Goal: Transaction & Acquisition: Book appointment/travel/reservation

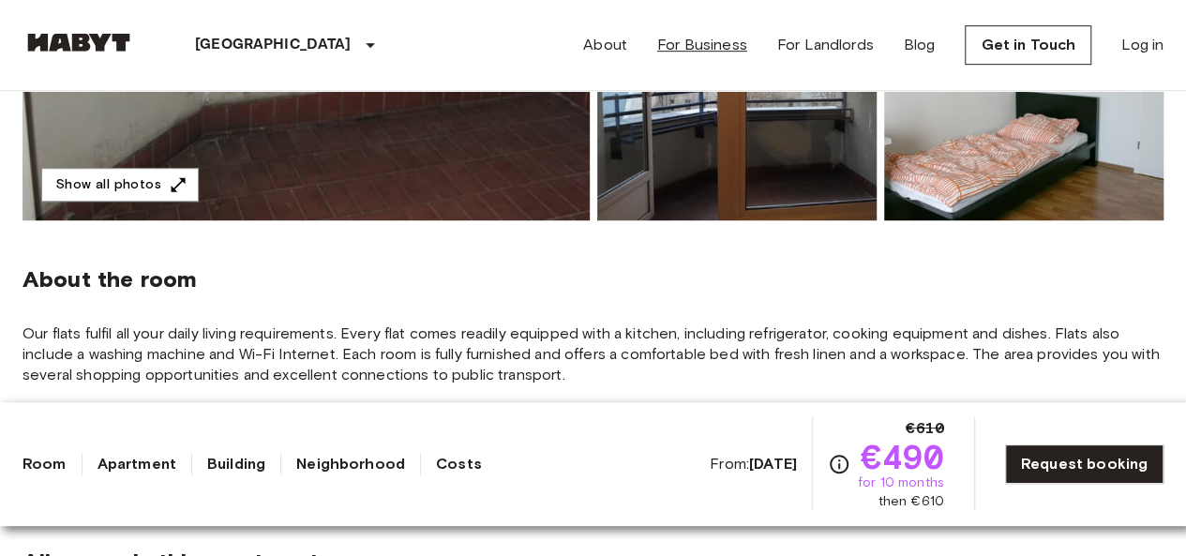
scroll to position [469, 0]
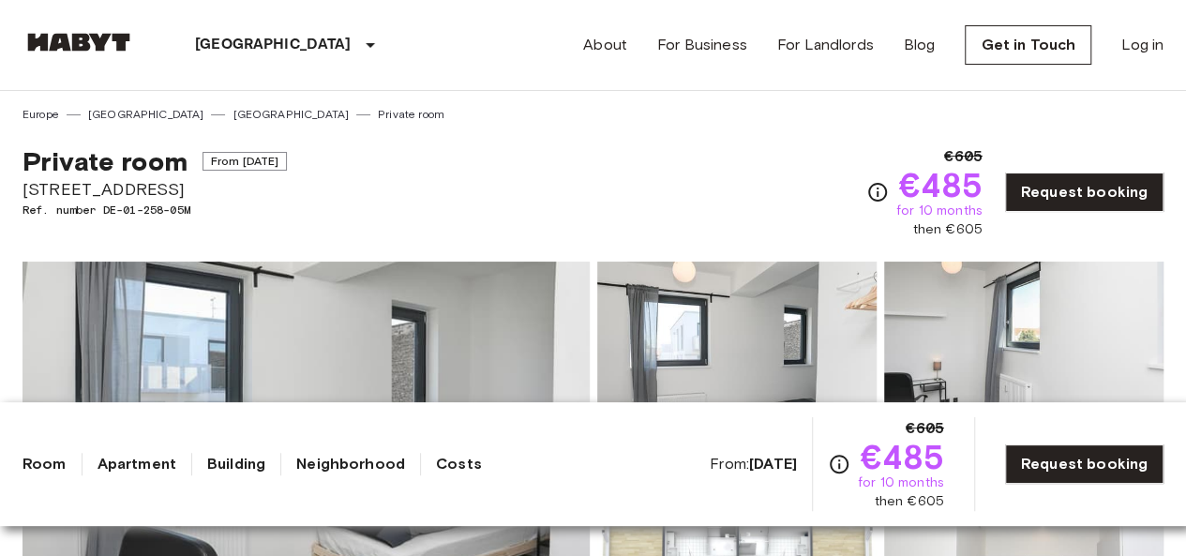
click at [233, 115] on link "[GEOGRAPHIC_DATA]" at bounding box center [291, 114] width 116 height 17
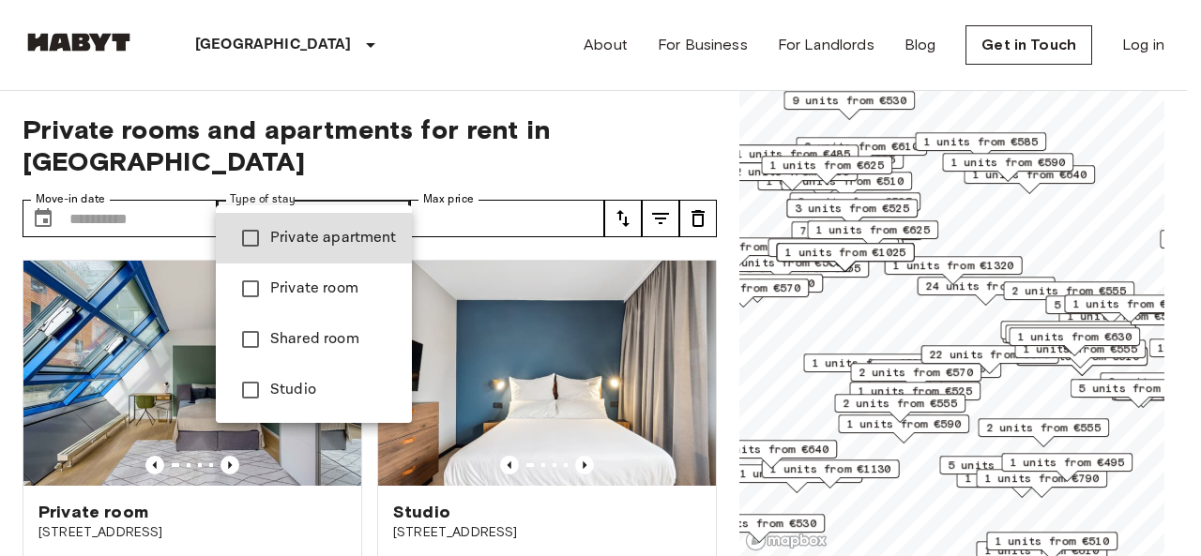
type input "**********"
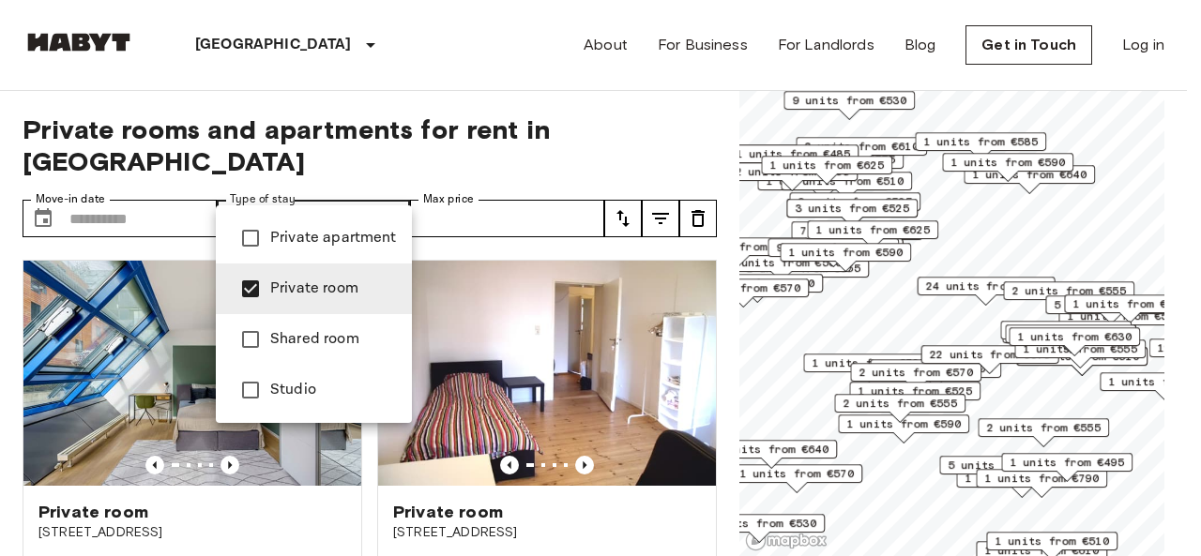
click at [484, 188] on div at bounding box center [600, 278] width 1201 height 556
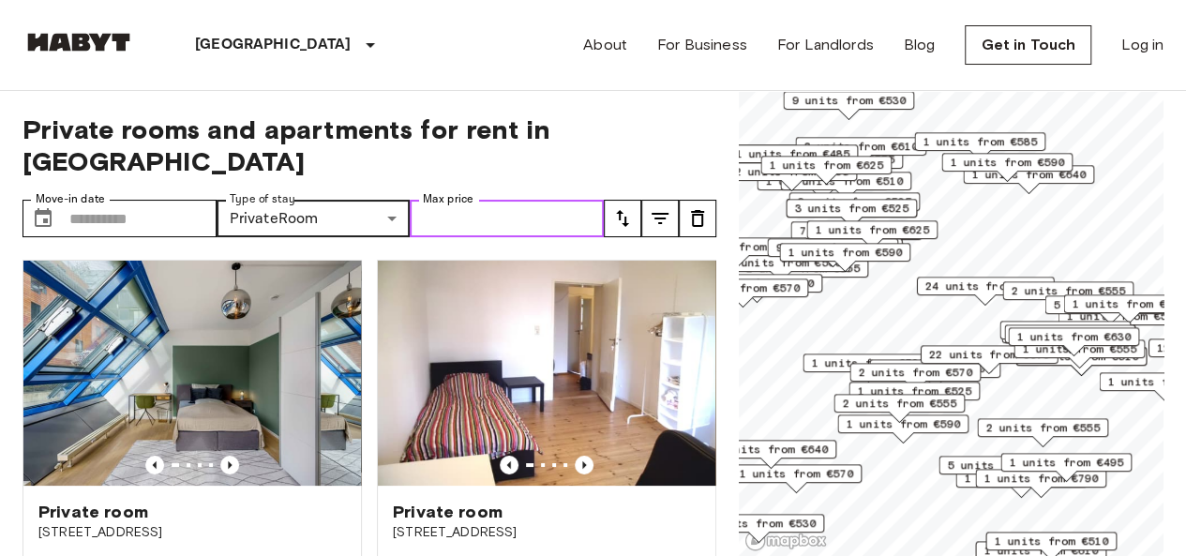
click at [453, 200] on input "Max price" at bounding box center [507, 219] width 194 height 38
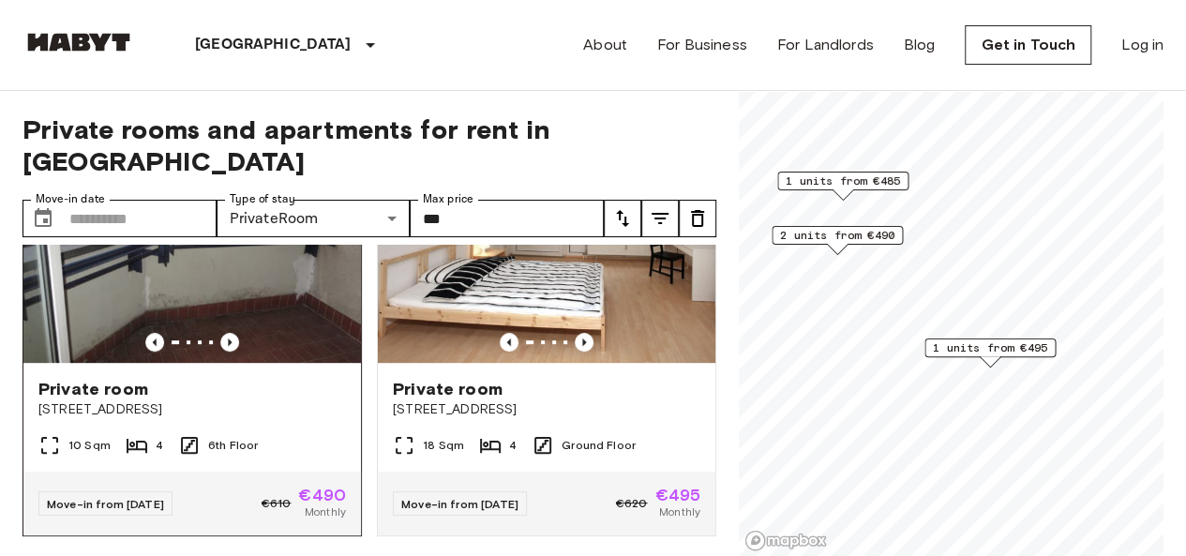
scroll to position [555, 0]
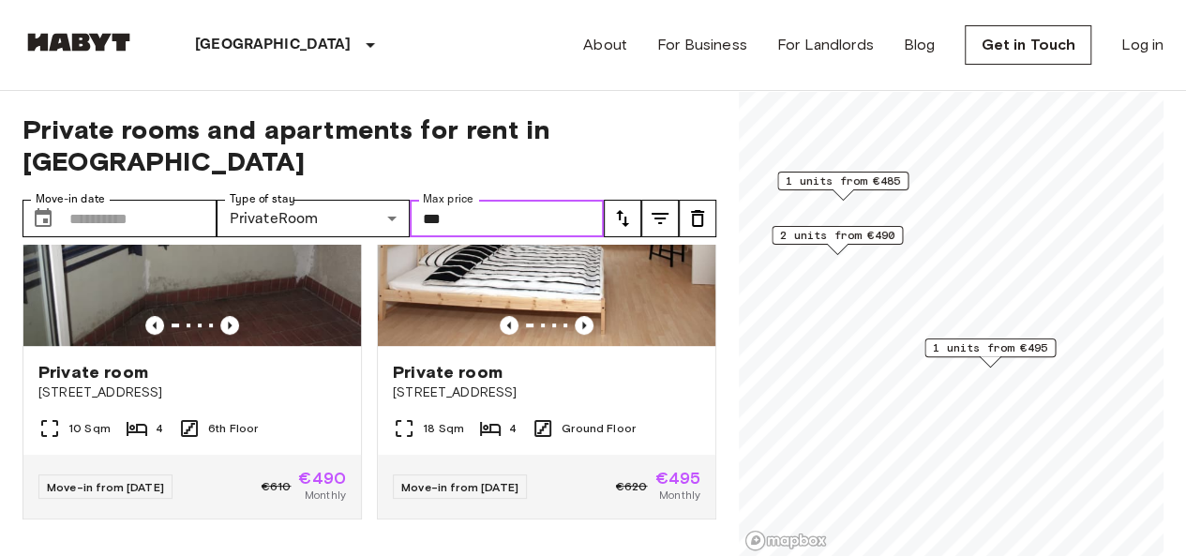
drag, startPoint x: 475, startPoint y: 182, endPoint x: 363, endPoint y: 159, distance: 114.0
click at [362, 160] on div "**********" at bounding box center [370, 324] width 694 height 466
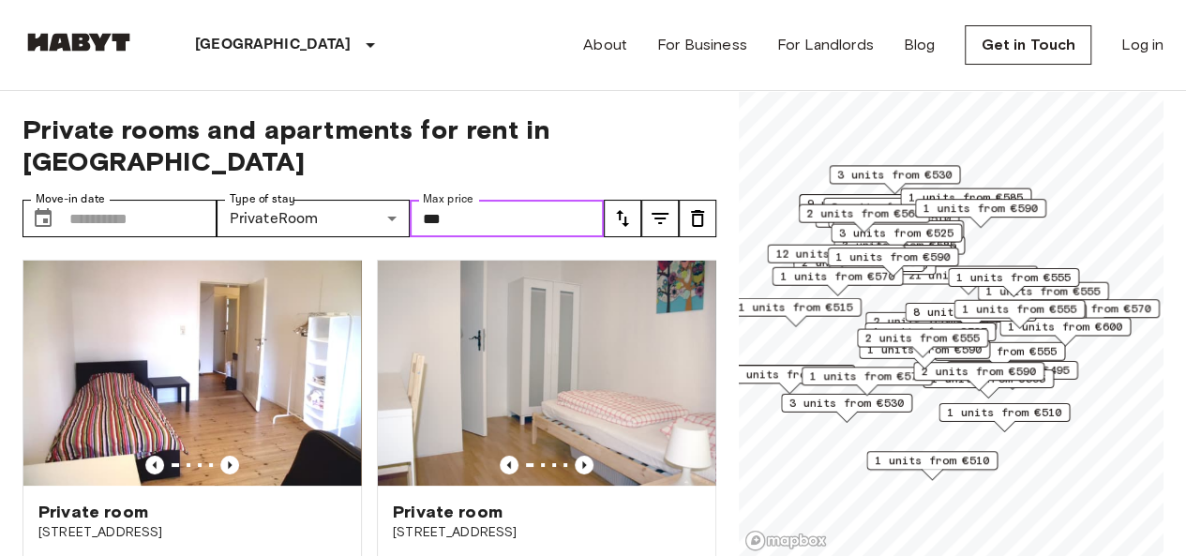
drag, startPoint x: 856, startPoint y: 267, endPoint x: 871, endPoint y: 279, distance: 19.3
click at [878, 292] on div "1 units from €570" at bounding box center [837, 281] width 131 height 29
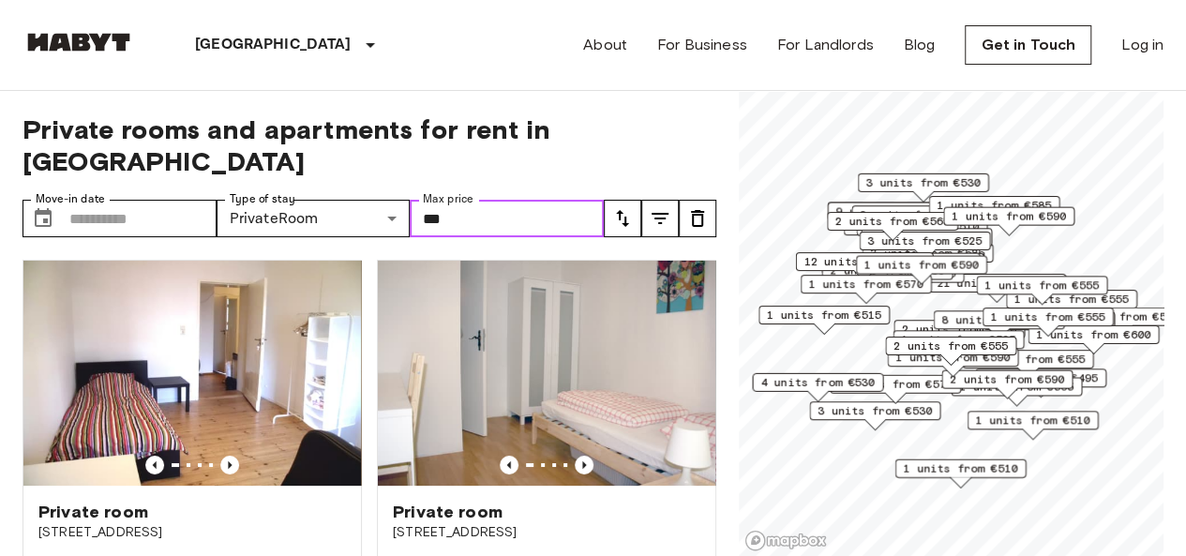
drag, startPoint x: 866, startPoint y: 290, endPoint x: 894, endPoint y: 295, distance: 28.7
click at [894, 295] on div "1 units from €570" at bounding box center [866, 289] width 131 height 29
click at [893, 295] on div "1 units from €570" at bounding box center [866, 289] width 131 height 29
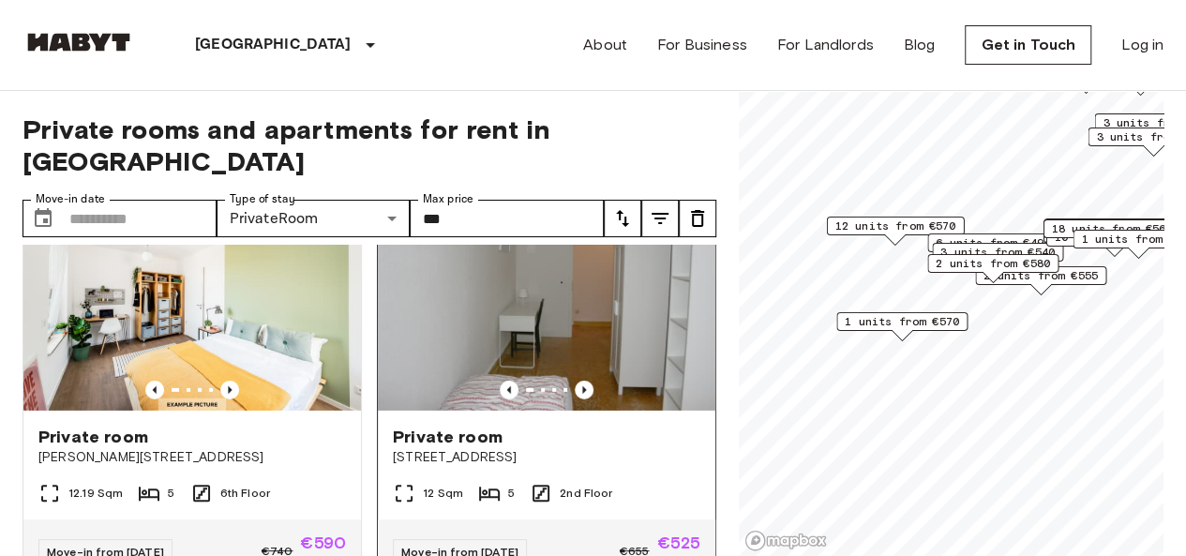
scroll to position [3001, 0]
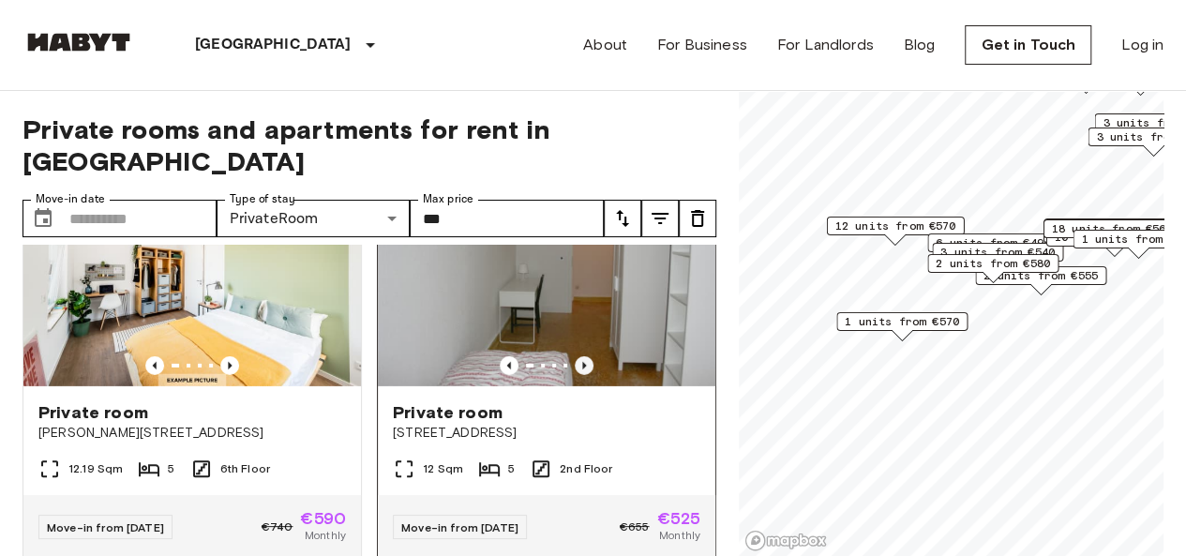
click at [575, 375] on icon "Previous image" at bounding box center [584, 365] width 19 height 19
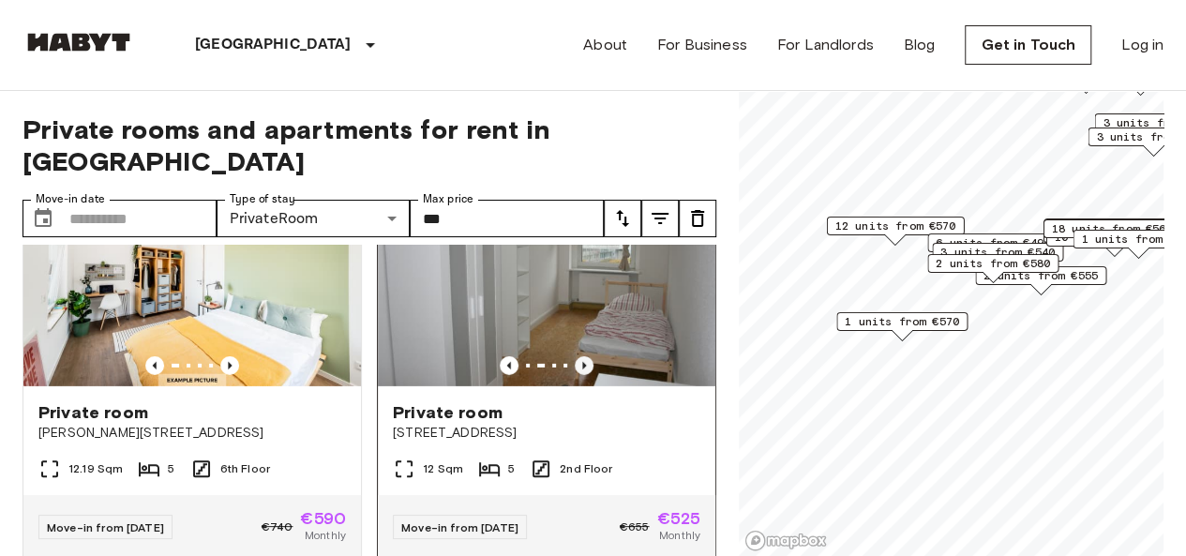
click at [575, 375] on icon "Previous image" at bounding box center [584, 365] width 19 height 19
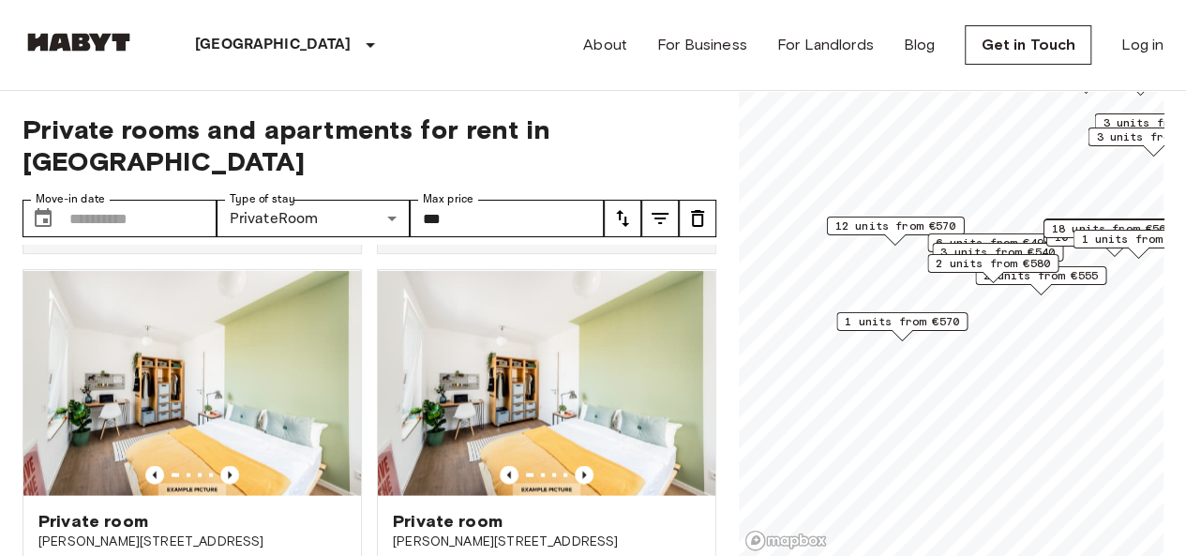
scroll to position [5534, 0]
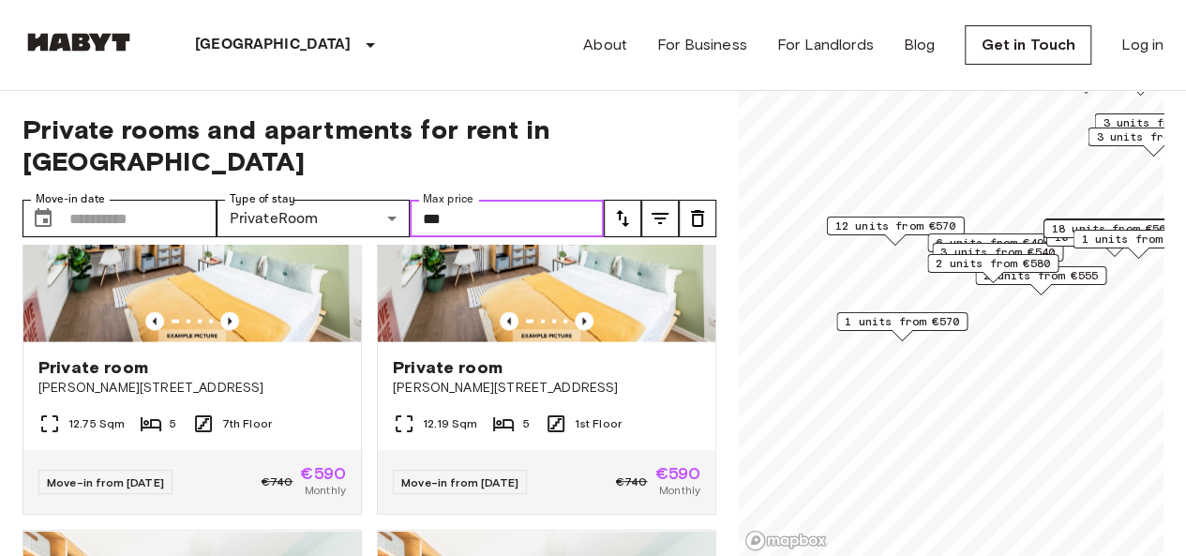
drag, startPoint x: 476, startPoint y: 186, endPoint x: 424, endPoint y: 181, distance: 51.8
click at [424, 200] on input "***" at bounding box center [507, 219] width 194 height 38
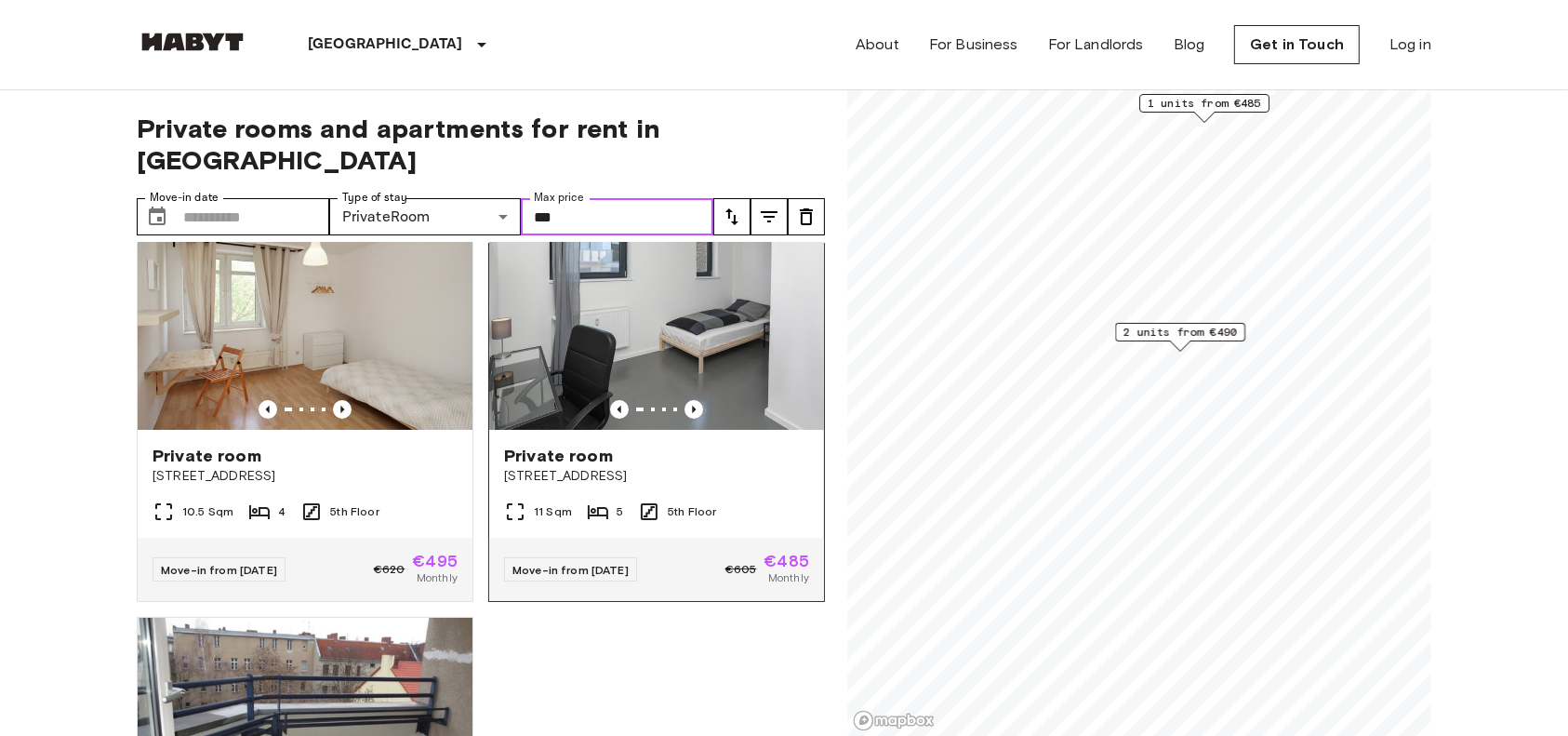
scroll to position [6, 0]
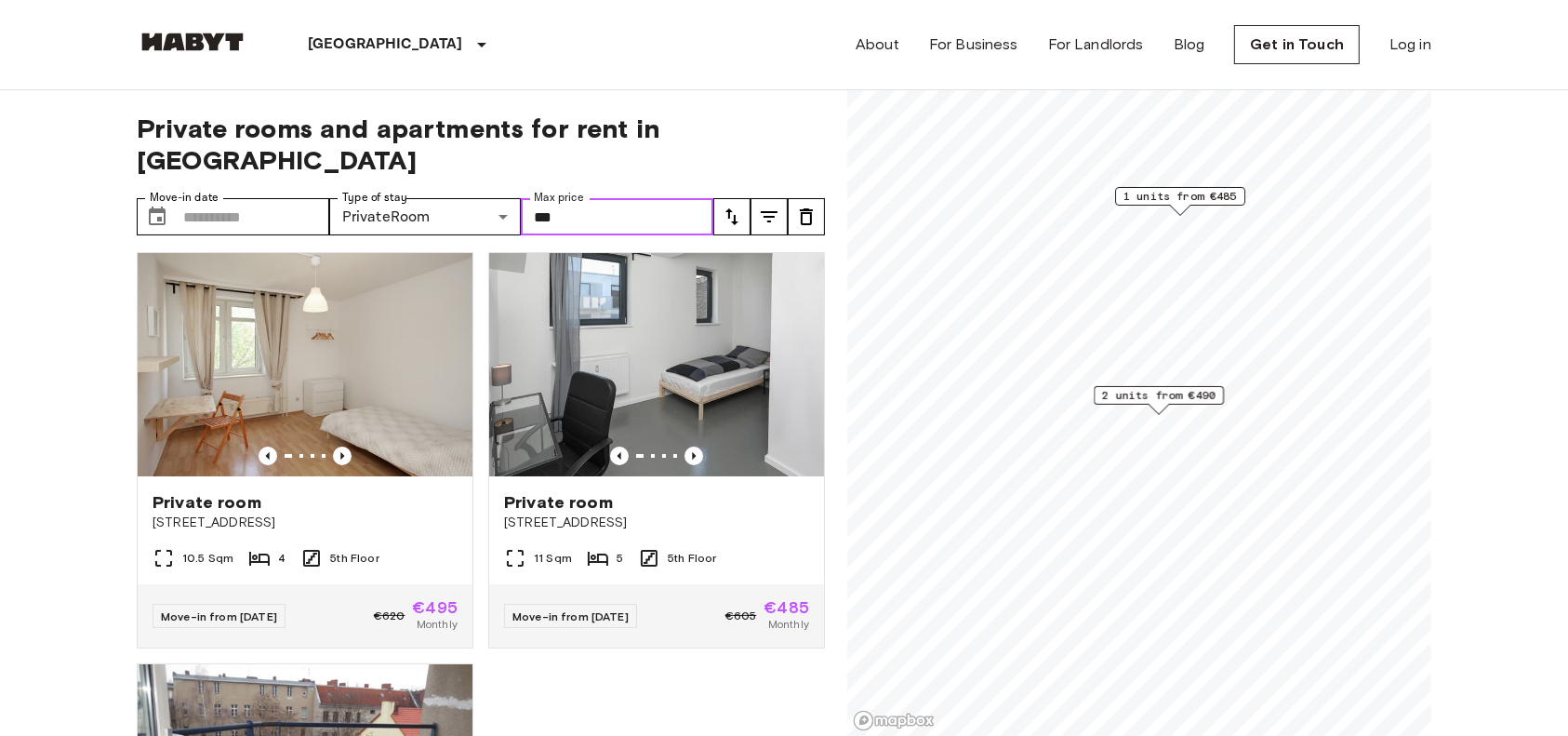
drag, startPoint x: 568, startPoint y: 186, endPoint x: 538, endPoint y: 190, distance: 30.3
click at [538, 198] on input "***" at bounding box center [617, 217] width 192 height 38
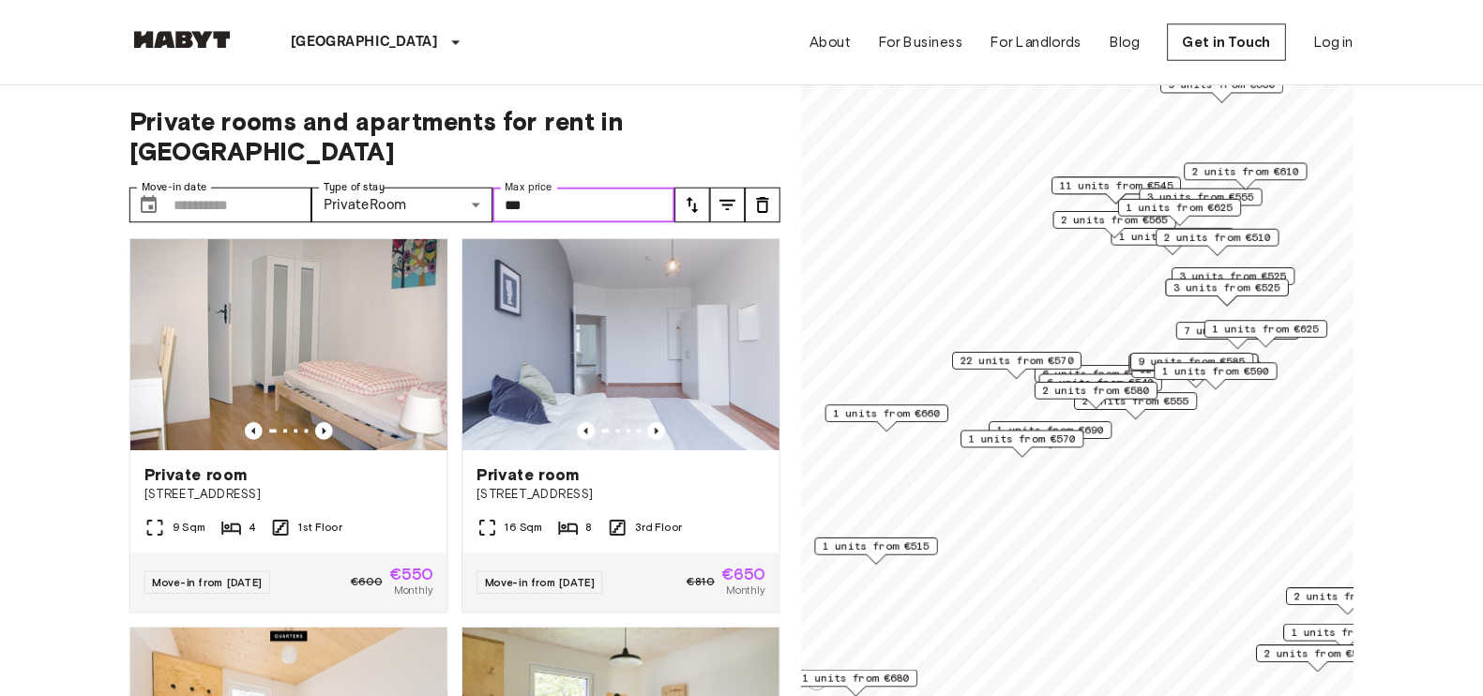
scroll to position [4278, 0]
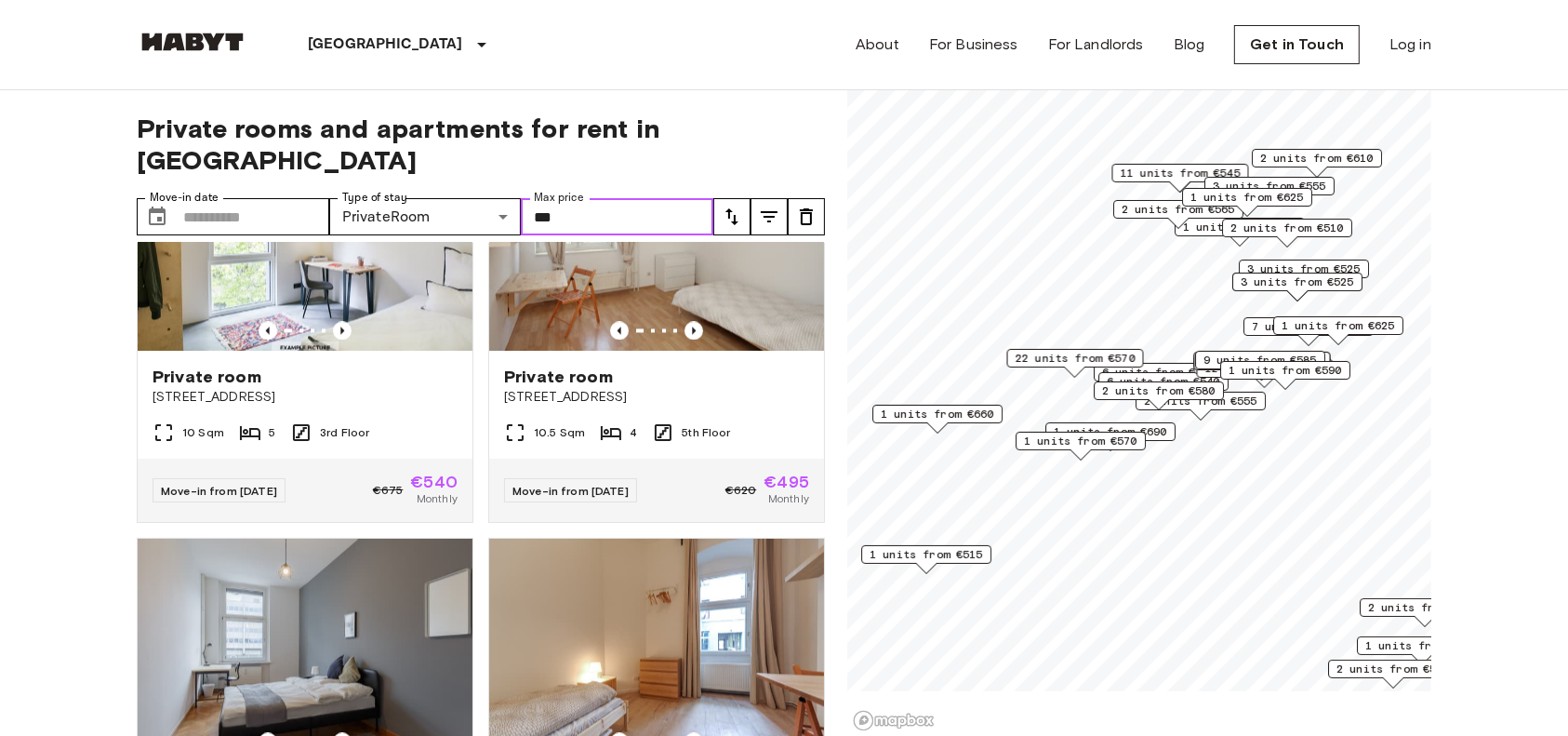
scroll to position [4243, 0]
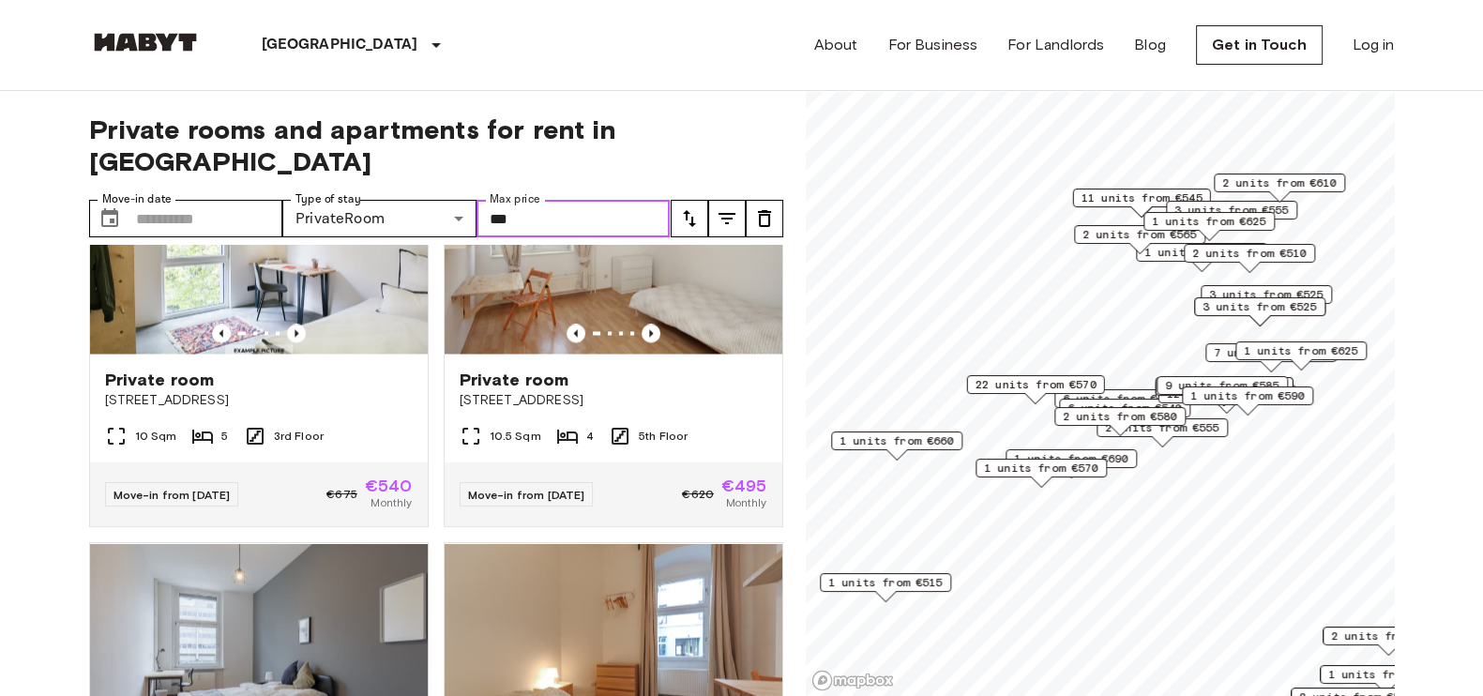
type input "***"
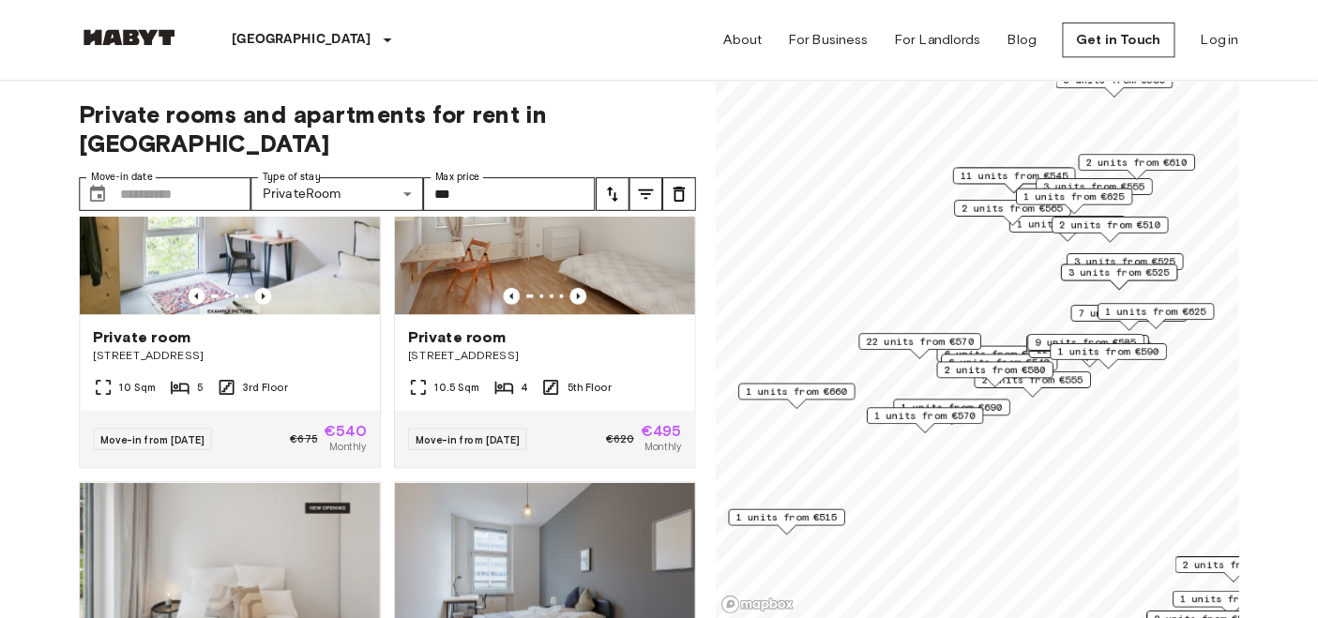
scroll to position [4278, 0]
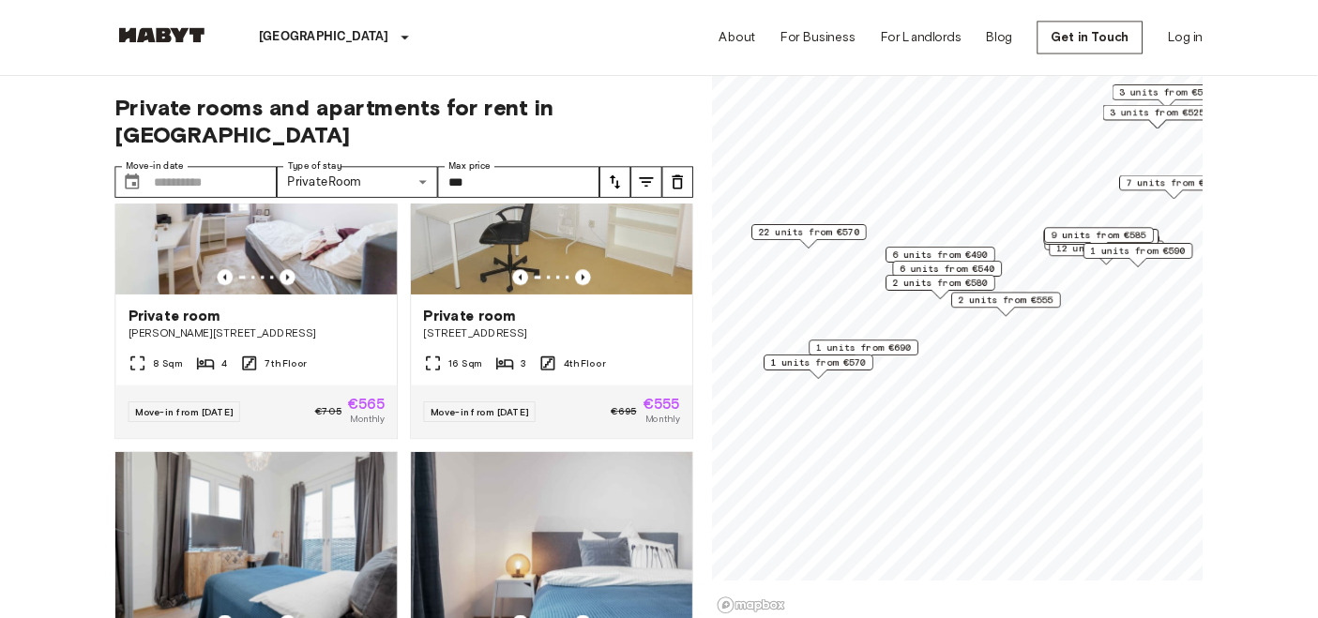
scroll to position [2999, 0]
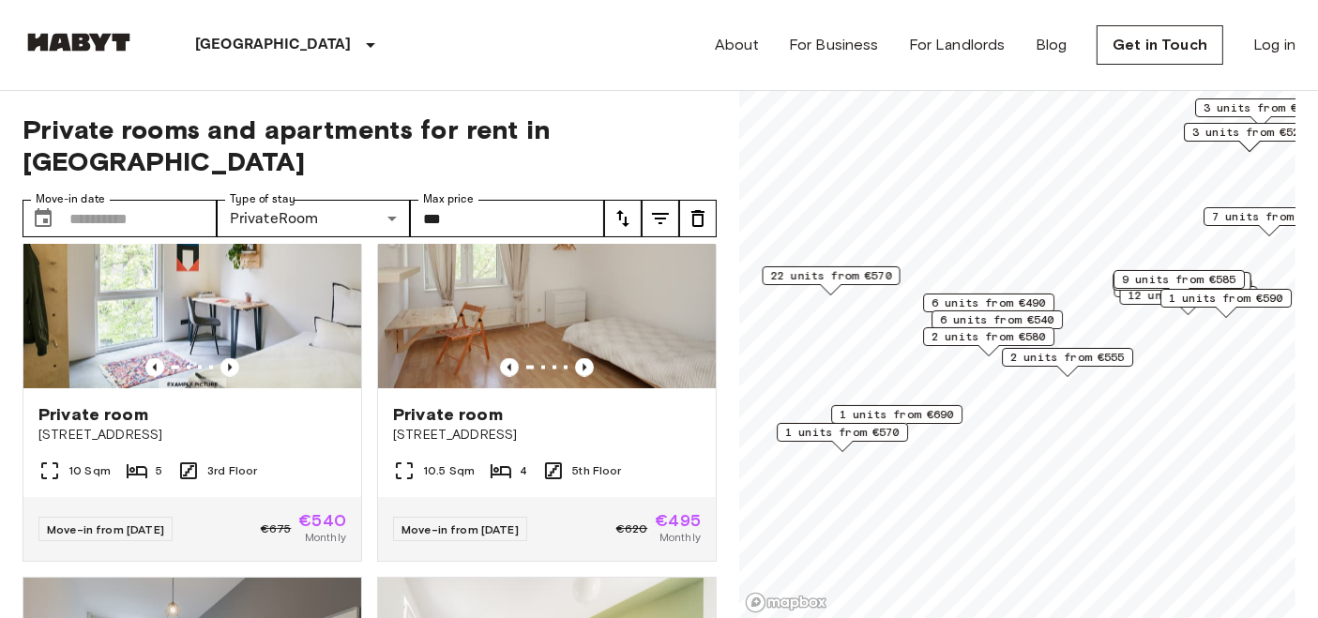
click at [1002, 304] on span "6 units from €490" at bounding box center [988, 303] width 114 height 17
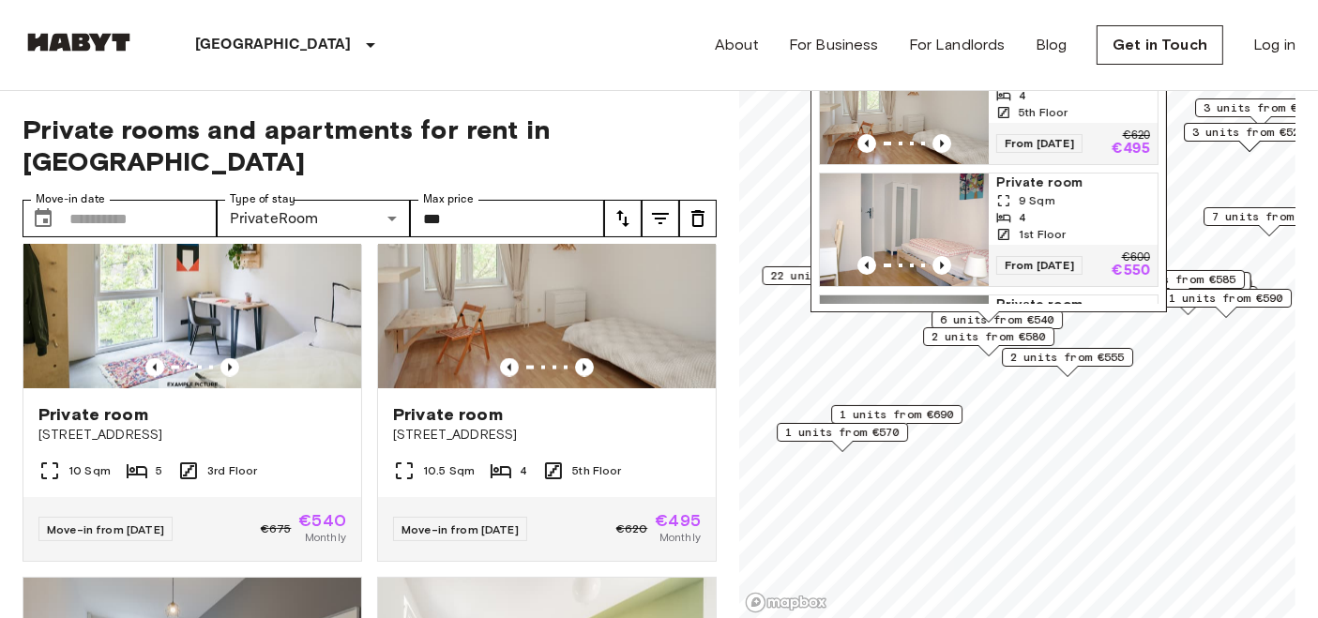
click at [977, 332] on span "2 units from €580" at bounding box center [988, 336] width 114 height 17
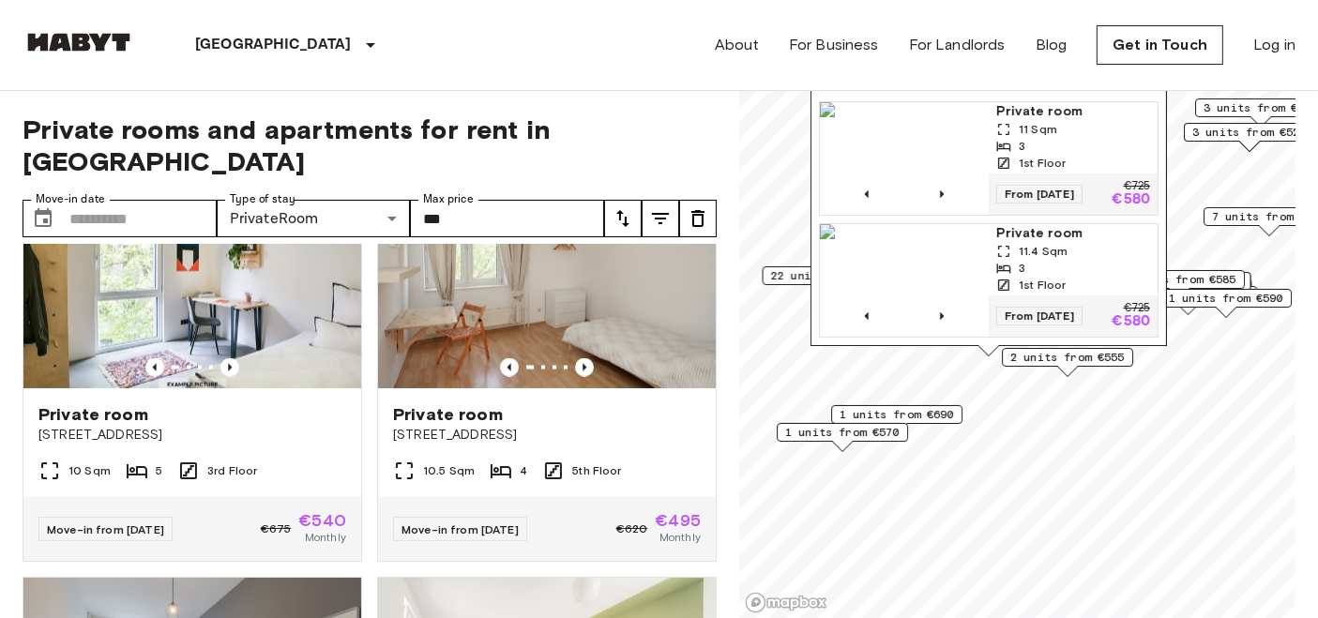
click at [1036, 356] on span "2 units from €555" at bounding box center [1067, 357] width 114 height 17
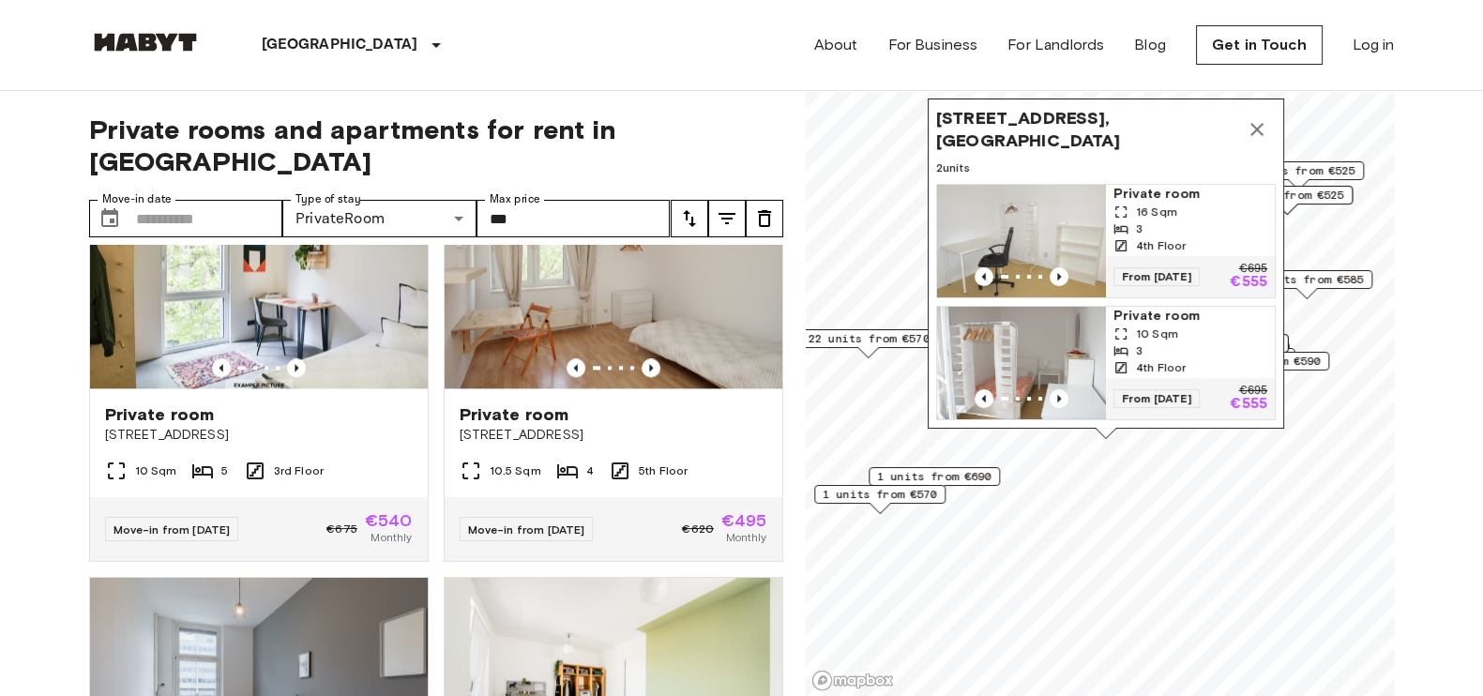
scroll to position [2999, 0]
click at [739, 80] on div "Berlin Europe Amsterdam Berlin Brussels Cologne Dusseldorf Frankfurt Graz Hambu…" at bounding box center [742, 45] width 1306 height 90
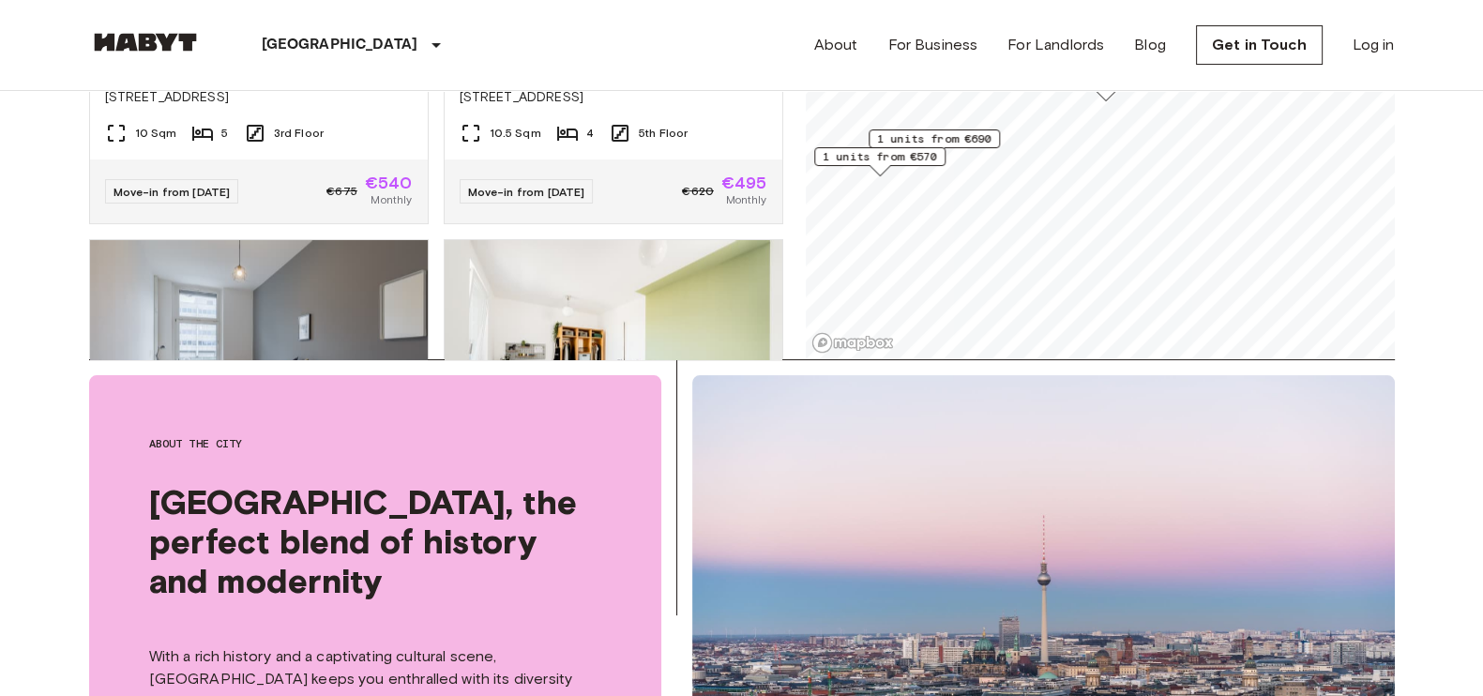
scroll to position [0, 0]
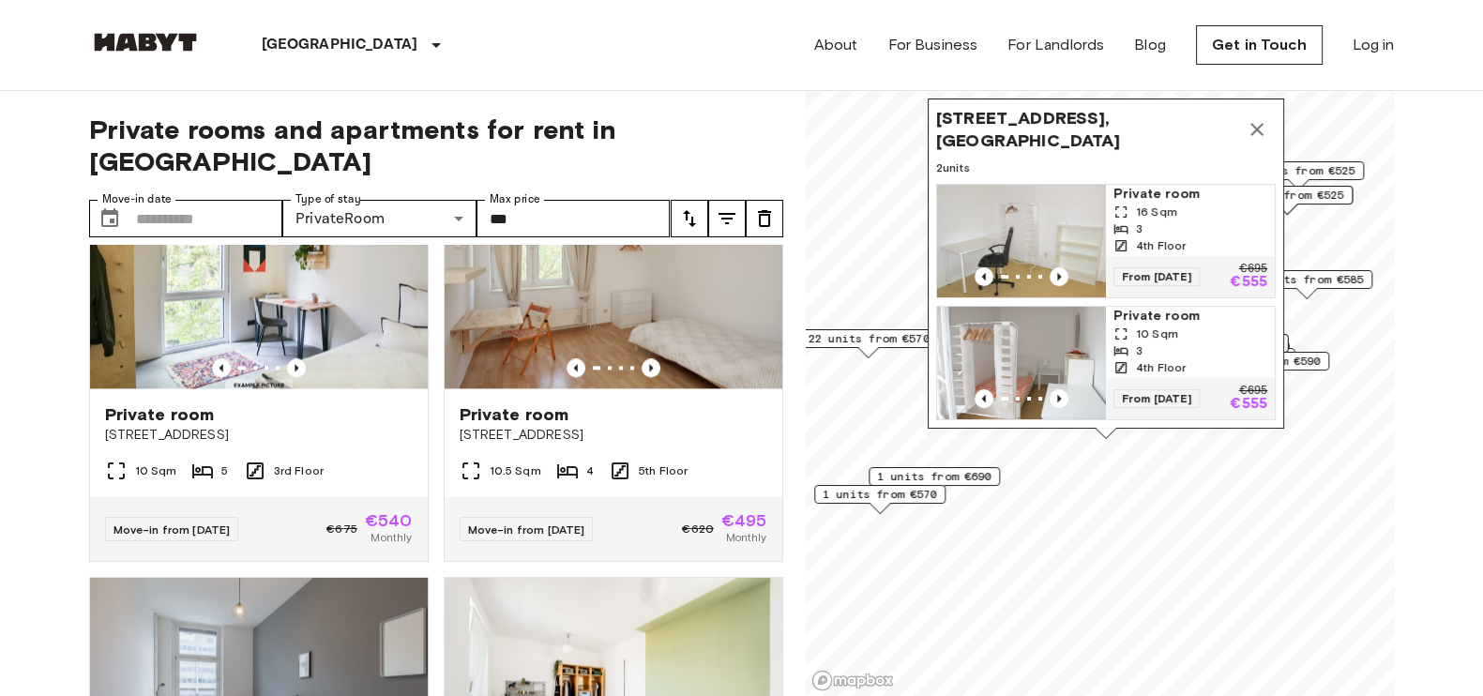
click at [1186, 118] on icon "Map marker" at bounding box center [1257, 129] width 23 height 23
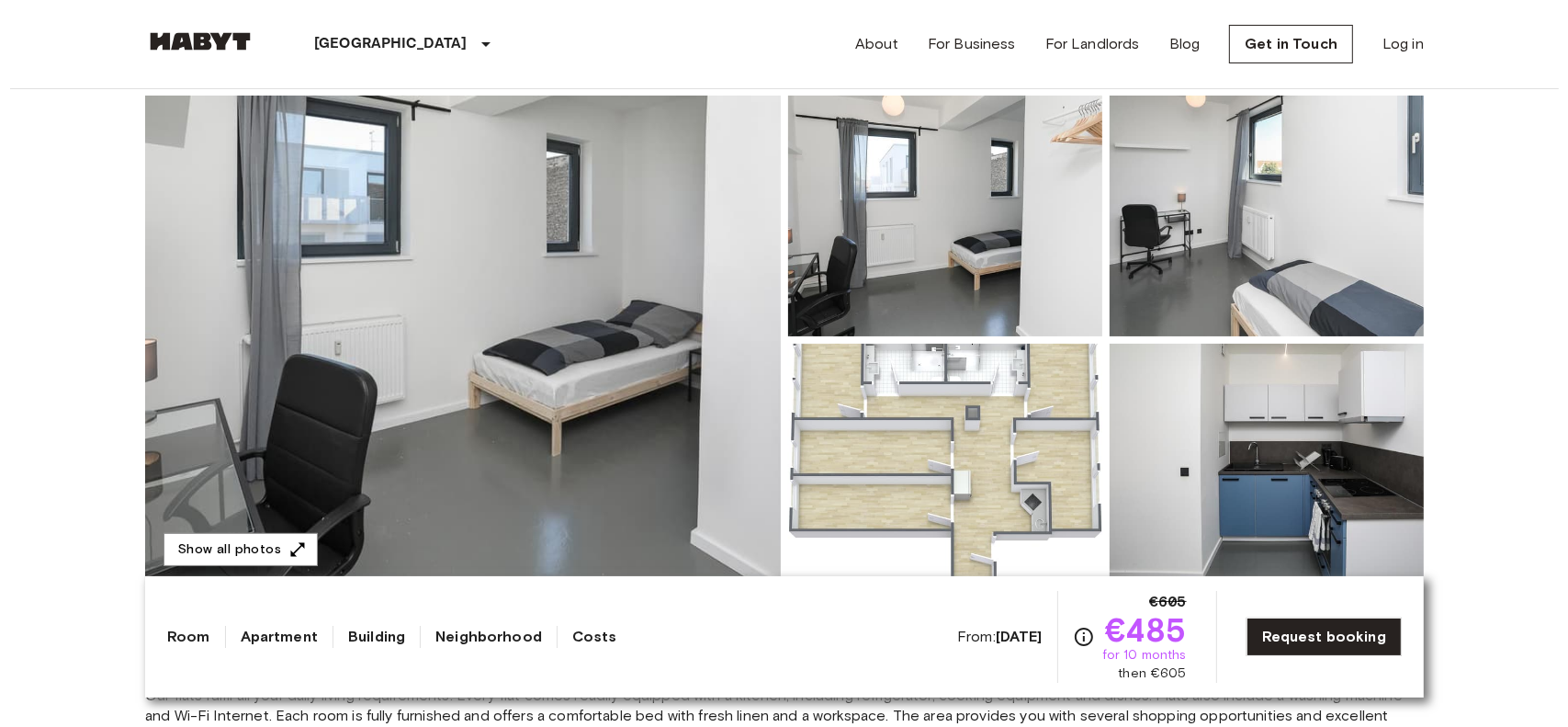
scroll to position [122, 0]
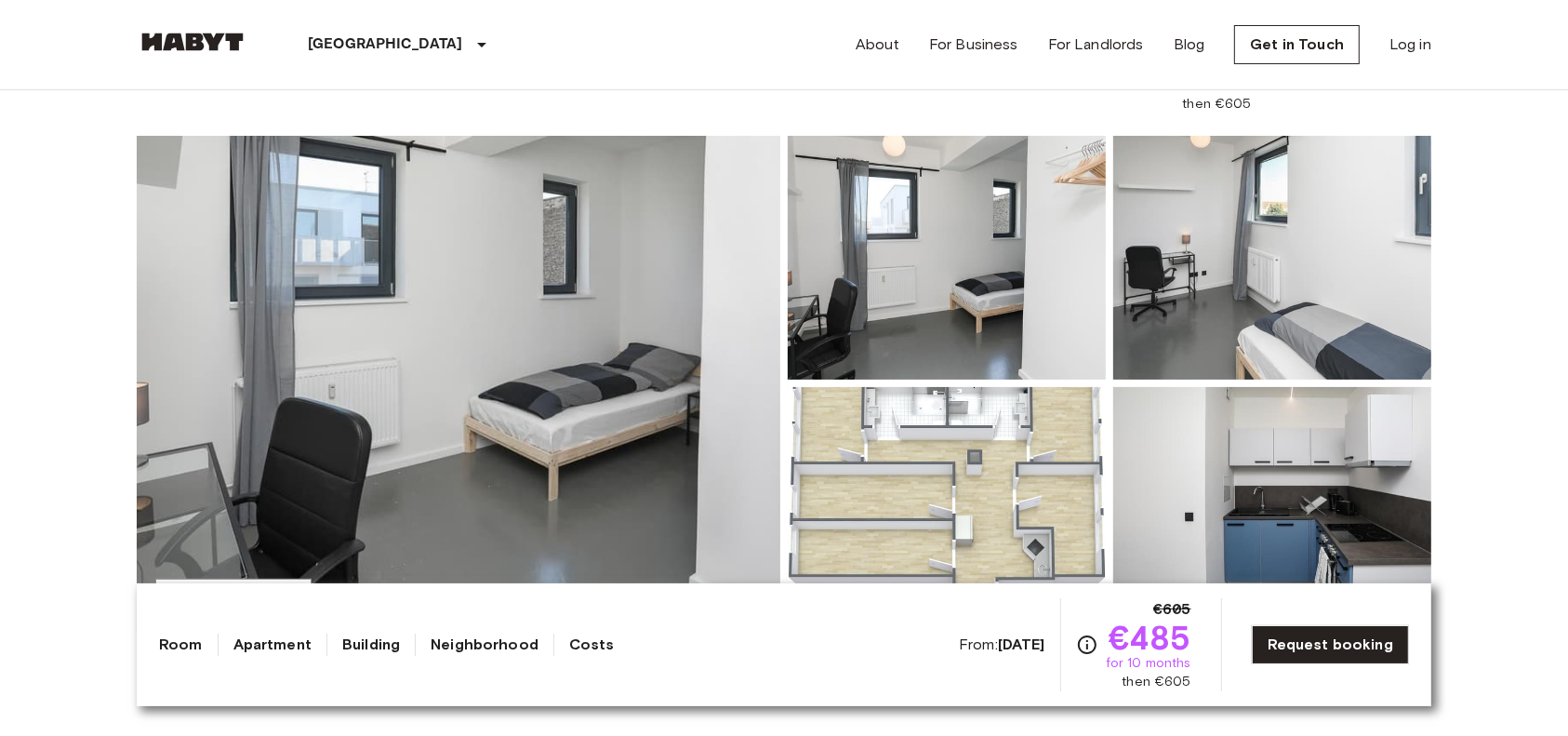
click at [588, 321] on img at bounding box center [458, 383] width 644 height 495
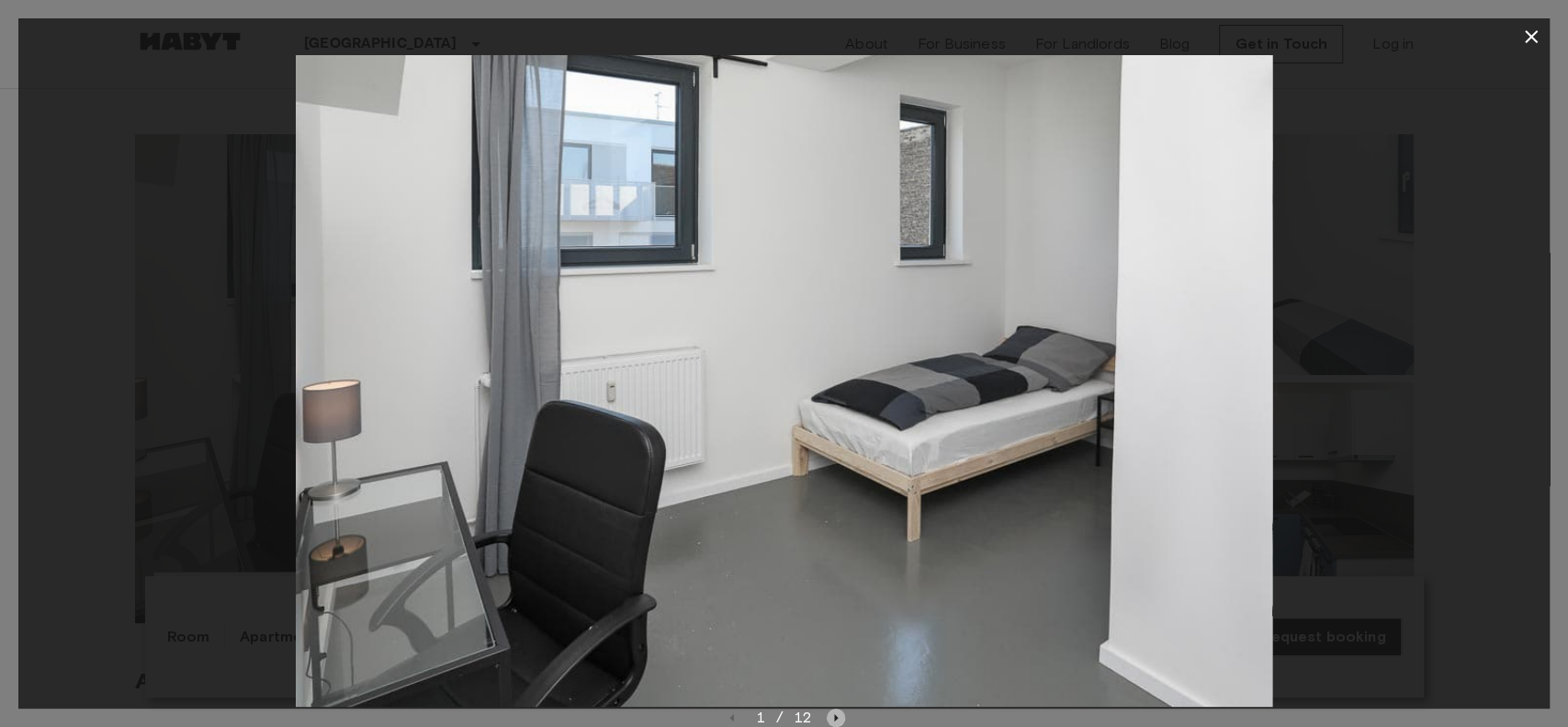
click at [833, 544] on icon "Next image" at bounding box center [835, 717] width 19 height 19
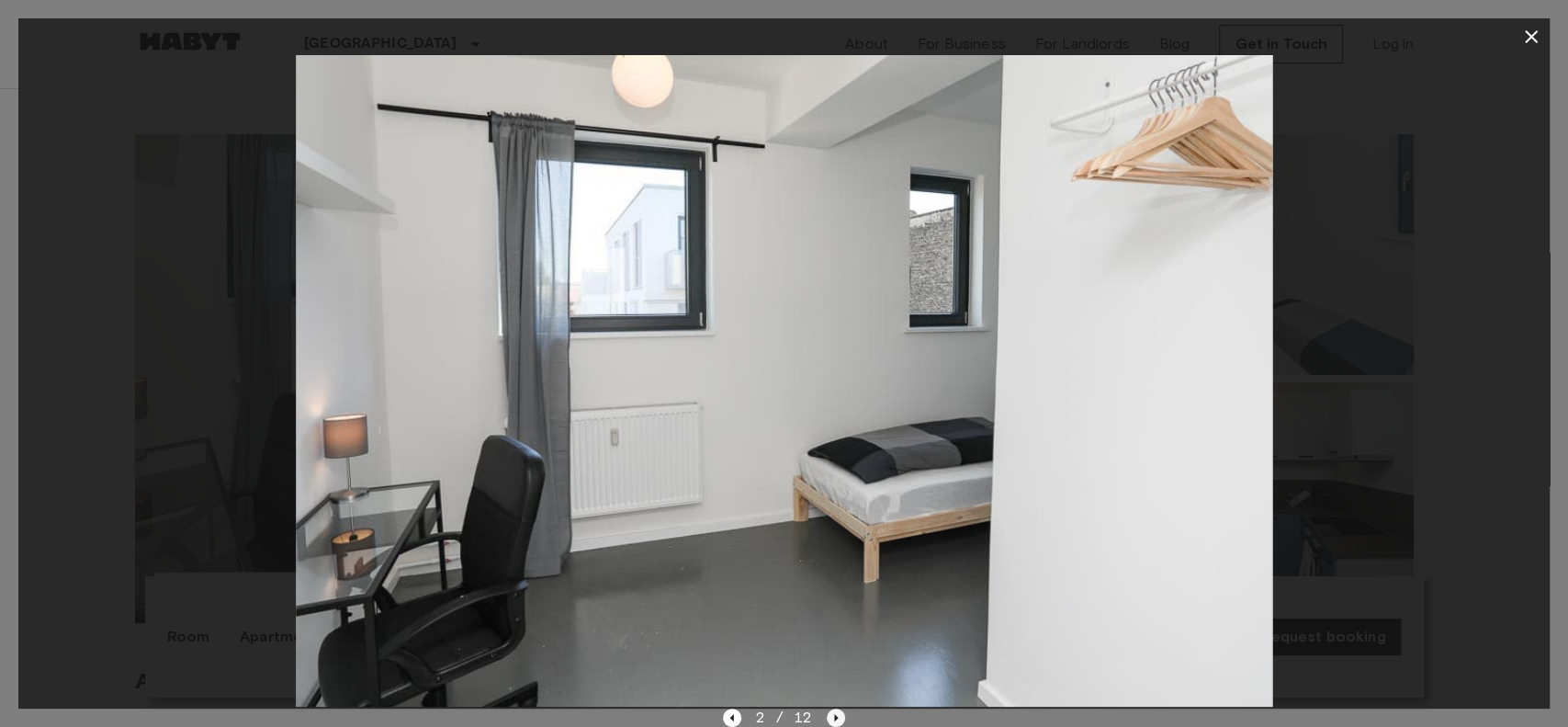
click at [833, 544] on icon "Next image" at bounding box center [835, 717] width 19 height 19
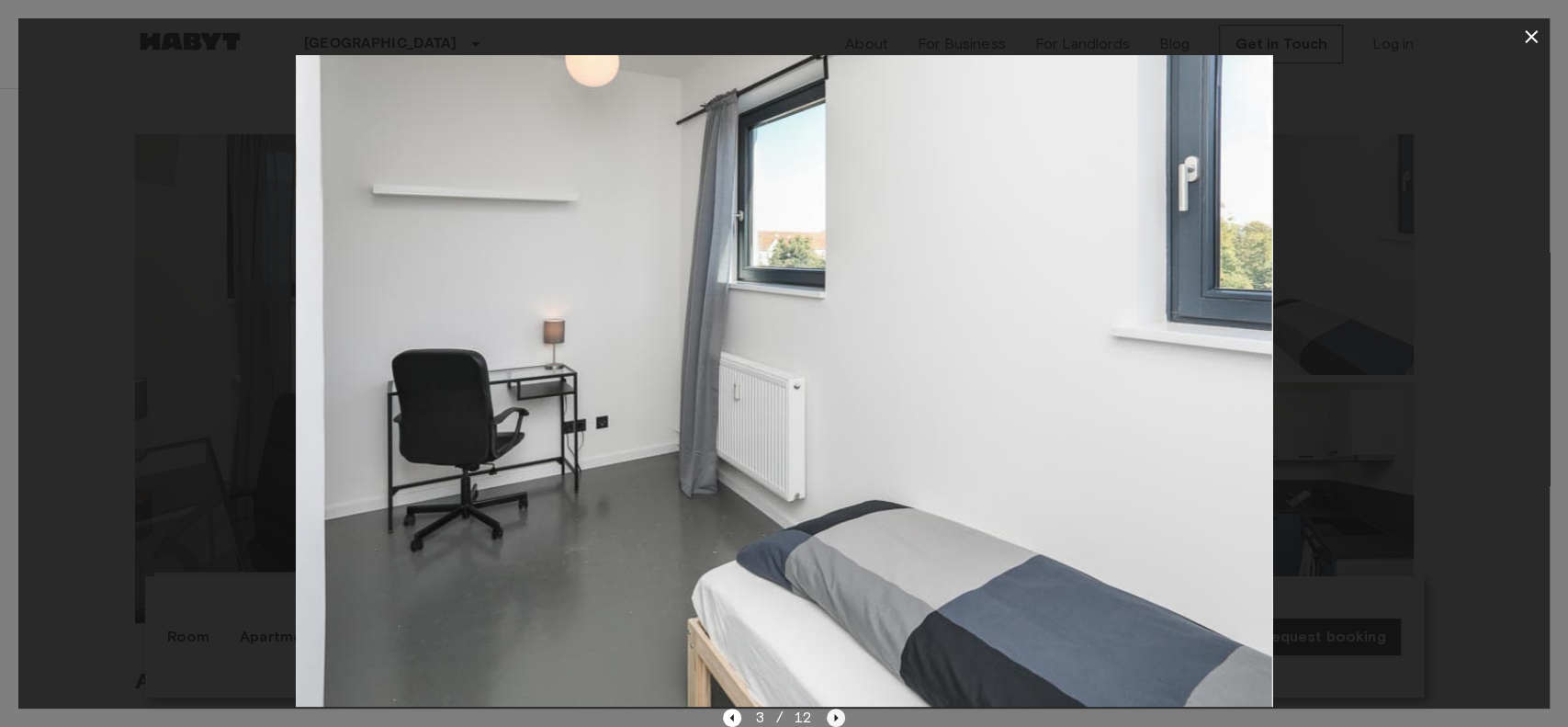
click at [833, 544] on icon "Next image" at bounding box center [835, 717] width 19 height 19
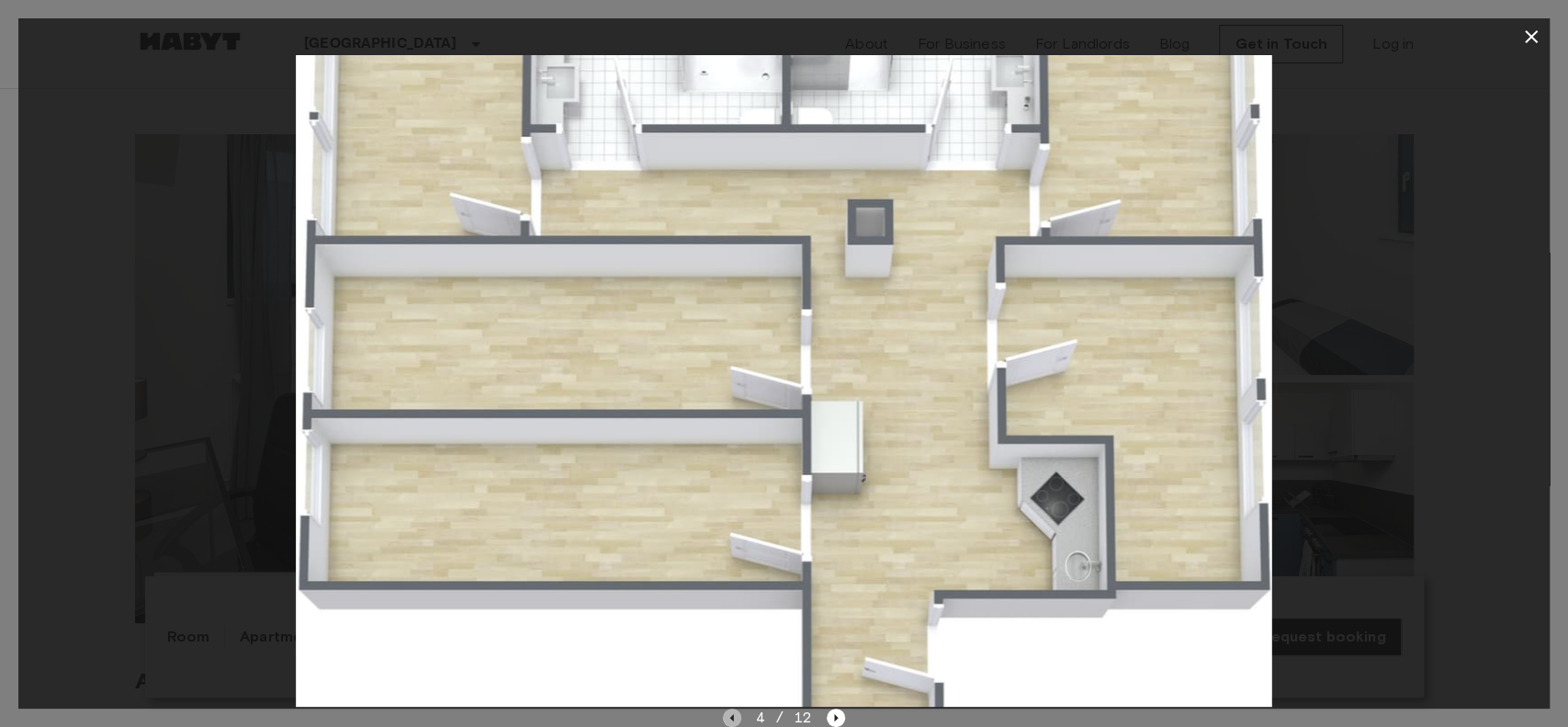
click at [735, 544] on icon "Previous image" at bounding box center [732, 717] width 19 height 19
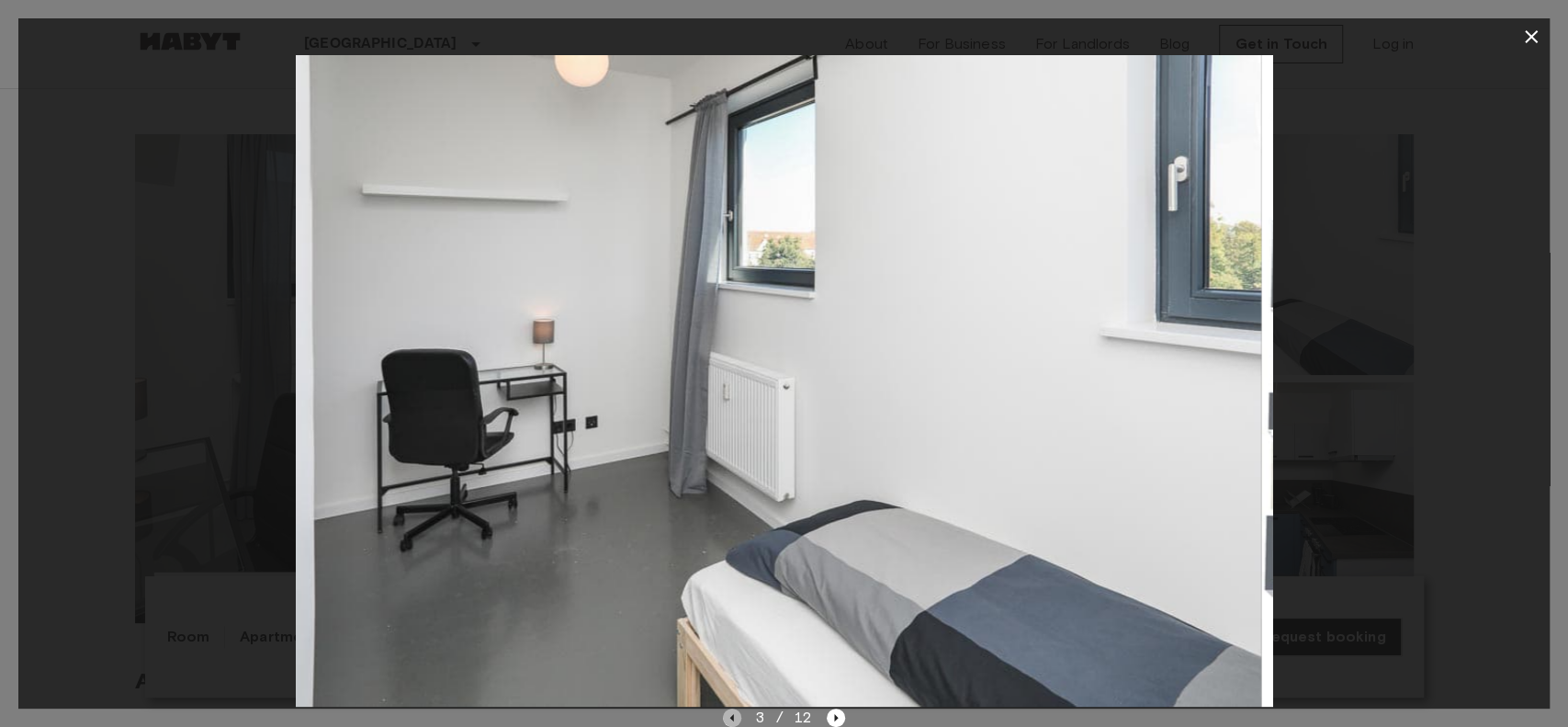
click at [735, 544] on icon "Previous image" at bounding box center [732, 717] width 19 height 19
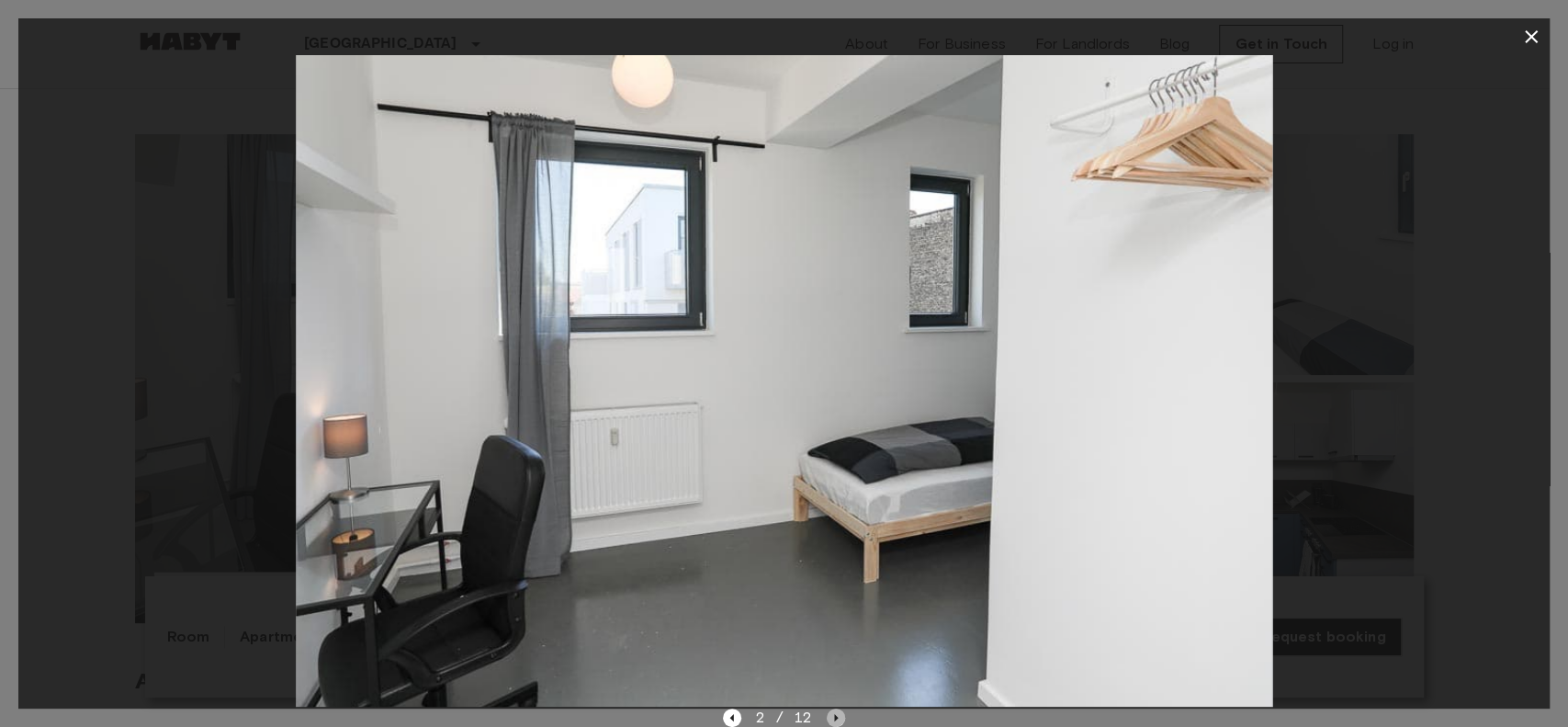
click at [829, 544] on icon "Next image" at bounding box center [835, 717] width 19 height 19
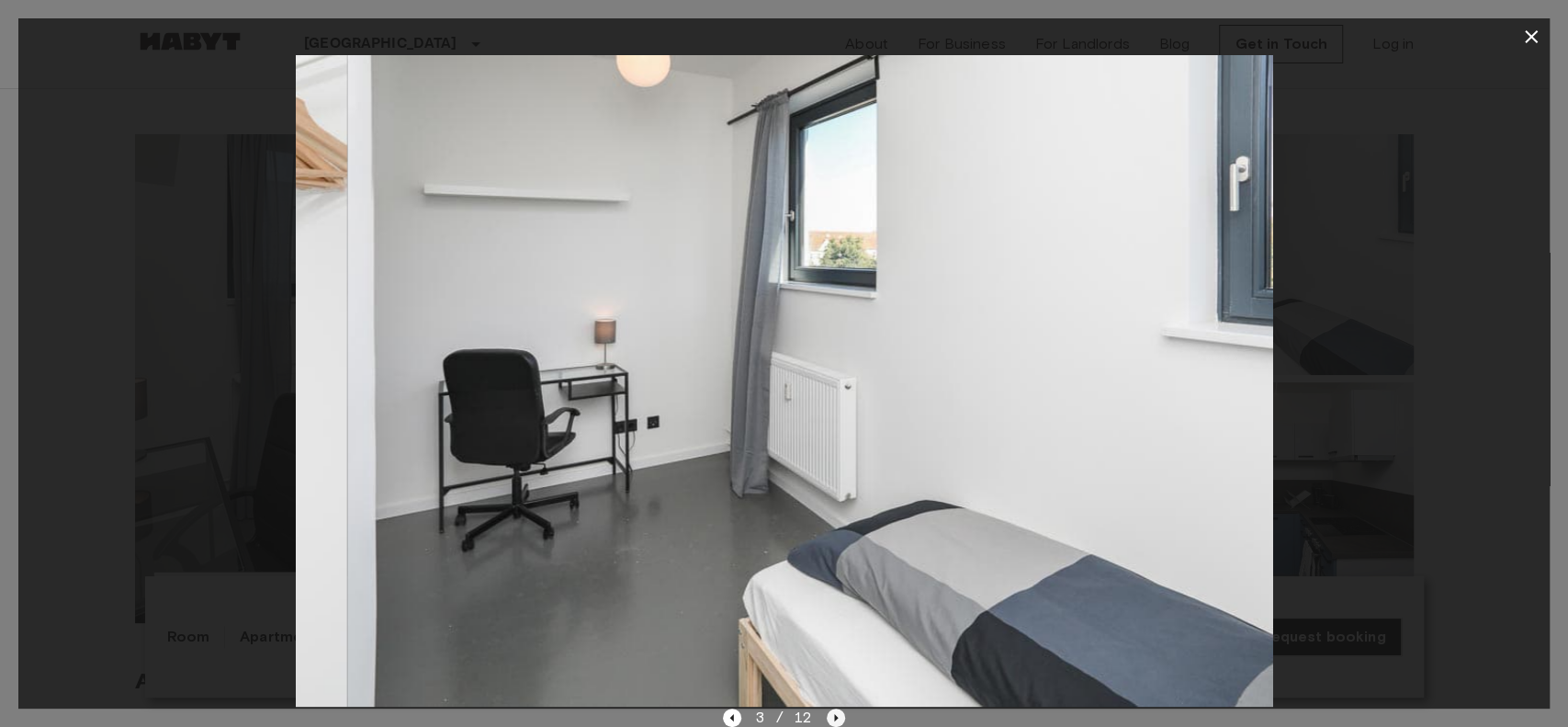
click at [829, 544] on icon "Next image" at bounding box center [835, 717] width 19 height 19
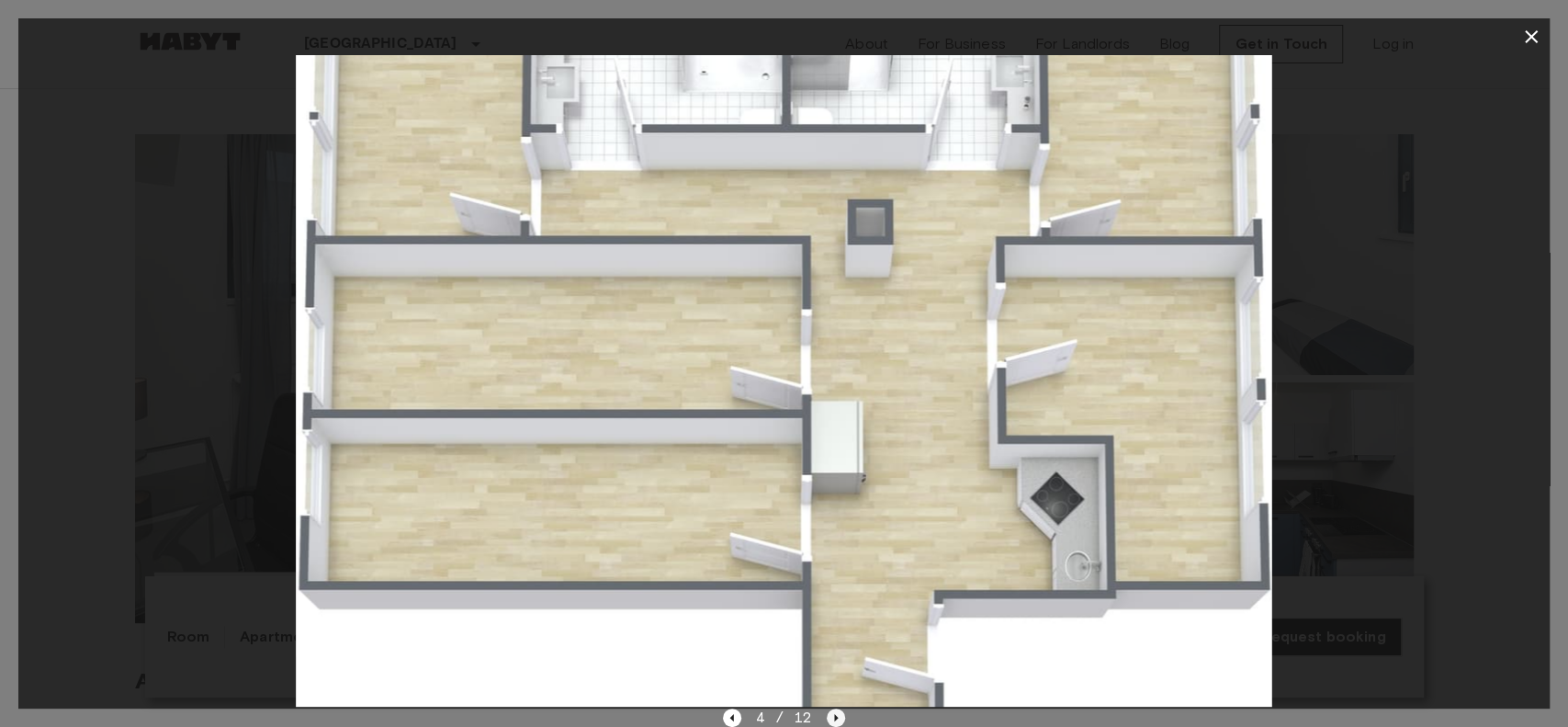
click at [831, 544] on icon "Next image" at bounding box center [835, 717] width 19 height 19
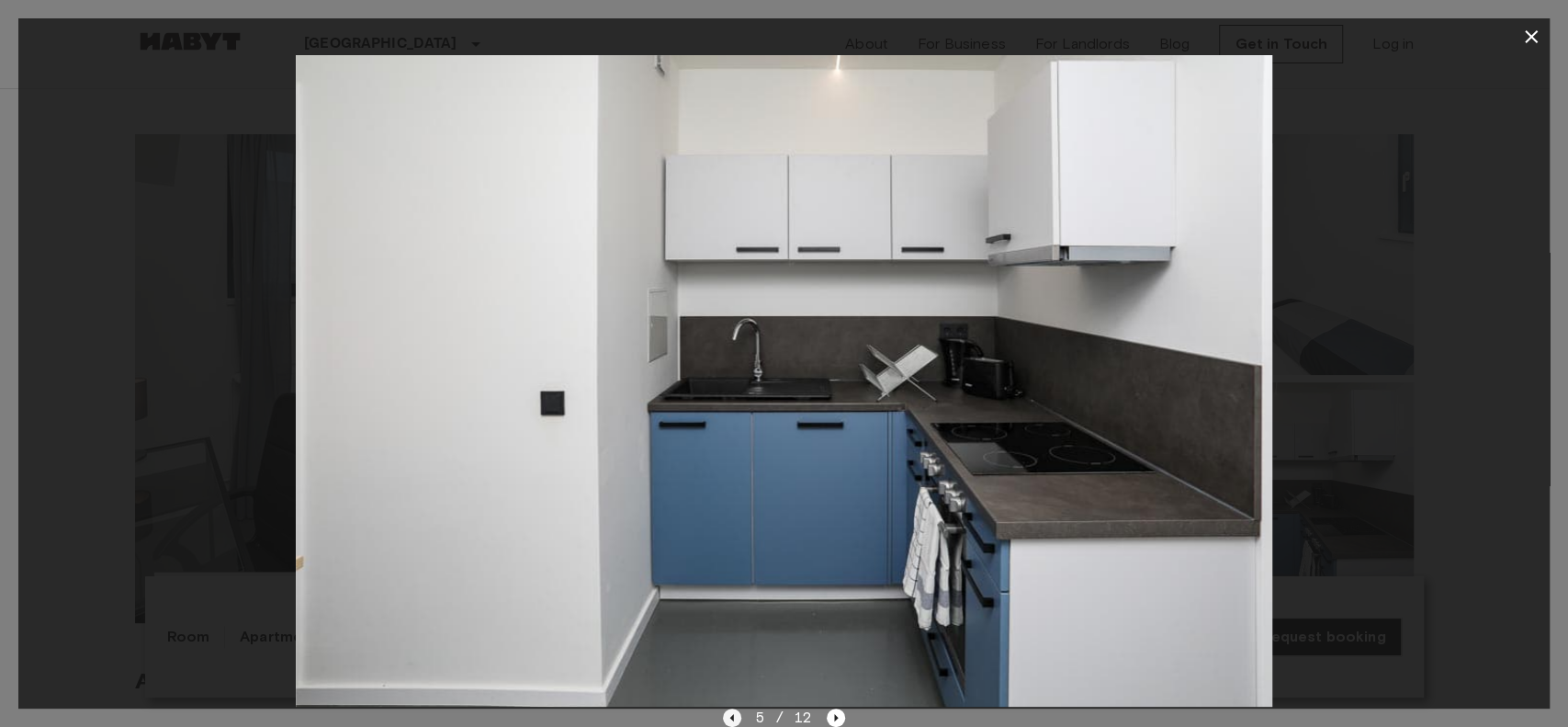
click at [728, 544] on icon "Previous image" at bounding box center [732, 717] width 19 height 19
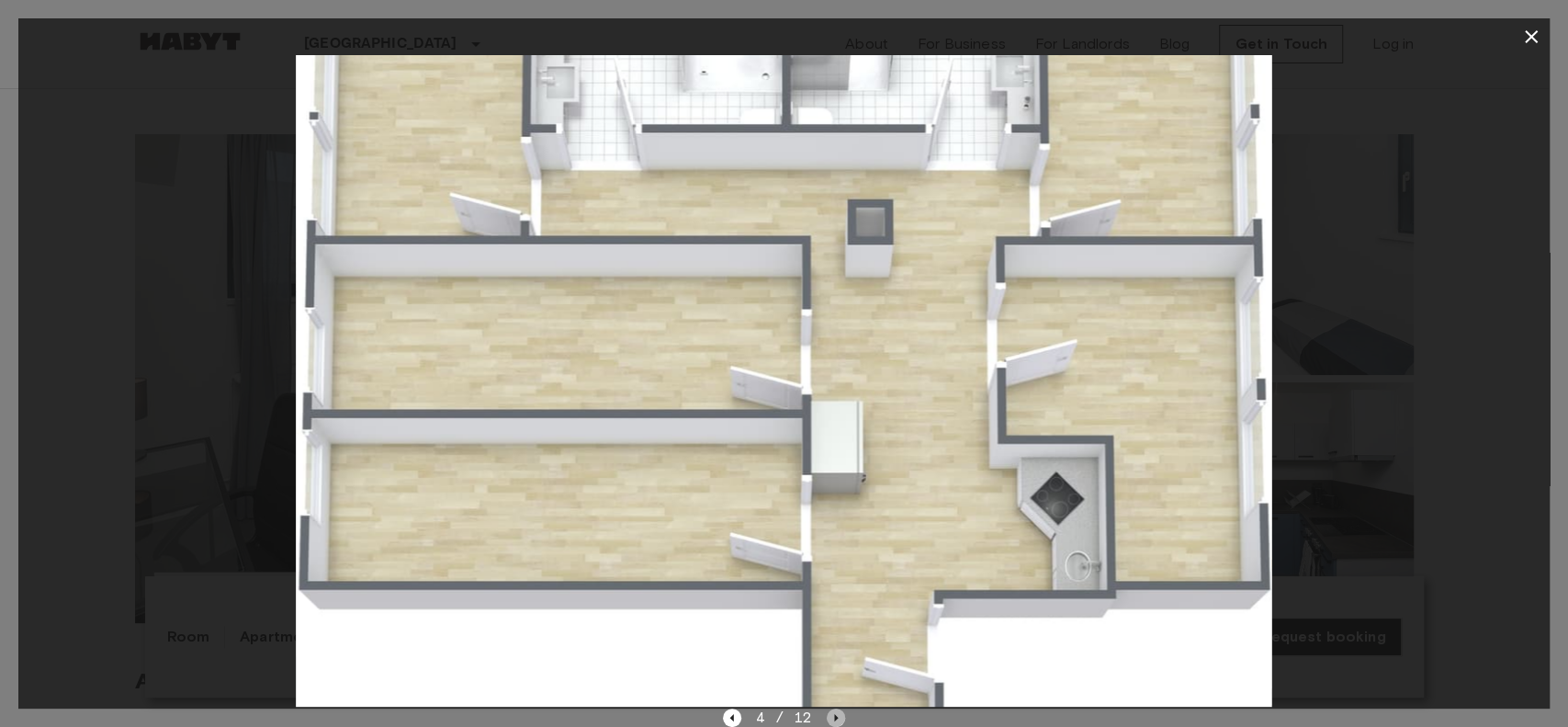
click at [834, 544] on icon "Next image" at bounding box center [836, 717] width 4 height 8
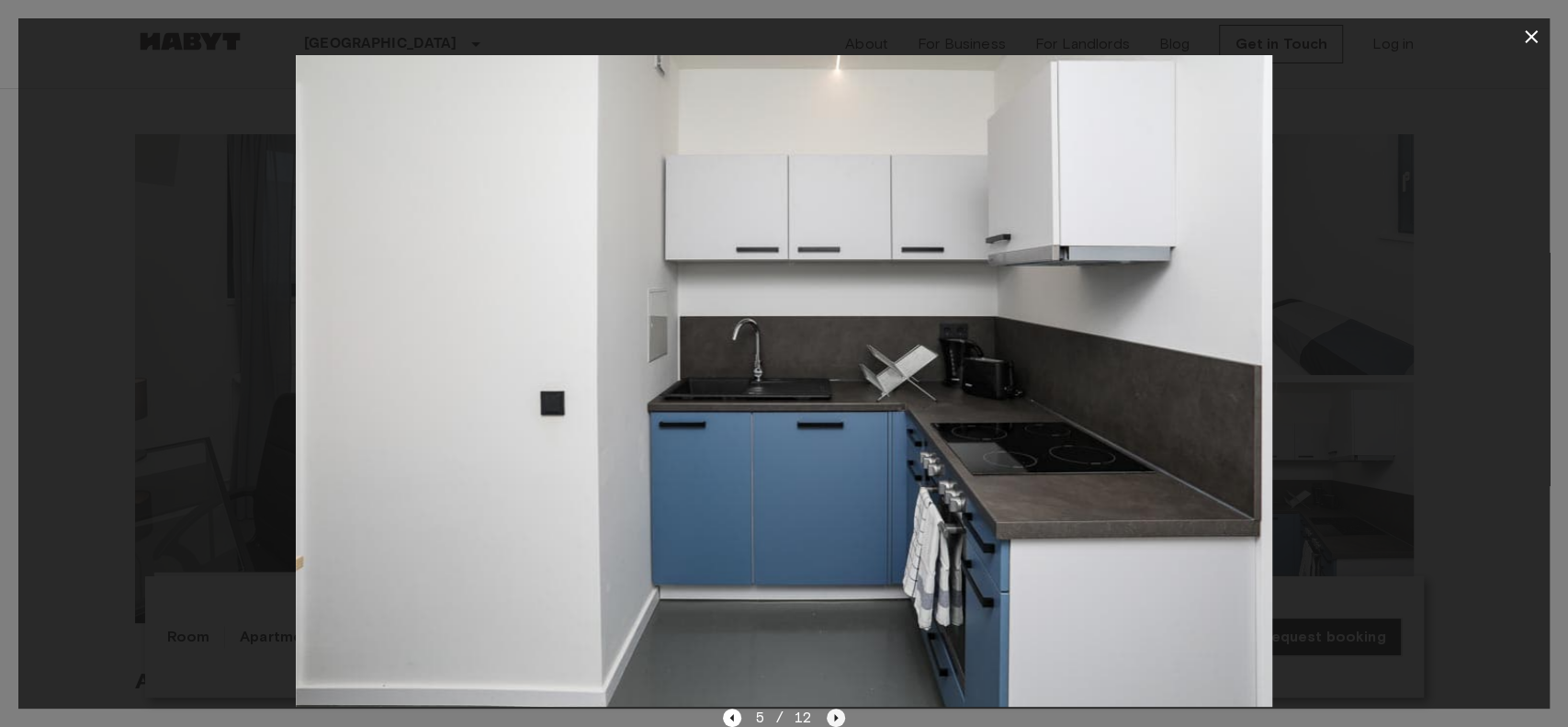
click at [834, 544] on icon "Next image" at bounding box center [836, 717] width 4 height 8
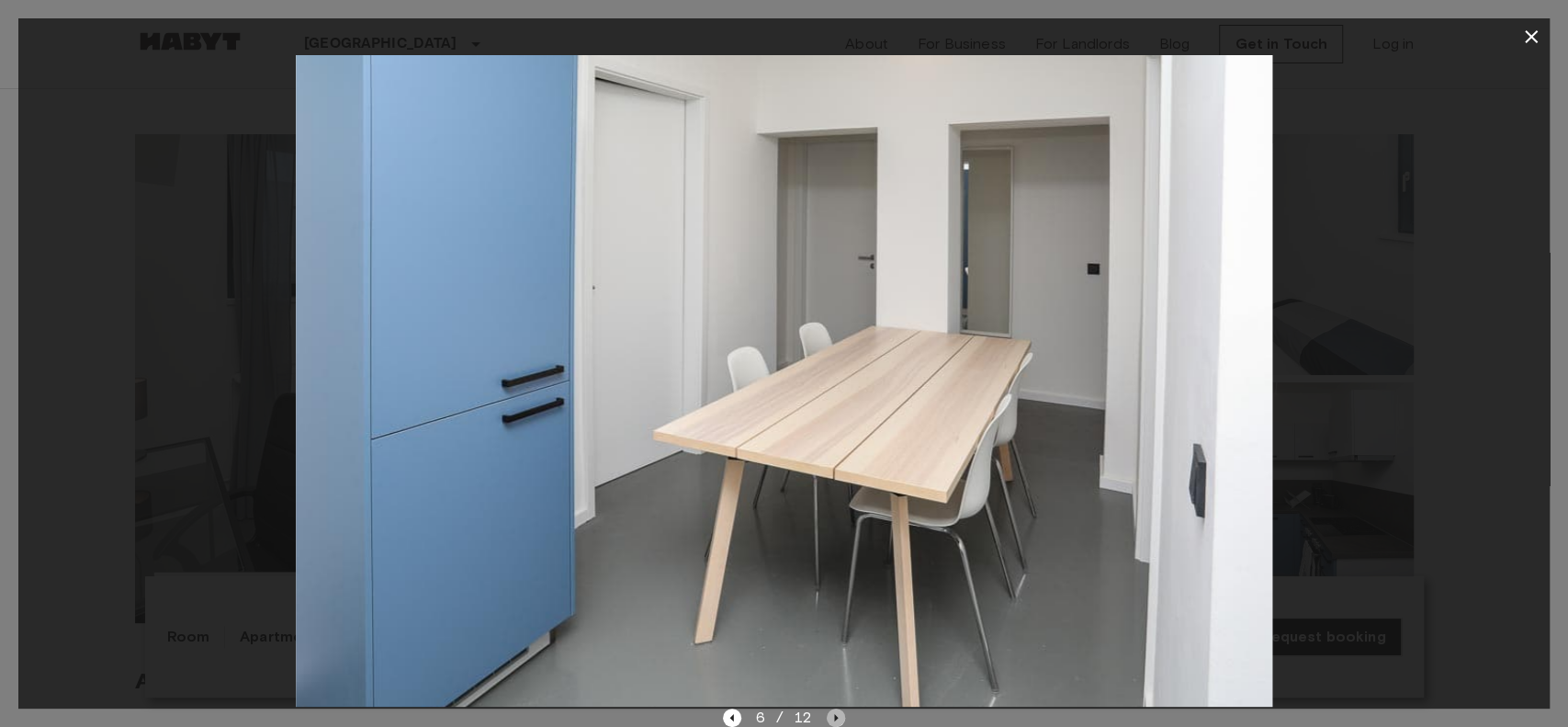
click at [834, 544] on icon "Next image" at bounding box center [836, 717] width 4 height 8
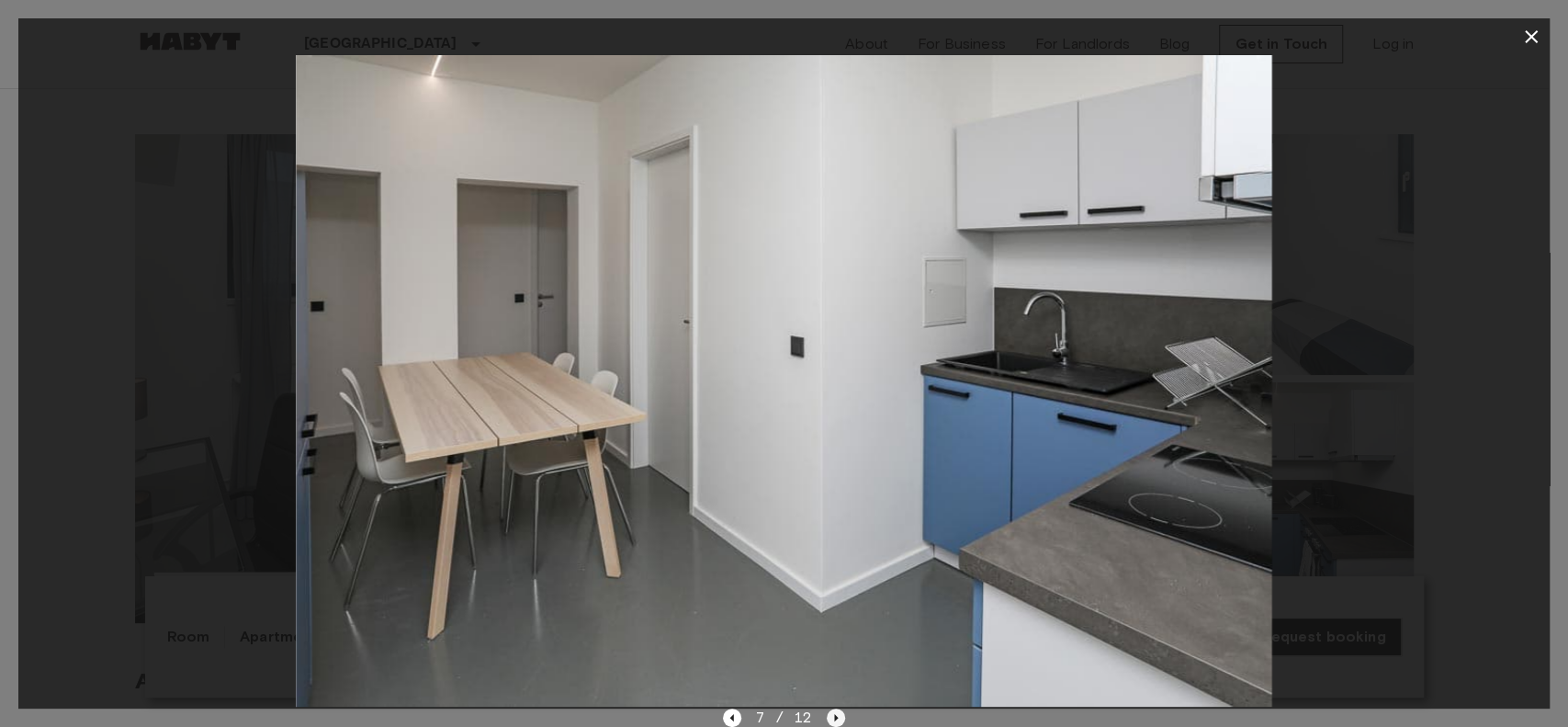
click at [834, 544] on icon "Next image" at bounding box center [836, 717] width 4 height 8
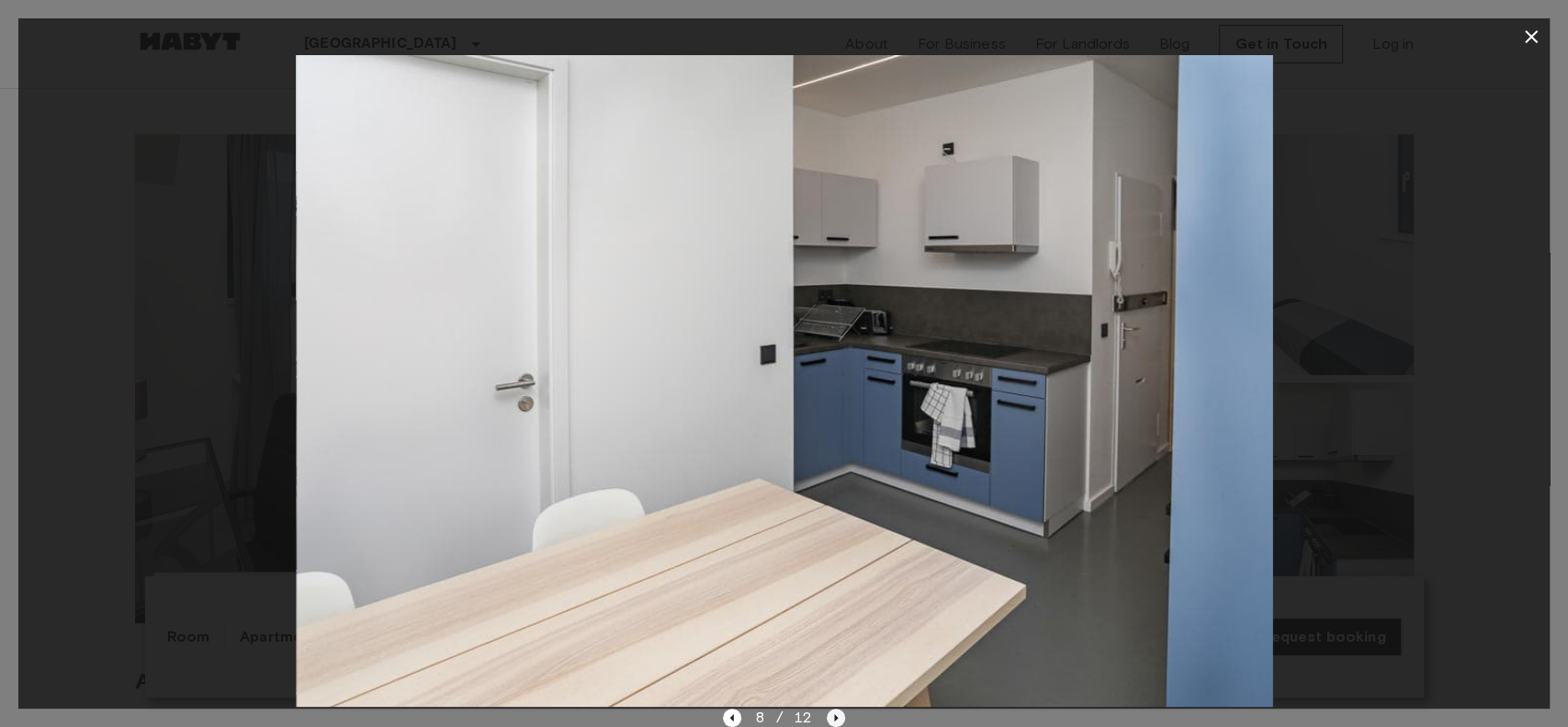
click at [834, 544] on icon "Next image" at bounding box center [836, 717] width 4 height 8
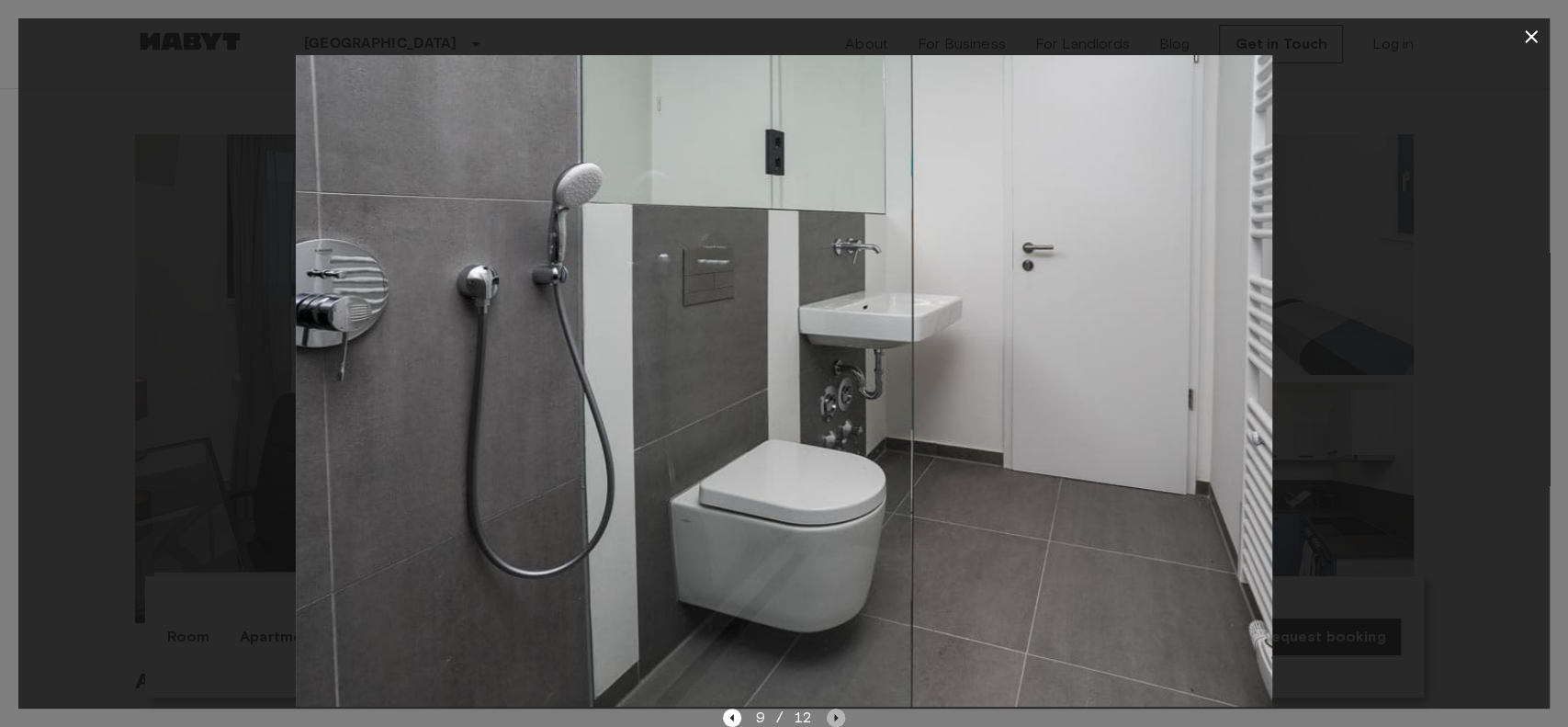
click at [834, 544] on icon "Next image" at bounding box center [836, 717] width 4 height 8
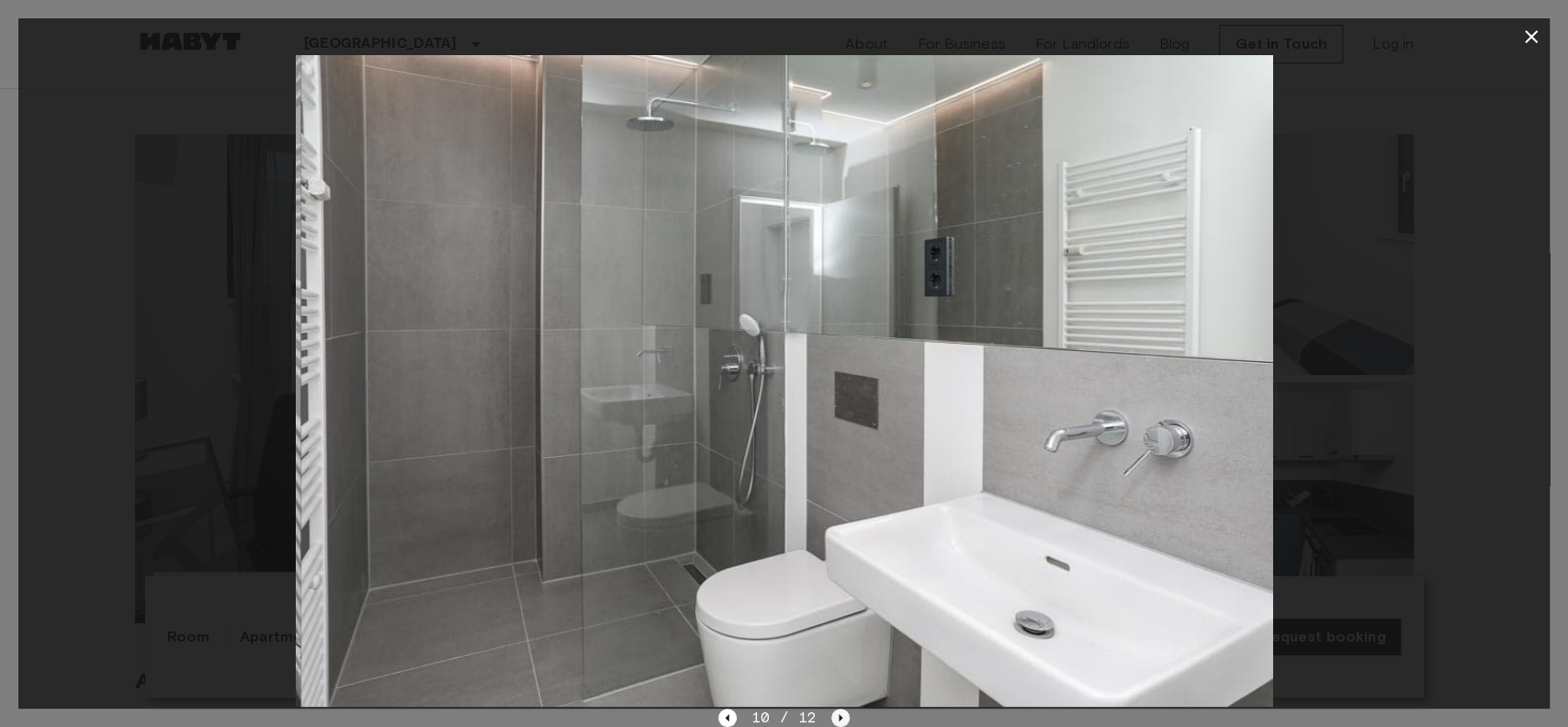
click at [833, 544] on icon "Next image" at bounding box center [840, 717] width 19 height 19
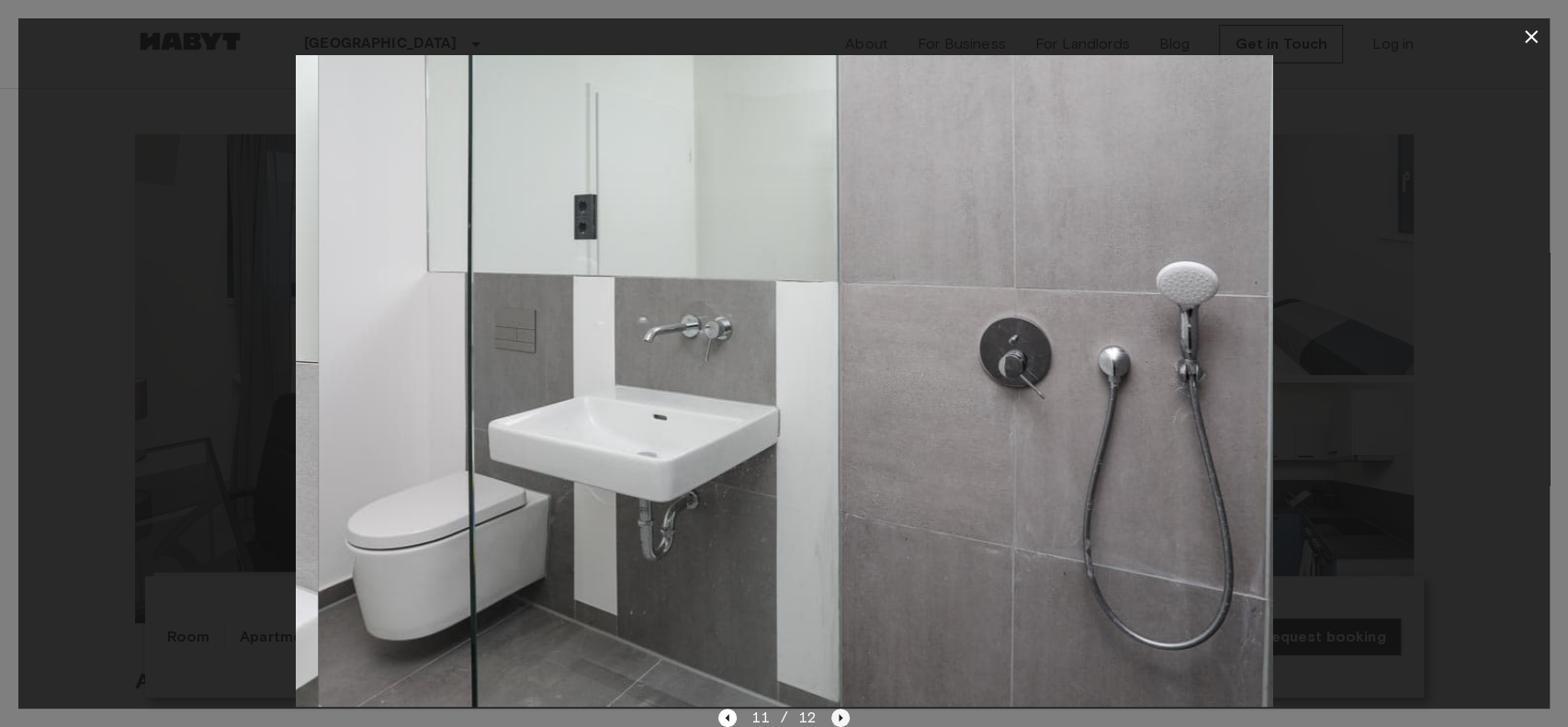
click at [833, 544] on icon "Next image" at bounding box center [840, 717] width 19 height 19
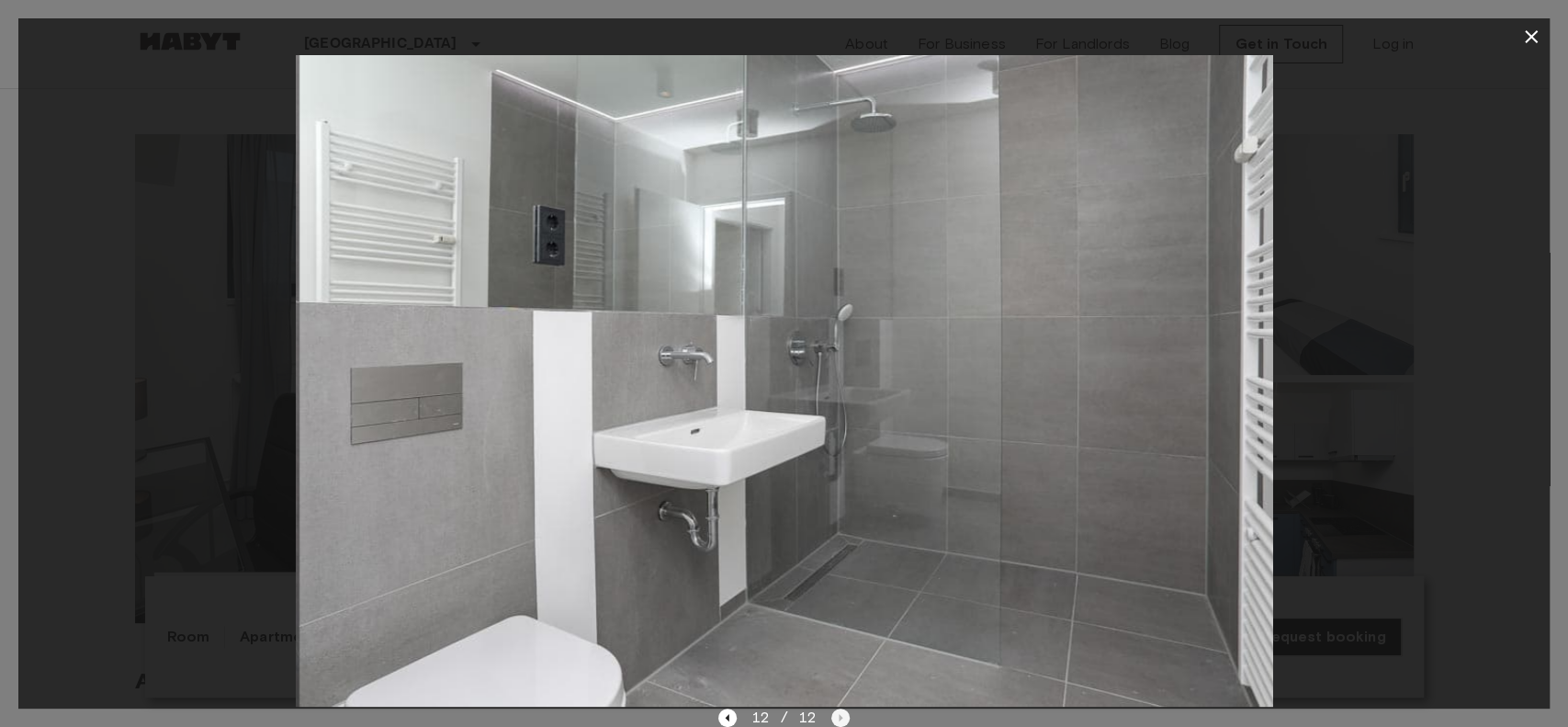
click at [833, 544] on div "12 / 12" at bounding box center [784, 717] width 131 height 23
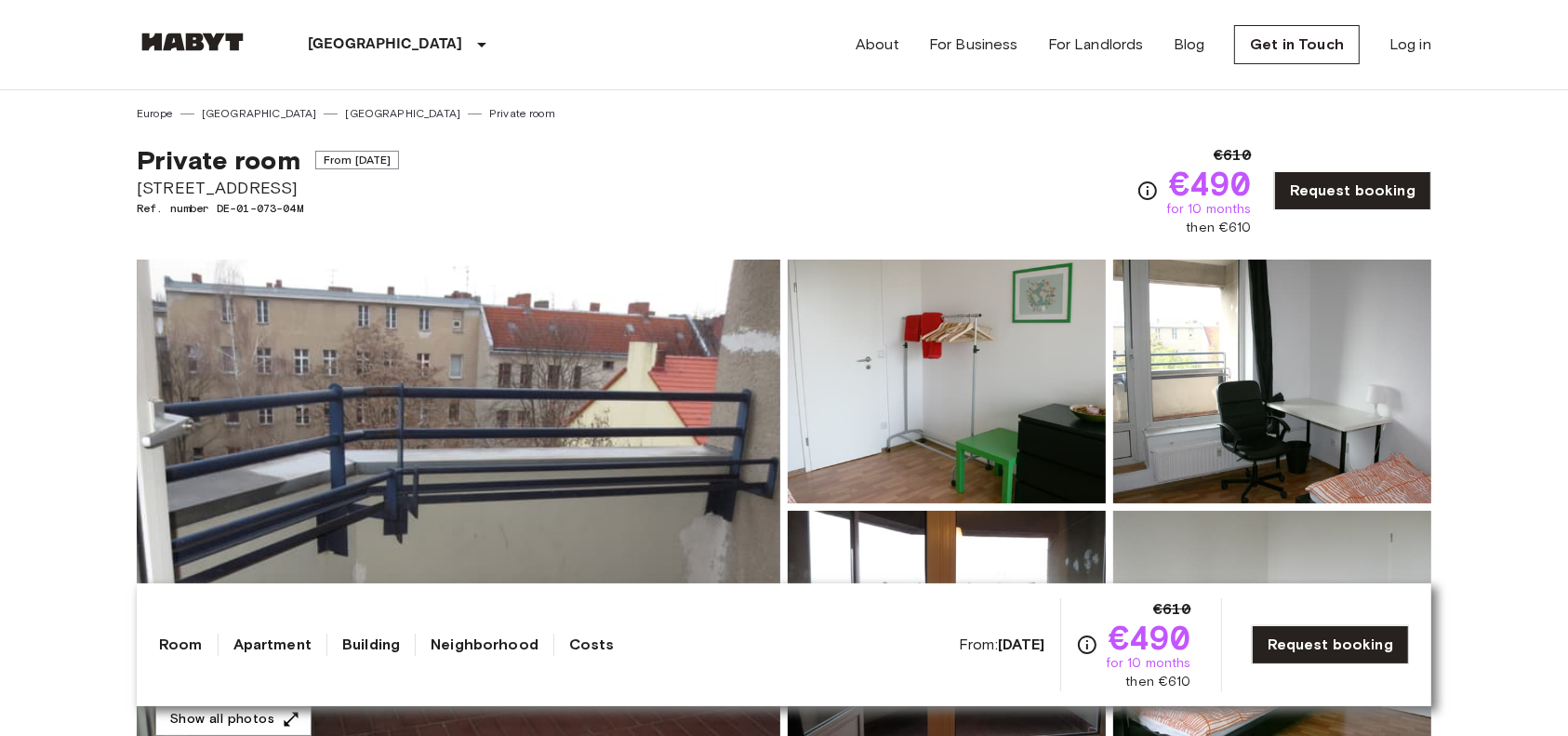
click at [657, 357] on img at bounding box center [458, 507] width 644 height 495
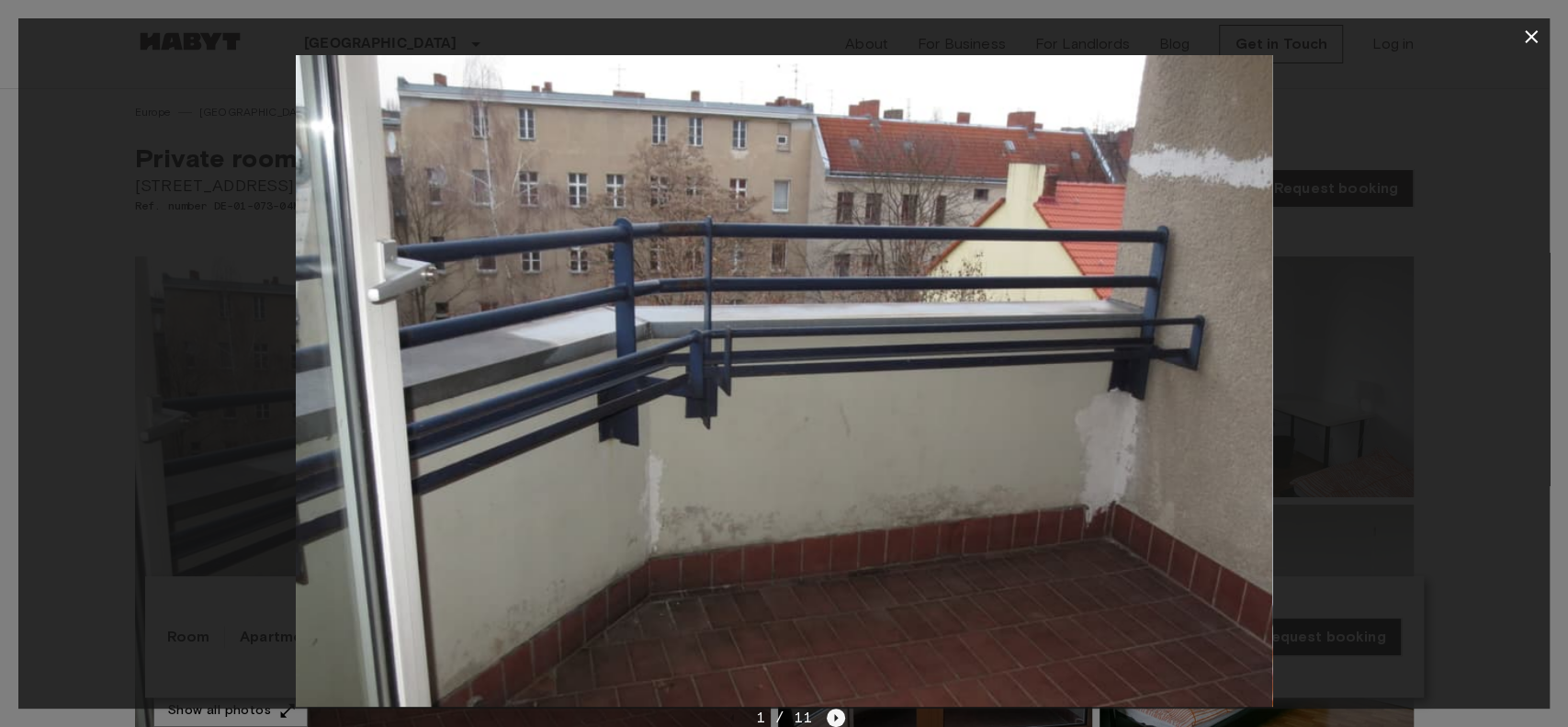
click at [831, 544] on icon "Next image" at bounding box center [835, 717] width 19 height 19
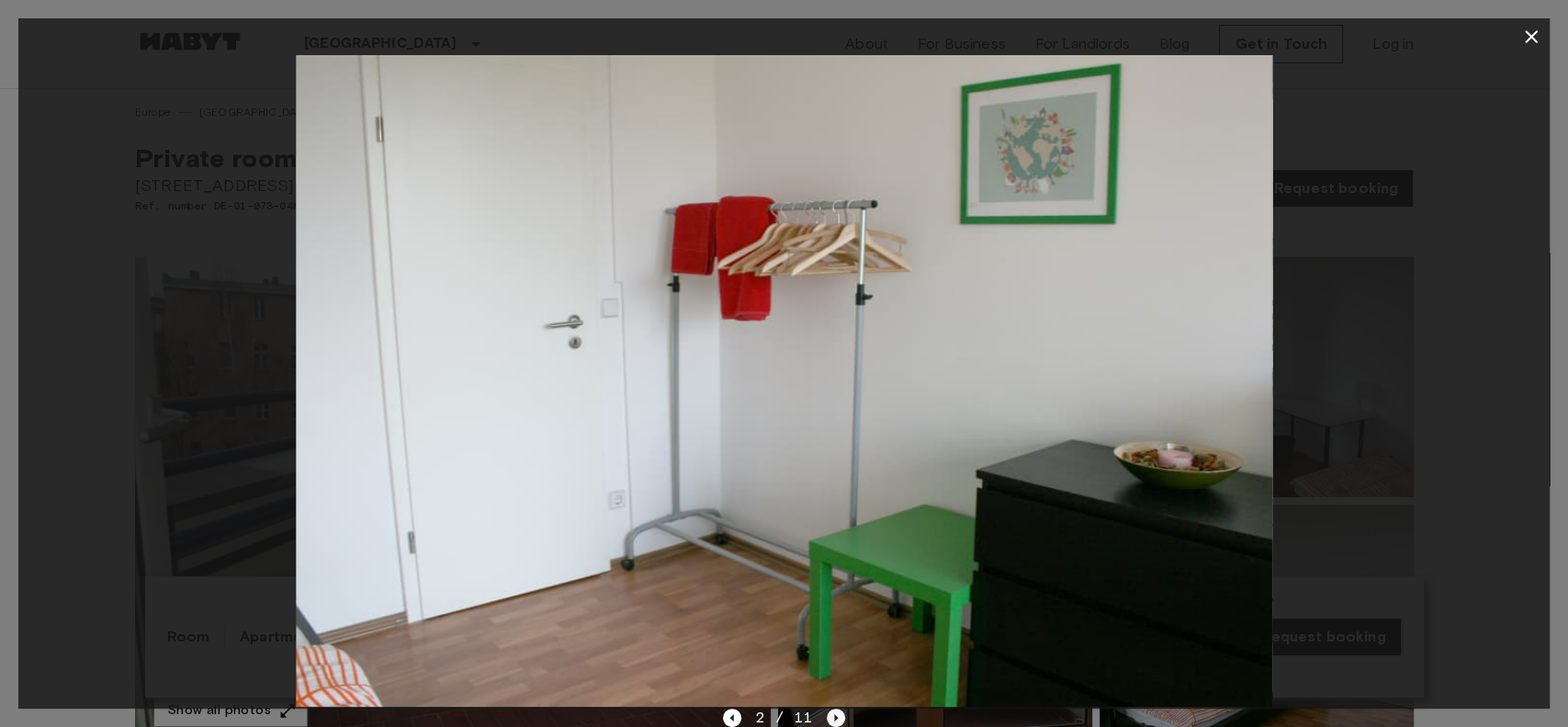
click at [831, 544] on icon "Next image" at bounding box center [835, 717] width 19 height 19
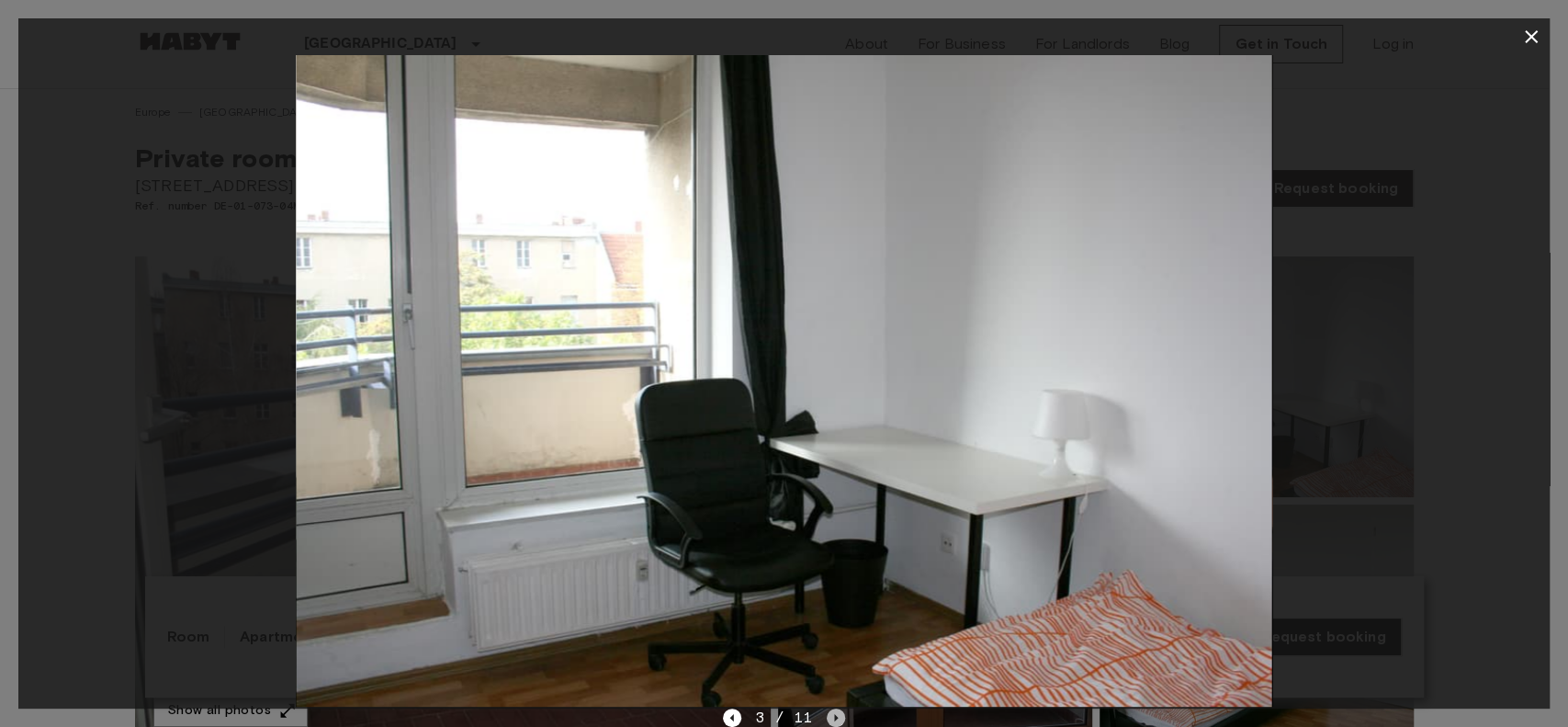
click at [831, 544] on icon "Next image" at bounding box center [835, 717] width 19 height 19
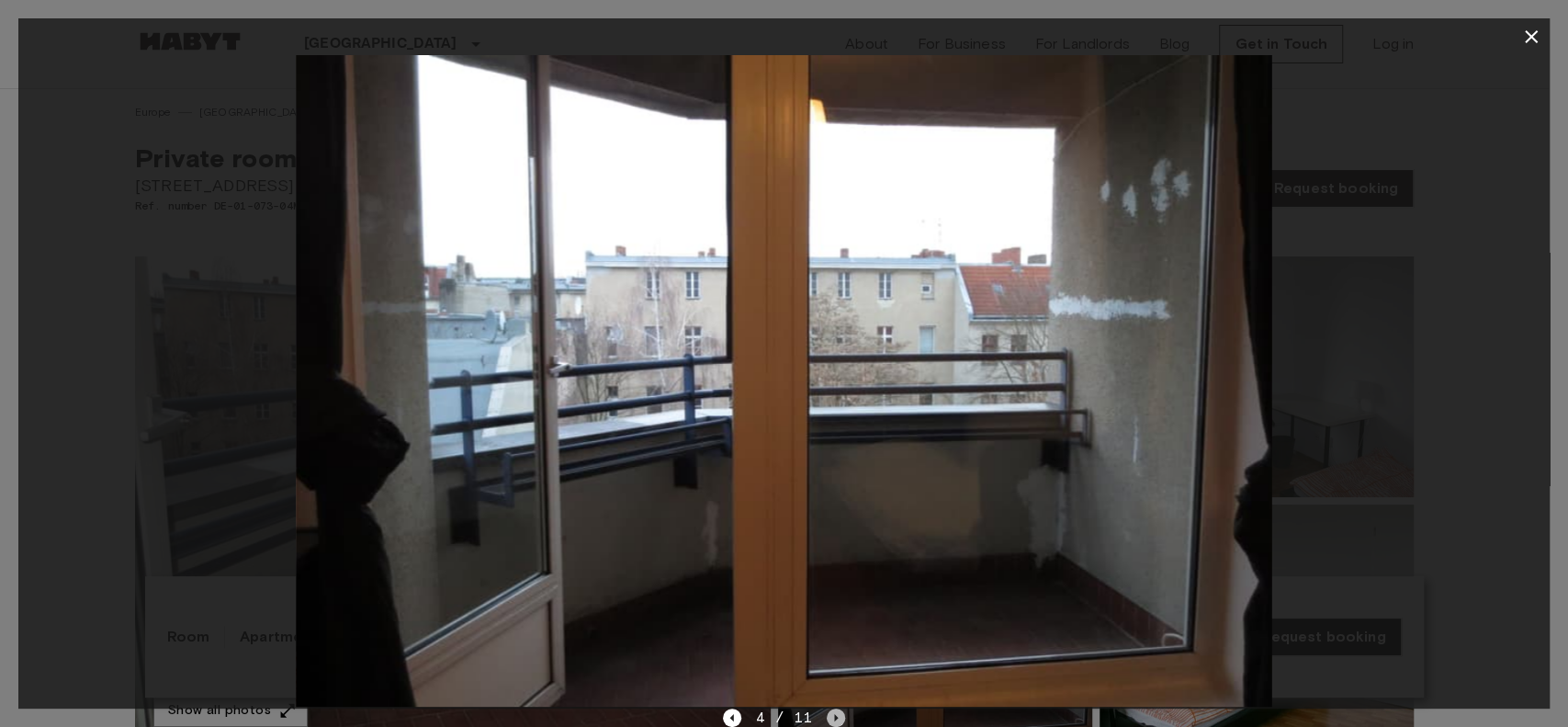
click at [831, 544] on icon "Next image" at bounding box center [835, 717] width 19 height 19
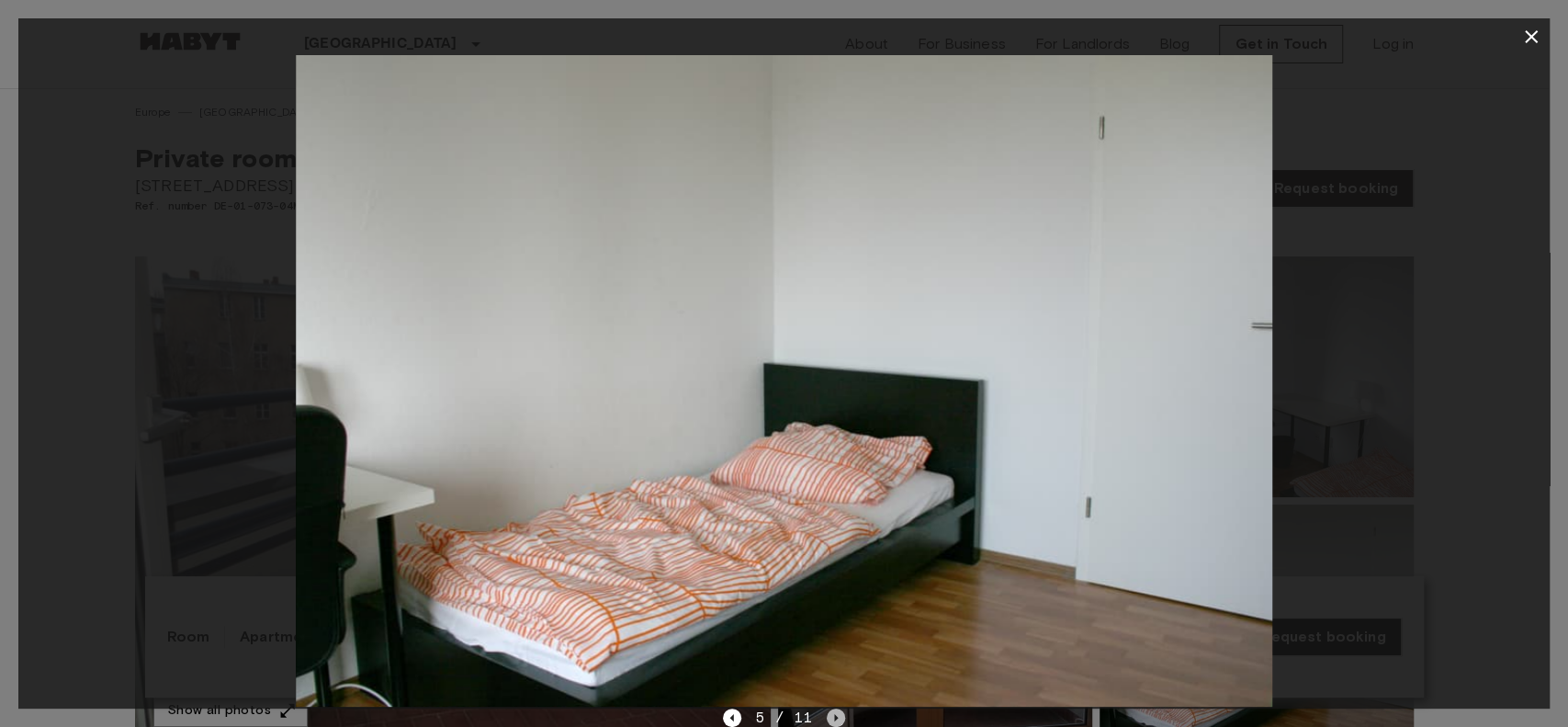
click at [831, 544] on icon "Next image" at bounding box center [835, 717] width 19 height 19
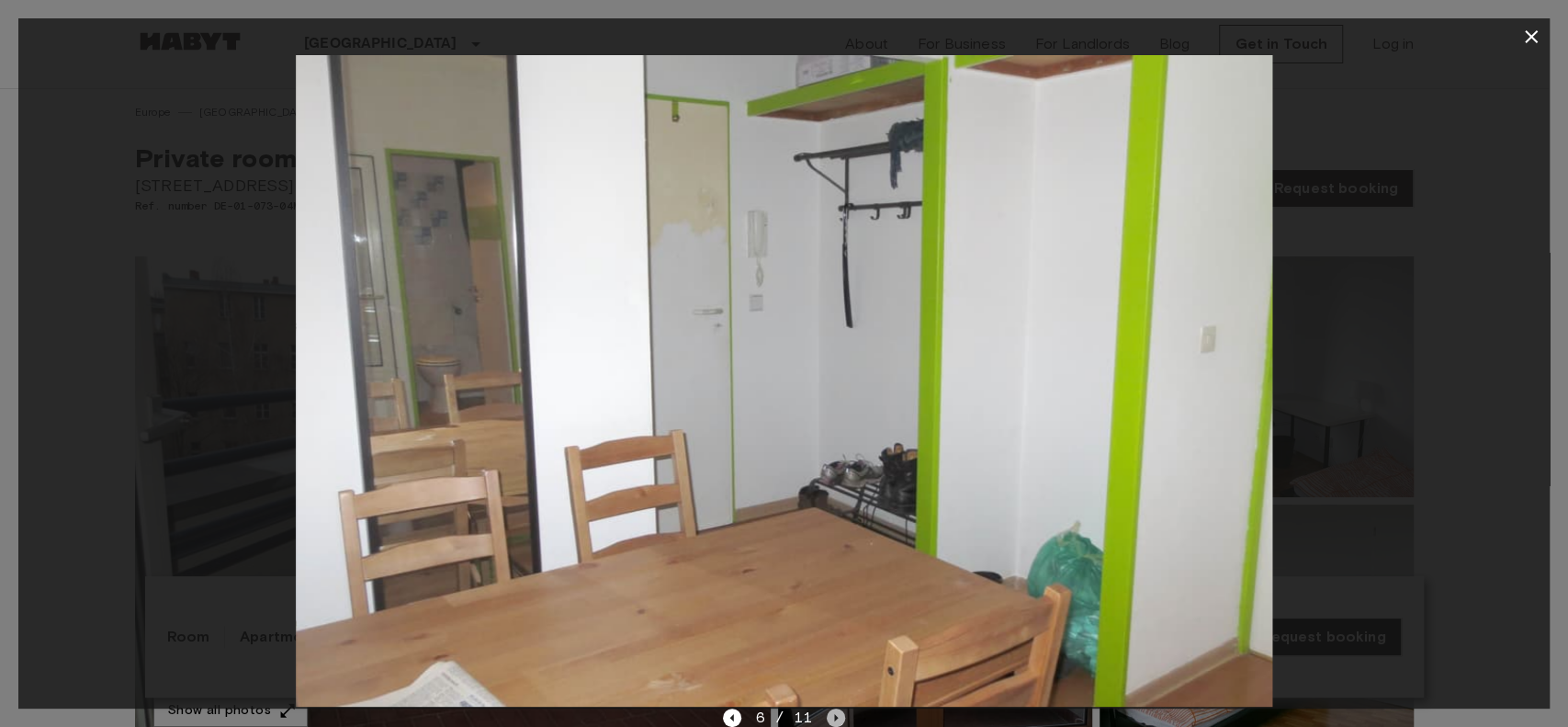
click at [831, 544] on icon "Next image" at bounding box center [835, 717] width 19 height 19
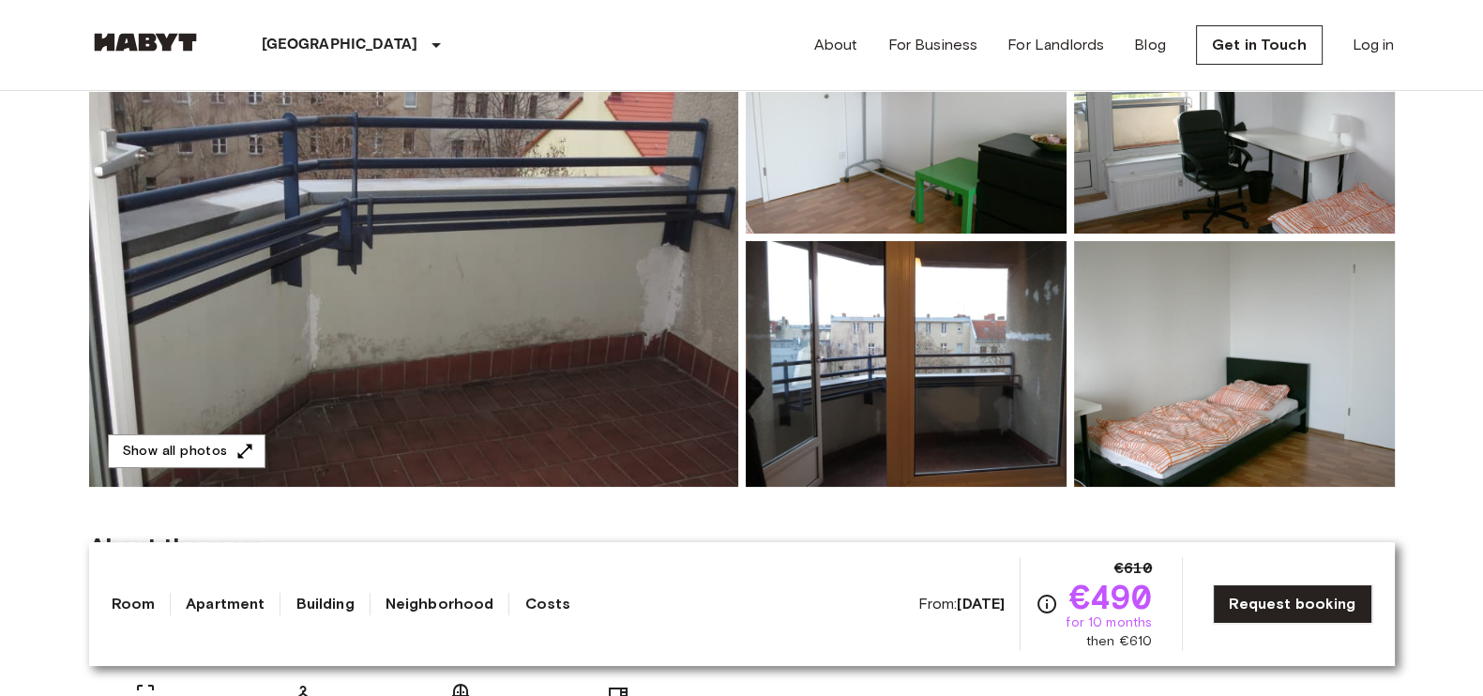
scroll to position [234, 0]
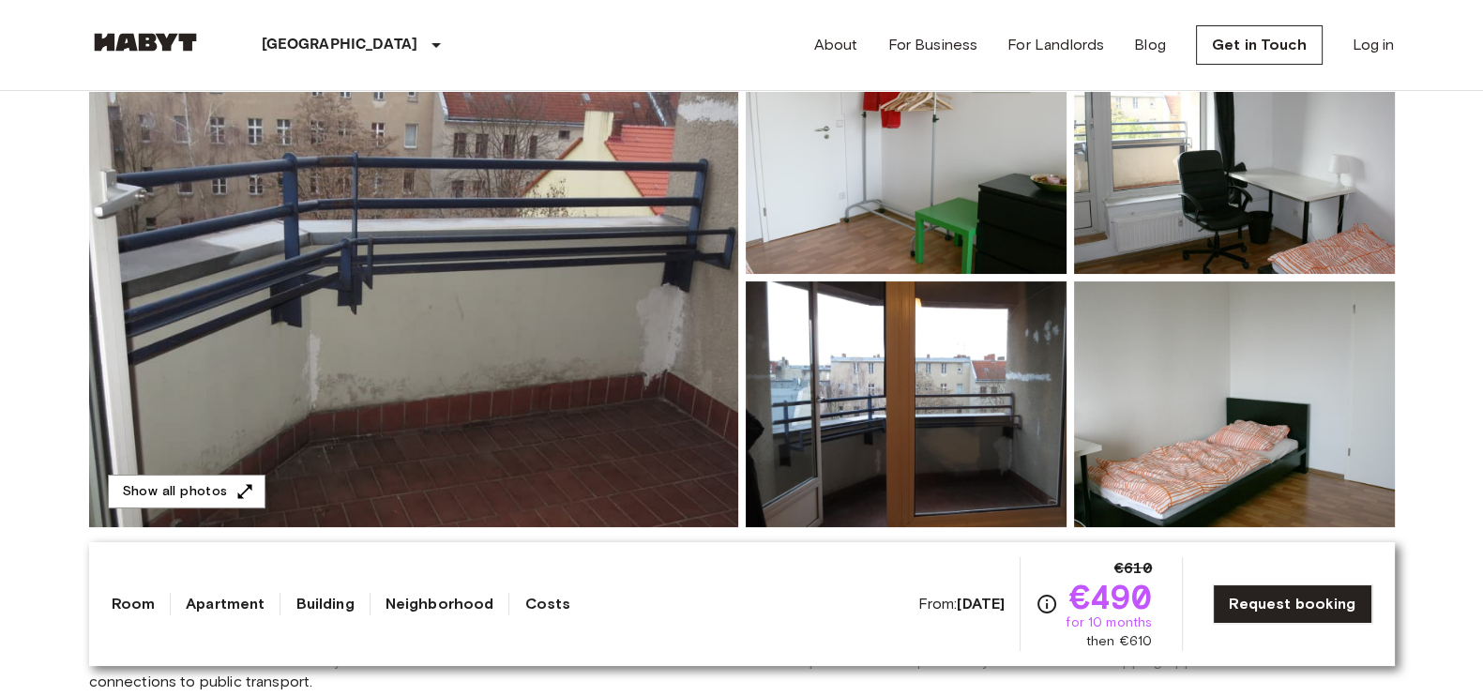
click at [1186, 403] on img at bounding box center [1234, 404] width 321 height 246
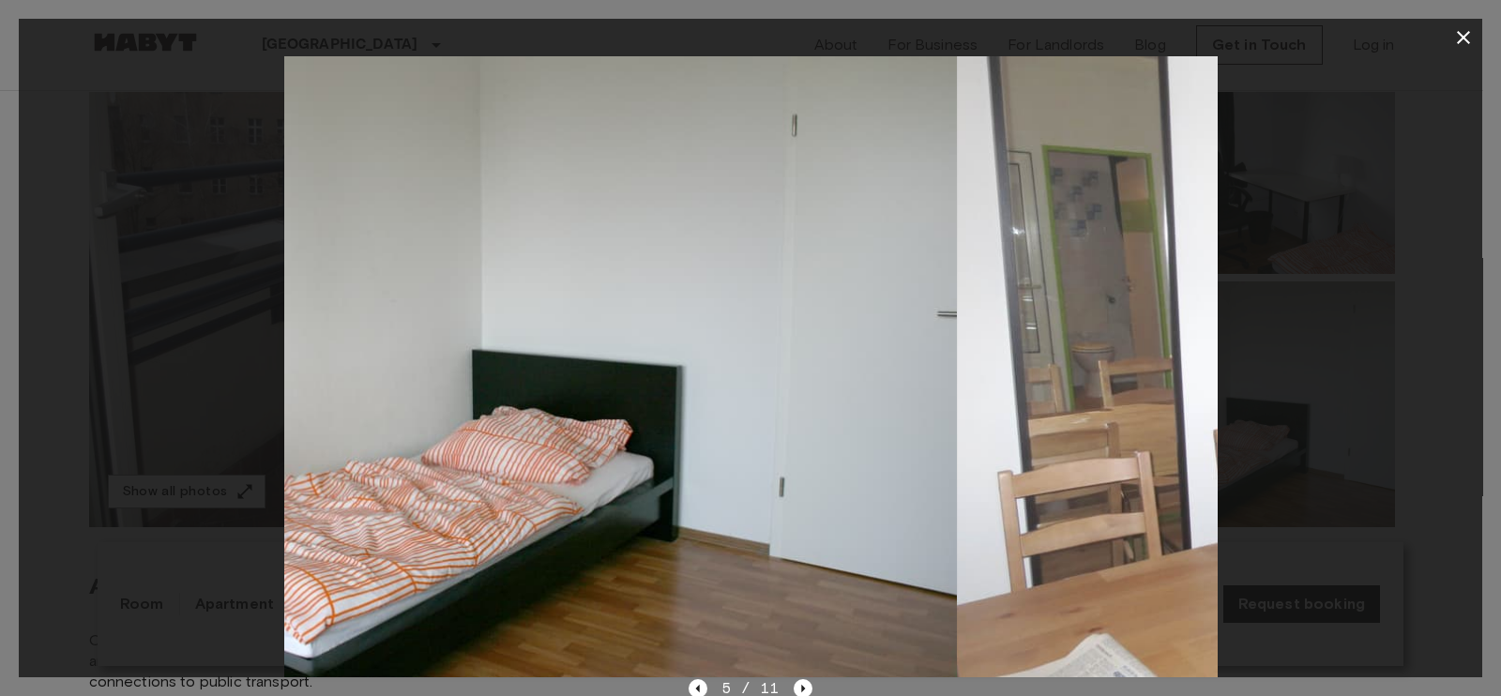
drag, startPoint x: 903, startPoint y: 352, endPoint x: 719, endPoint y: 358, distance: 183.9
click at [788, 345] on img at bounding box center [490, 366] width 931 height 621
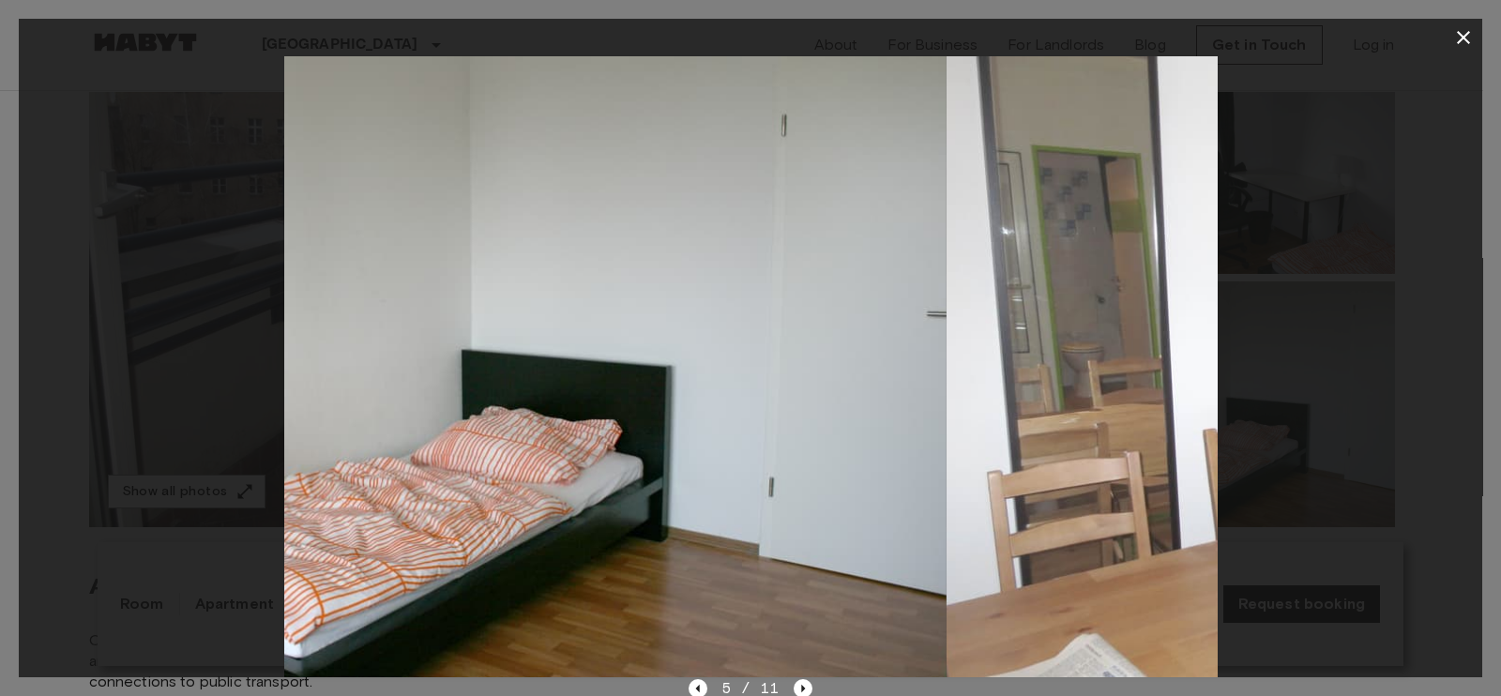
drag, startPoint x: 947, startPoint y: 398, endPoint x: 258, endPoint y: 282, distance: 698.9
click at [417, 307] on img at bounding box center [480, 366] width 931 height 621
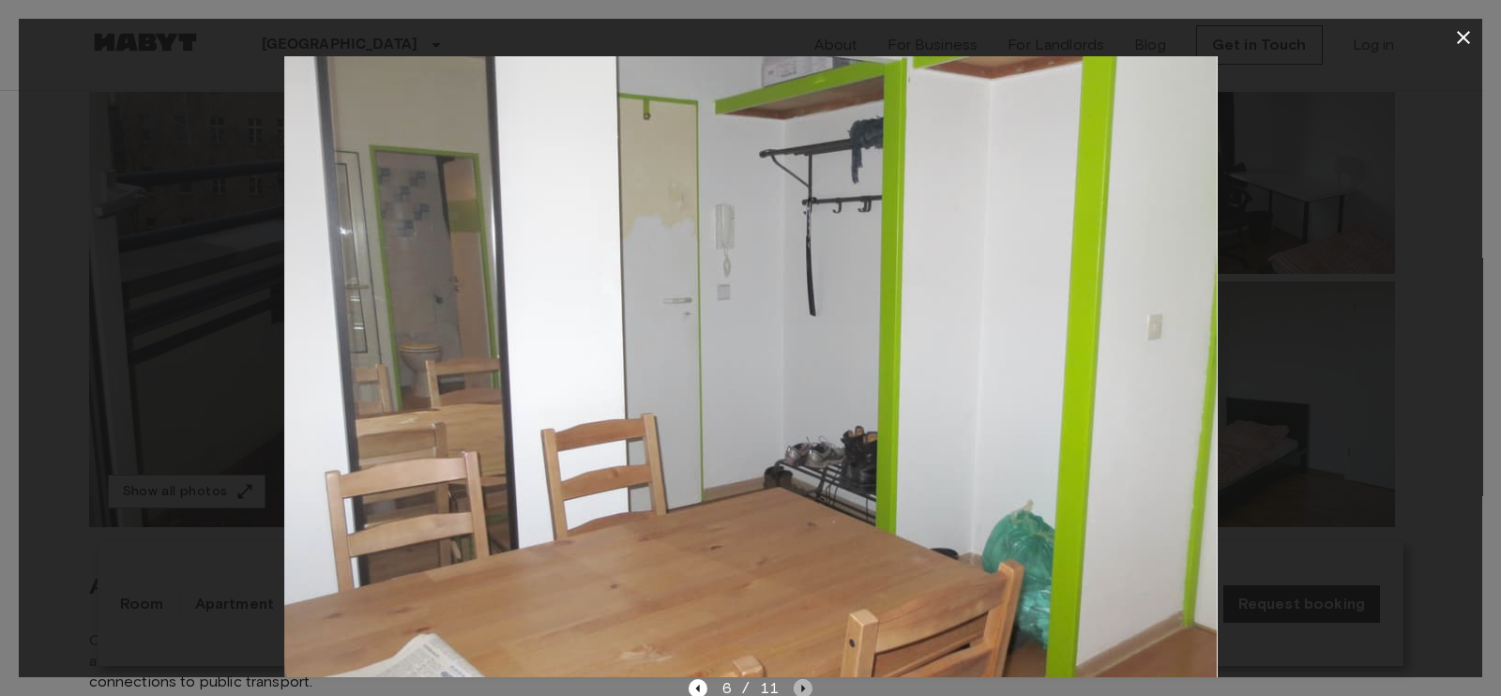
click at [800, 555] on icon "Next image" at bounding box center [802, 688] width 19 height 19
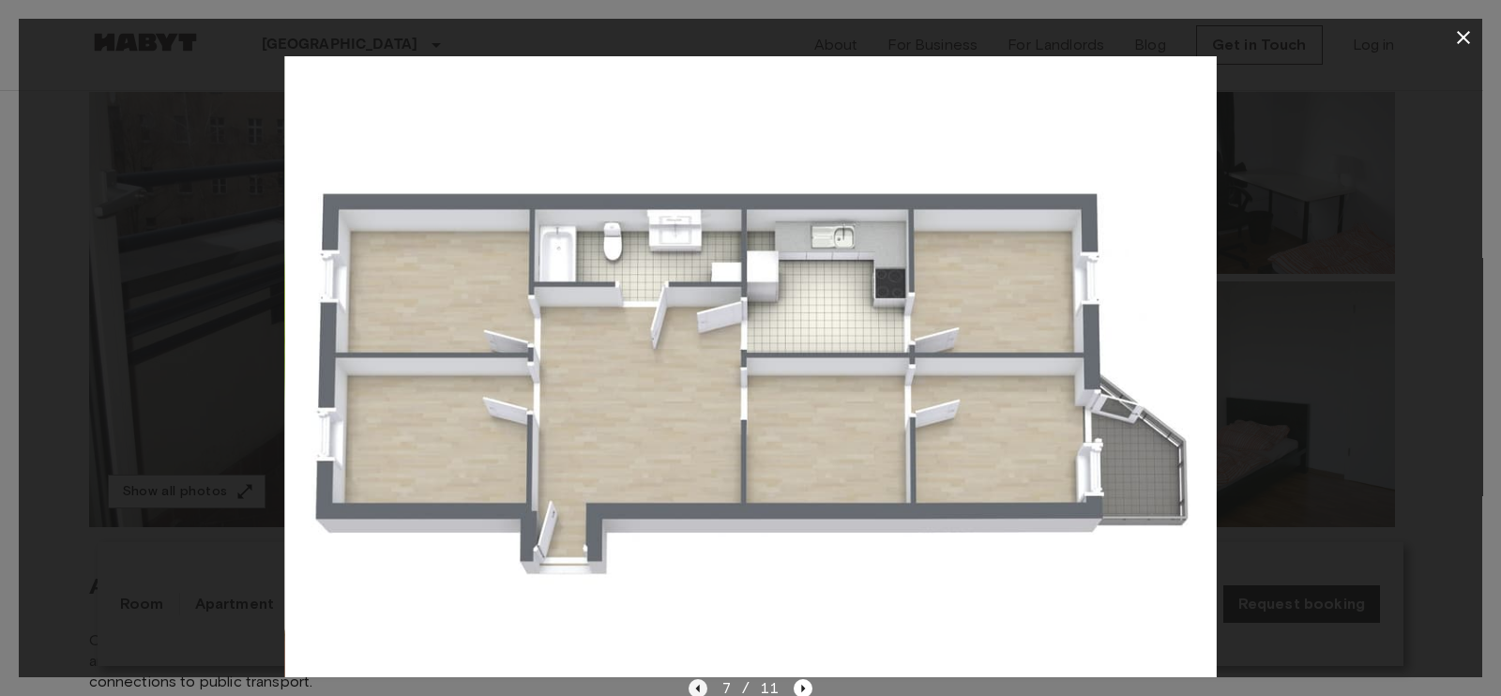
click at [700, 555] on icon "Previous image" at bounding box center [697, 688] width 19 height 19
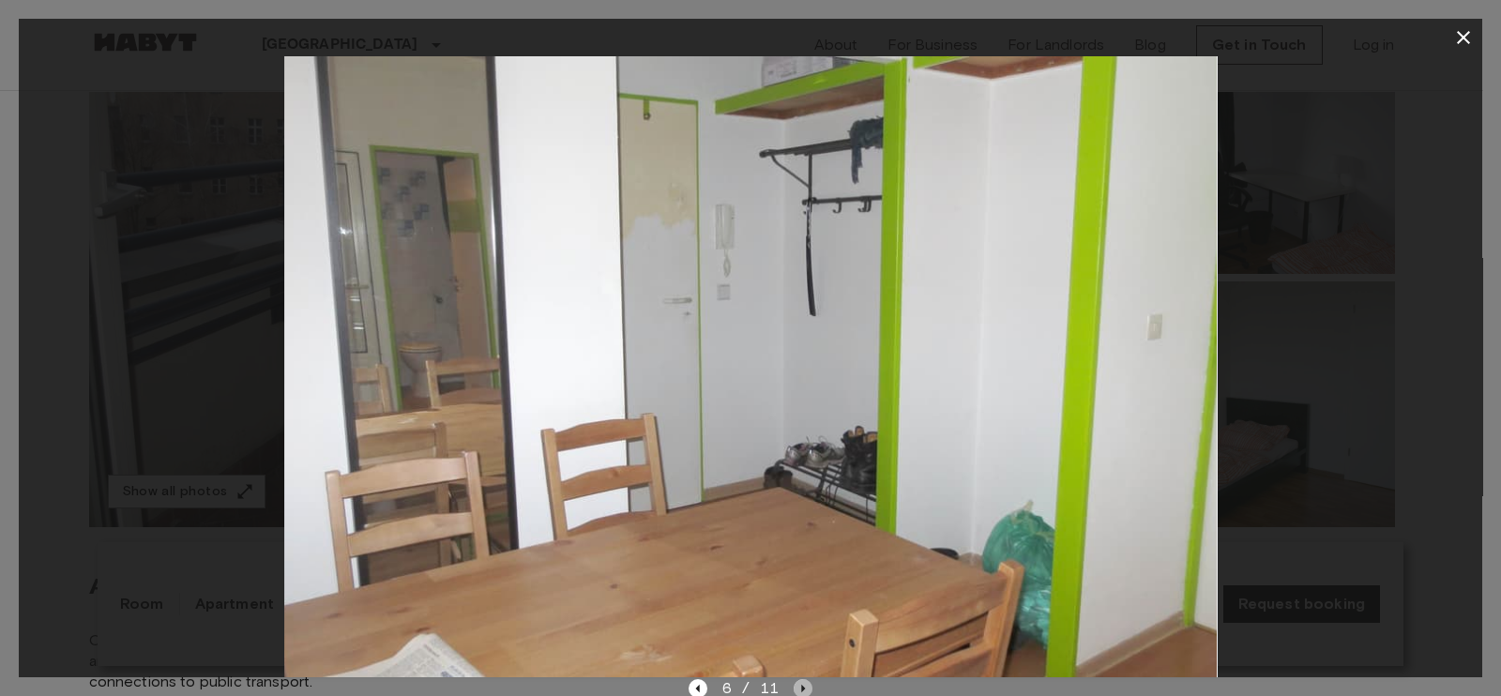
click at [807, 555] on icon "Next image" at bounding box center [802, 688] width 19 height 19
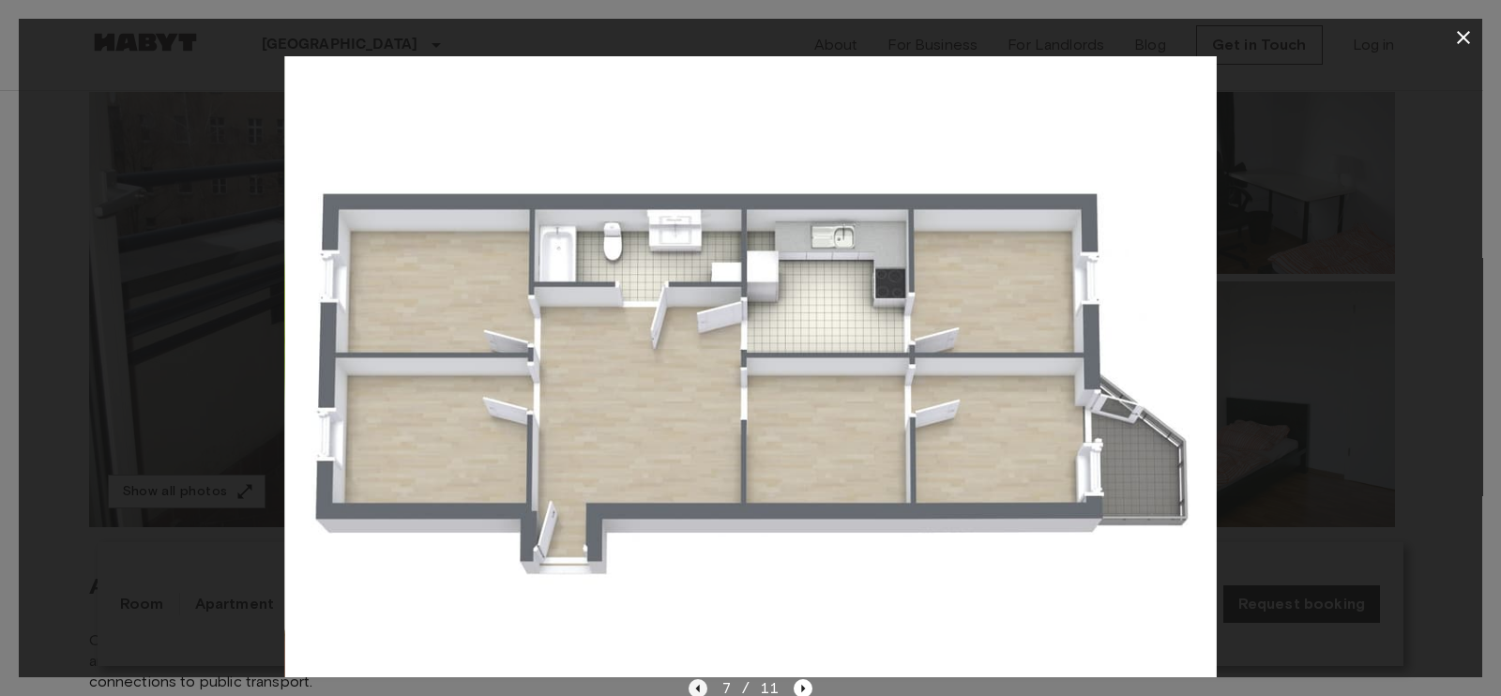
click at [701, 555] on icon "Previous image" at bounding box center [697, 688] width 19 height 19
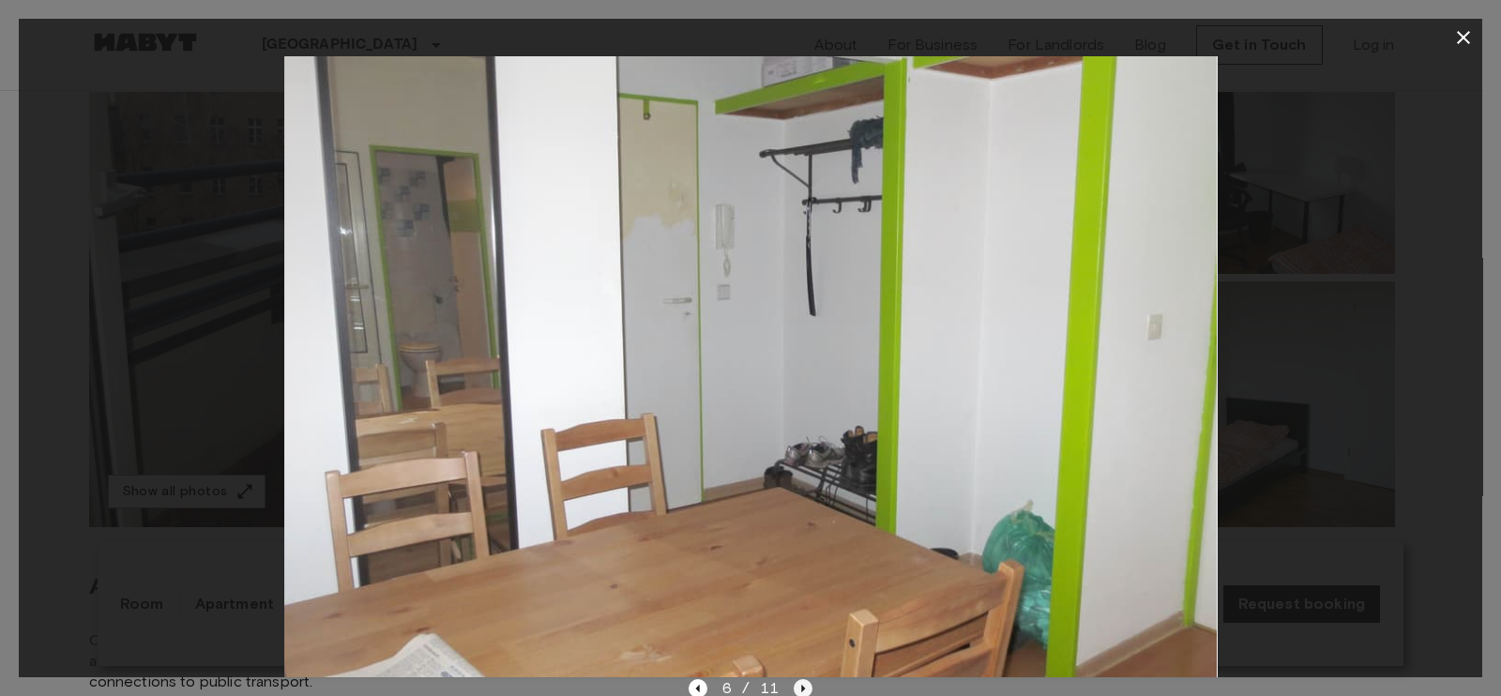
click at [797, 555] on icon "Next image" at bounding box center [802, 688] width 19 height 19
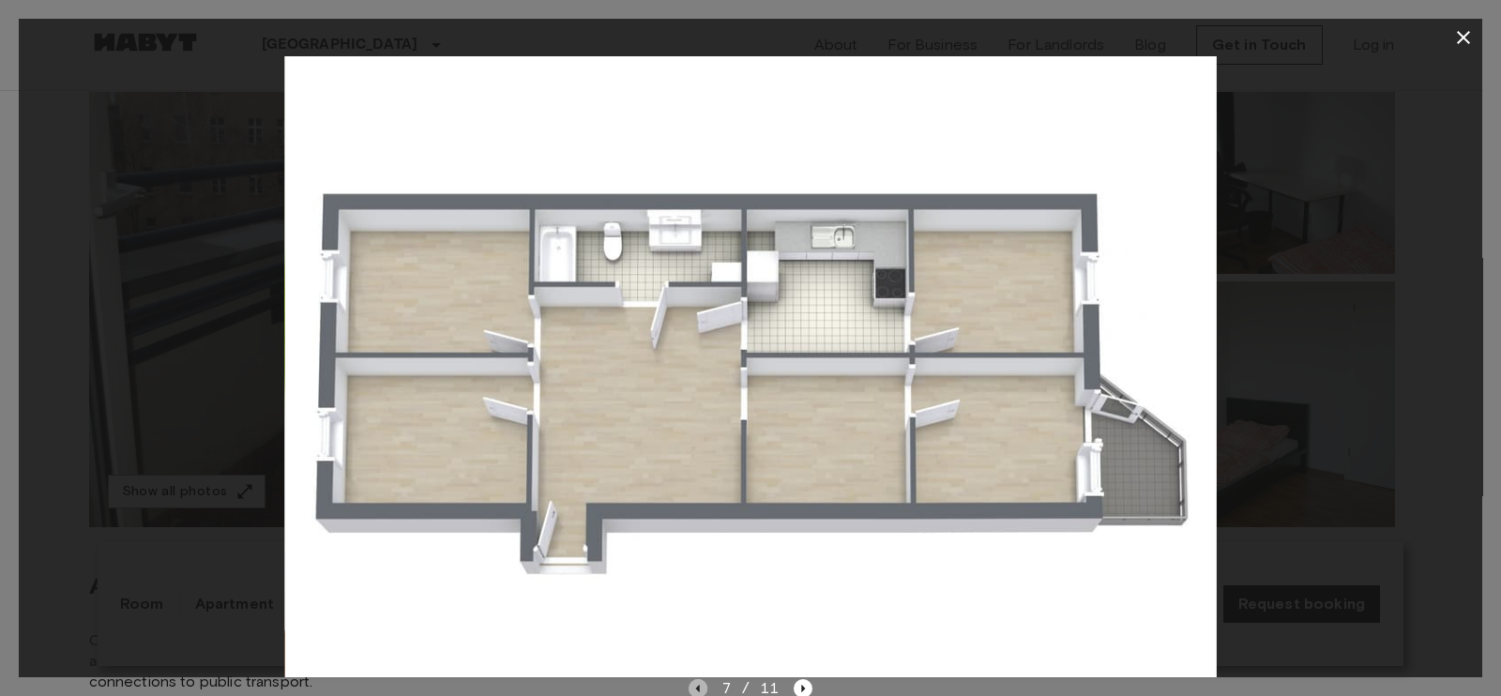
click at [697, 555] on icon "Previous image" at bounding box center [697, 688] width 19 height 19
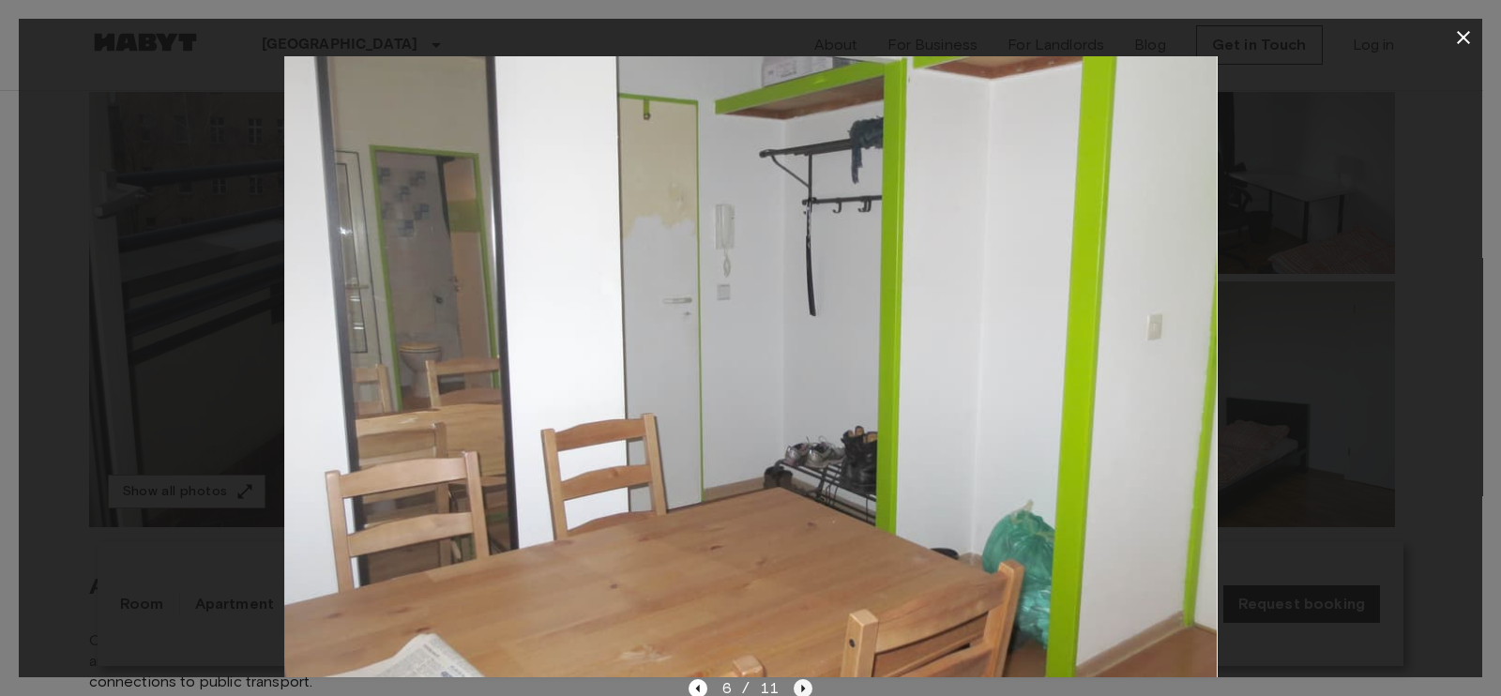
click at [798, 555] on icon "Next image" at bounding box center [802, 688] width 19 height 19
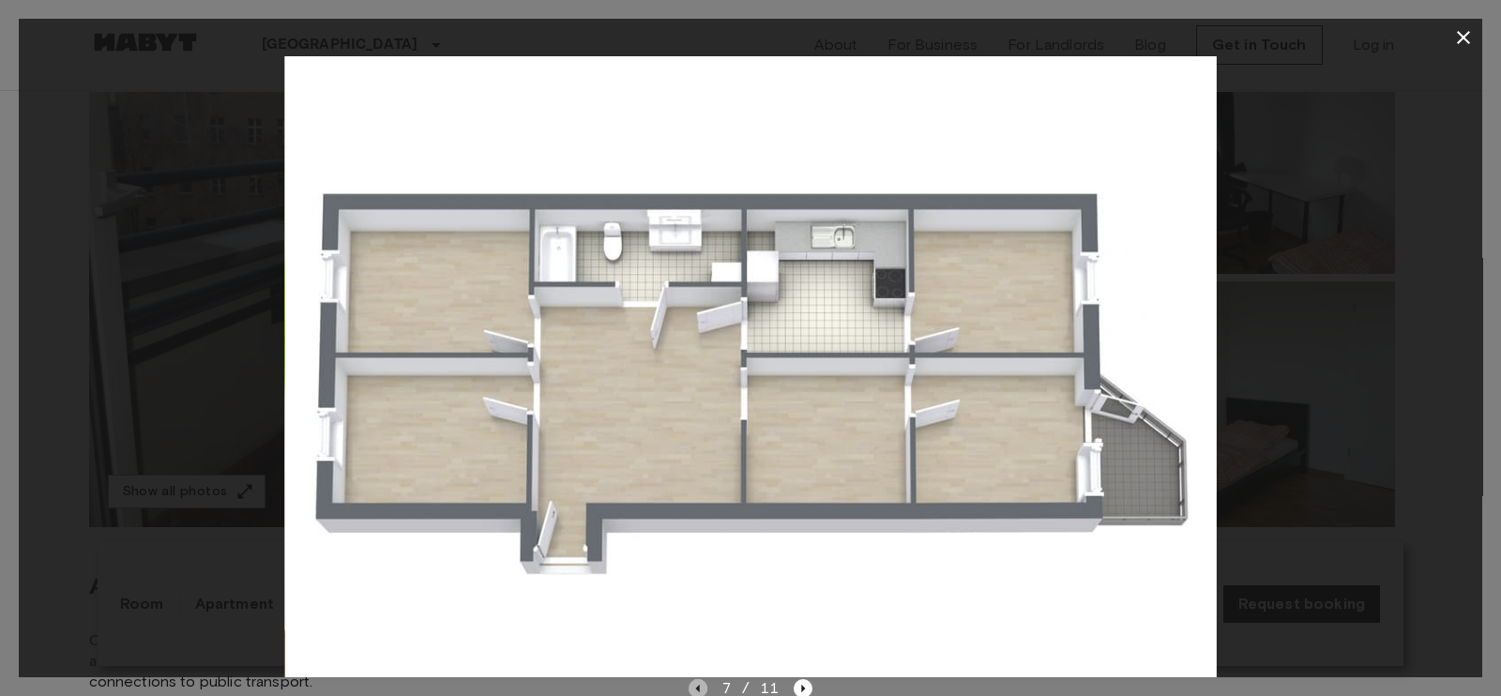
click at [695, 555] on icon "Previous image" at bounding box center [697, 688] width 19 height 19
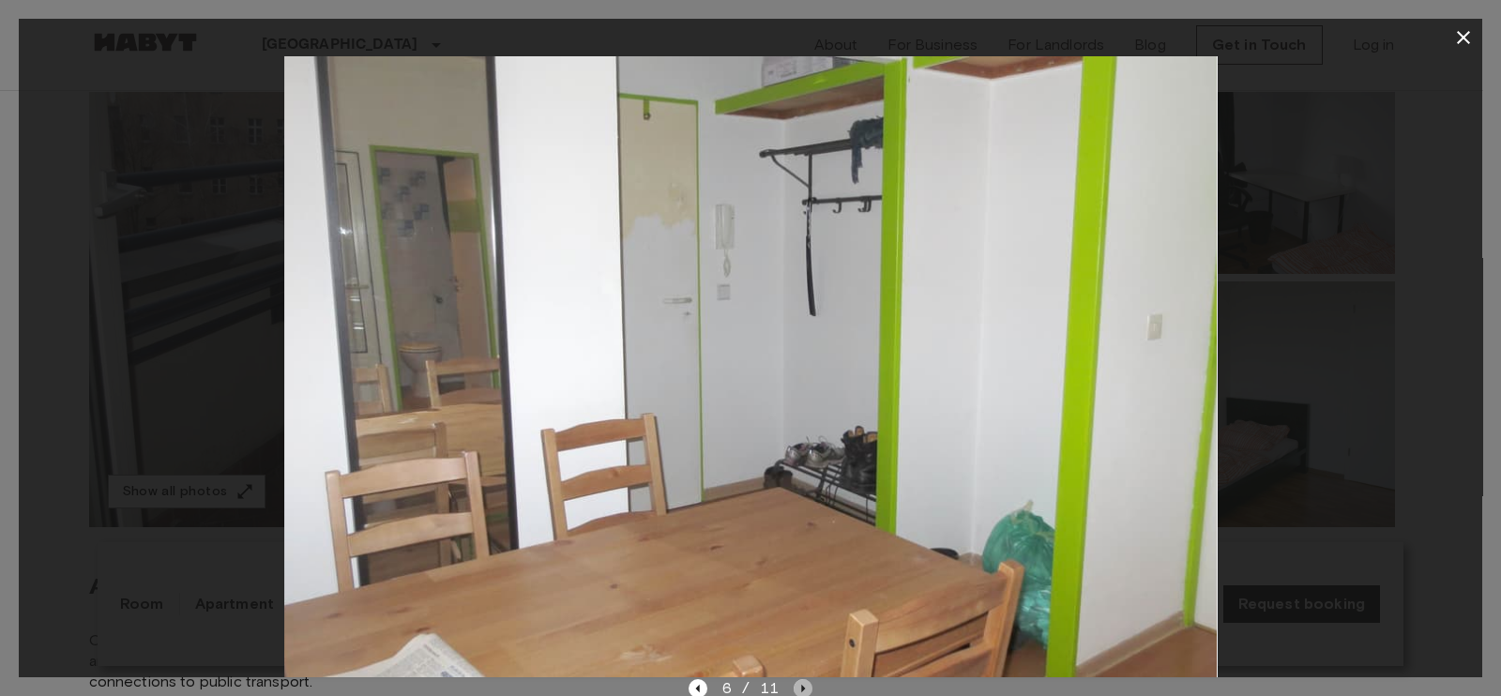
click at [805, 555] on icon "Next image" at bounding box center [802, 688] width 19 height 19
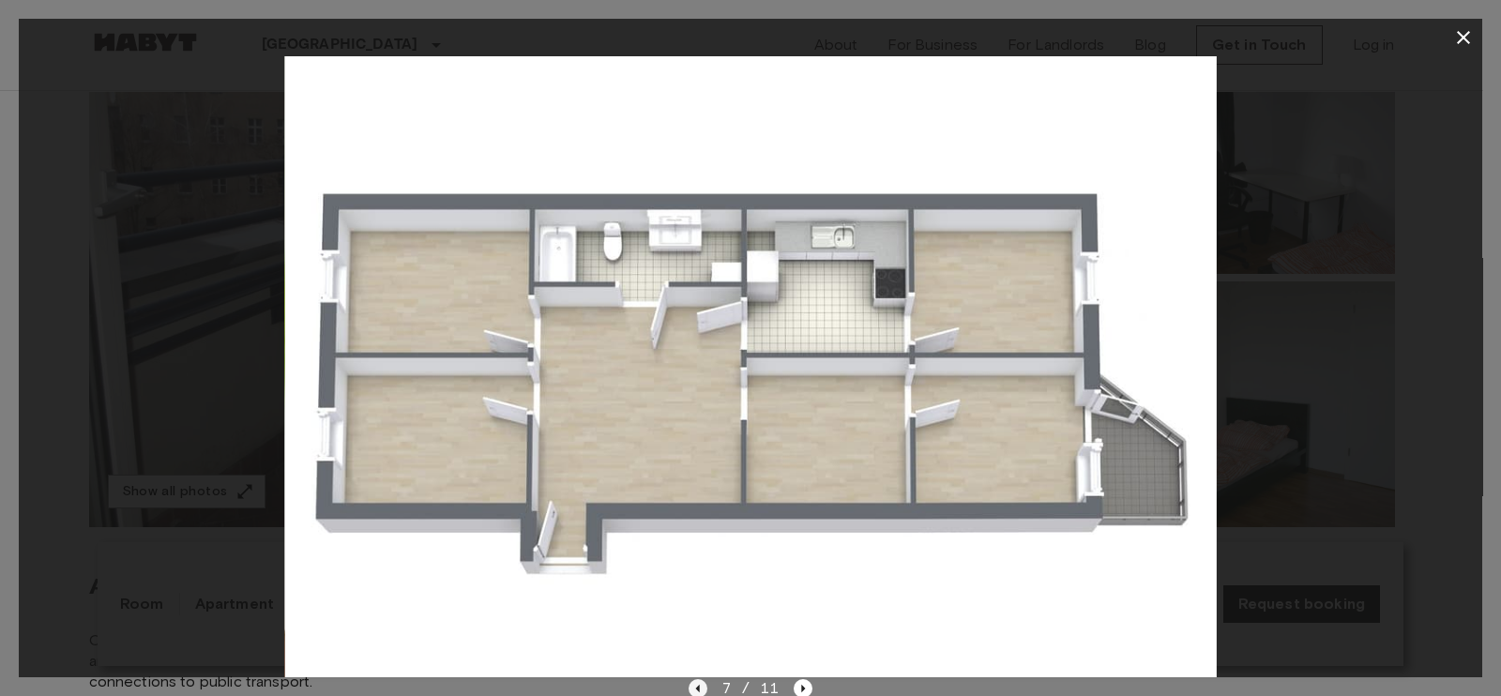
click at [699, 555] on icon "Previous image" at bounding box center [697, 688] width 19 height 19
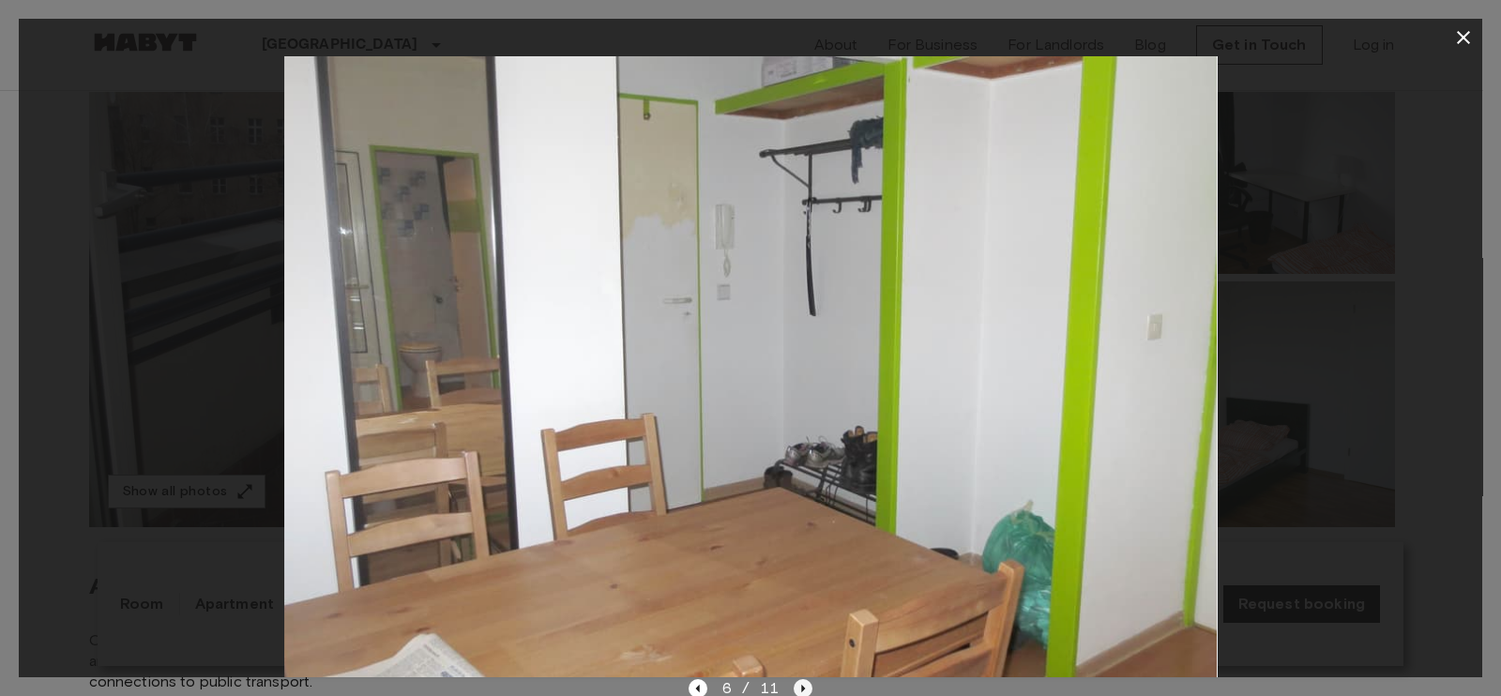
click at [795, 555] on icon "Next image" at bounding box center [802, 688] width 19 height 19
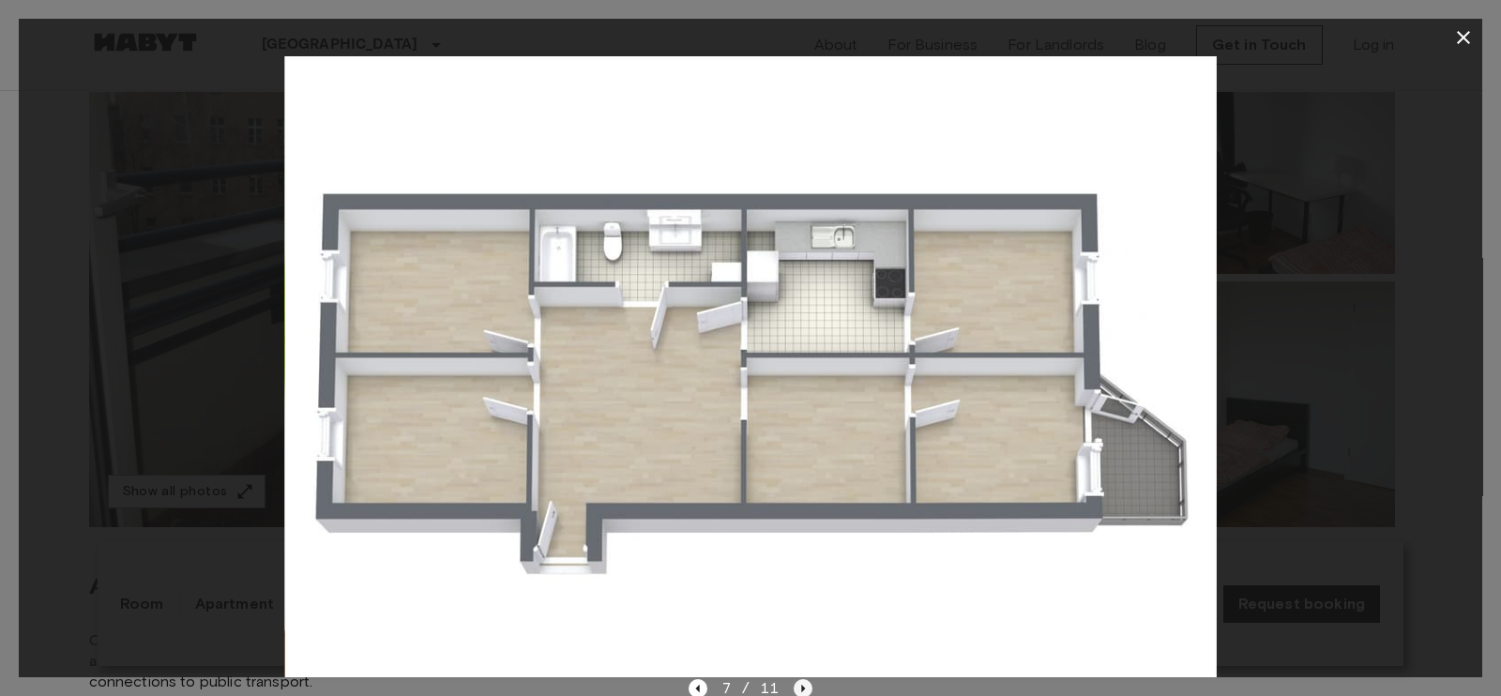
click at [802, 555] on icon "Next image" at bounding box center [804, 689] width 4 height 8
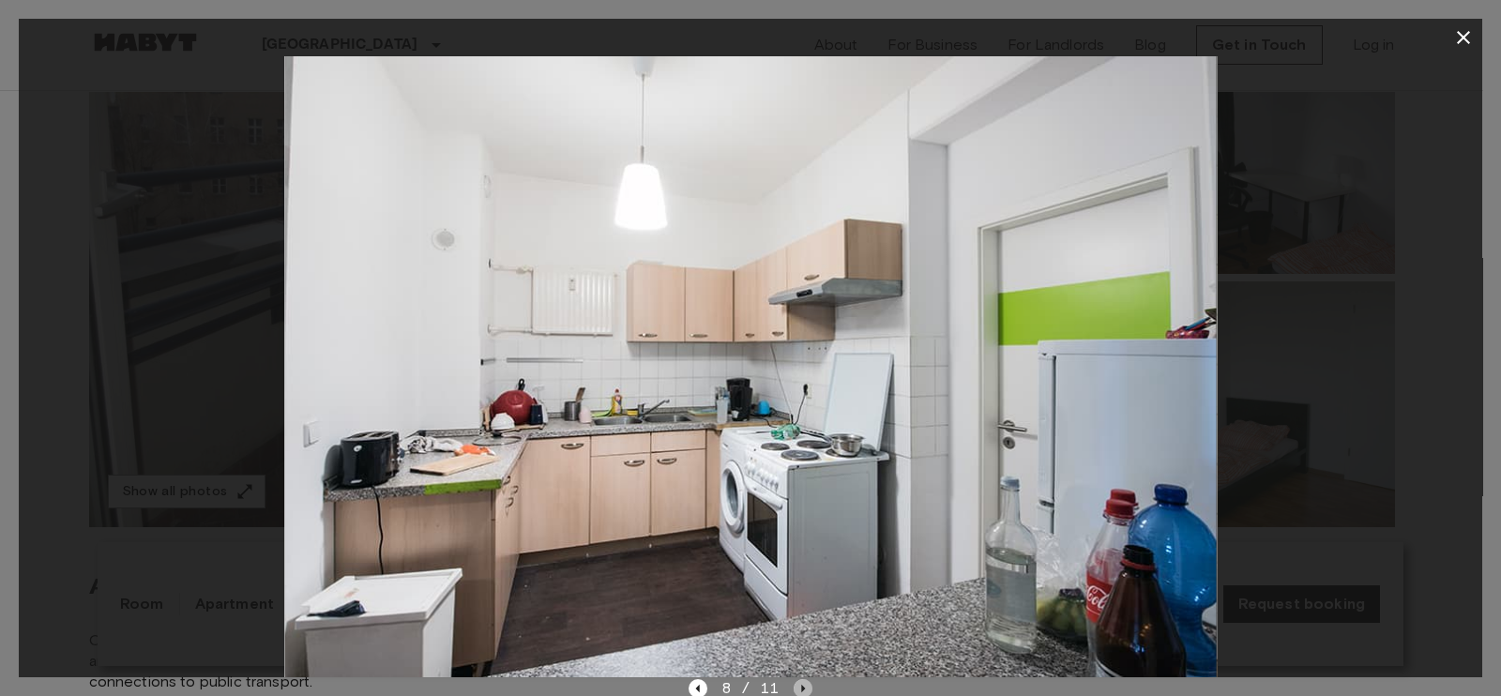
click at [801, 555] on icon "Next image" at bounding box center [802, 688] width 19 height 19
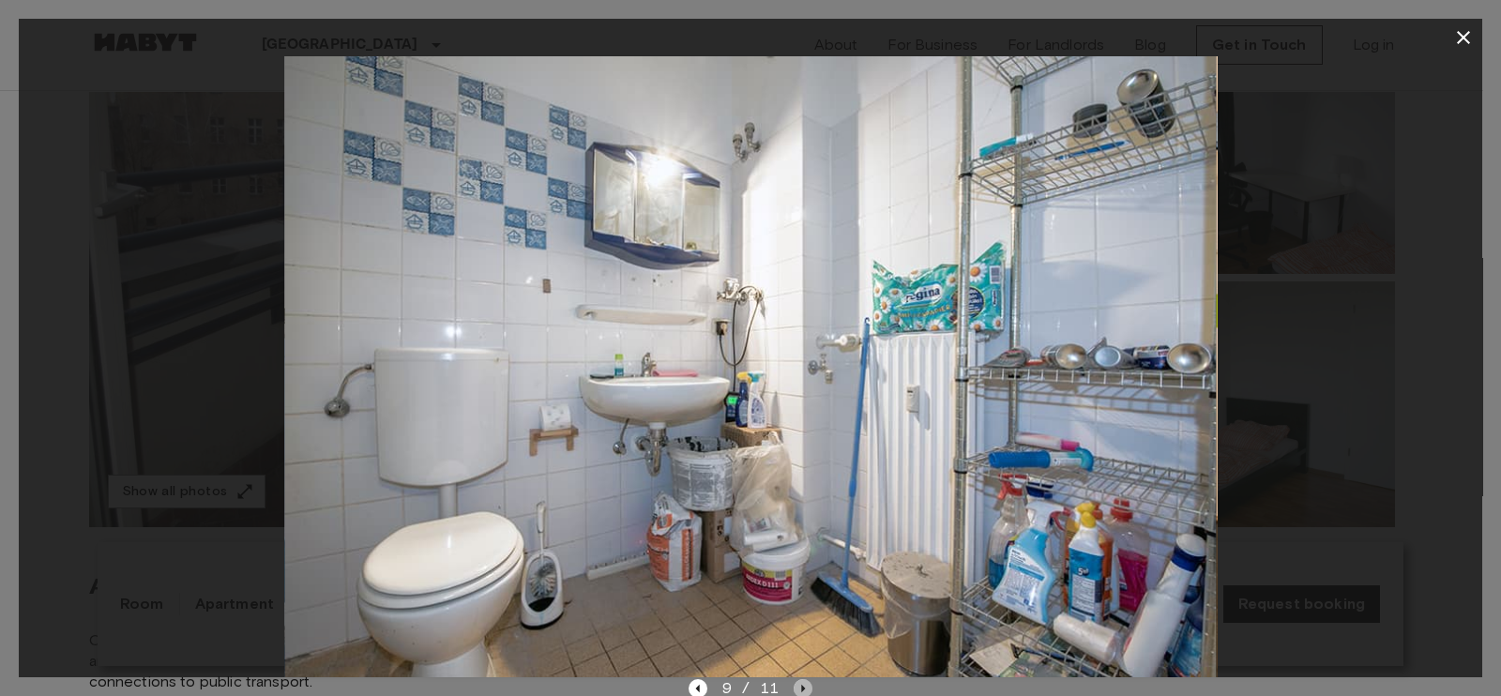
click at [801, 555] on icon "Next image" at bounding box center [802, 688] width 19 height 19
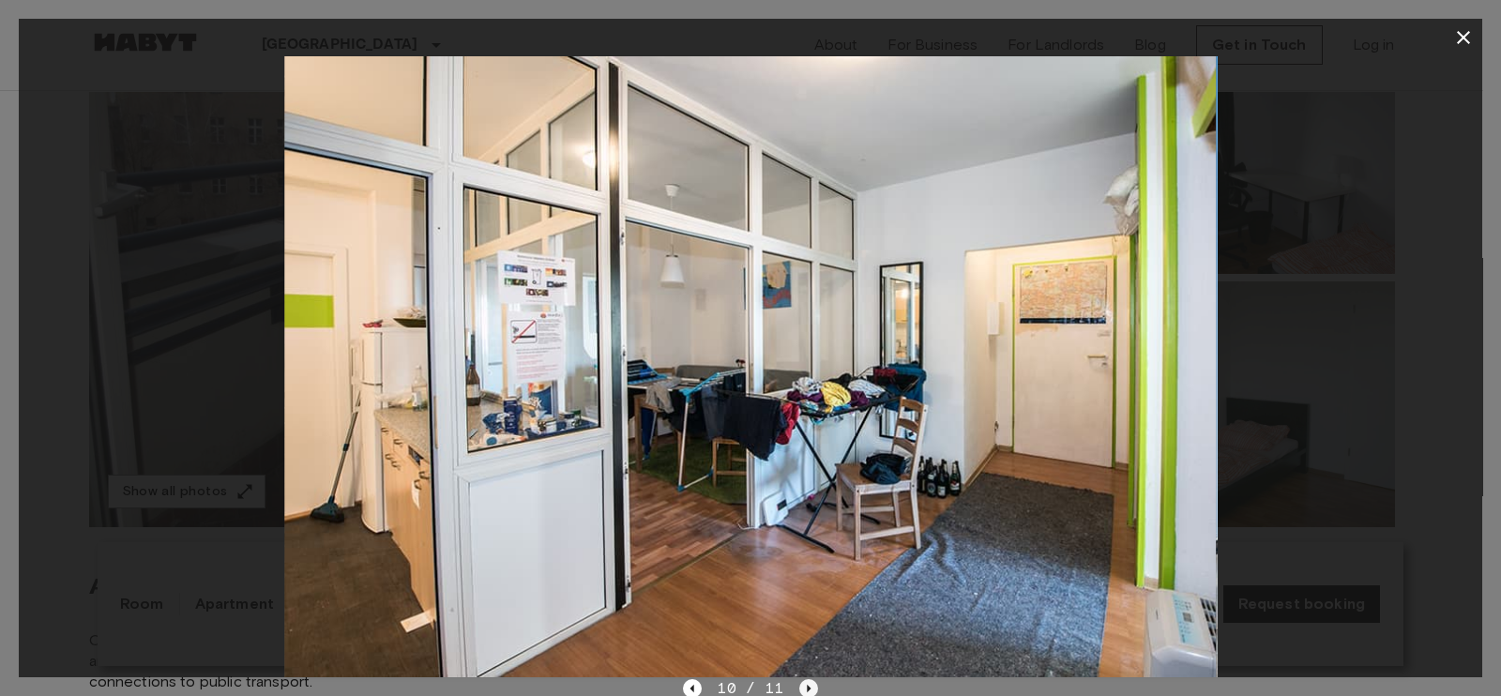
click at [801, 555] on icon "Next image" at bounding box center [808, 688] width 19 height 19
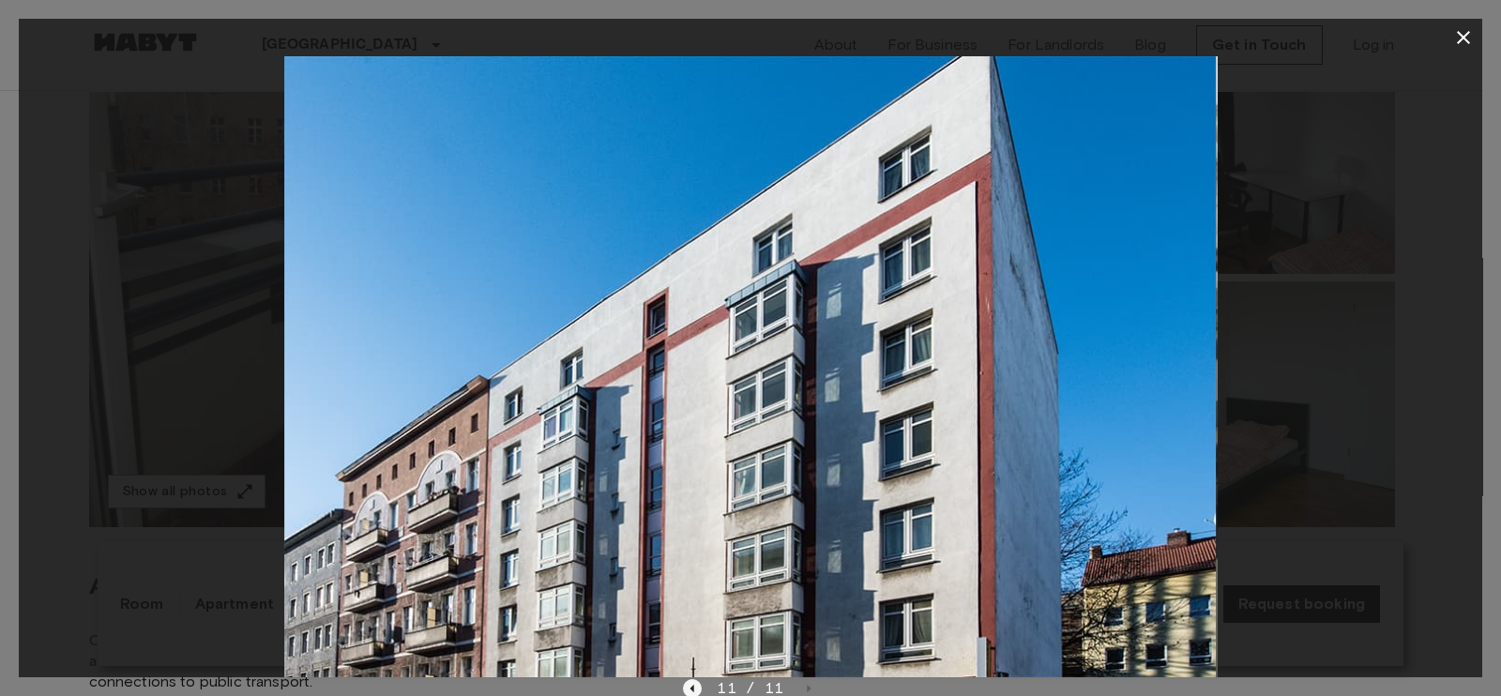
click at [688, 555] on icon "Previous image" at bounding box center [692, 688] width 19 height 19
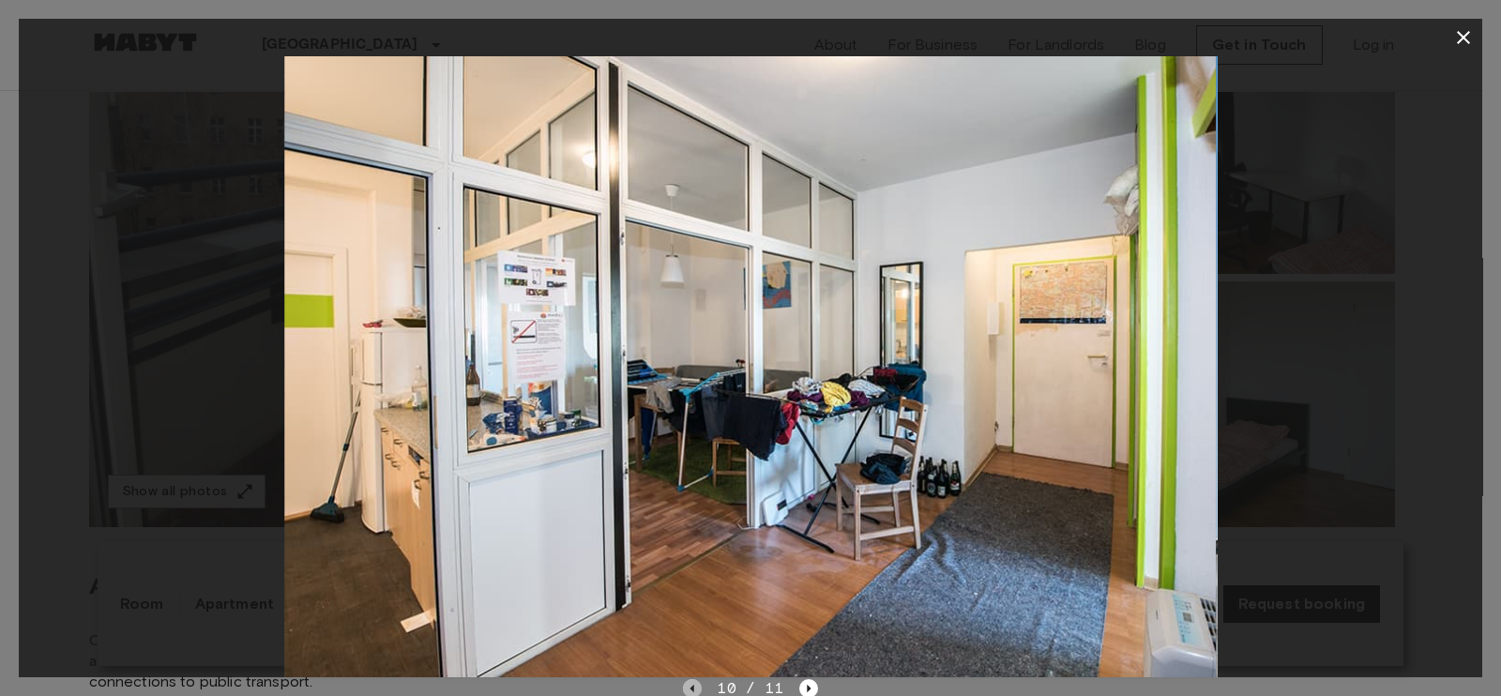
click at [688, 555] on icon "Previous image" at bounding box center [692, 688] width 19 height 19
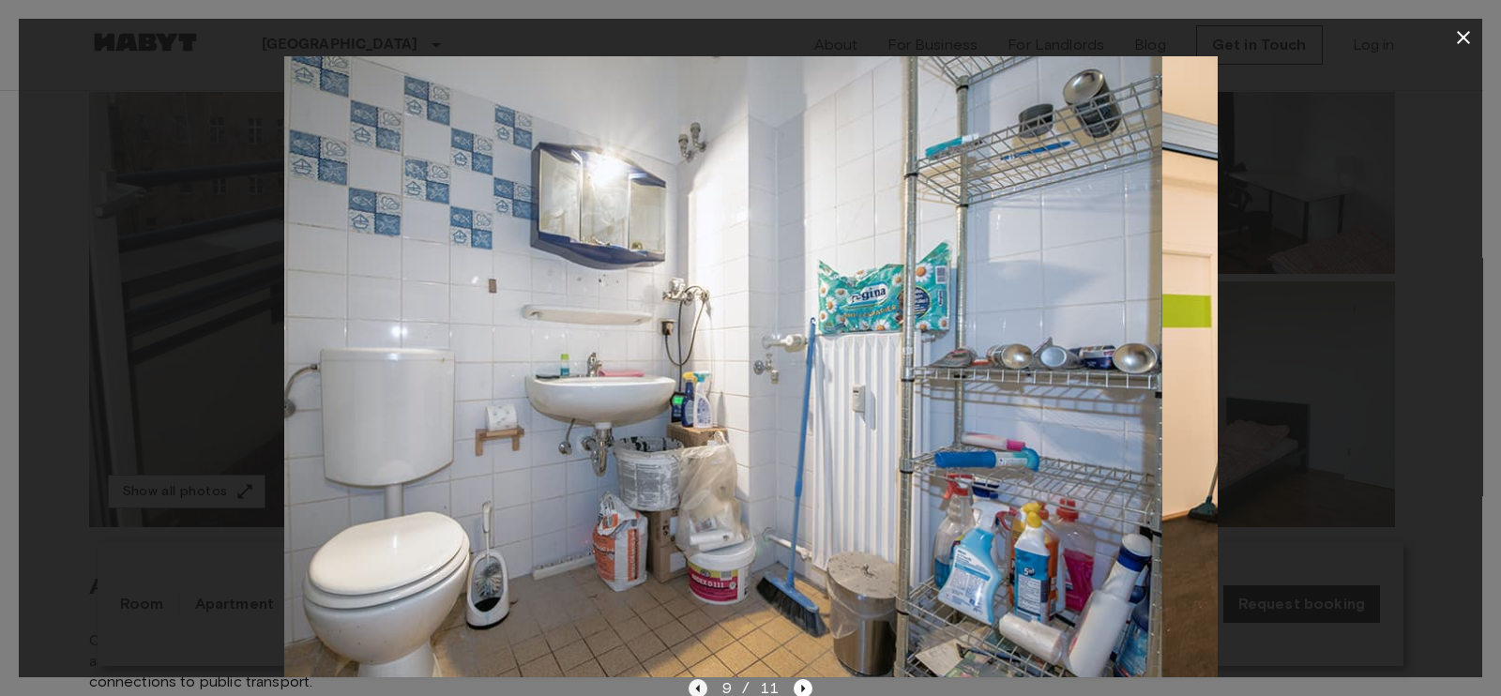
click at [688, 555] on icon "Previous image" at bounding box center [697, 688] width 19 height 19
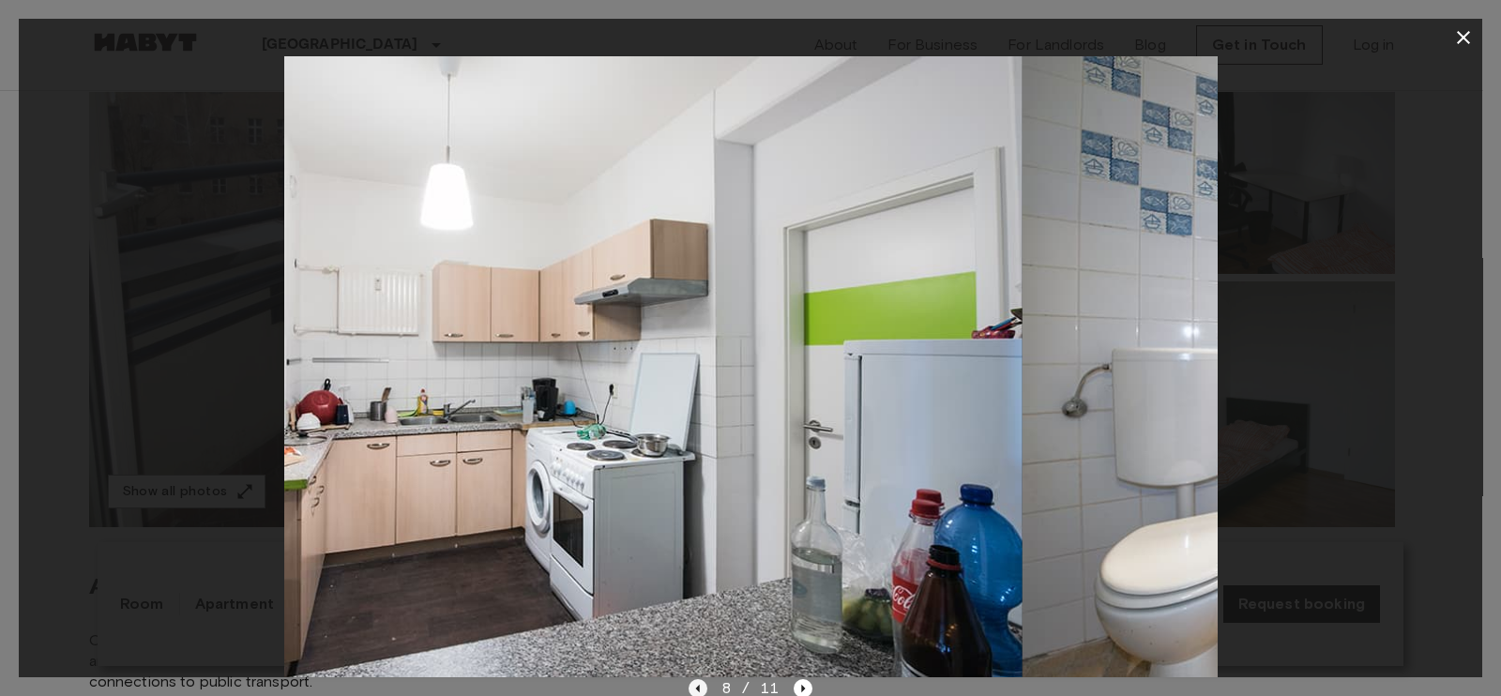
click at [688, 555] on icon "Previous image" at bounding box center [697, 688] width 19 height 19
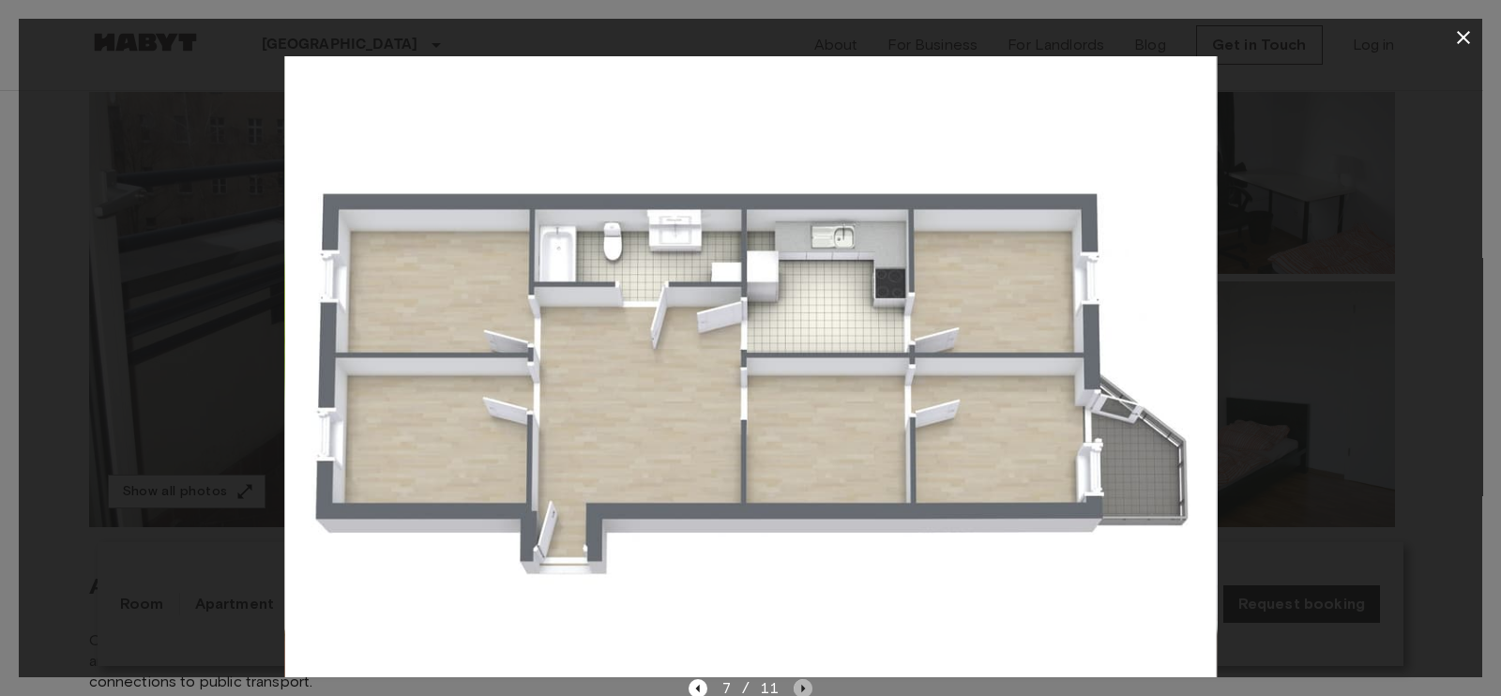
click at [798, 555] on icon "Next image" at bounding box center [802, 688] width 19 height 19
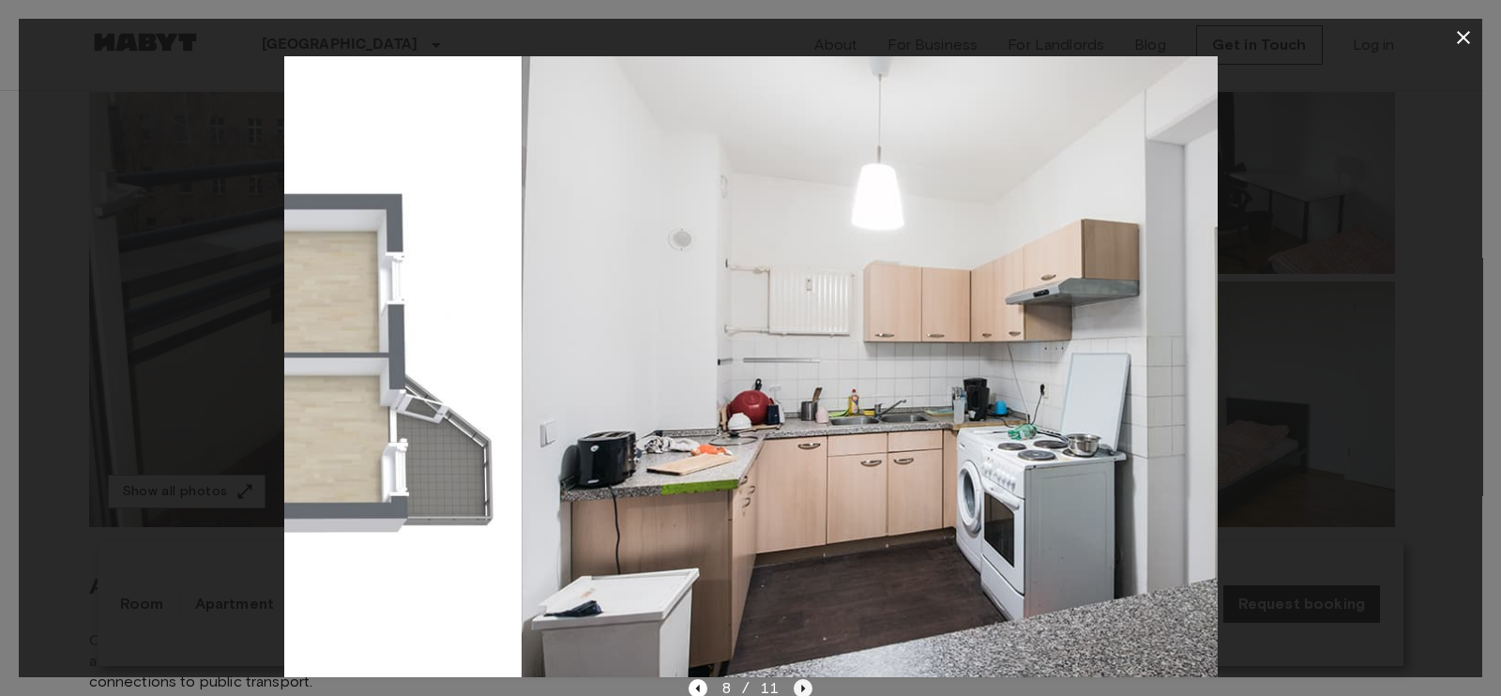
click at [798, 555] on icon "Next image" at bounding box center [802, 688] width 19 height 19
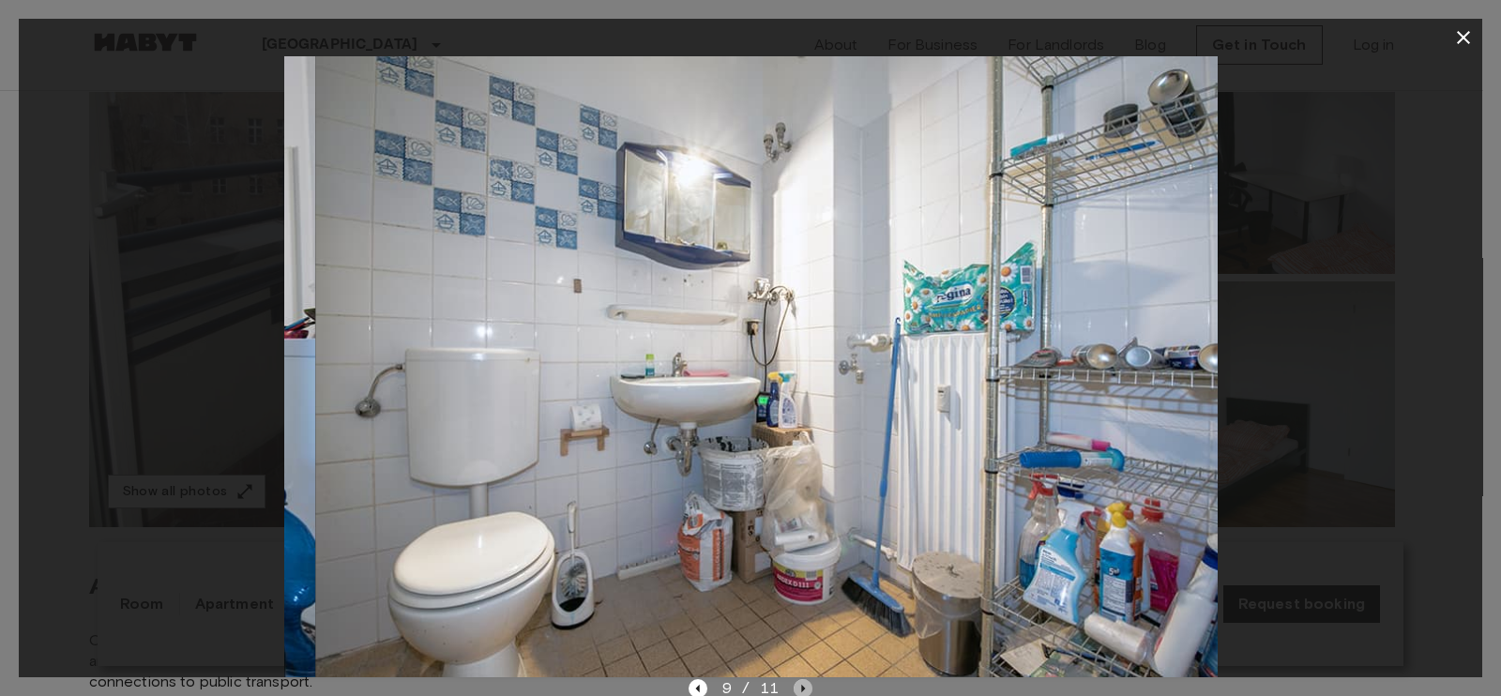
click at [798, 555] on icon "Next image" at bounding box center [802, 688] width 19 height 19
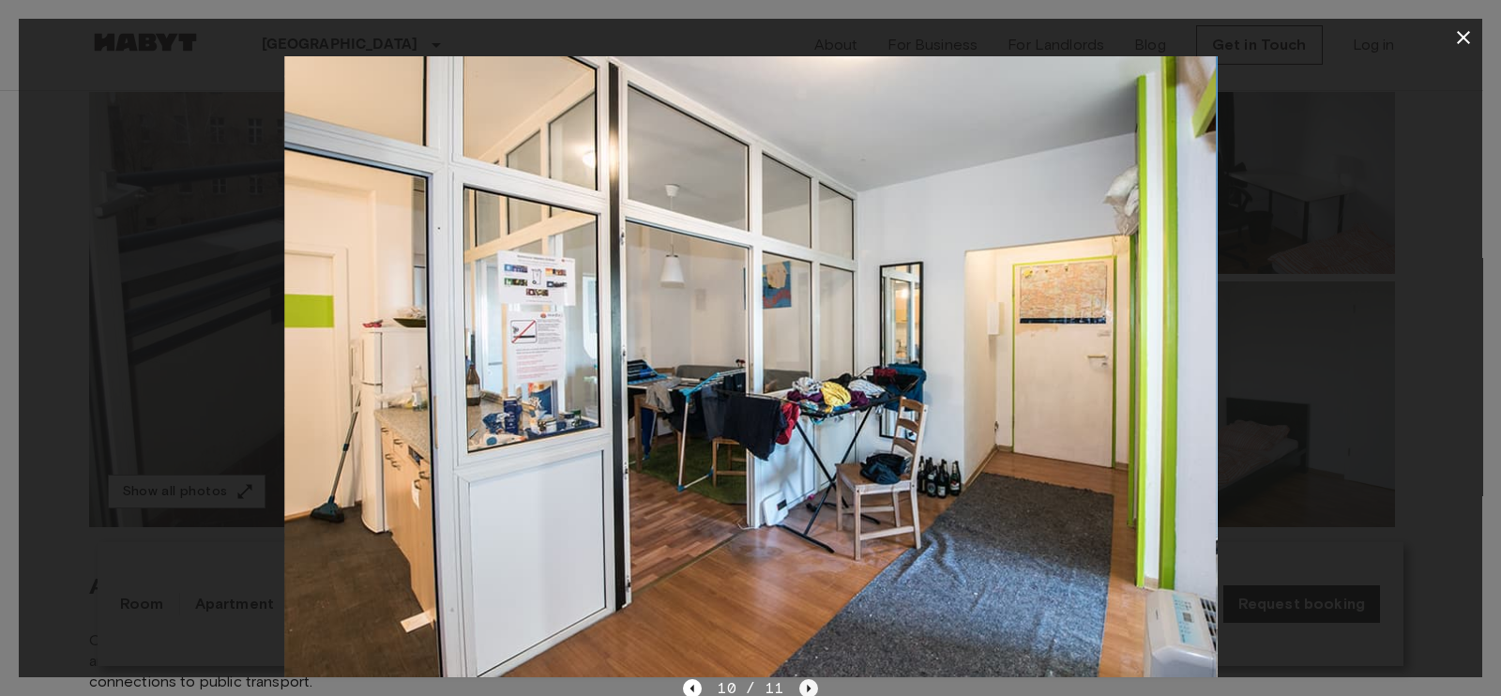
click at [809, 555] on icon "Next image" at bounding box center [808, 688] width 19 height 19
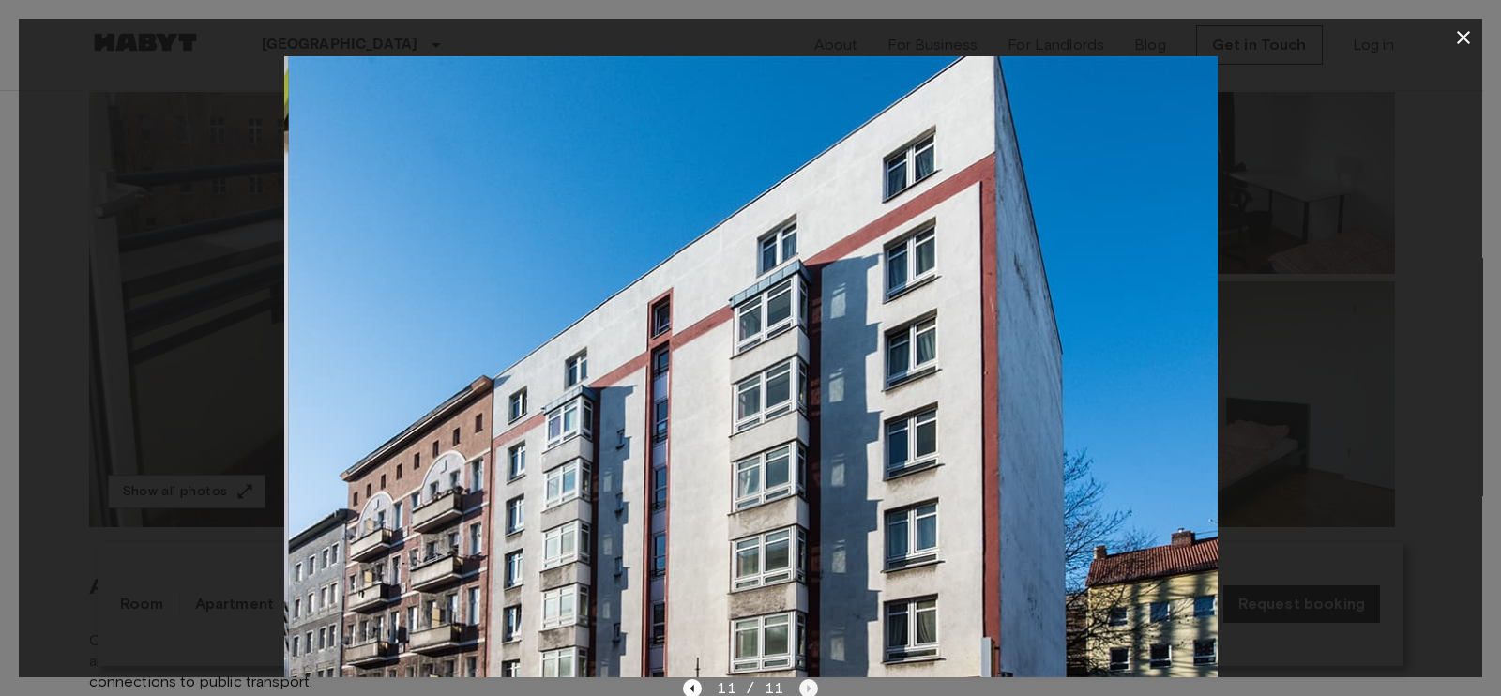
click at [809, 555] on div "11 / 11" at bounding box center [750, 688] width 134 height 23
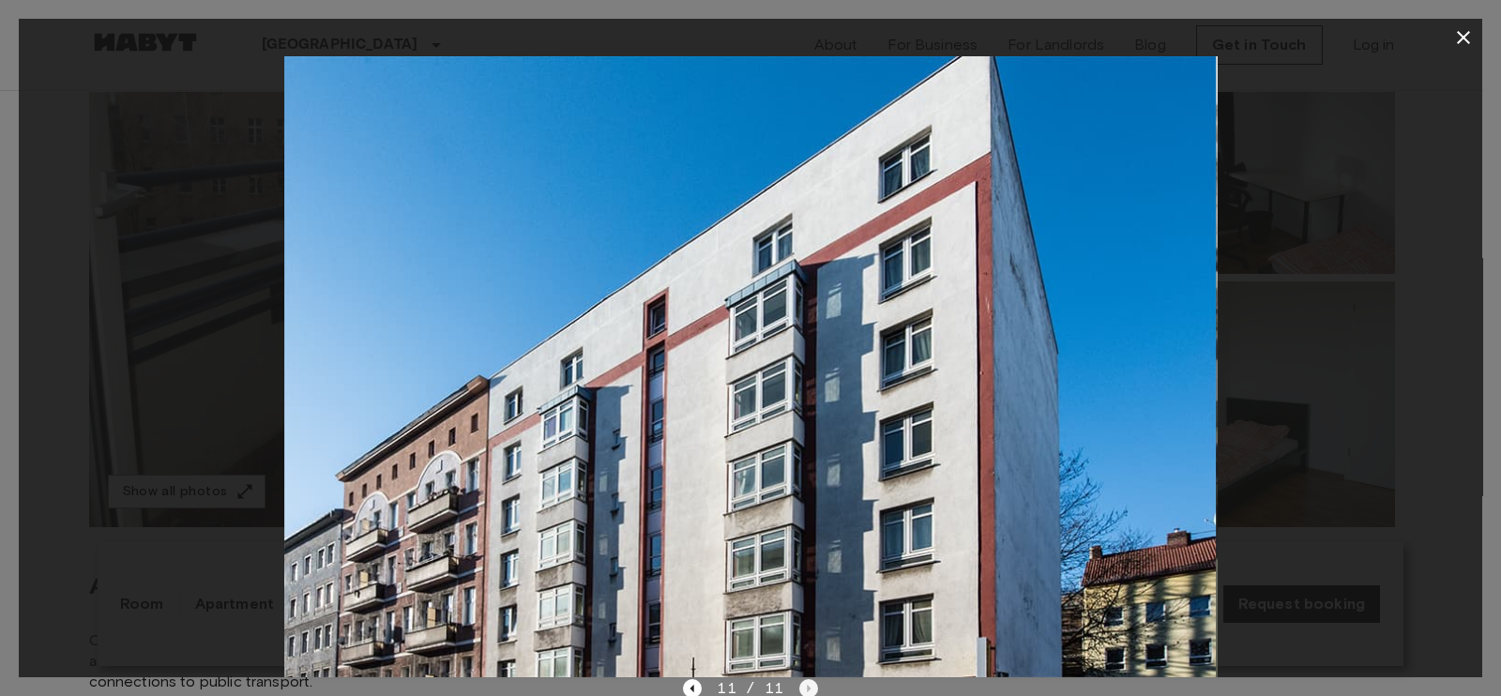
click at [809, 555] on div "11 / 11" at bounding box center [750, 688] width 134 height 23
click at [808, 555] on div "11 / 11" at bounding box center [750, 688] width 134 height 23
click at [697, 555] on icon "Previous image" at bounding box center [692, 688] width 19 height 19
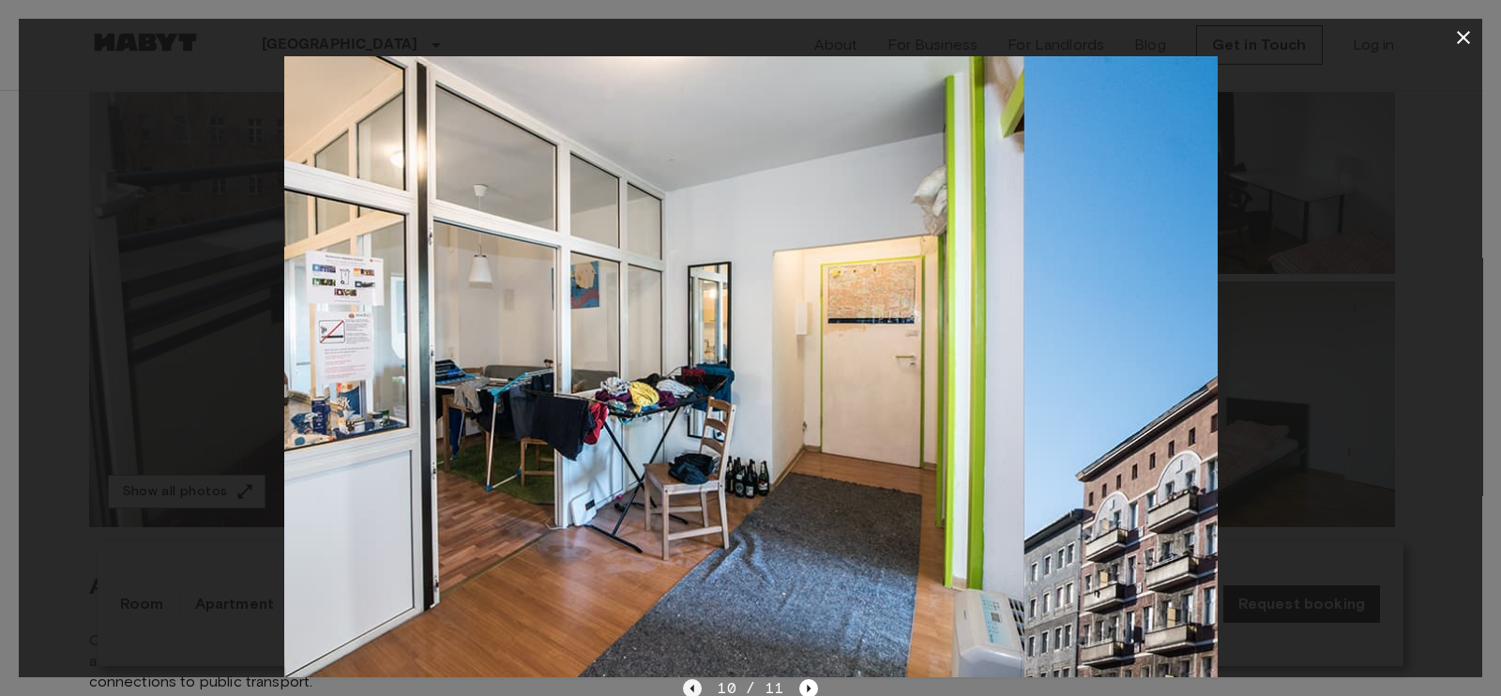
click at [697, 555] on icon "Previous image" at bounding box center [692, 688] width 19 height 19
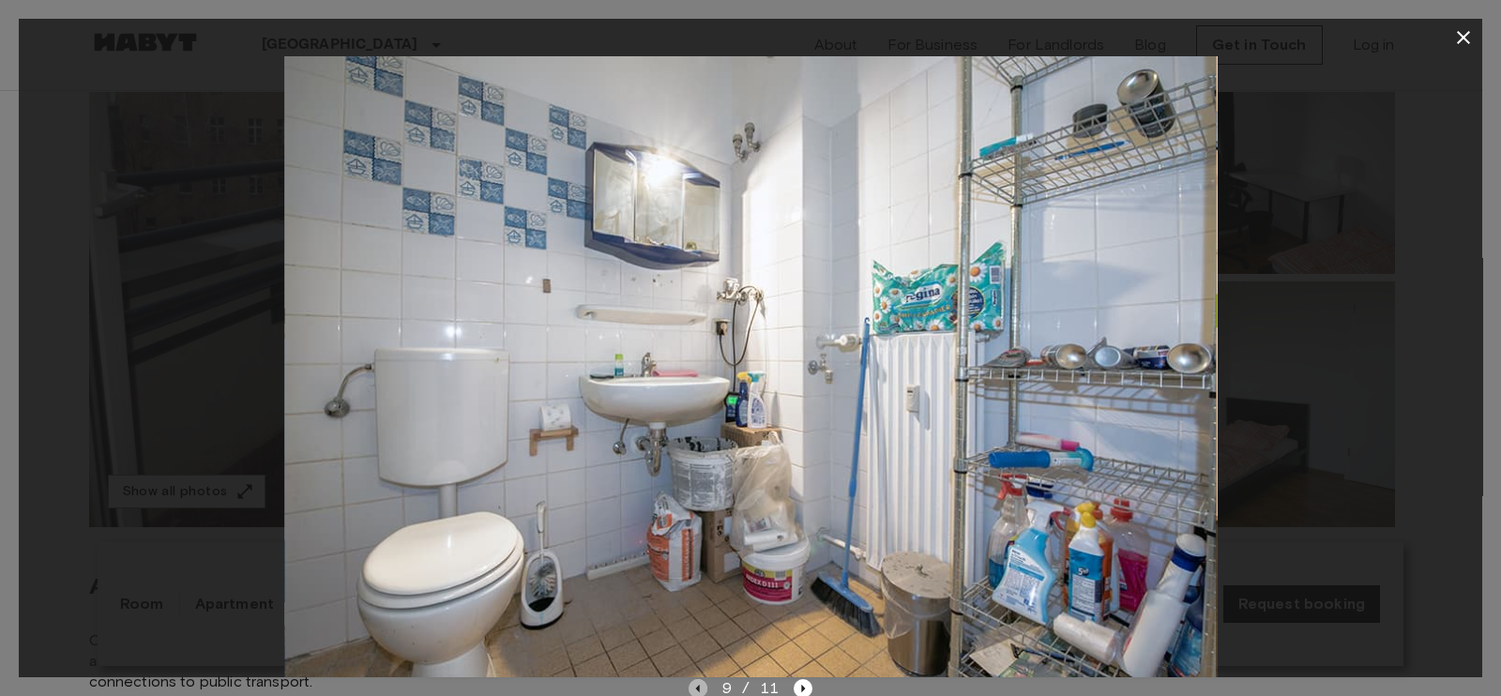
click at [697, 555] on icon "Previous image" at bounding box center [697, 688] width 19 height 19
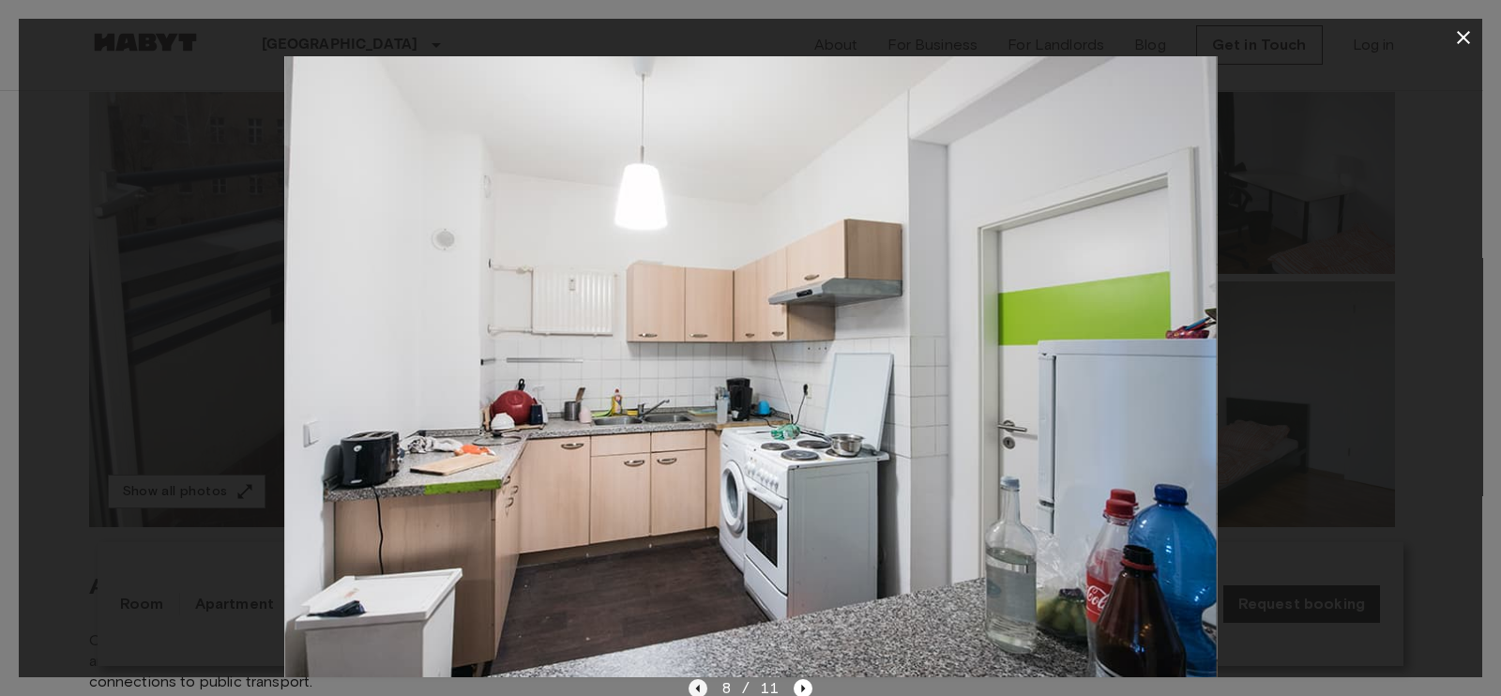
click at [698, 555] on icon "Previous image" at bounding box center [697, 688] width 19 height 19
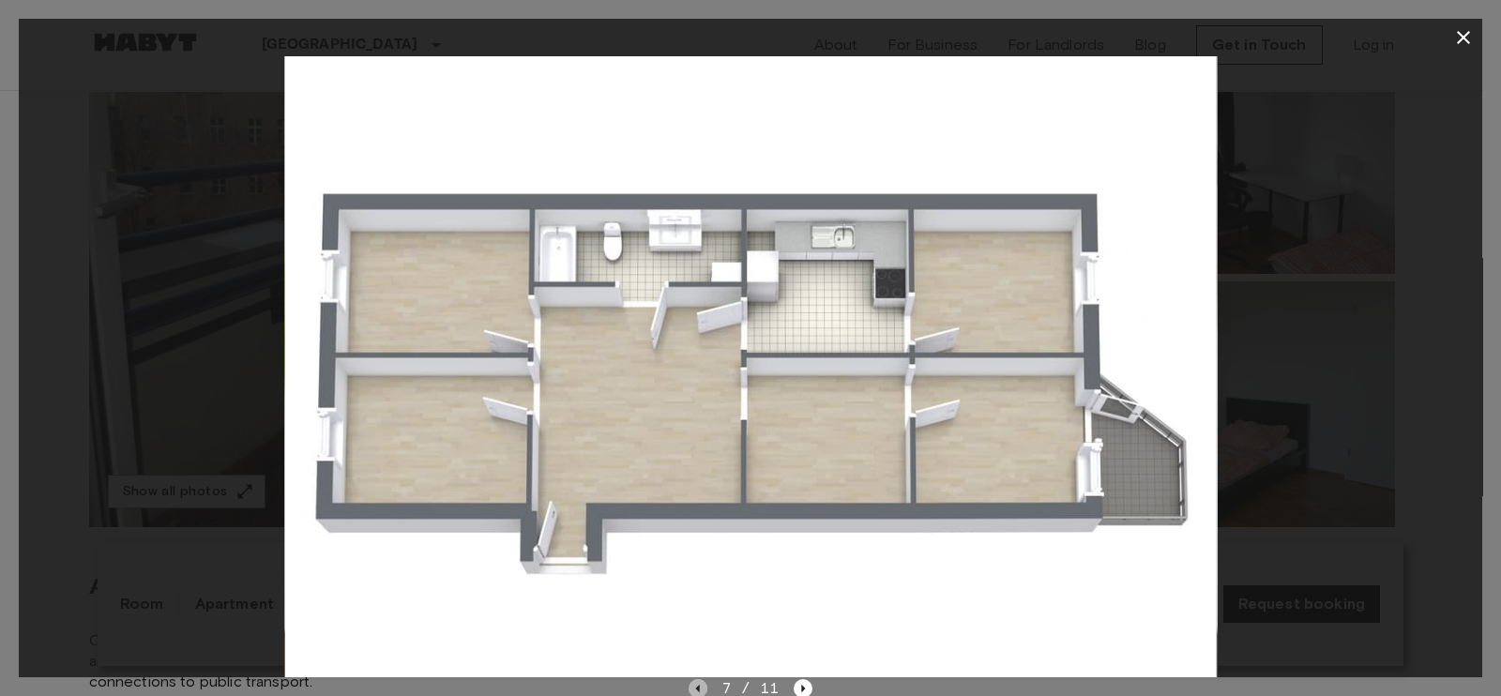
click at [698, 555] on icon "Previous image" at bounding box center [697, 688] width 19 height 19
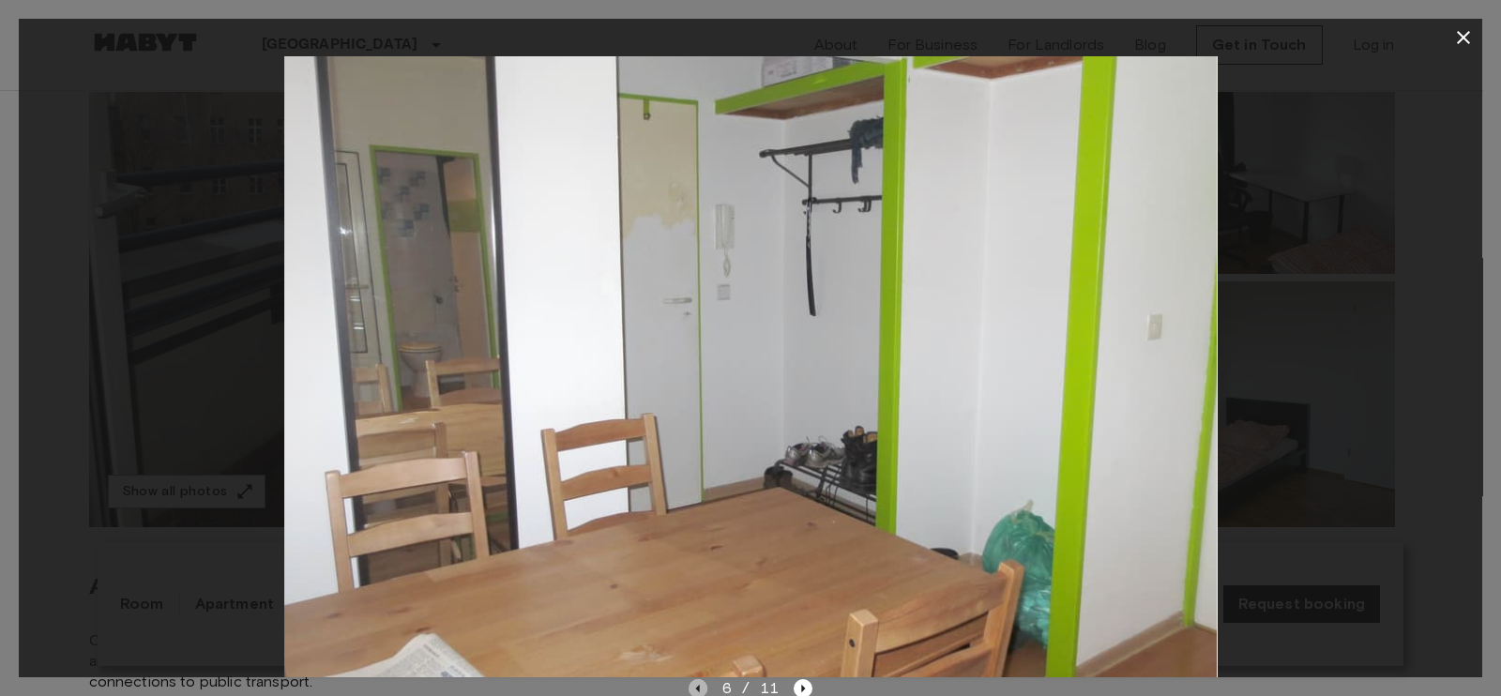
click at [698, 555] on icon "Previous image" at bounding box center [697, 688] width 19 height 19
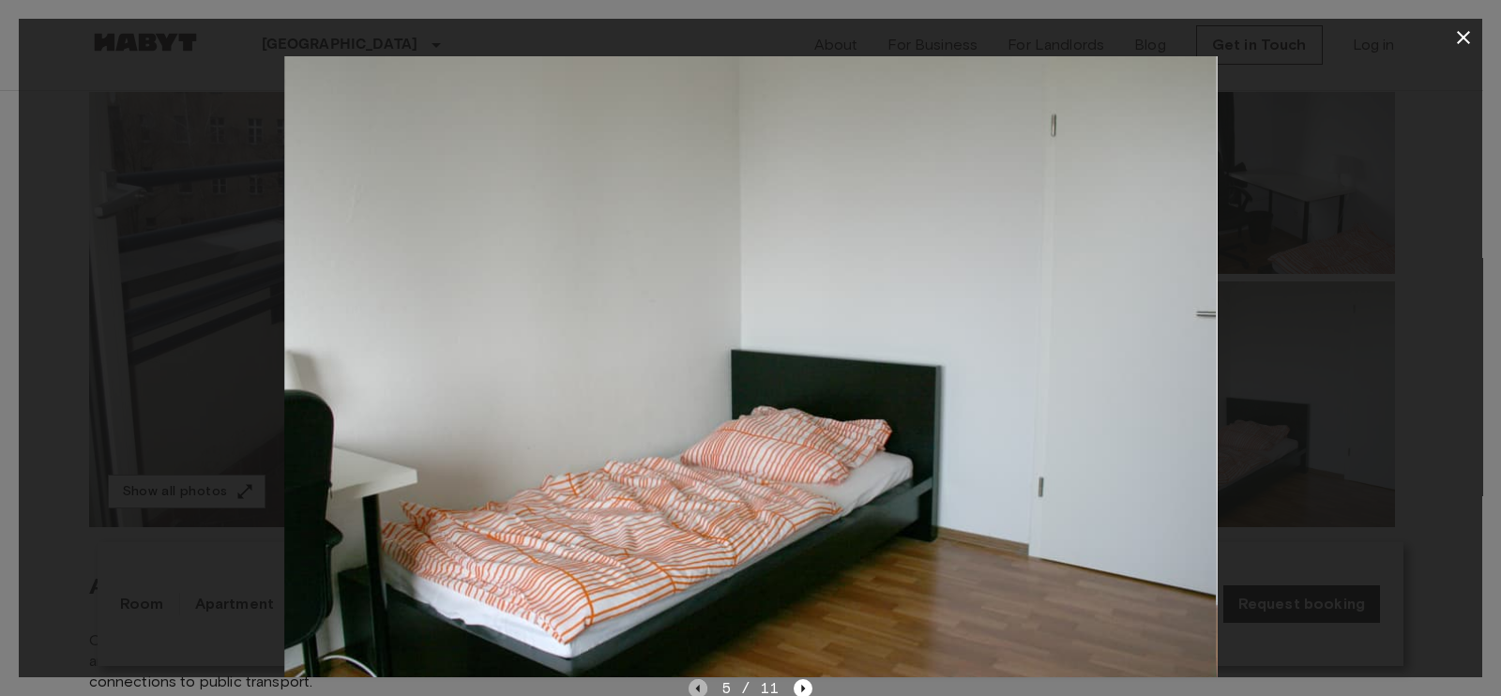
click at [698, 555] on icon "Previous image" at bounding box center [697, 688] width 19 height 19
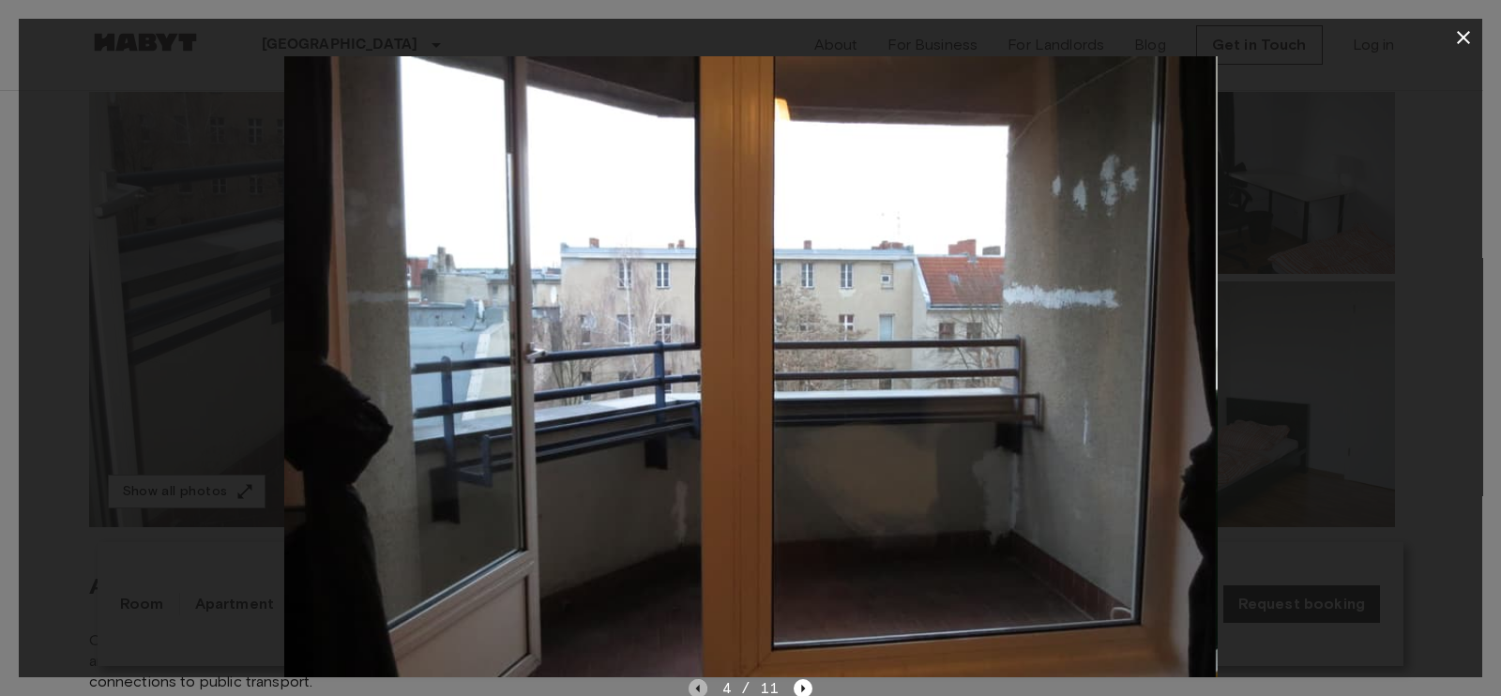
click at [698, 555] on icon "Previous image" at bounding box center [697, 688] width 19 height 19
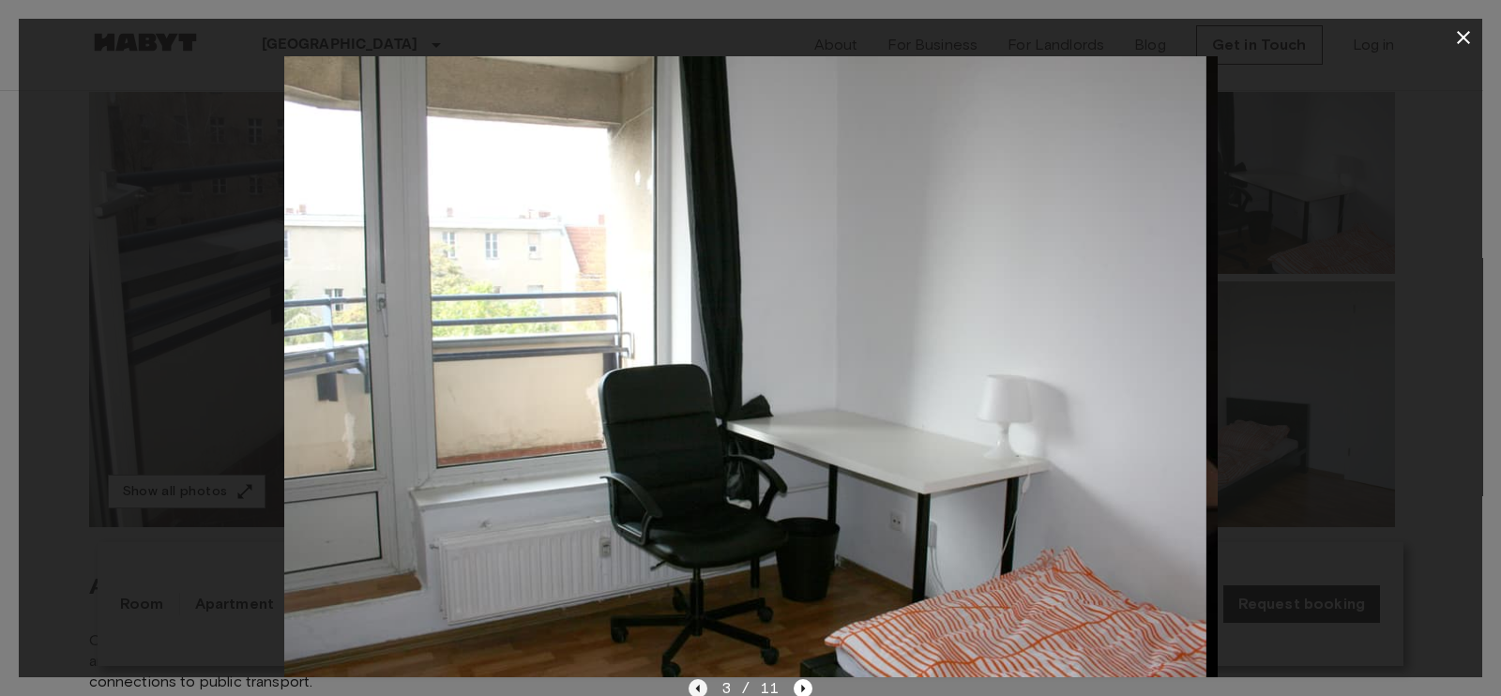
click at [698, 555] on icon "Previous image" at bounding box center [697, 688] width 19 height 19
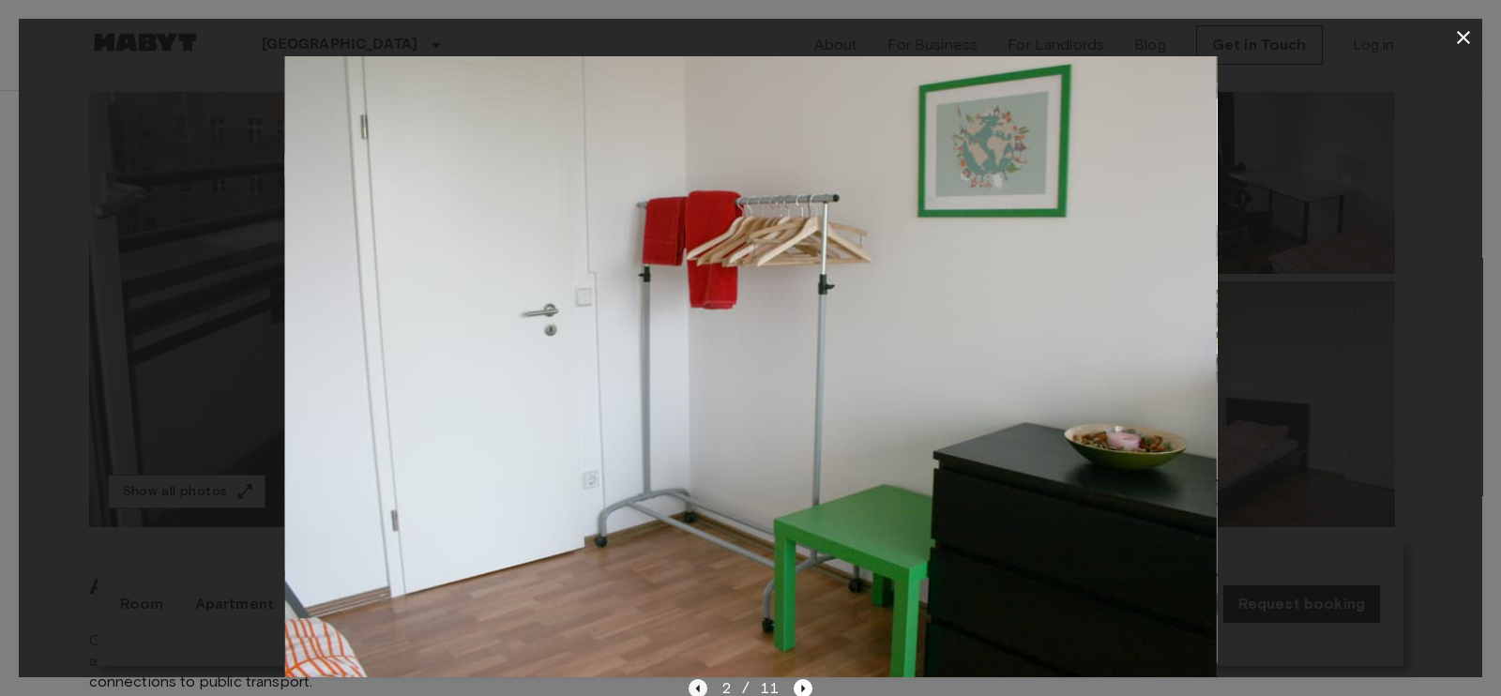
click at [698, 555] on icon "Previous image" at bounding box center [697, 688] width 19 height 19
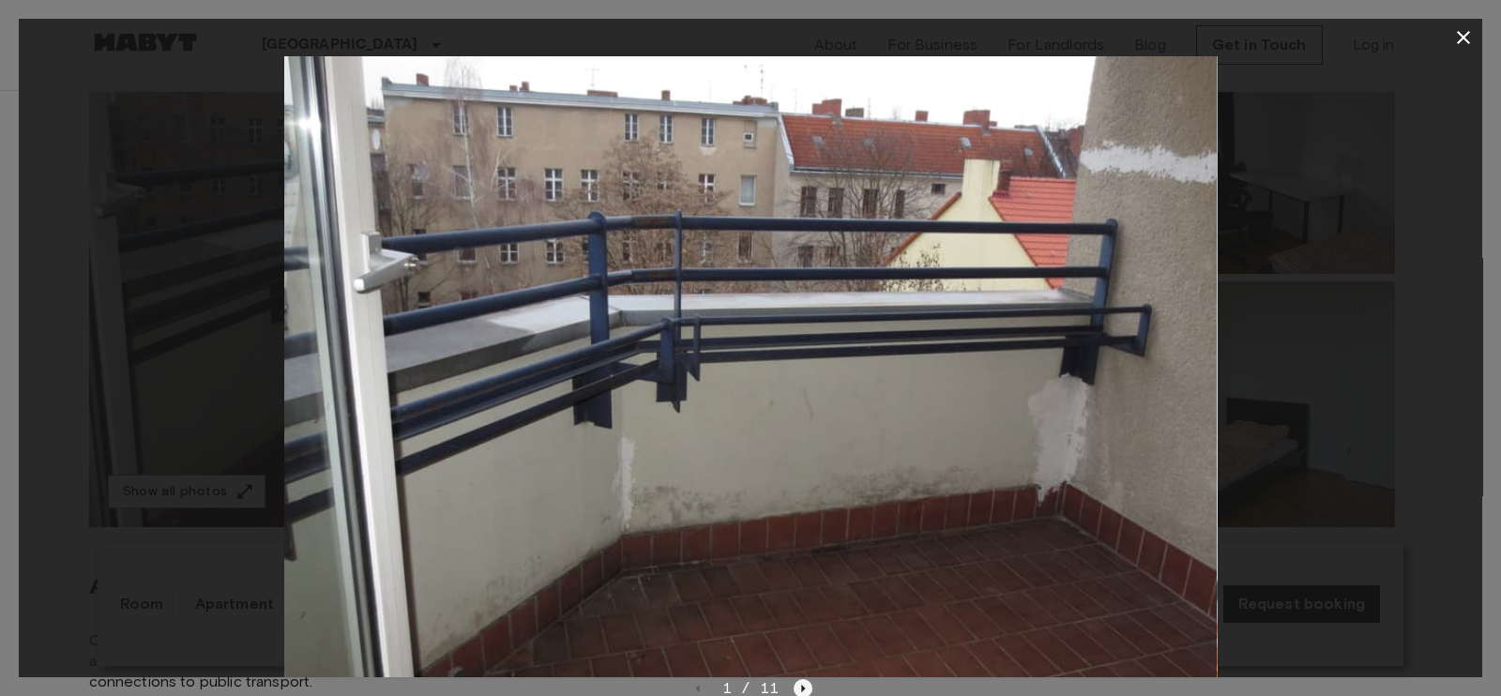
click at [793, 555] on icon "Next image" at bounding box center [802, 688] width 19 height 19
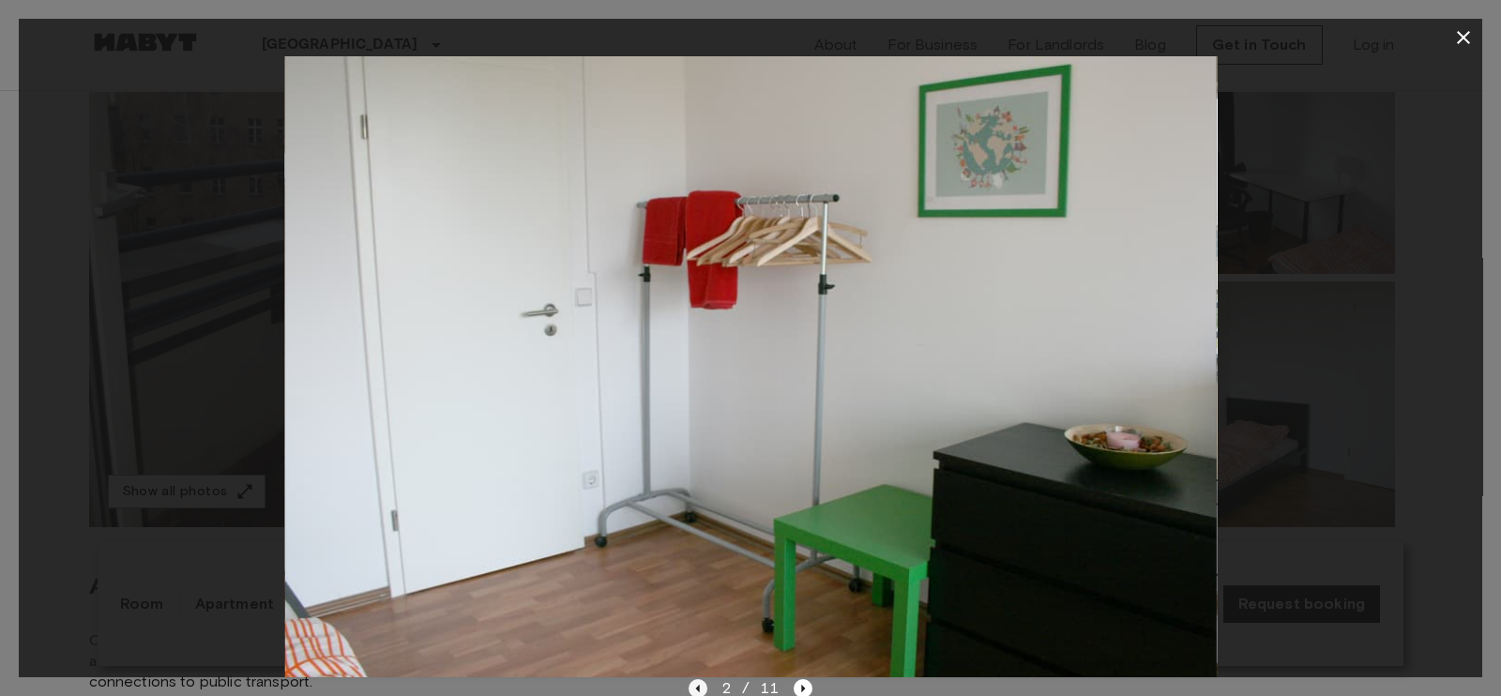
click at [692, 555] on icon "Previous image" at bounding box center [697, 688] width 19 height 19
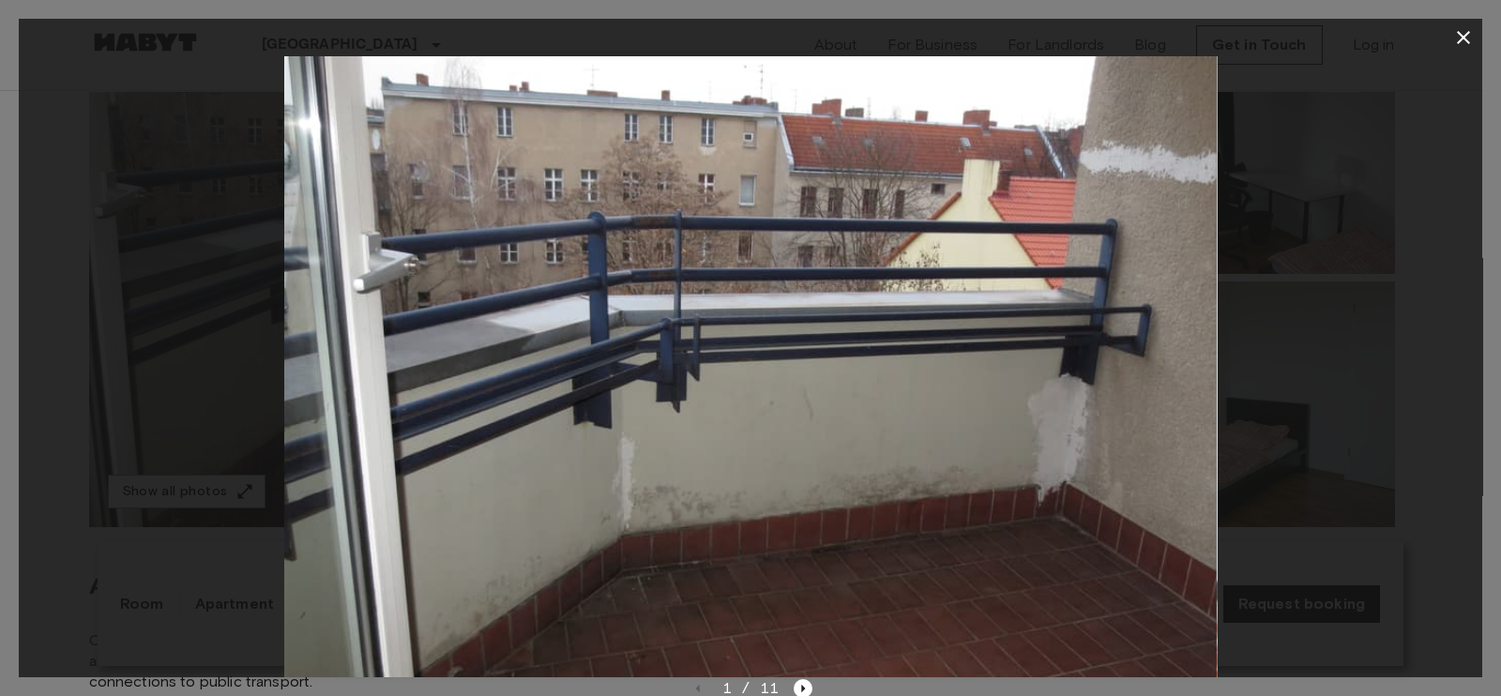
click at [791, 555] on div "1 / 11" at bounding box center [750, 688] width 125 height 23
click at [796, 555] on icon "Next image" at bounding box center [802, 688] width 19 height 19
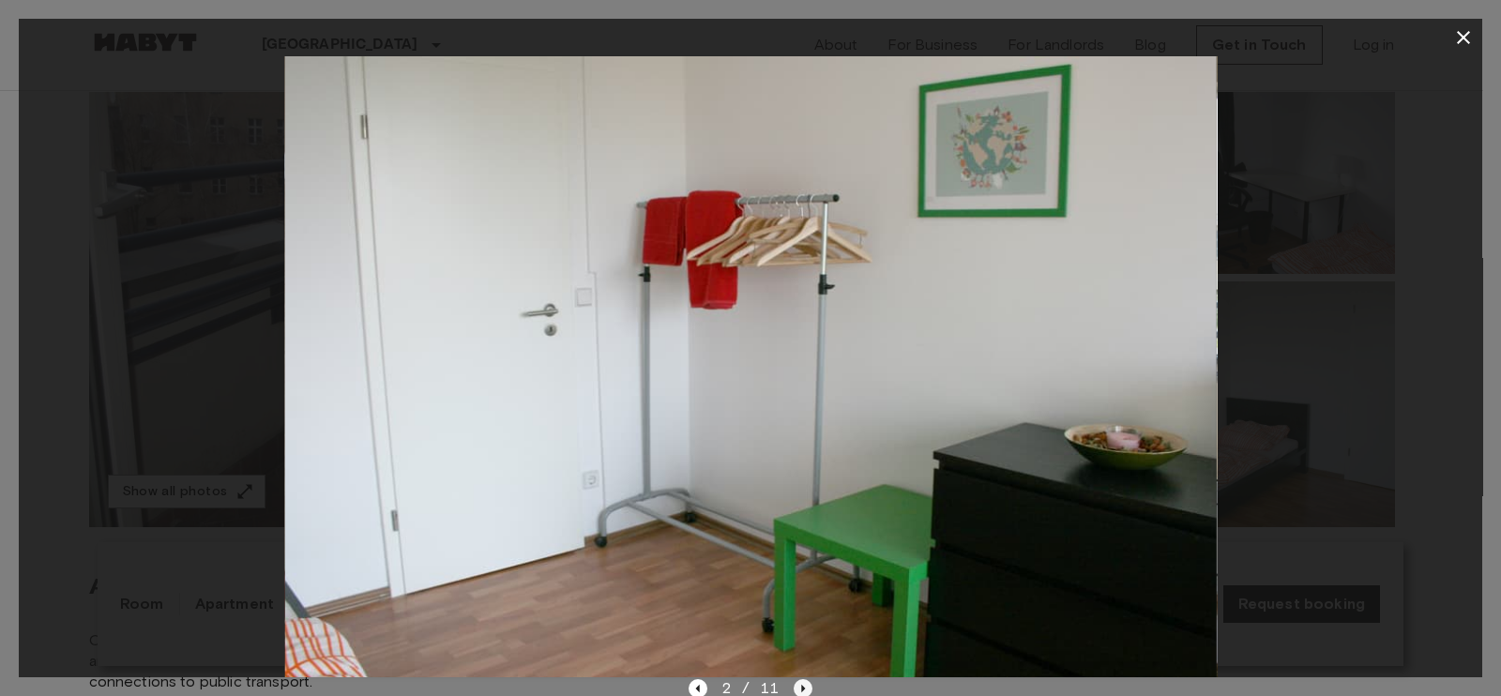
click at [796, 555] on icon "Next image" at bounding box center [802, 688] width 19 height 19
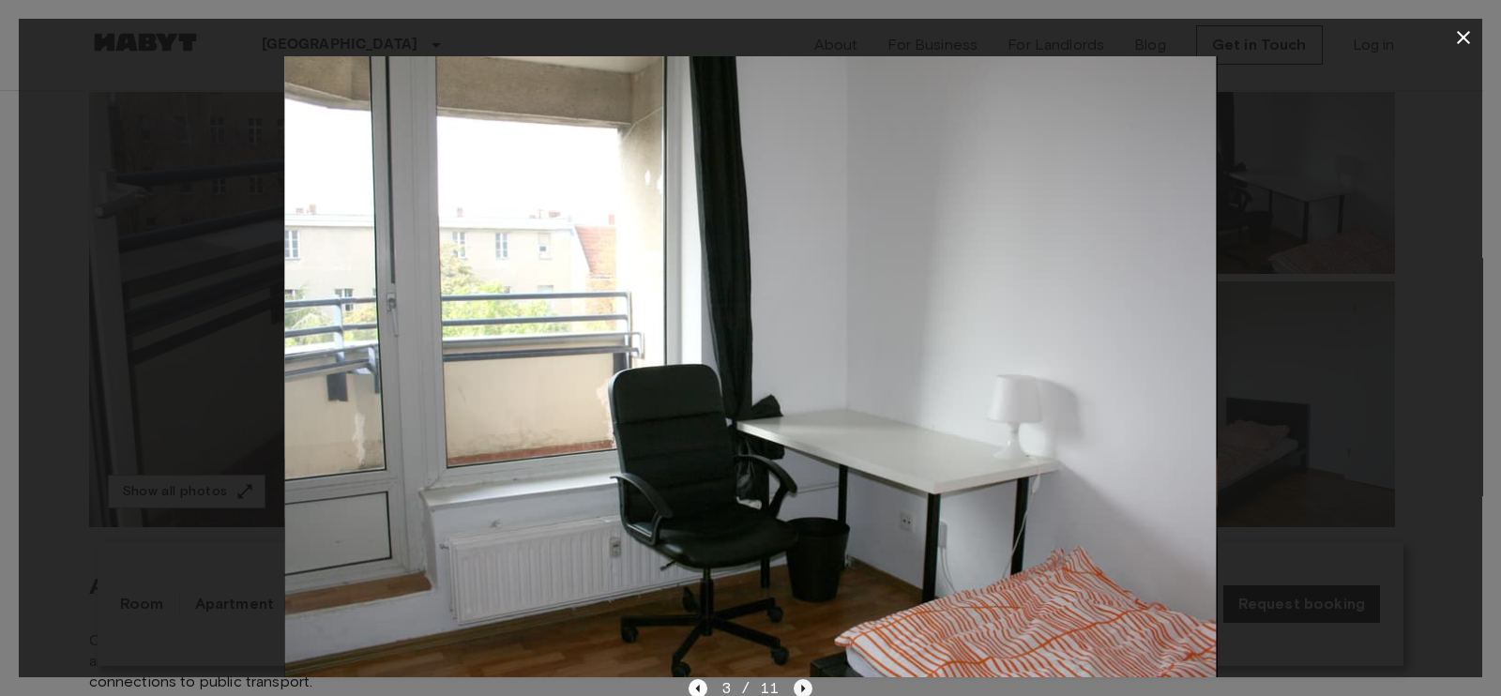
click at [796, 555] on icon "Next image" at bounding box center [802, 688] width 19 height 19
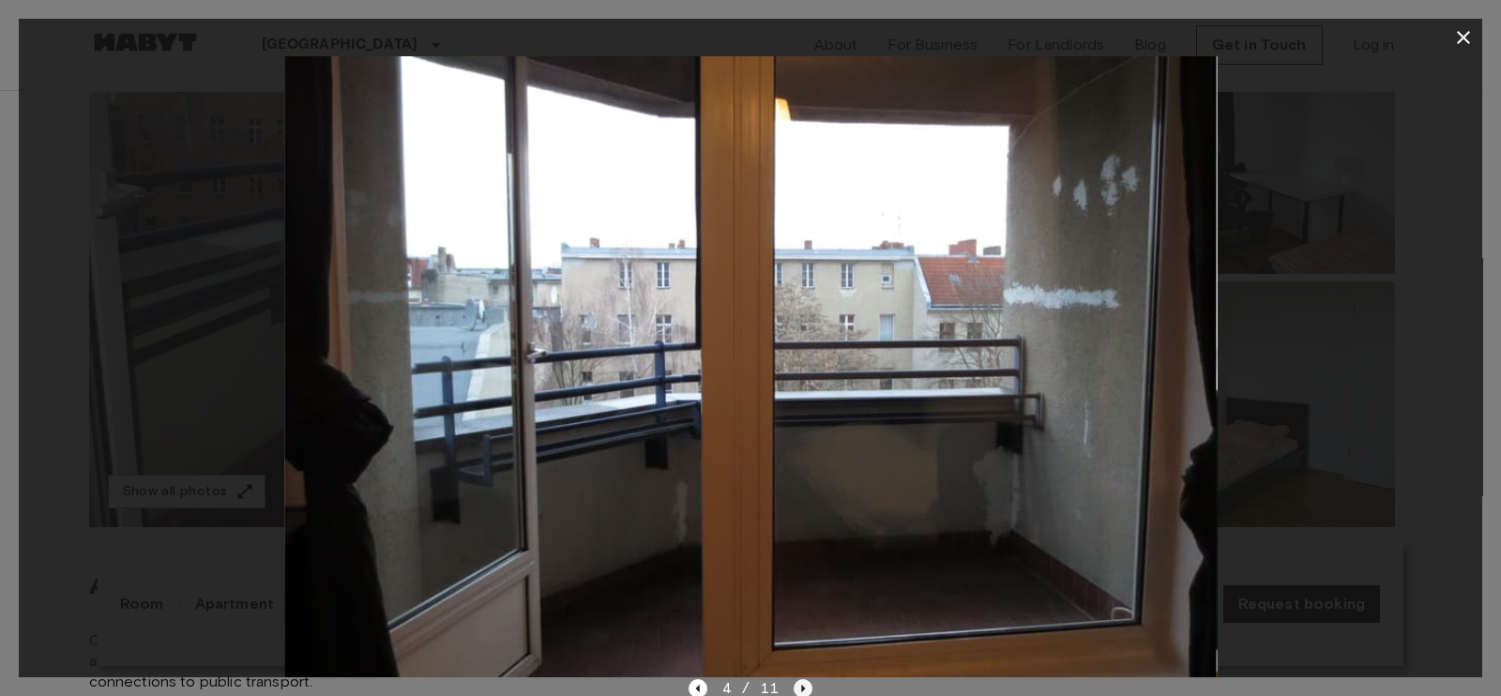
click at [796, 555] on icon "Next image" at bounding box center [802, 688] width 19 height 19
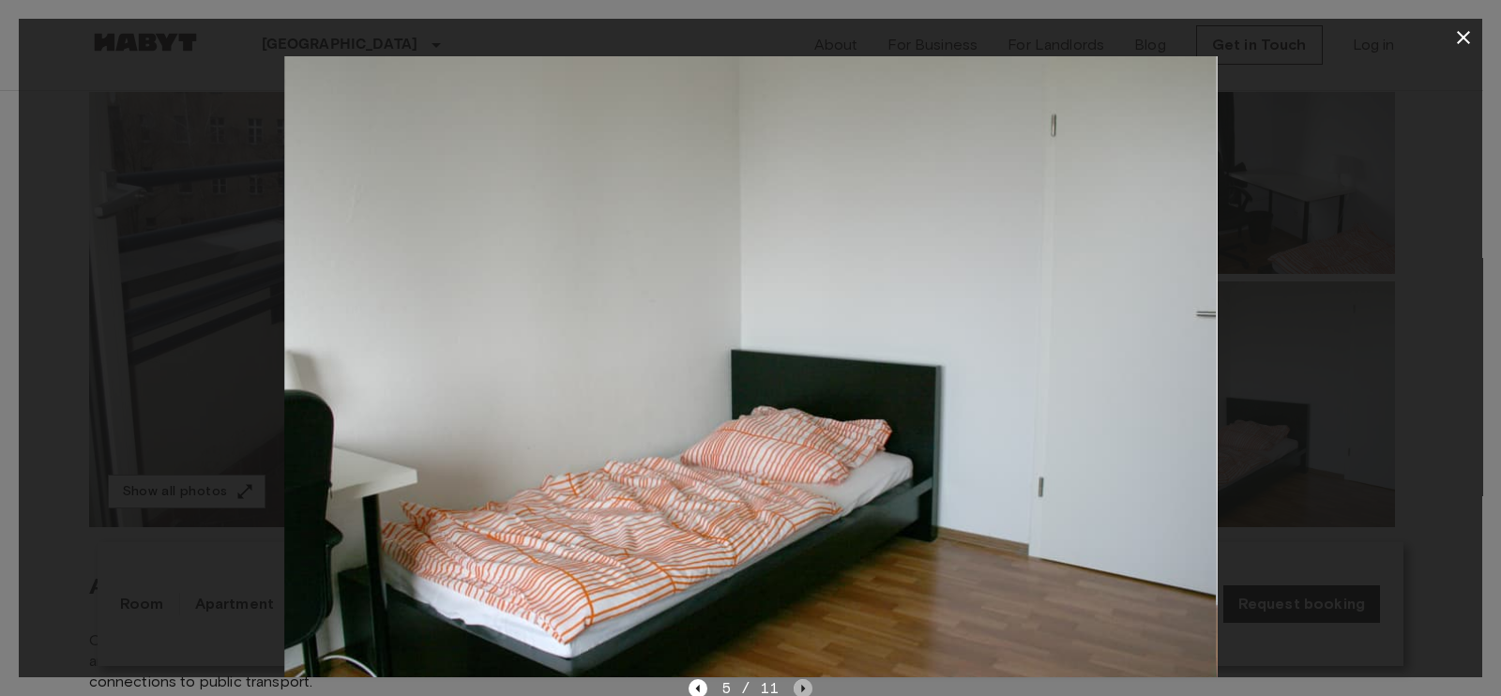
click at [796, 555] on icon "Next image" at bounding box center [802, 688] width 19 height 19
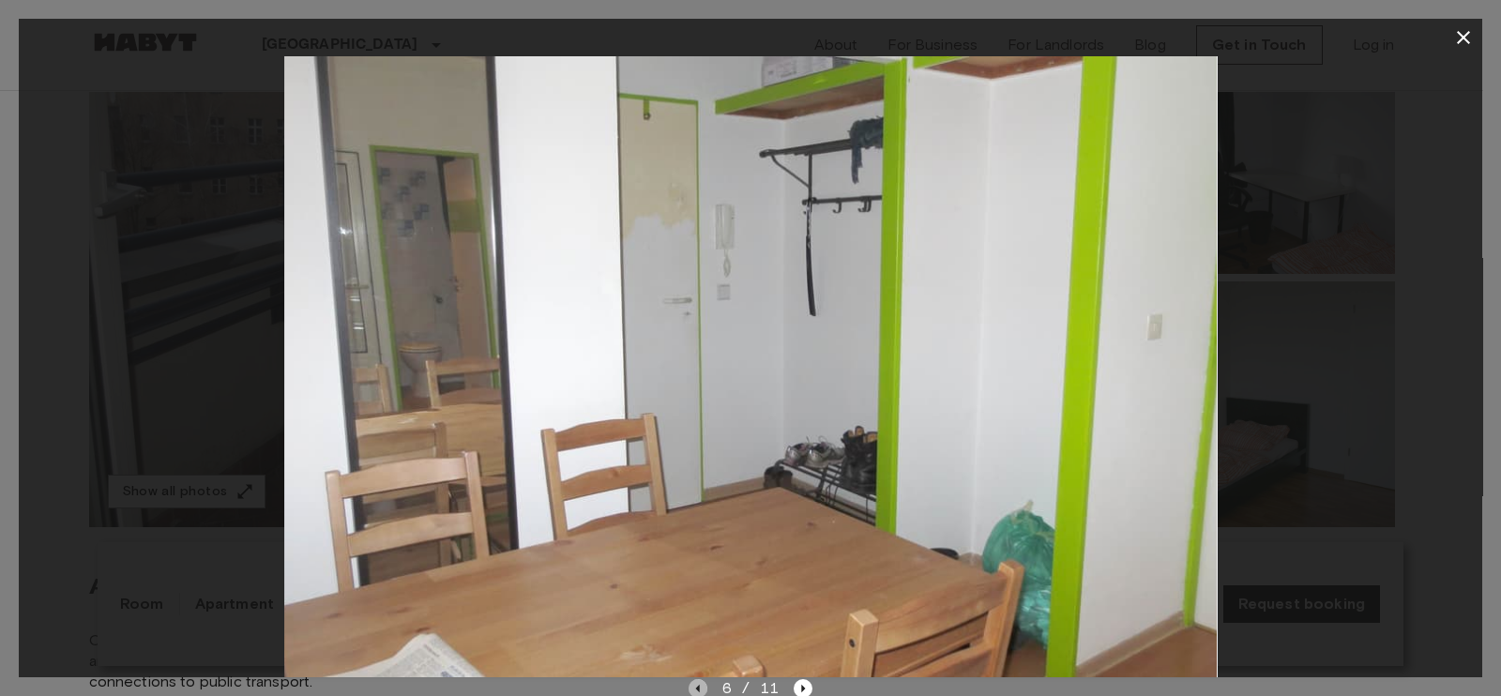
click at [702, 555] on icon "Previous image" at bounding box center [697, 688] width 19 height 19
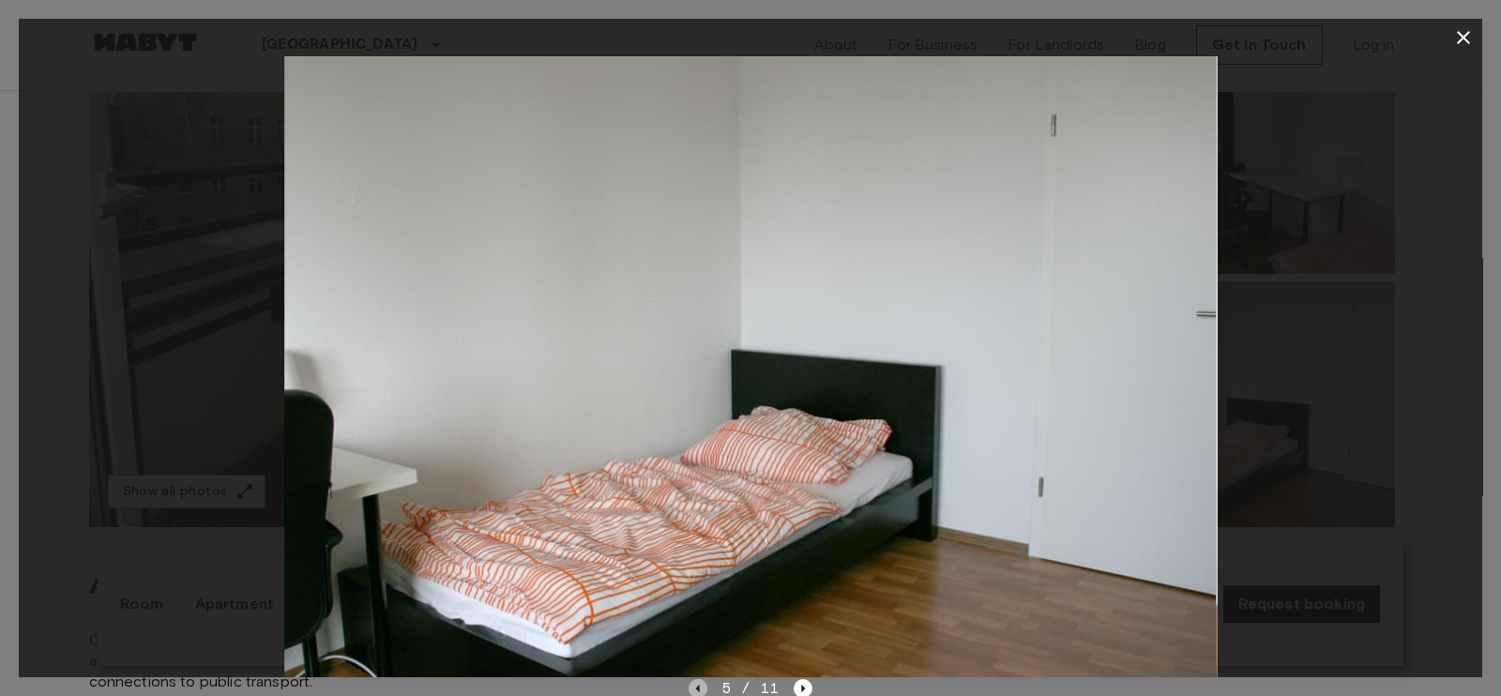
click at [702, 555] on icon "Previous image" at bounding box center [697, 688] width 19 height 19
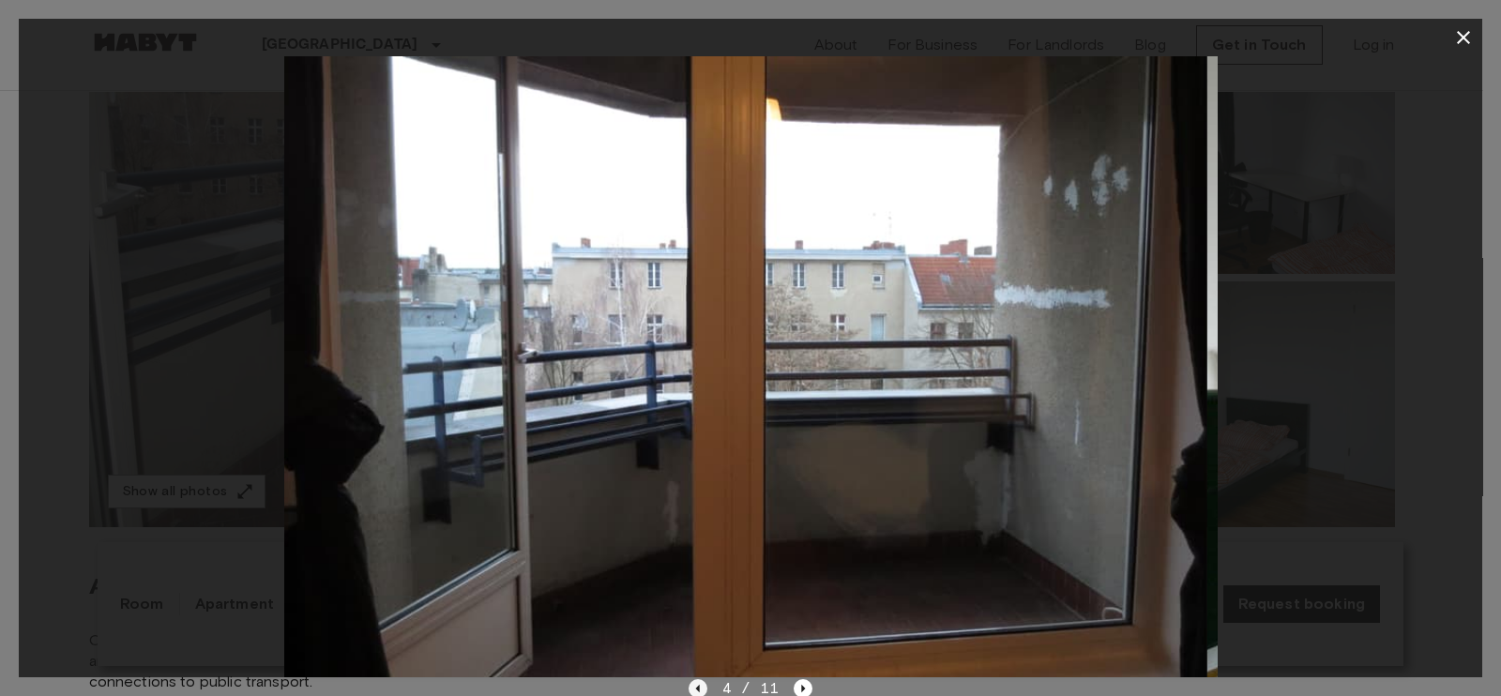
click at [702, 555] on icon "Previous image" at bounding box center [697, 688] width 19 height 19
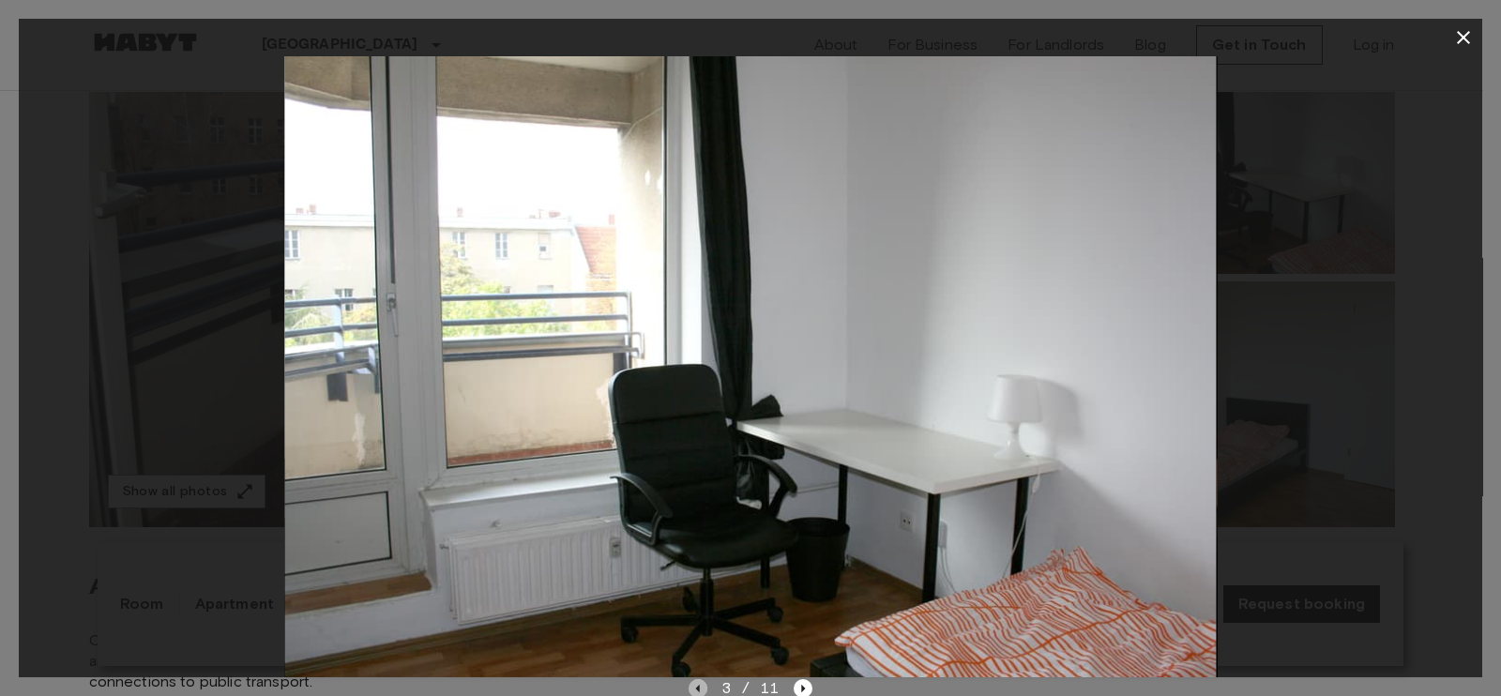
click at [702, 555] on icon "Previous image" at bounding box center [697, 688] width 19 height 19
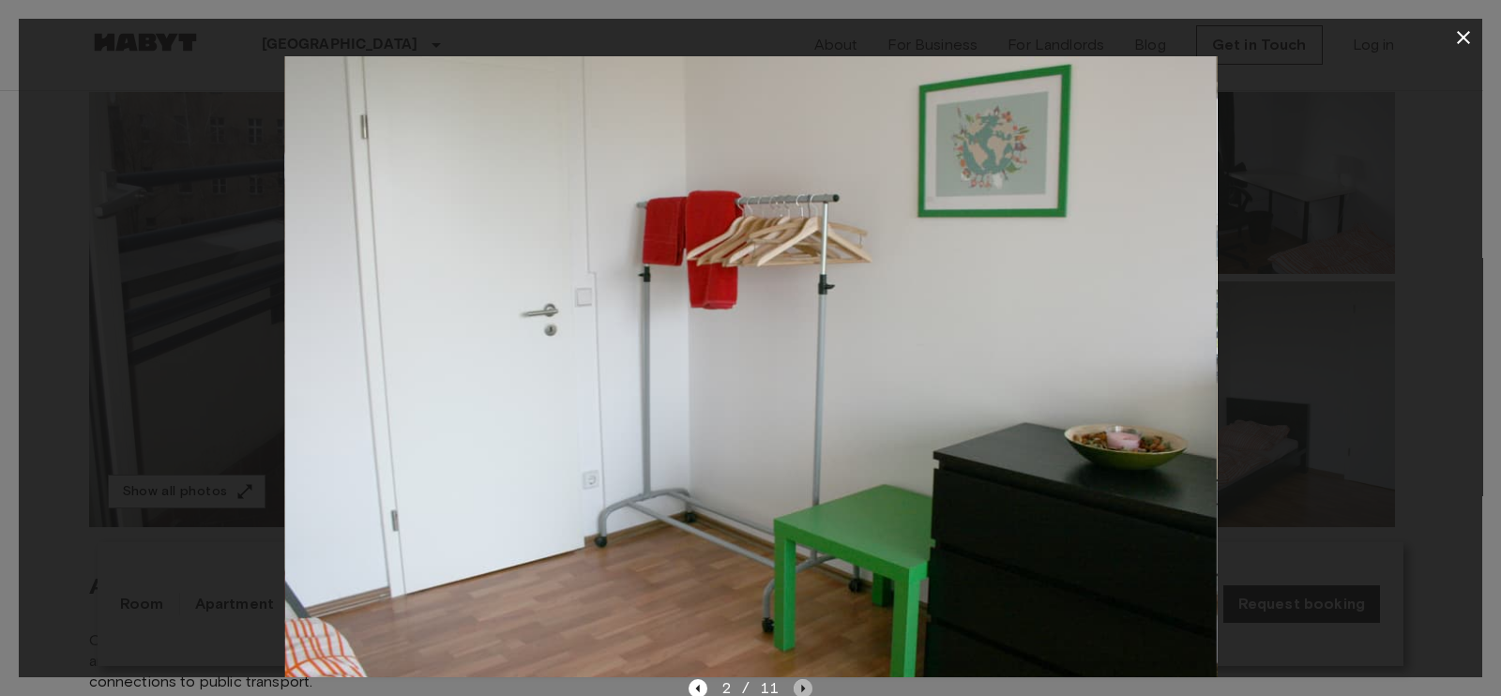
click at [799, 555] on icon "Next image" at bounding box center [802, 688] width 19 height 19
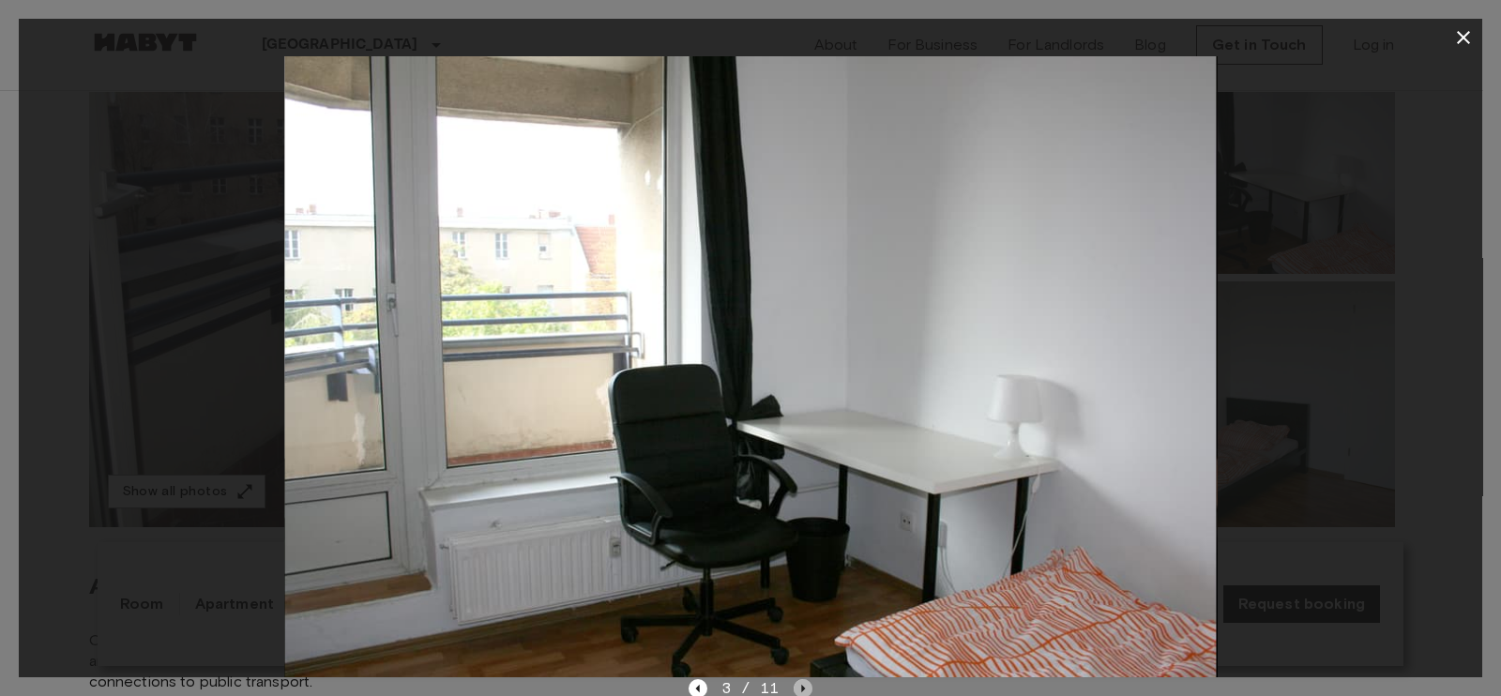
click at [800, 555] on icon "Next image" at bounding box center [802, 688] width 19 height 19
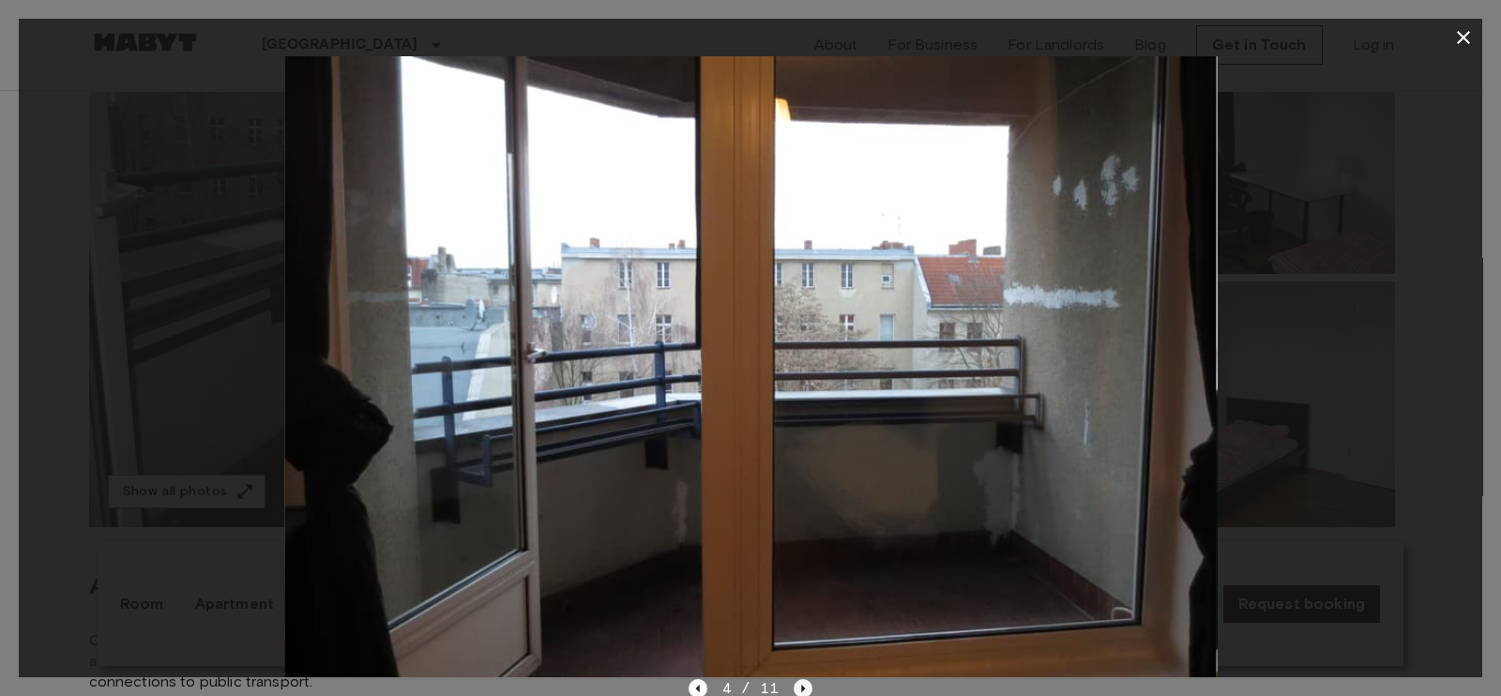
click at [800, 555] on icon "Next image" at bounding box center [802, 688] width 19 height 19
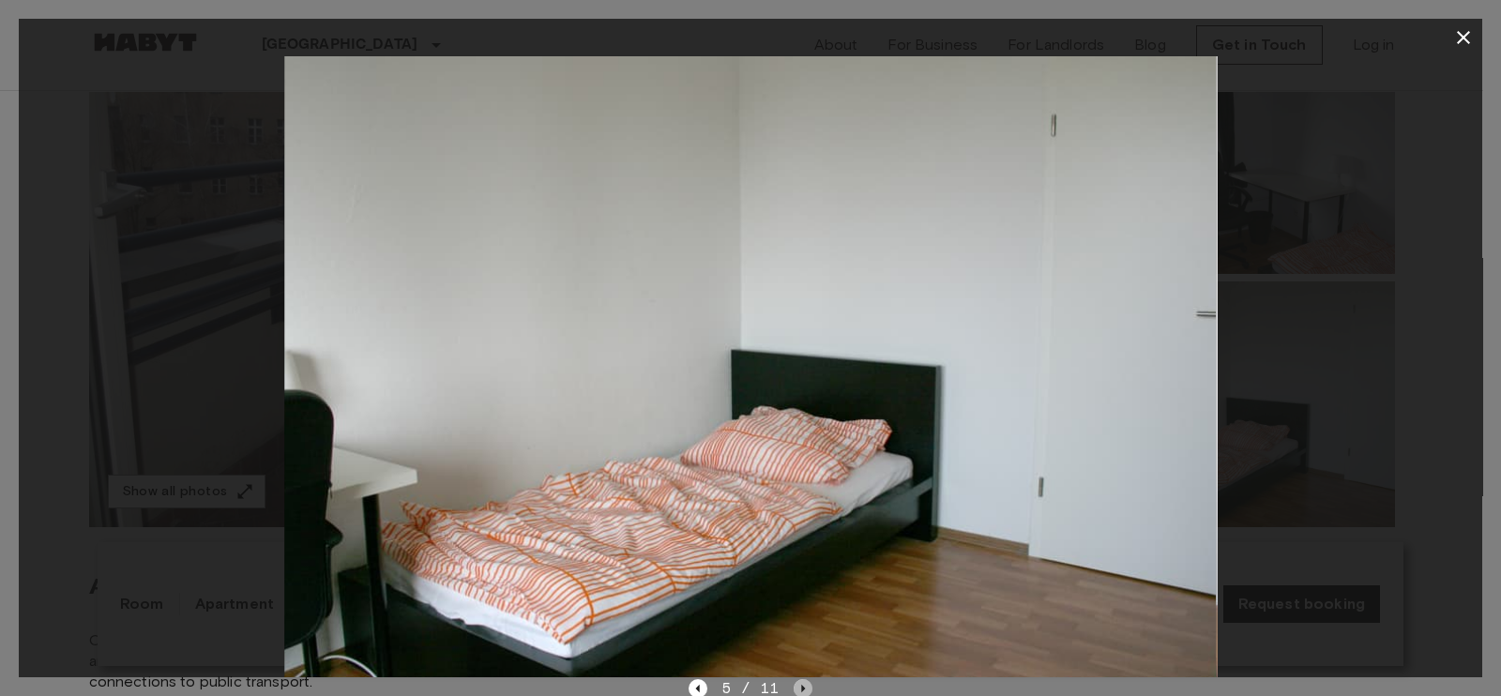
click at [801, 555] on icon "Next image" at bounding box center [802, 688] width 19 height 19
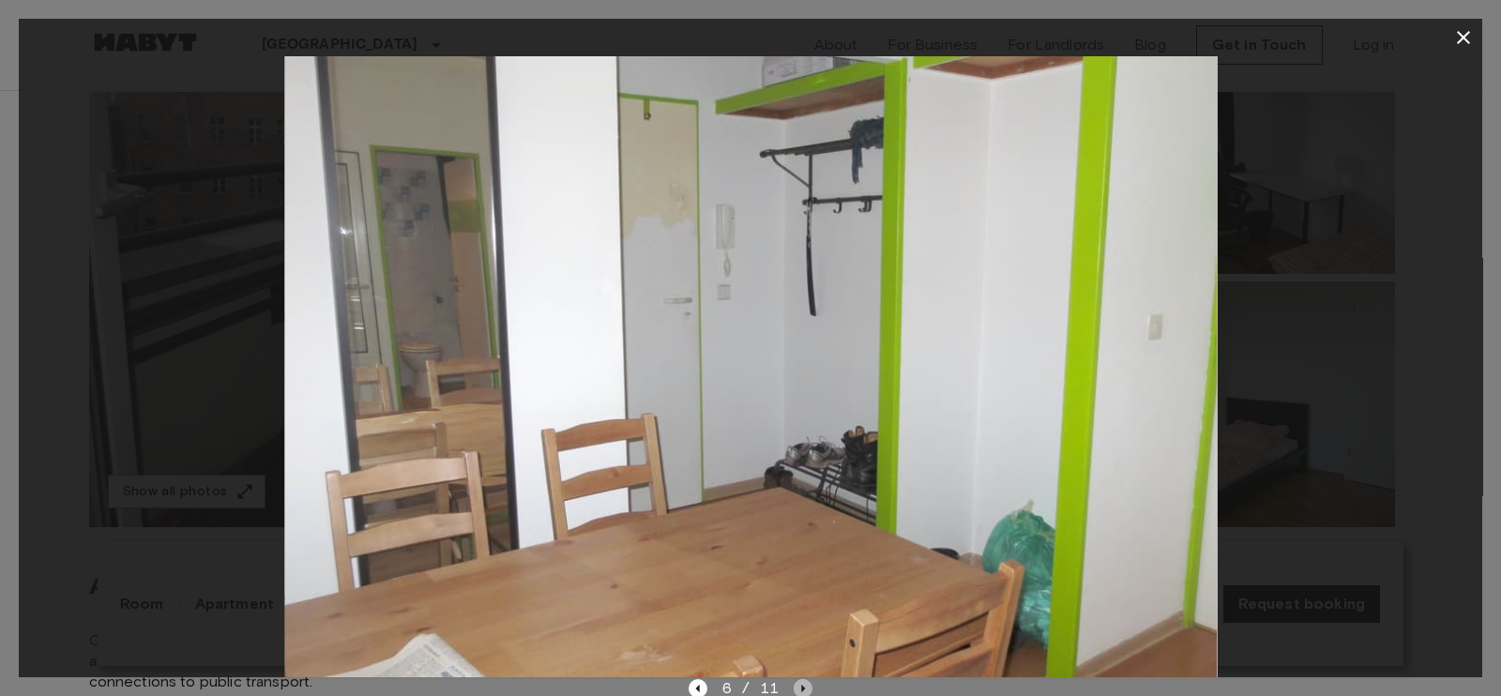
click at [801, 555] on icon "Next image" at bounding box center [802, 688] width 19 height 19
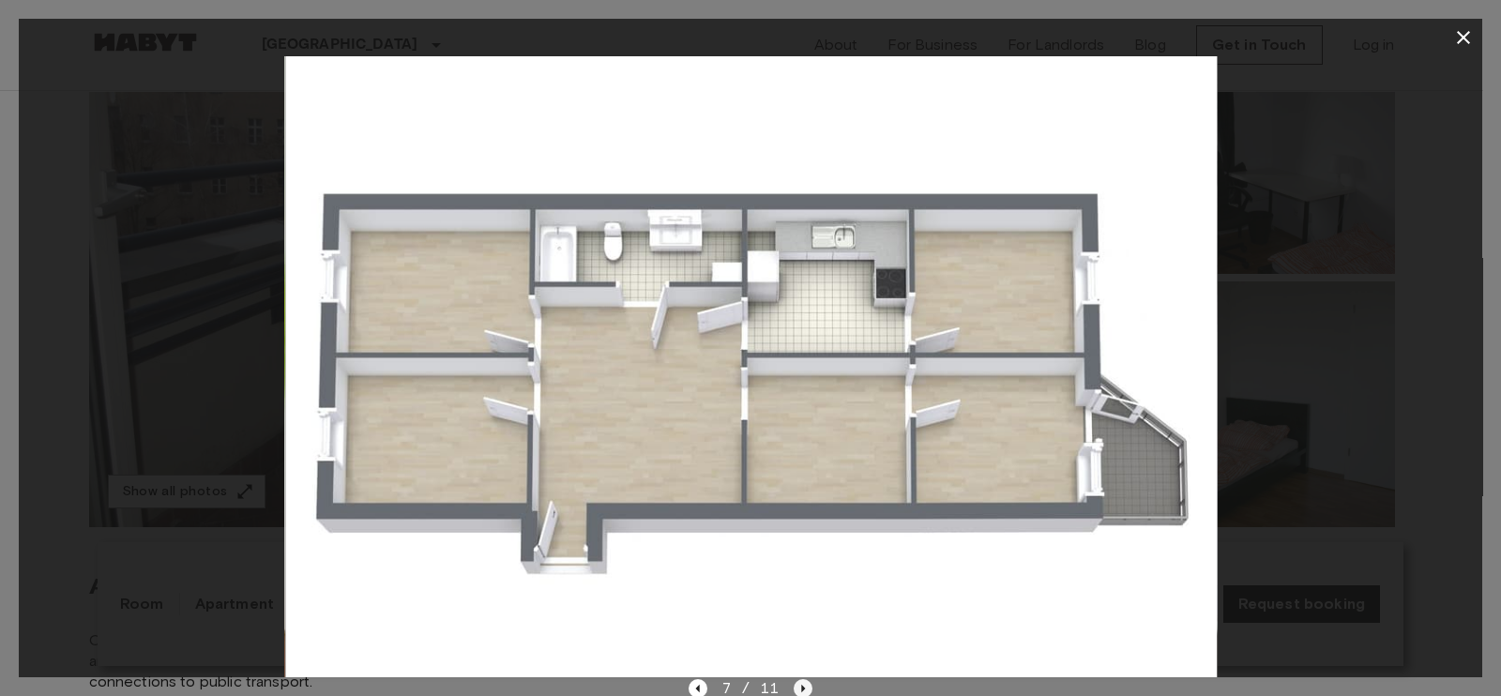
click at [801, 555] on icon "Next image" at bounding box center [802, 688] width 19 height 19
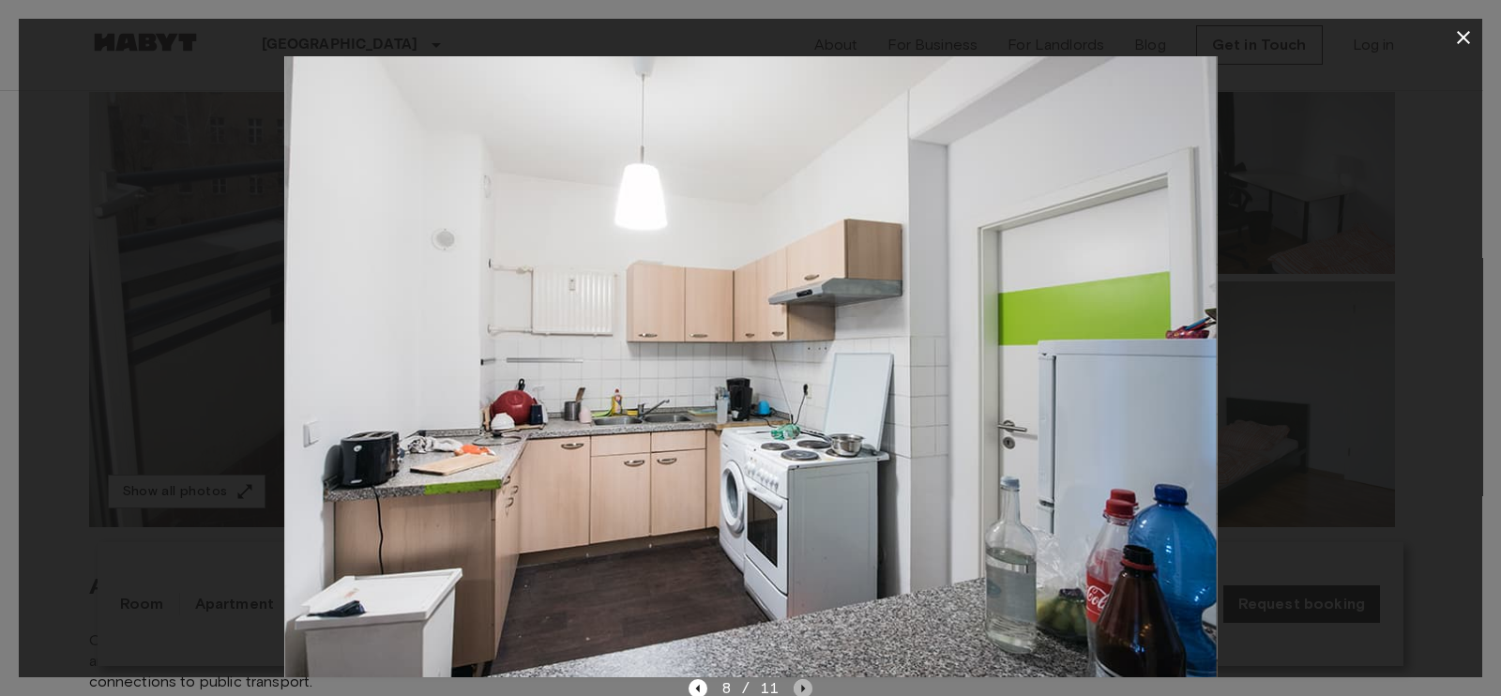
click at [801, 555] on icon "Next image" at bounding box center [802, 688] width 19 height 19
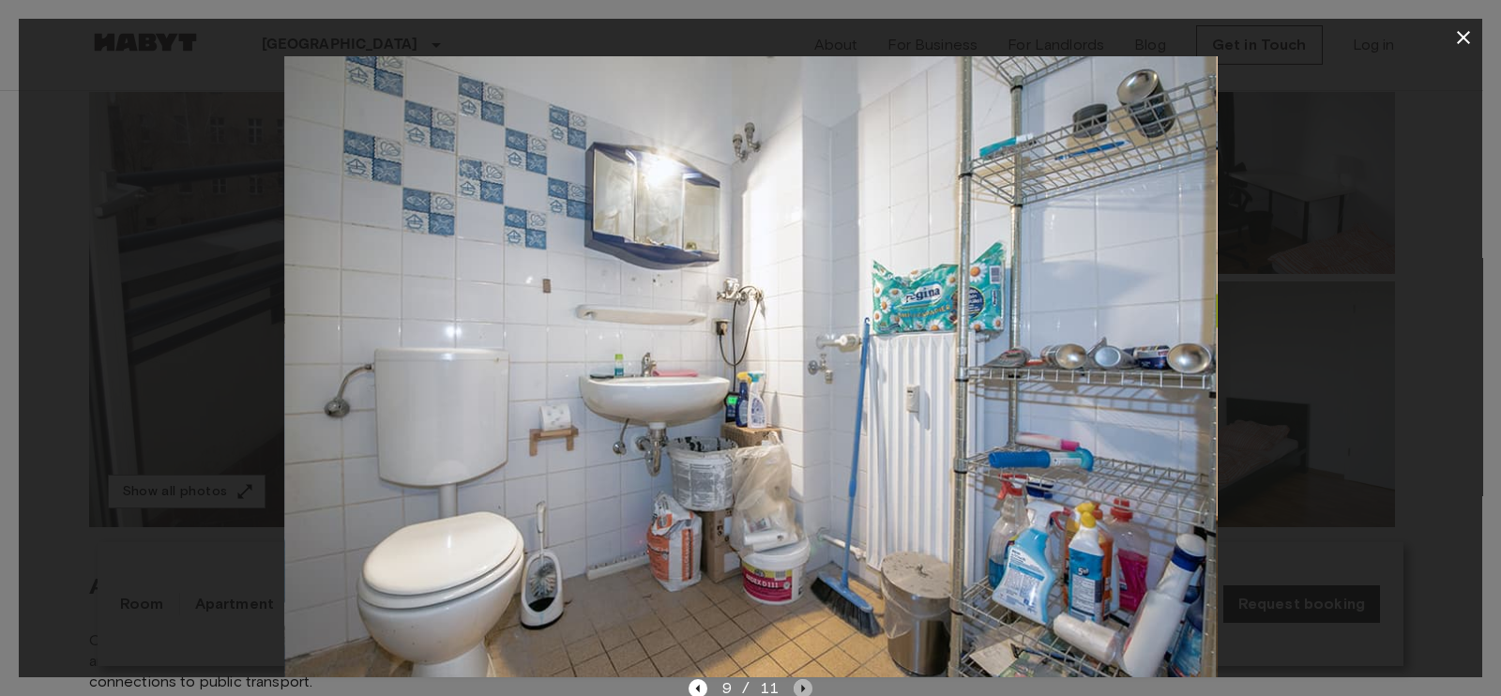
click at [801, 555] on icon "Next image" at bounding box center [802, 688] width 19 height 19
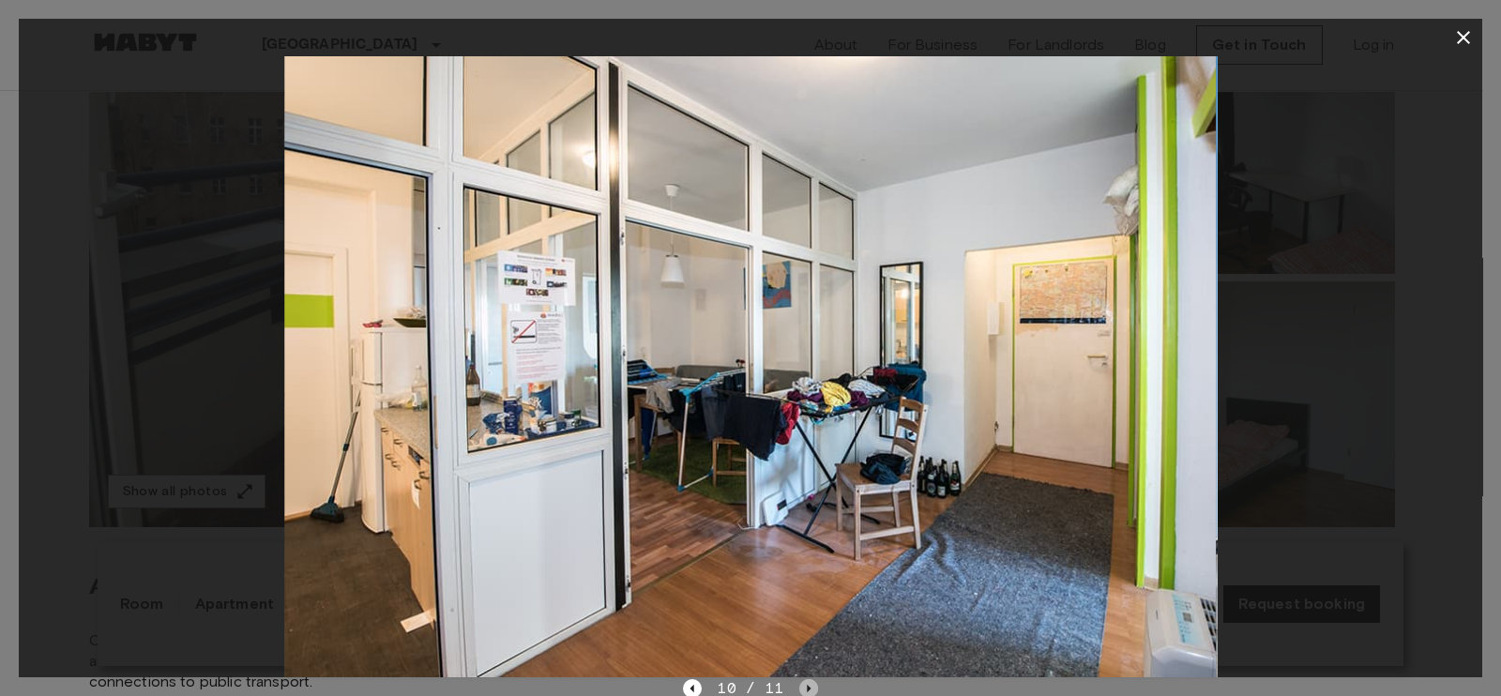
click at [801, 555] on icon "Next image" at bounding box center [808, 688] width 19 height 19
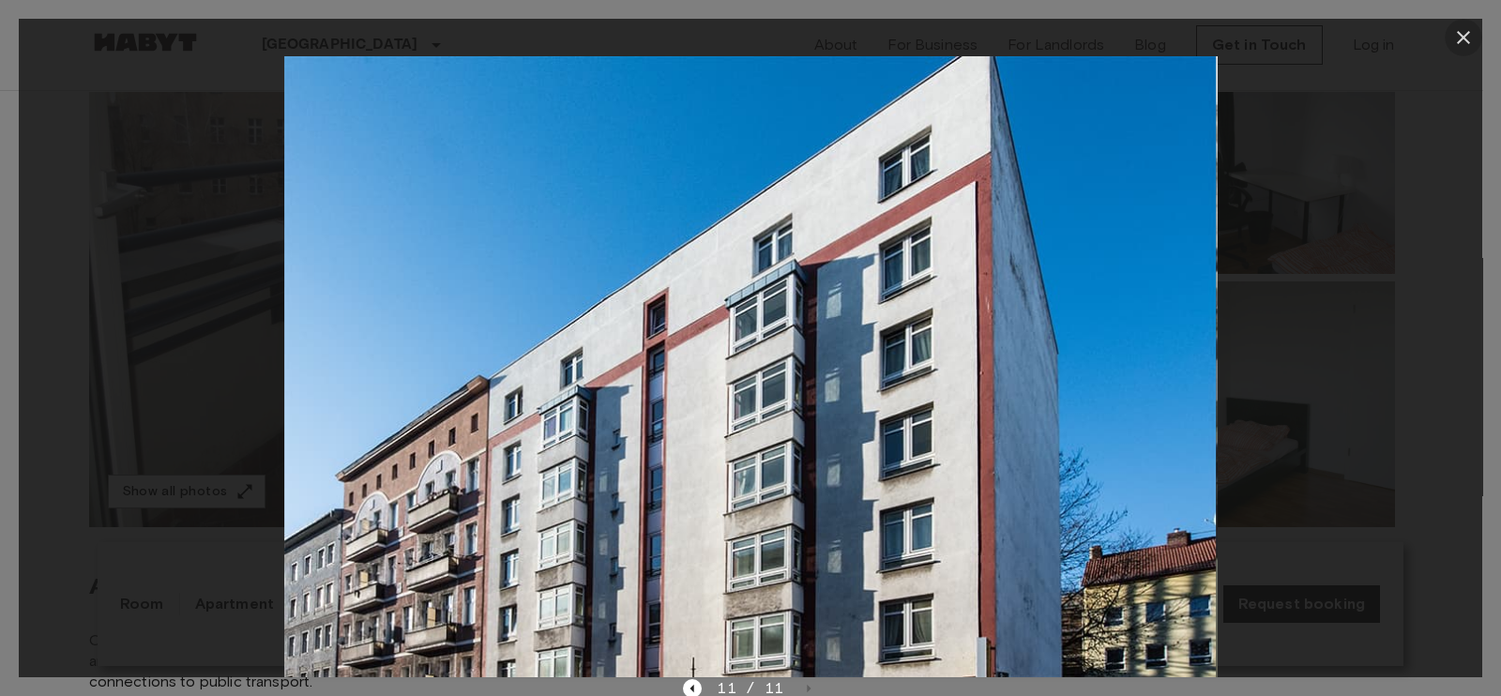
click at [1186, 38] on icon "button" at bounding box center [1463, 37] width 13 height 13
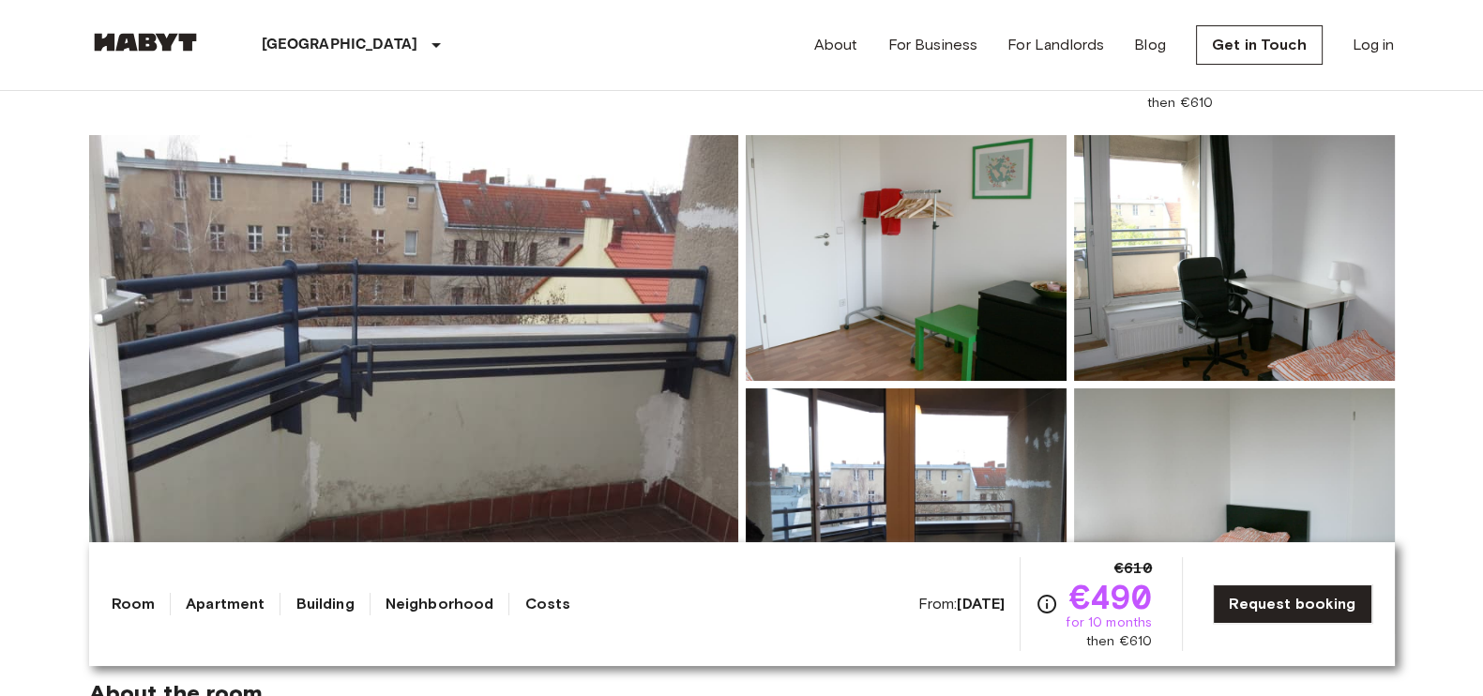
scroll to position [0, 0]
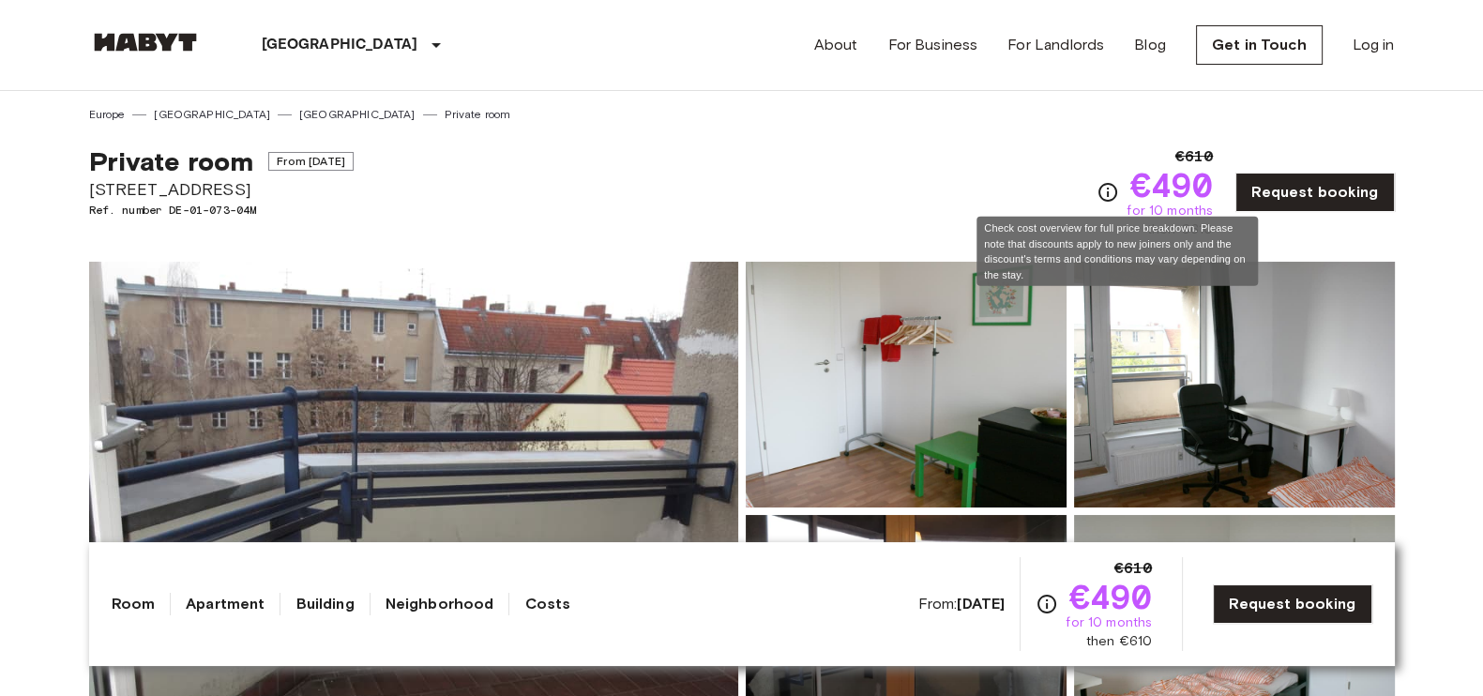
click at [1118, 188] on icon "Check cost overview for full price breakdown. Please note that discounts apply …" at bounding box center [1107, 192] width 23 height 23
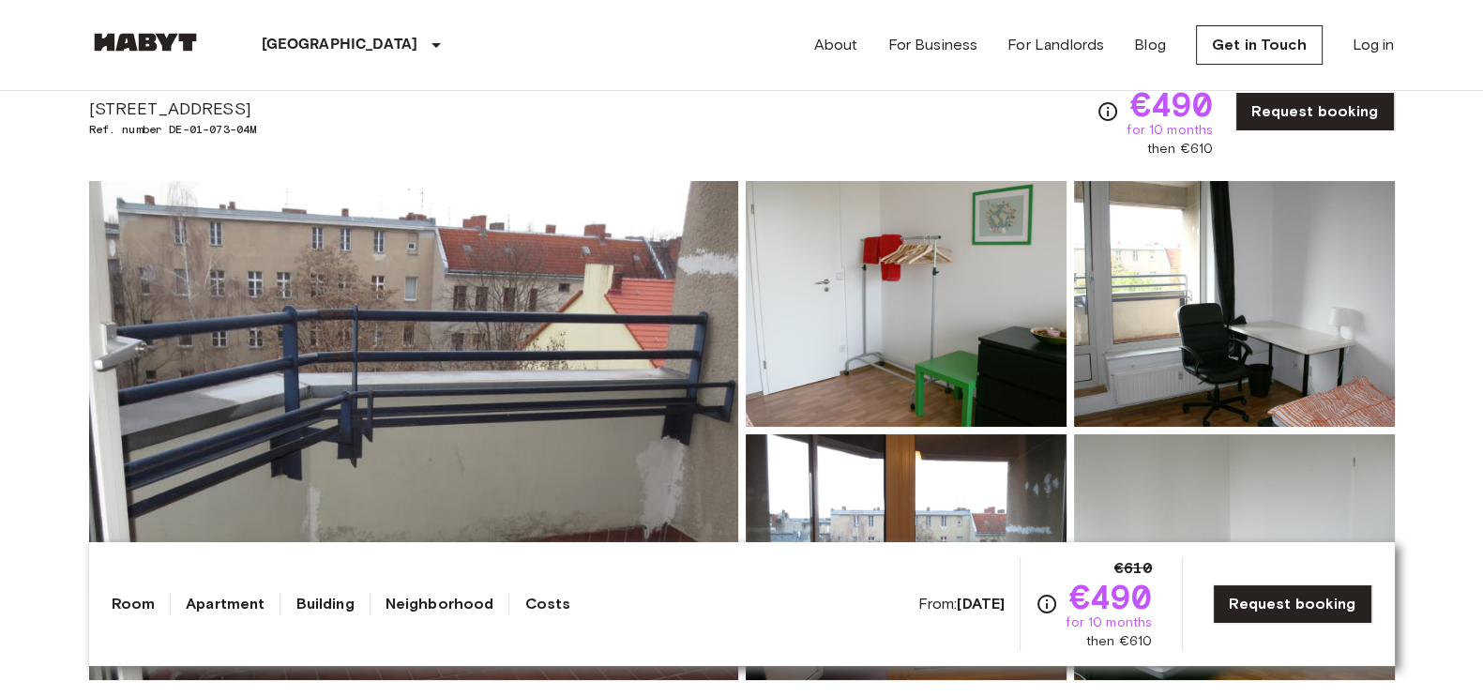
scroll to position [116, 0]
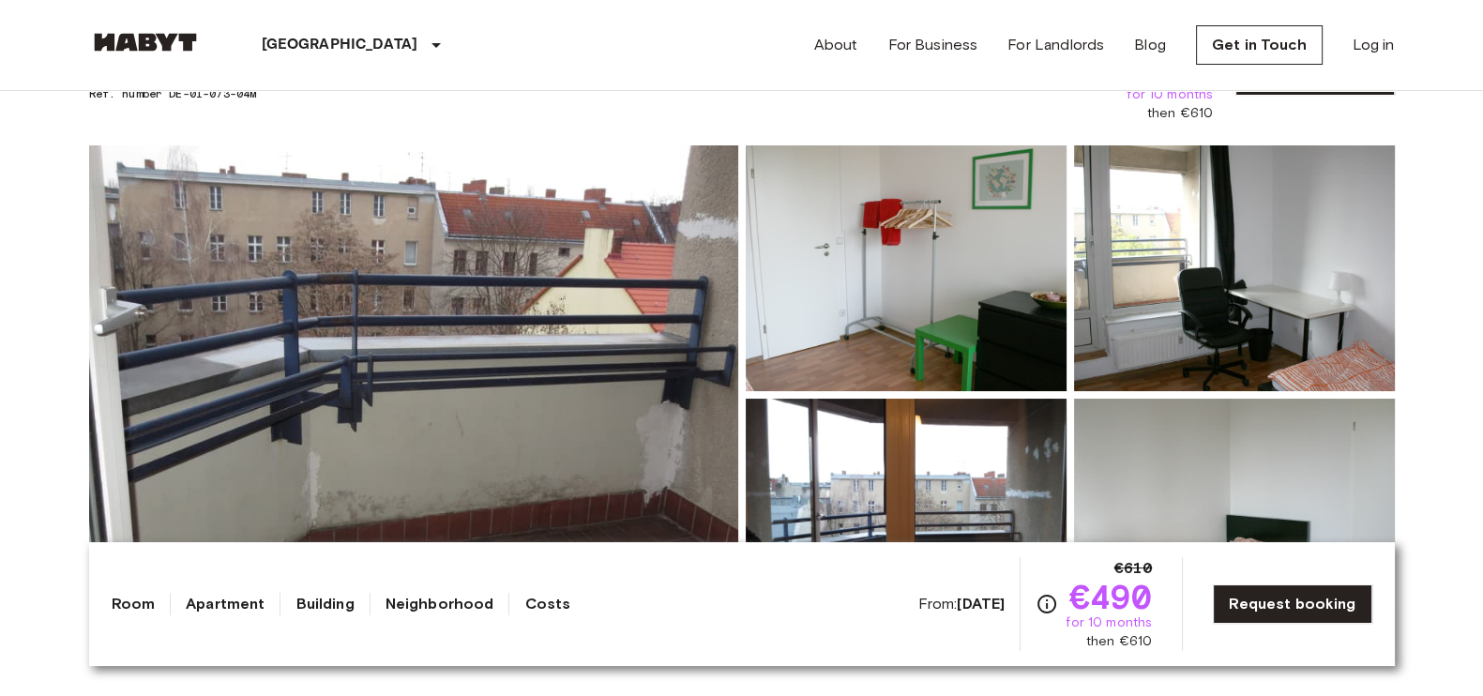
click at [533, 277] on img at bounding box center [413, 394] width 649 height 499
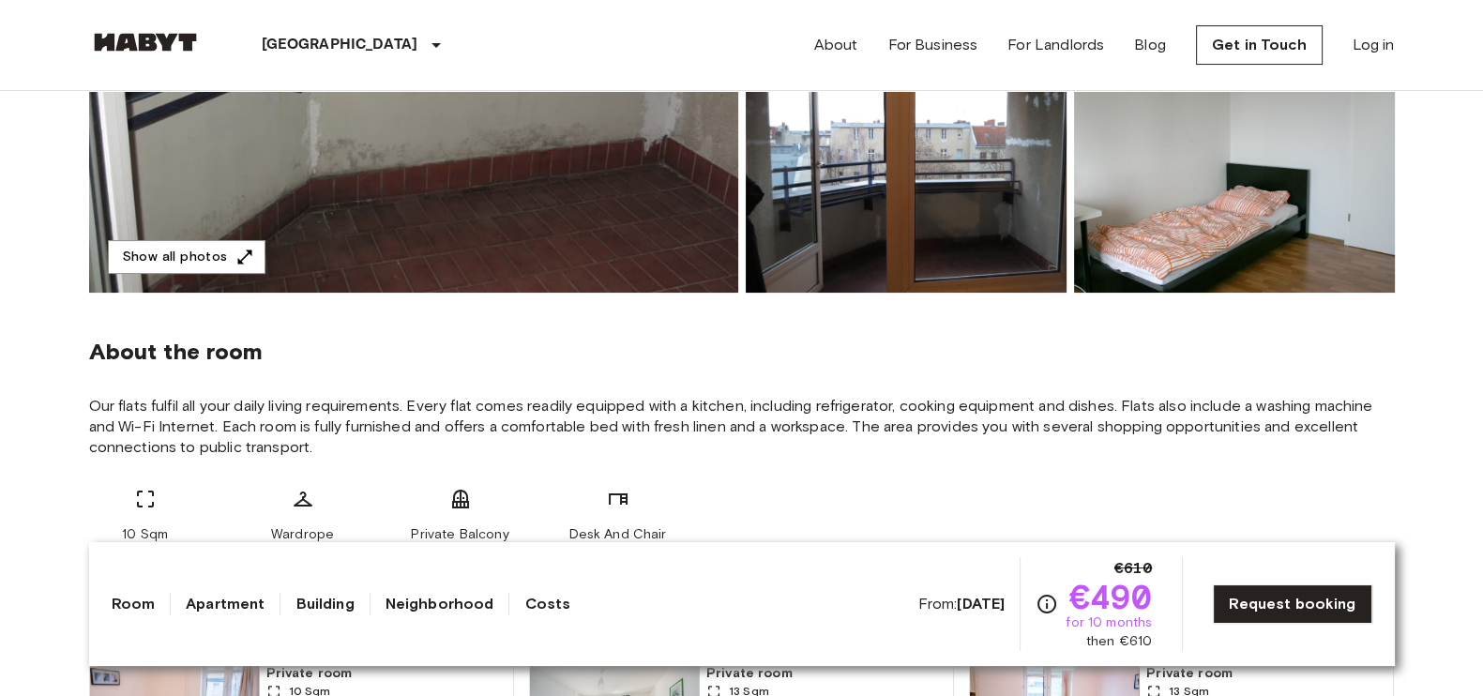
scroll to position [0, 0]
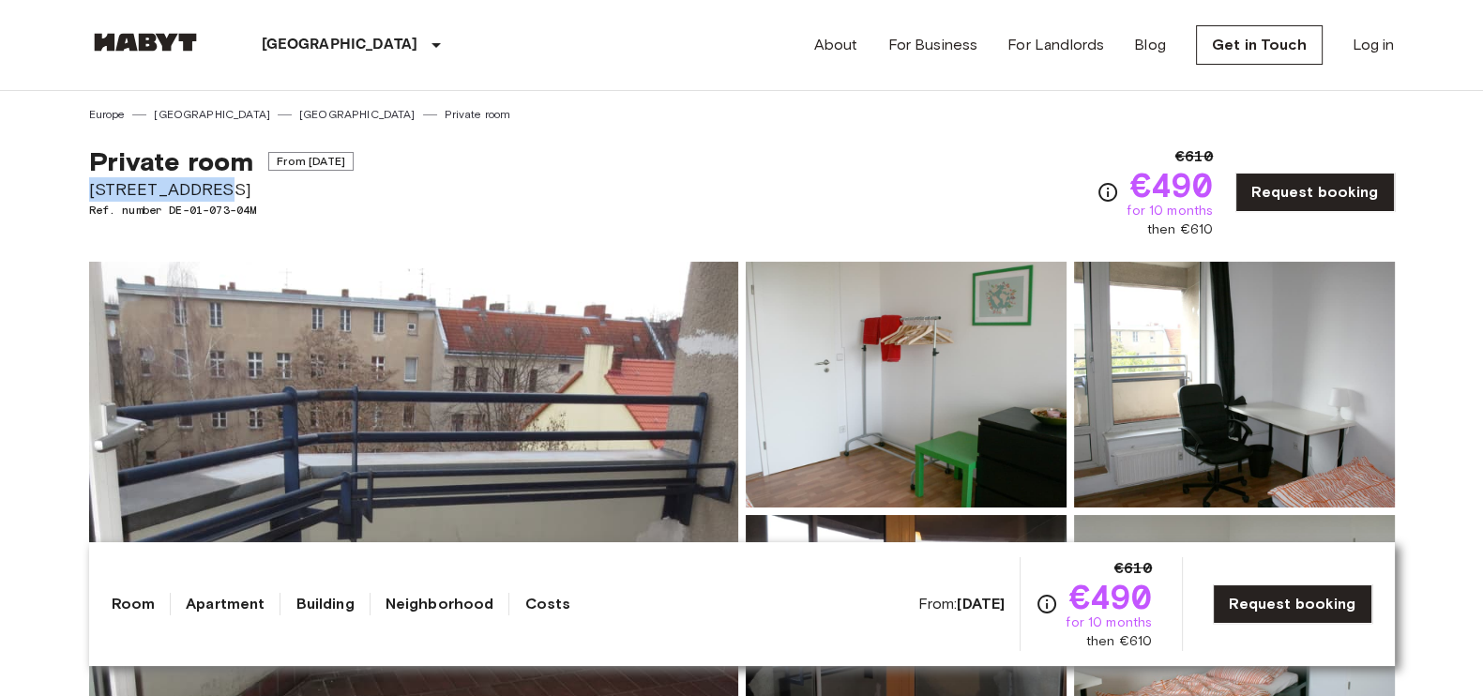
drag, startPoint x: 89, startPoint y: 186, endPoint x: 210, endPoint y: 194, distance: 121.3
click at [210, 194] on span "Stromstraße 36" at bounding box center [221, 189] width 264 height 24
copy span "Stromstraße 36"
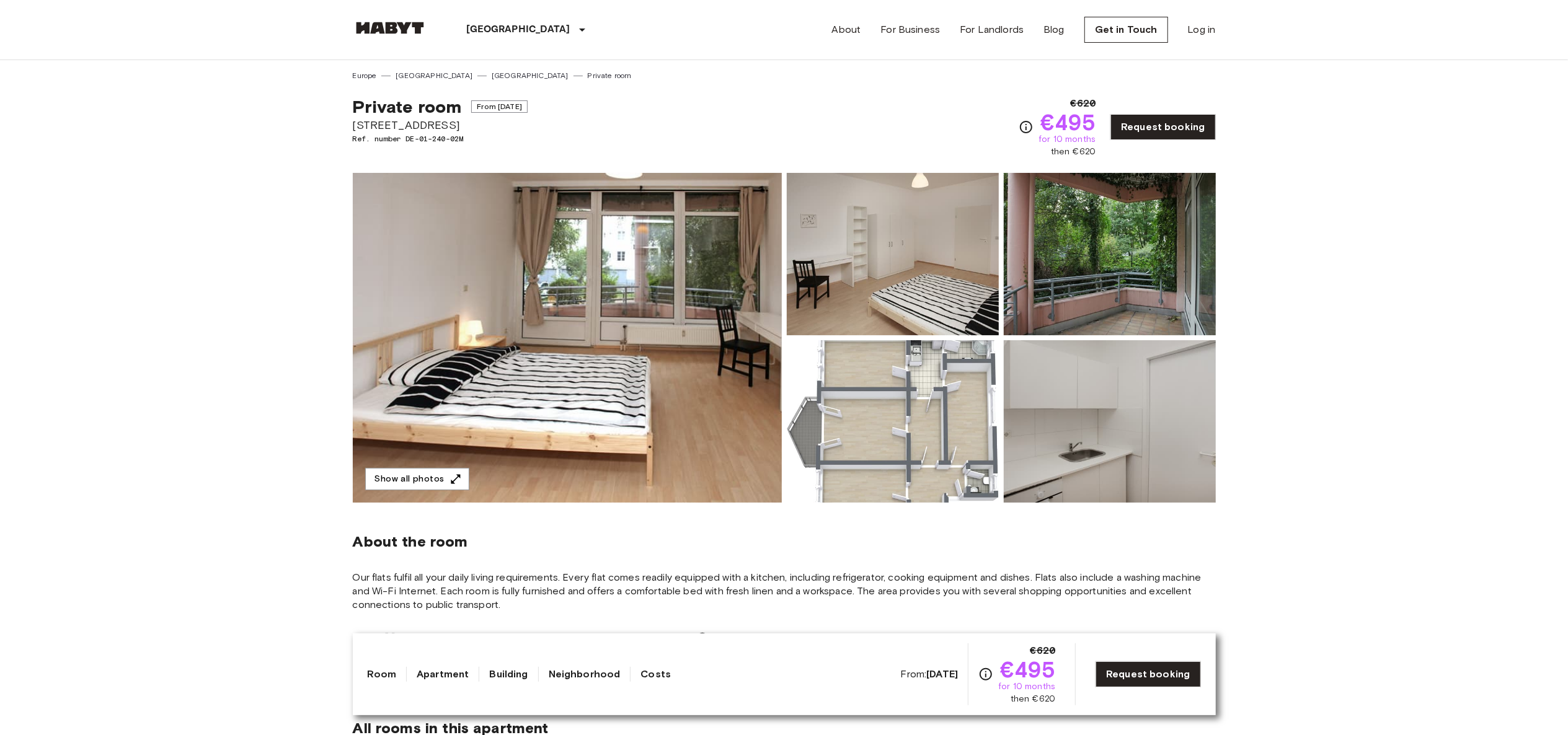
click at [665, 313] on img at bounding box center [567, 338] width 429 height 330
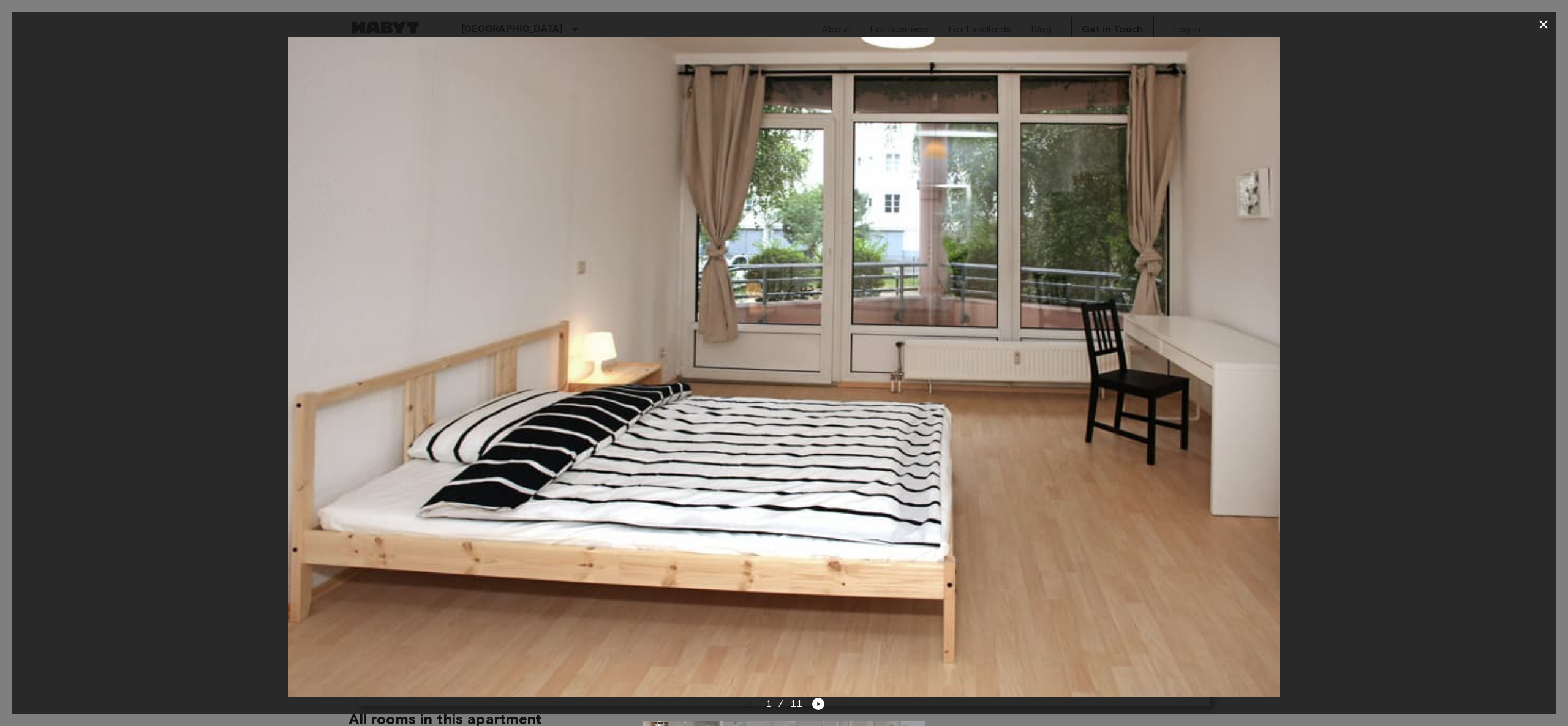
click at [775, 362] on icon "Next image" at bounding box center [818, 704] width 12 height 12
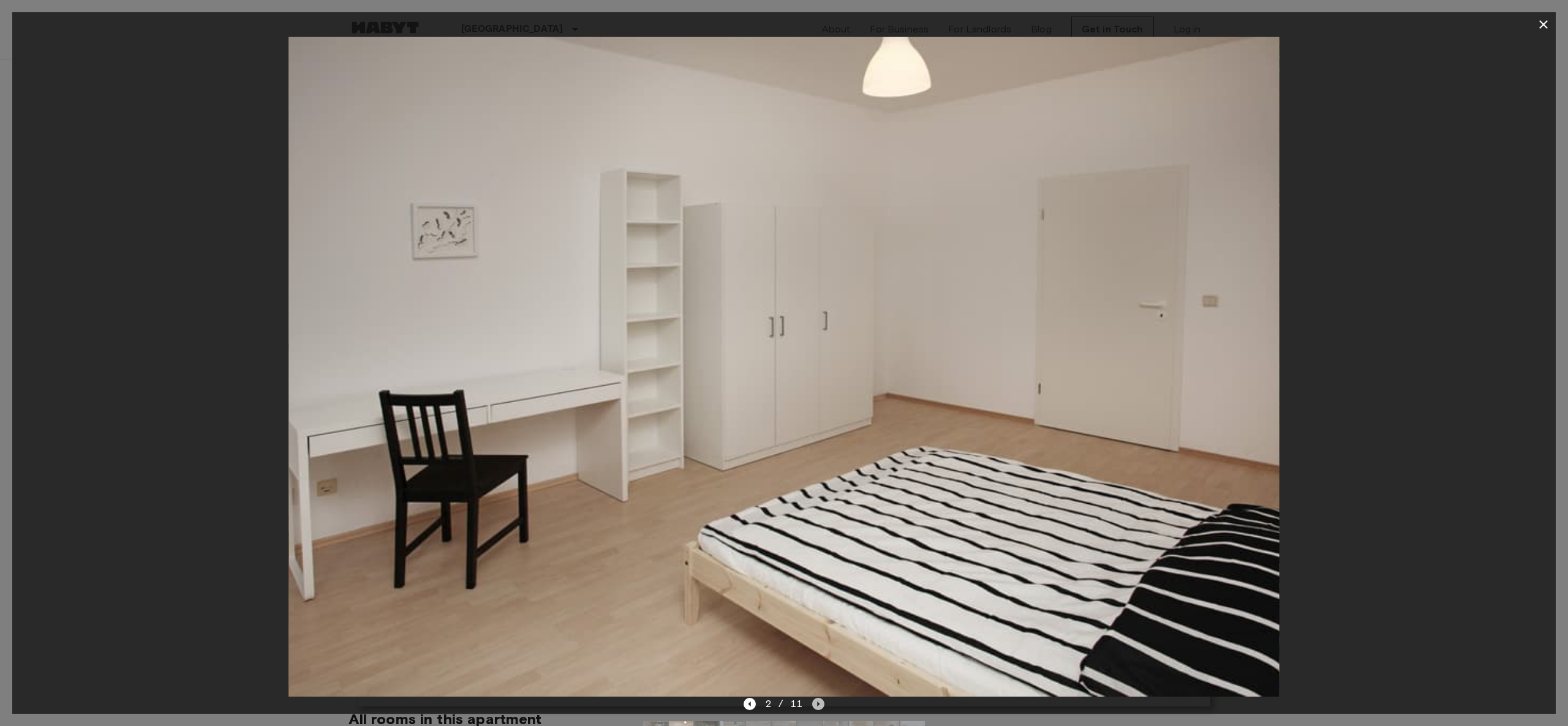
click at [775, 362] on icon "Next image" at bounding box center [818, 704] width 12 height 12
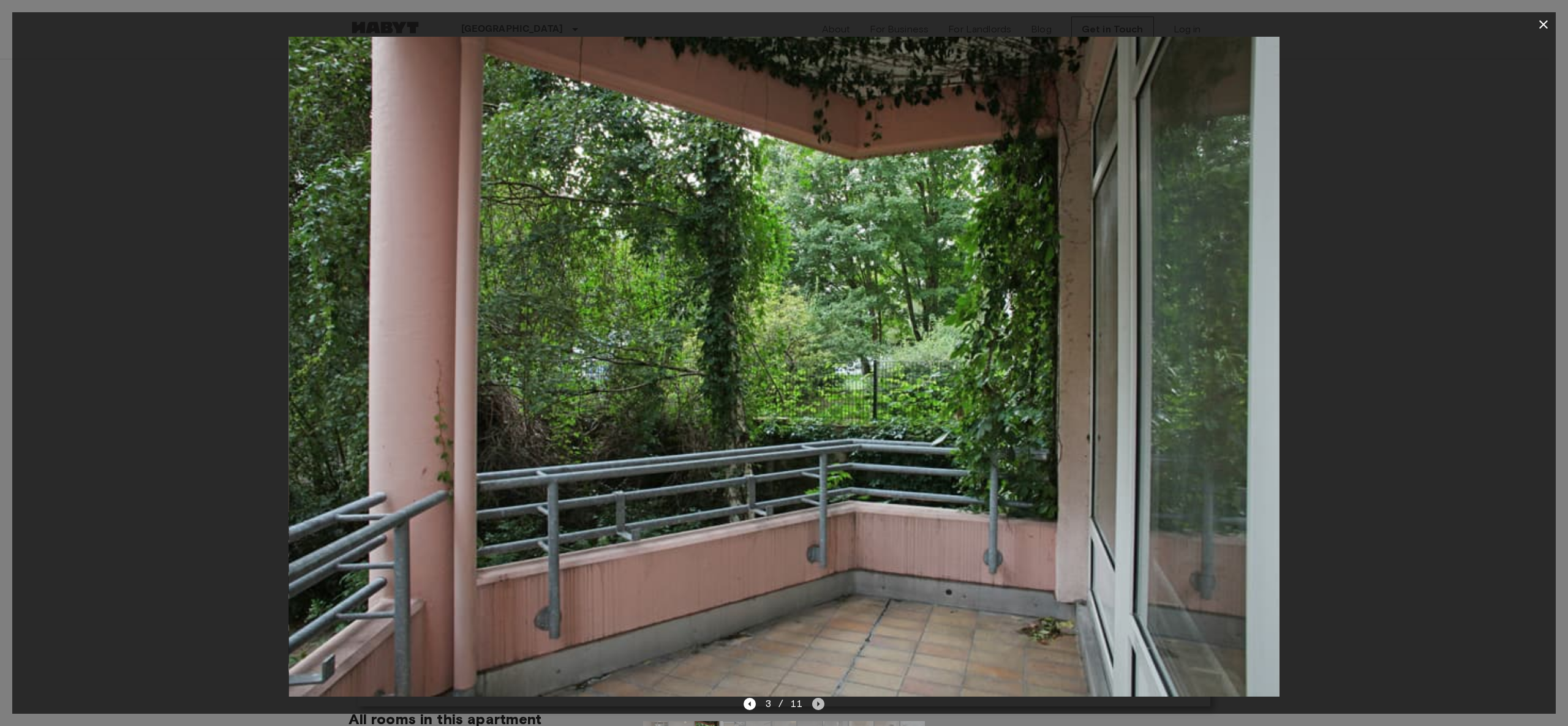
click at [775, 362] on icon "Next image" at bounding box center [818, 704] width 12 height 12
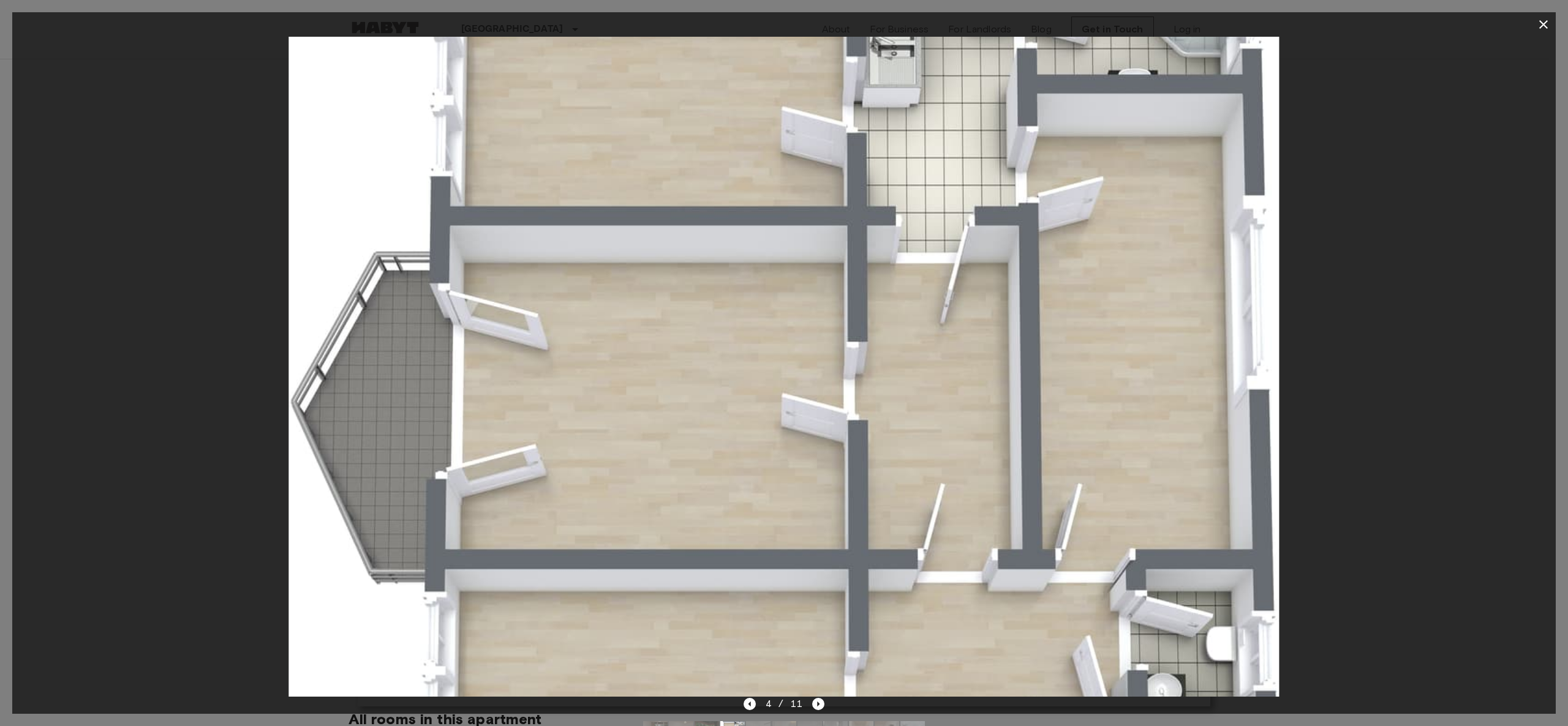
click at [775, 362] on icon "Next image" at bounding box center [818, 704] width 12 height 12
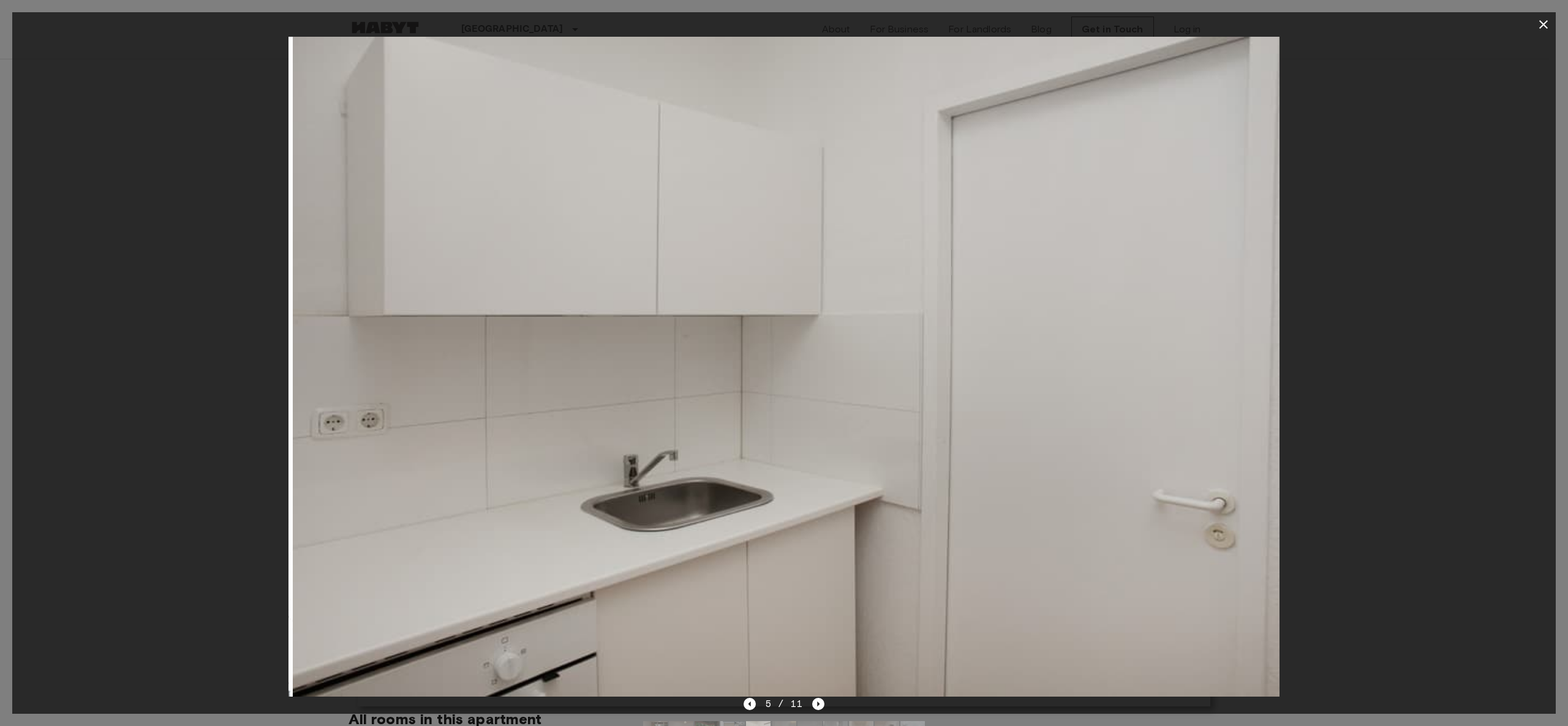
click at [775, 362] on icon "Next image" at bounding box center [818, 704] width 12 height 12
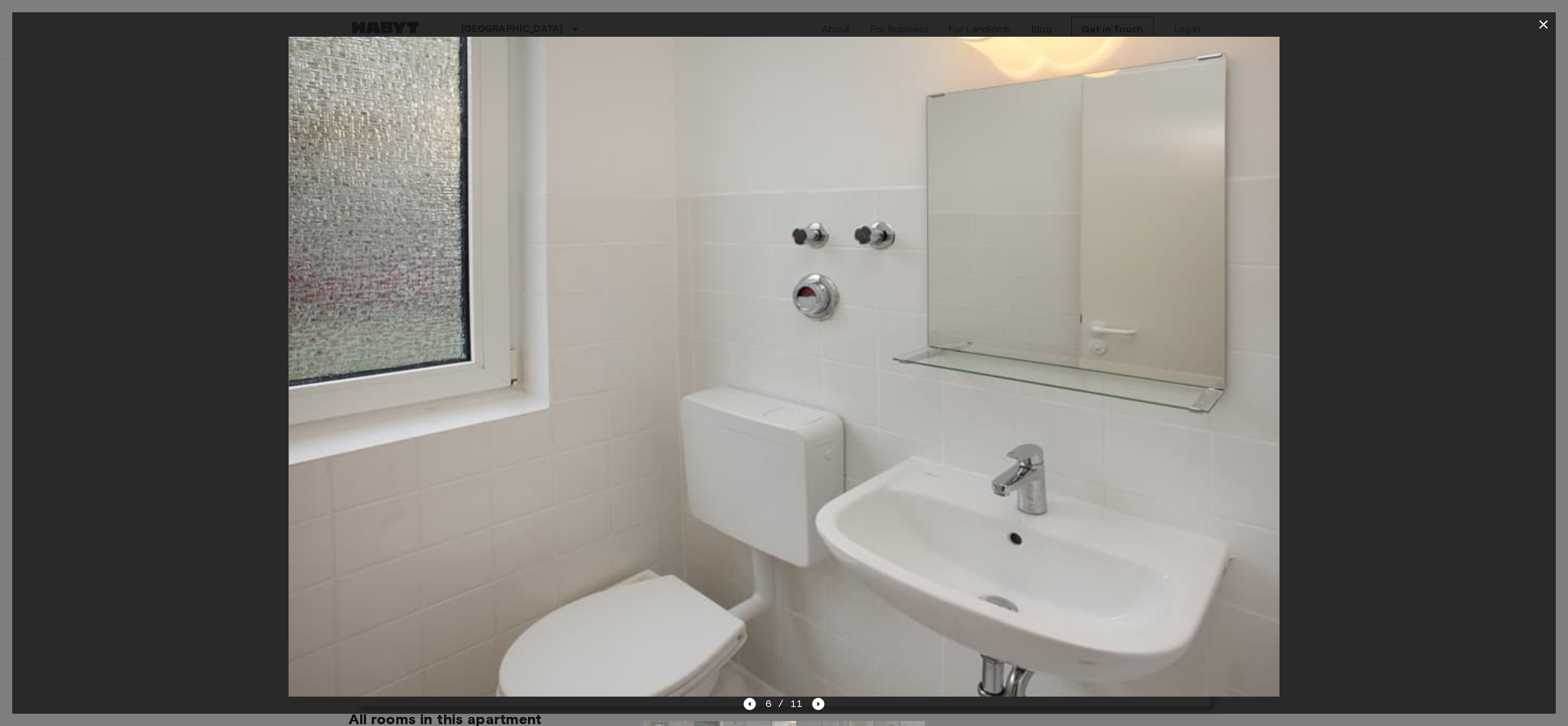
click at [775, 362] on icon "Next image" at bounding box center [818, 704] width 12 height 12
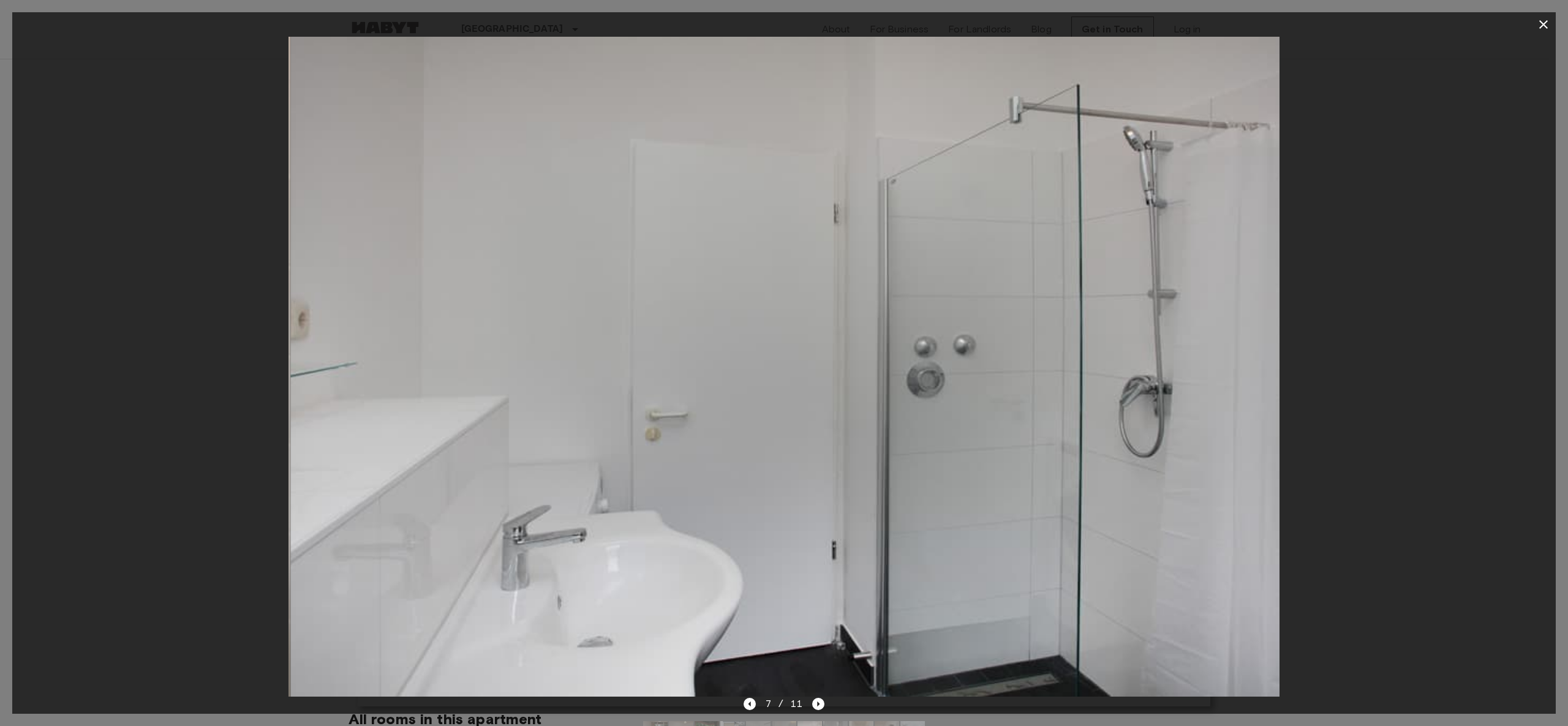
click at [775, 362] on icon "Next image" at bounding box center [818, 704] width 12 height 12
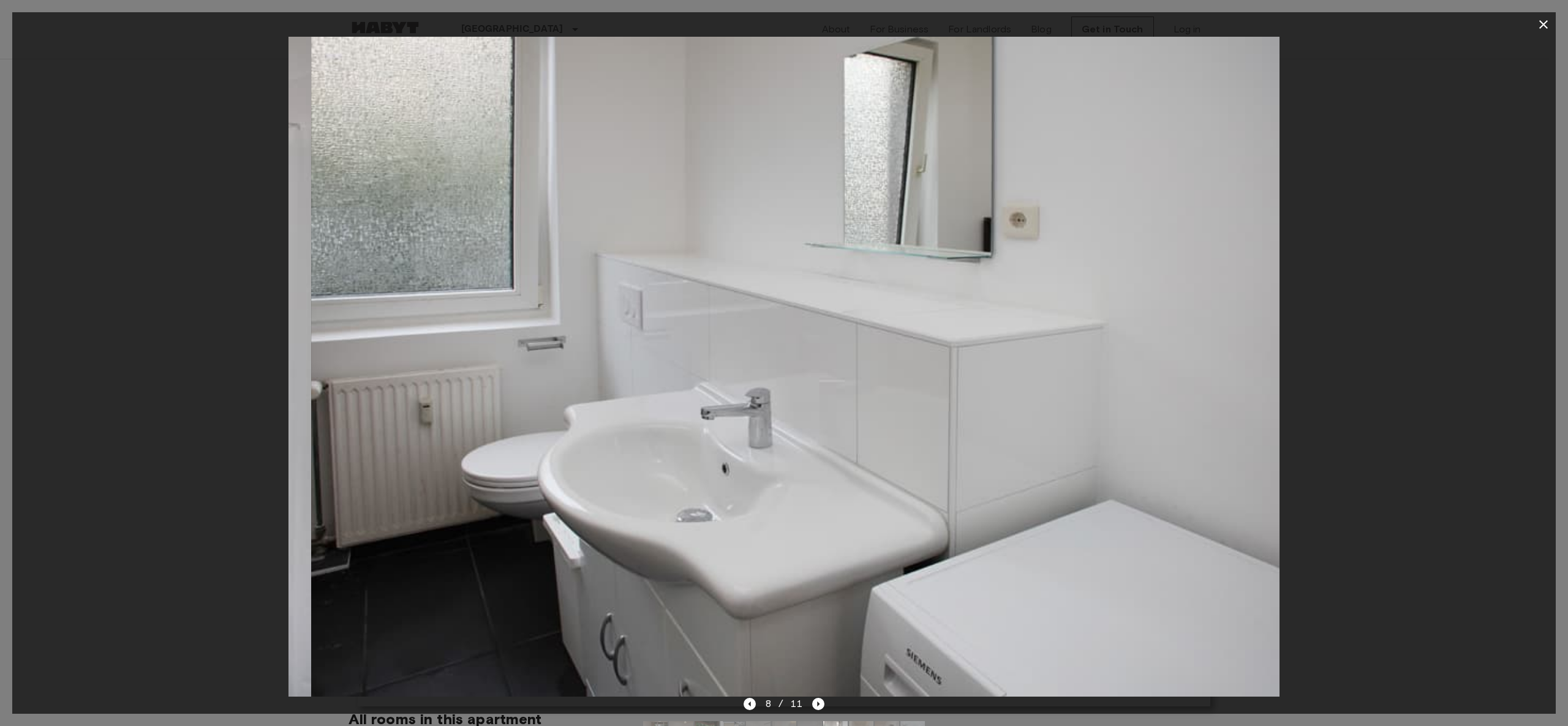
click at [775, 362] on icon "Next image" at bounding box center [818, 704] width 12 height 12
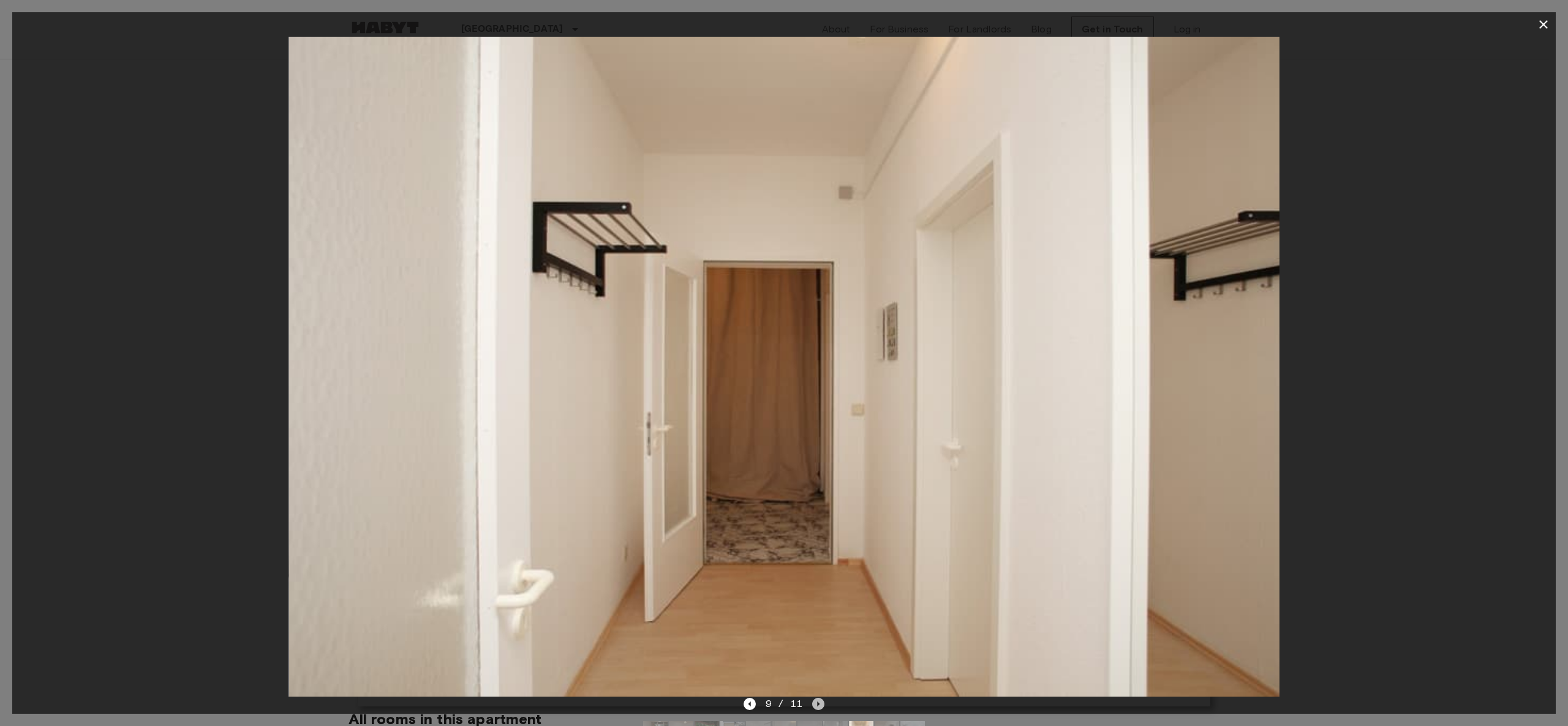
click at [775, 362] on icon "Next image" at bounding box center [818, 704] width 12 height 12
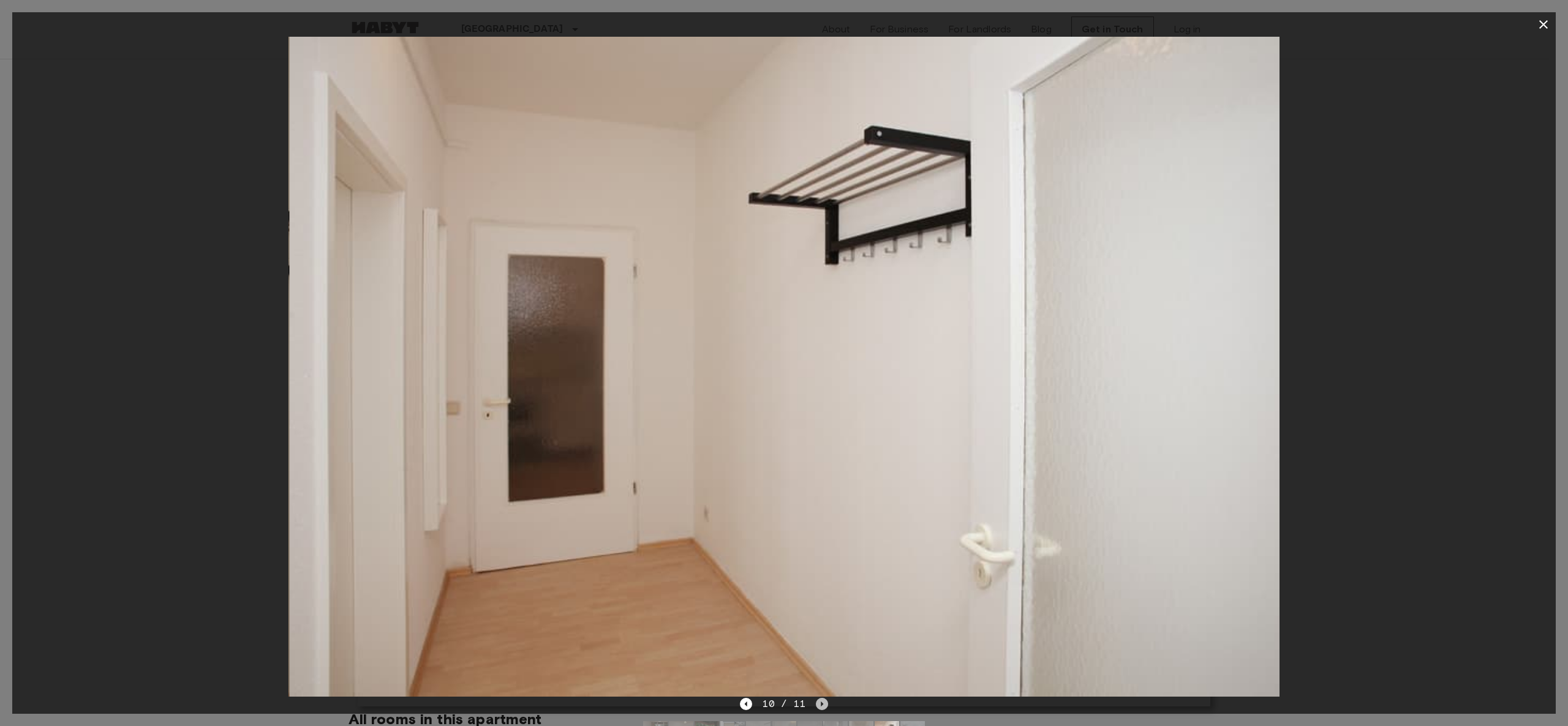
click at [775, 362] on icon "Next image" at bounding box center [822, 704] width 12 height 12
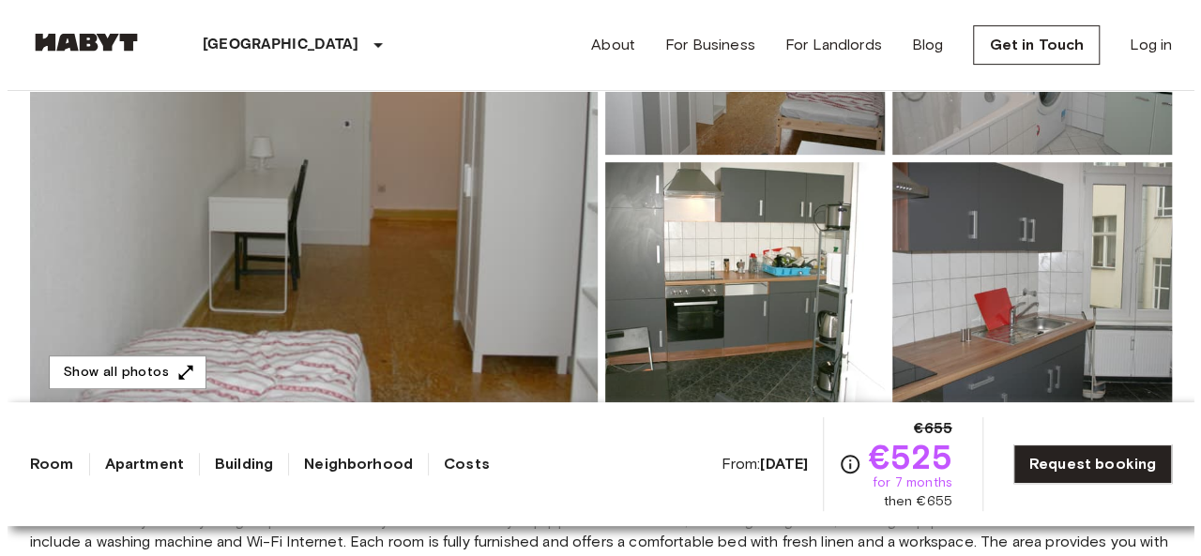
scroll to position [375, 0]
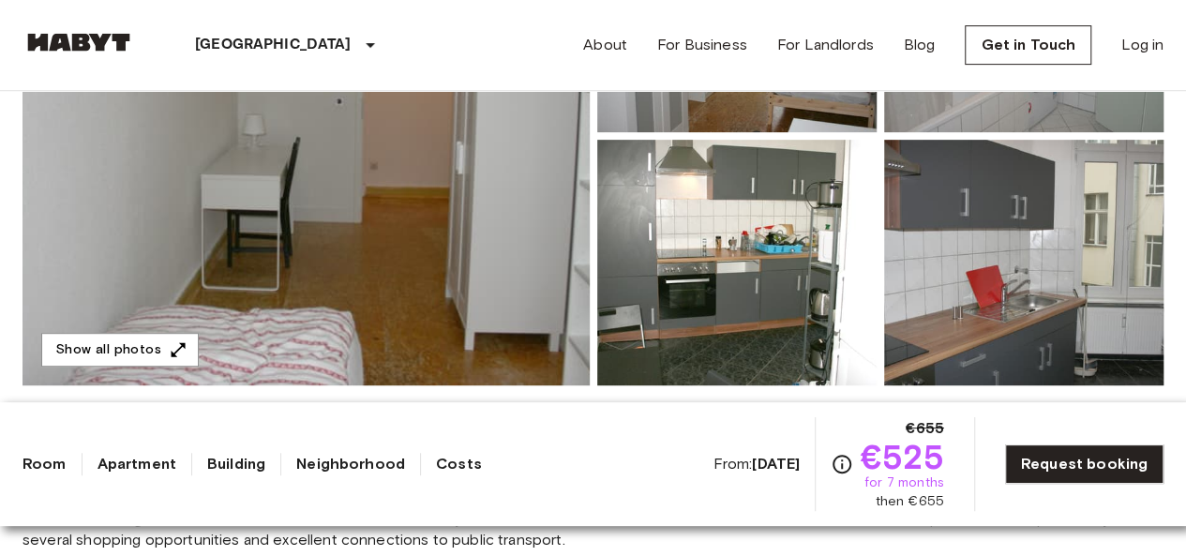
click at [517, 218] on img at bounding box center [306, 136] width 567 height 499
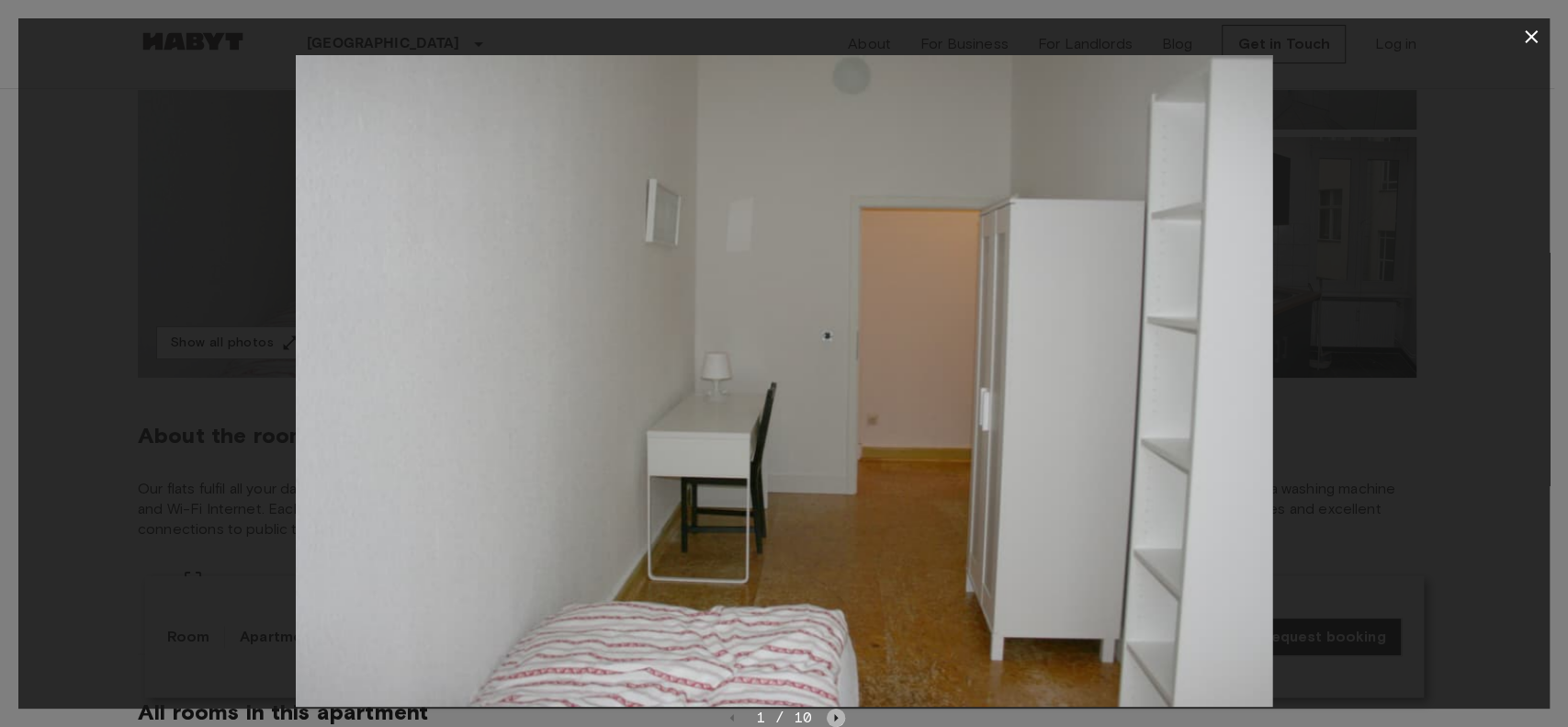
click at [832, 544] on icon "Next image" at bounding box center [835, 717] width 19 height 19
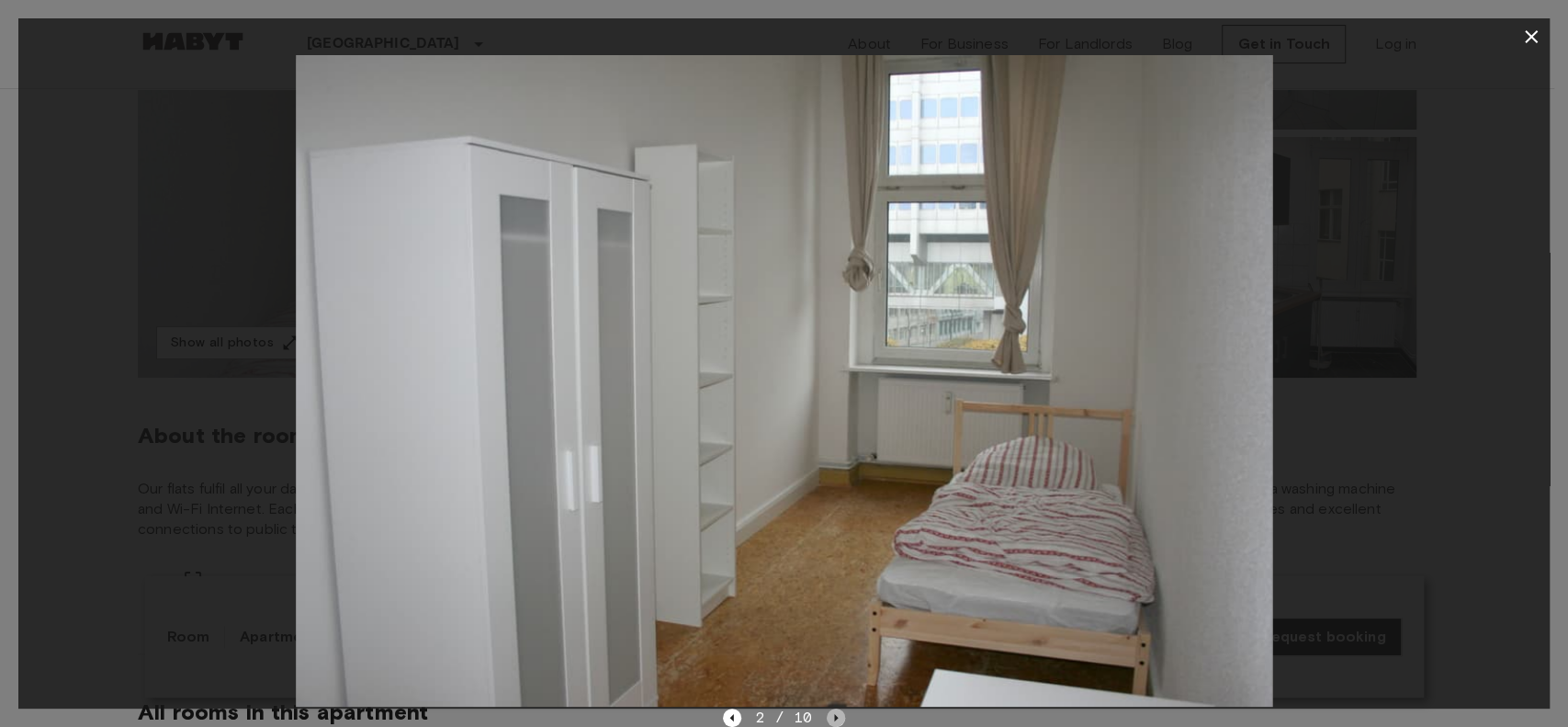
click at [833, 544] on icon "Next image" at bounding box center [835, 717] width 19 height 19
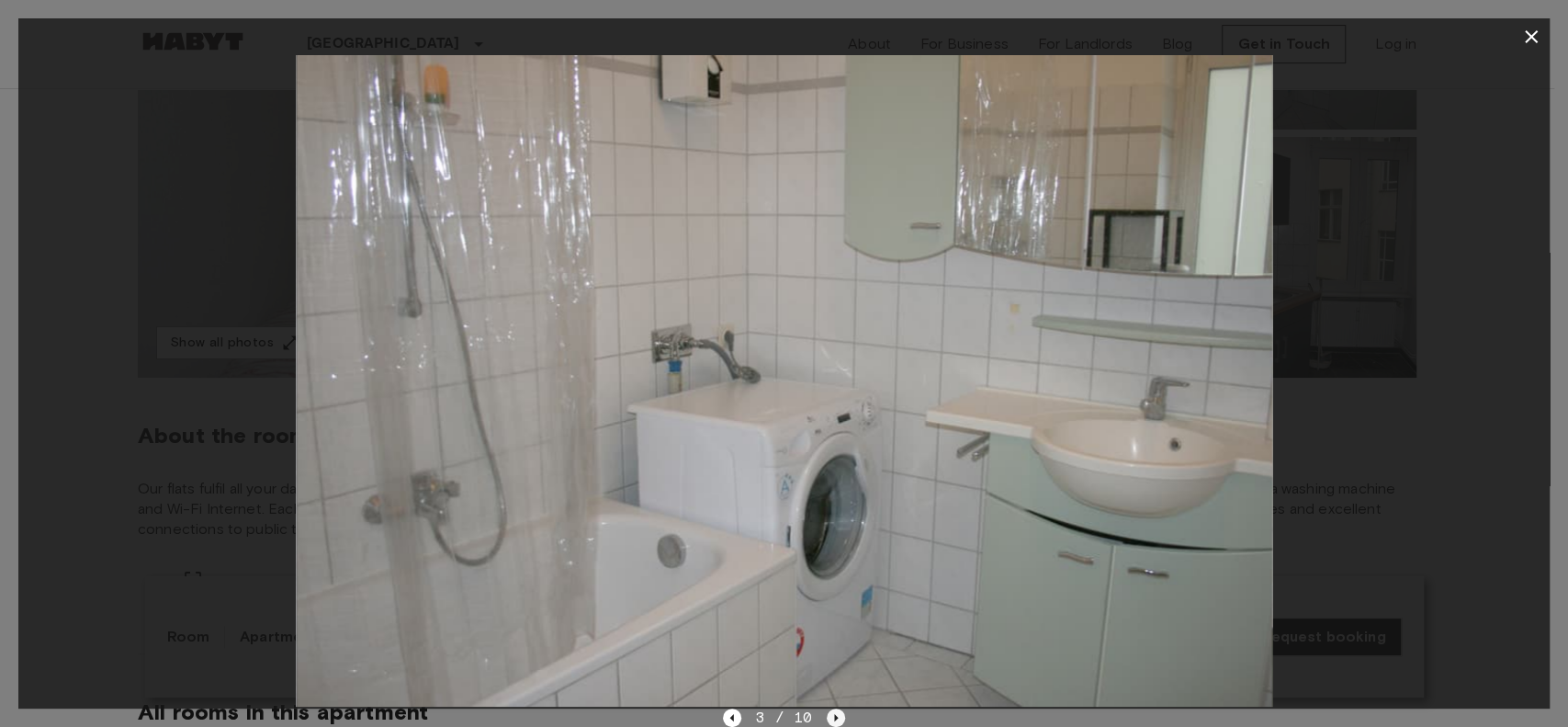
click at [833, 544] on icon "Next image" at bounding box center [835, 717] width 19 height 19
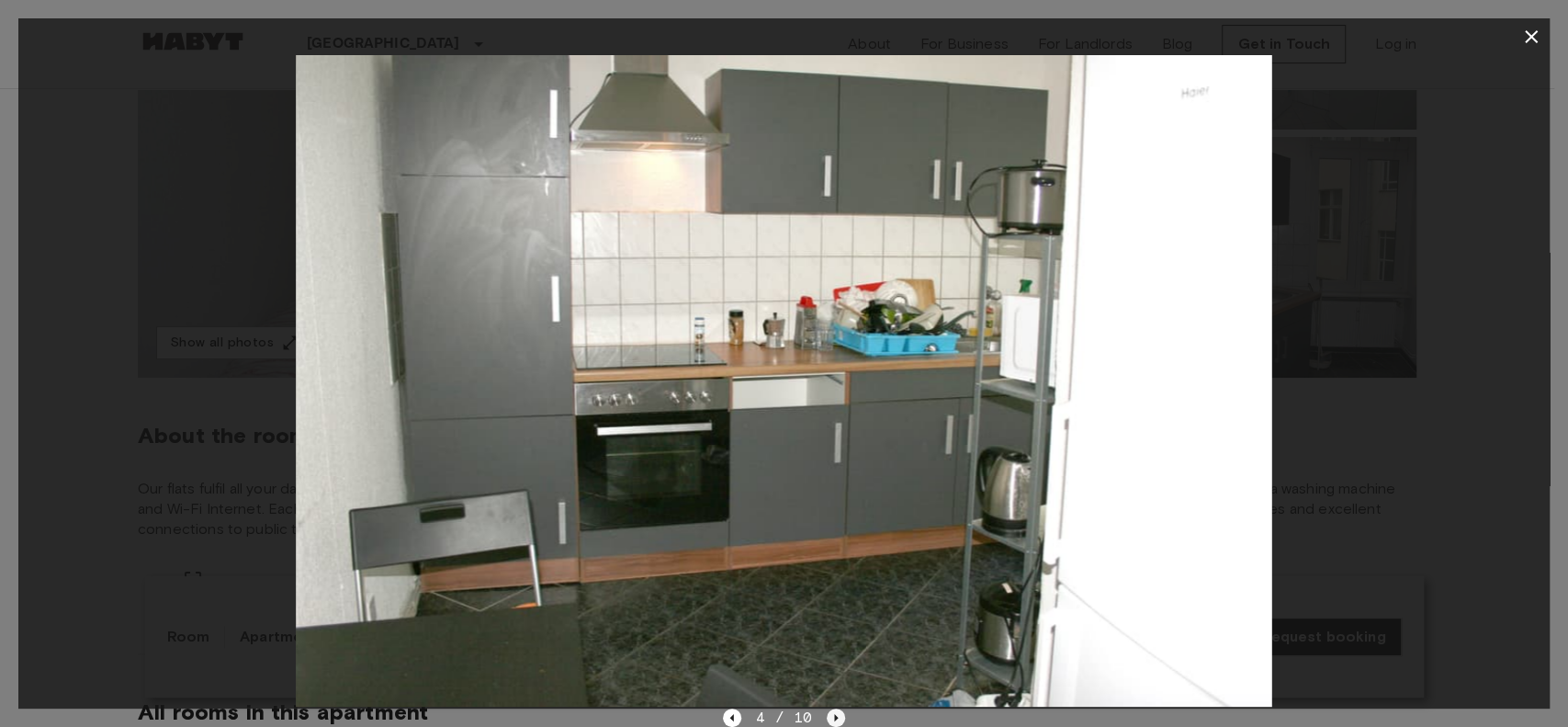
click at [833, 544] on icon "Next image" at bounding box center [835, 717] width 19 height 19
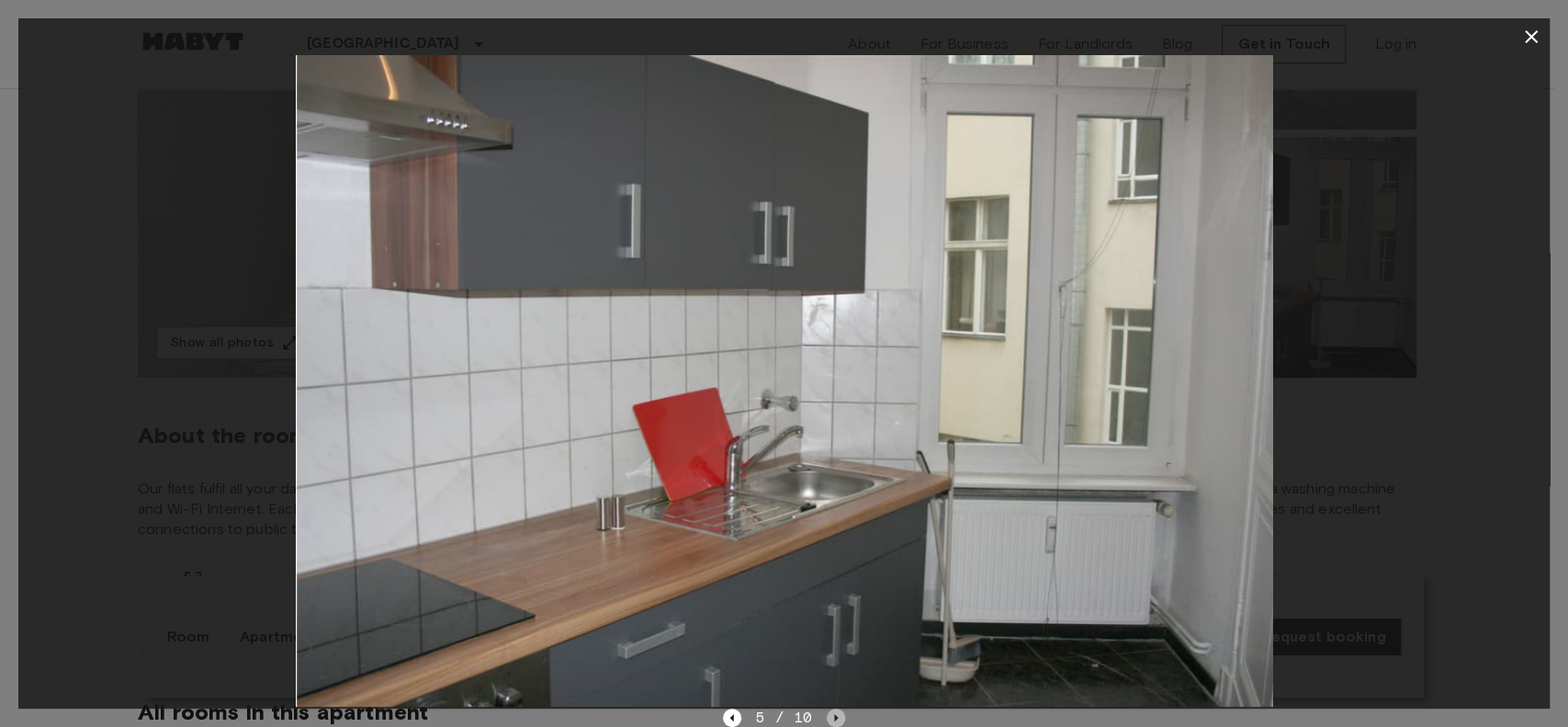
click at [833, 544] on icon "Next image" at bounding box center [835, 717] width 19 height 19
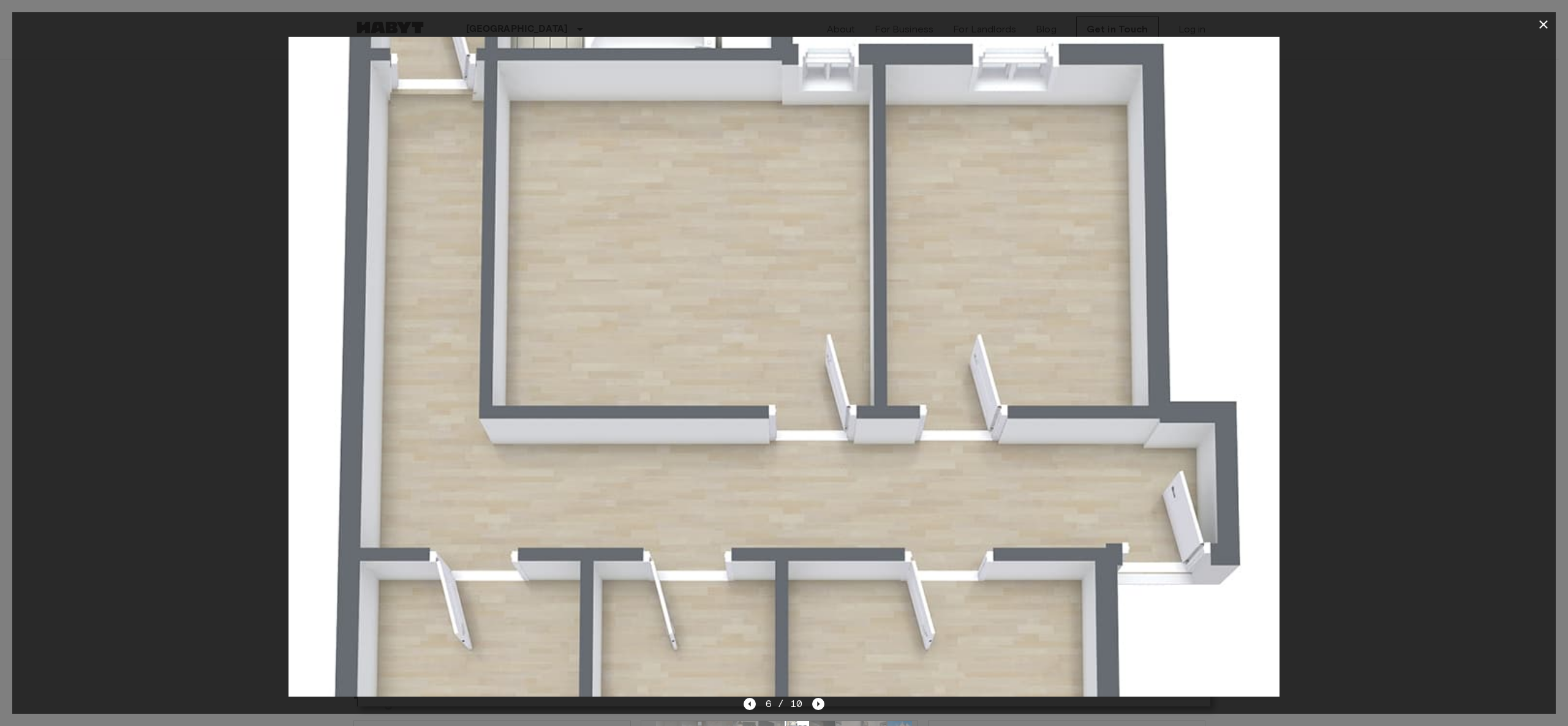
click at [775, 362] on div at bounding box center [784, 366] width 1544 height 660
click at [775, 24] on icon "button" at bounding box center [1543, 24] width 15 height 15
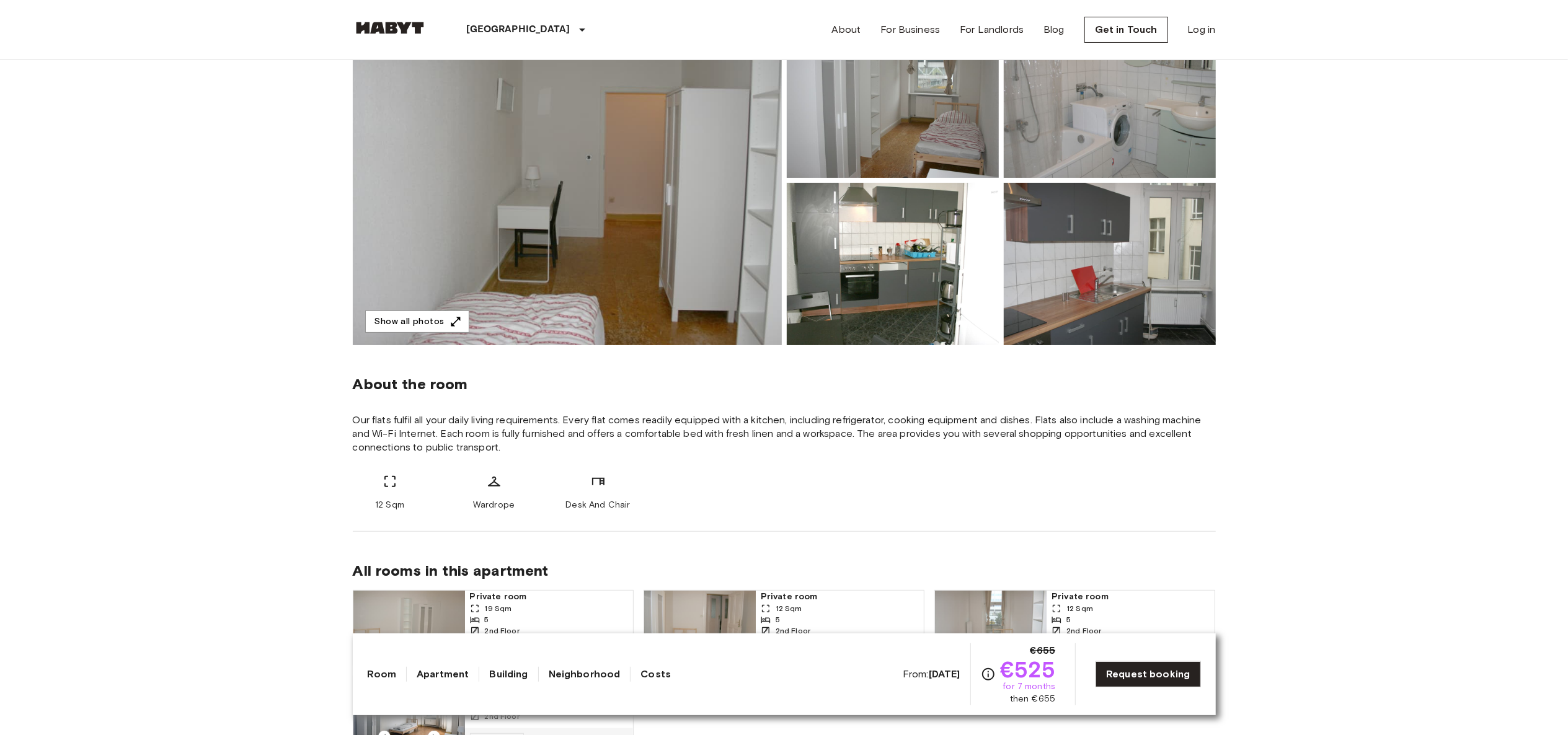
scroll to position [0, 0]
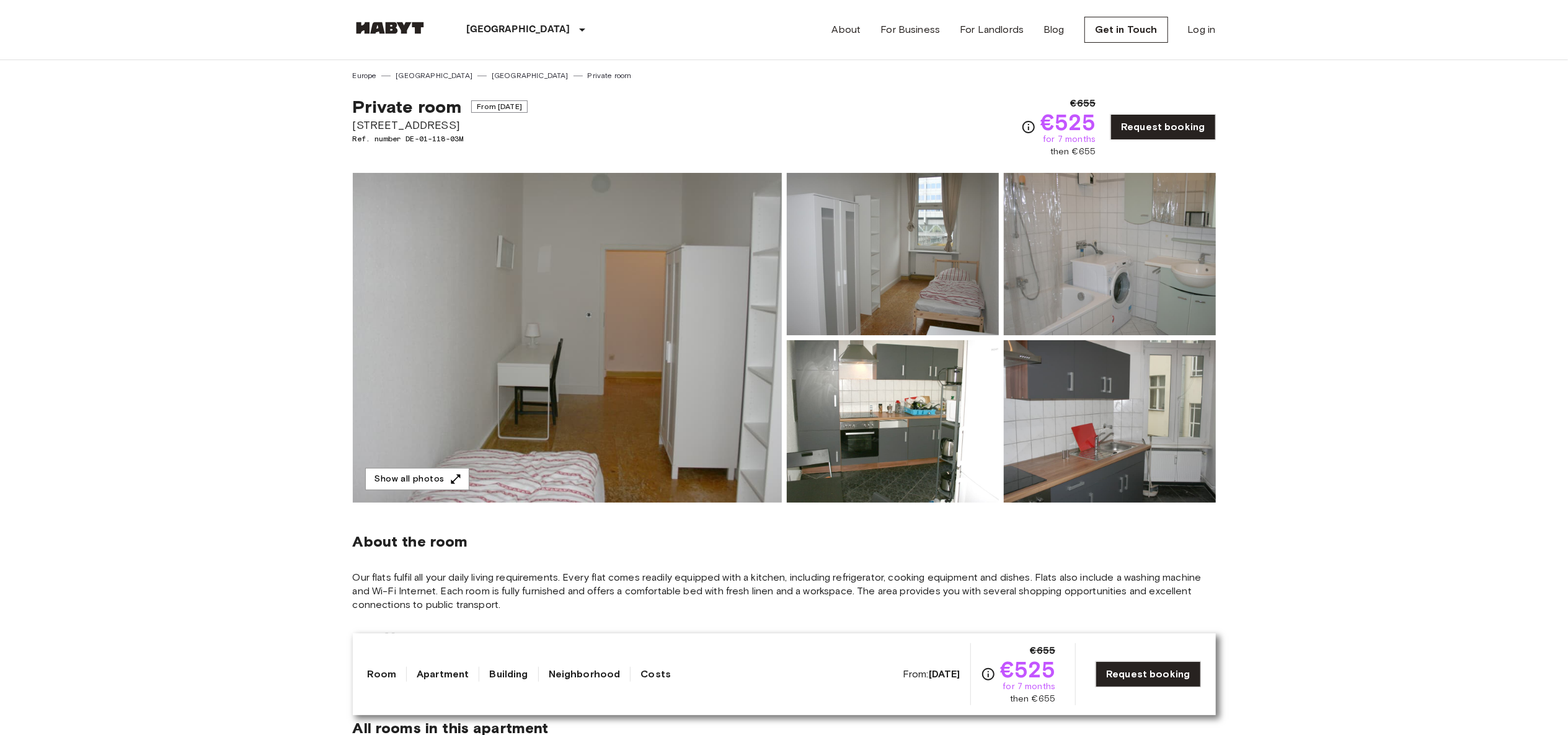
click at [712, 320] on img at bounding box center [567, 338] width 429 height 330
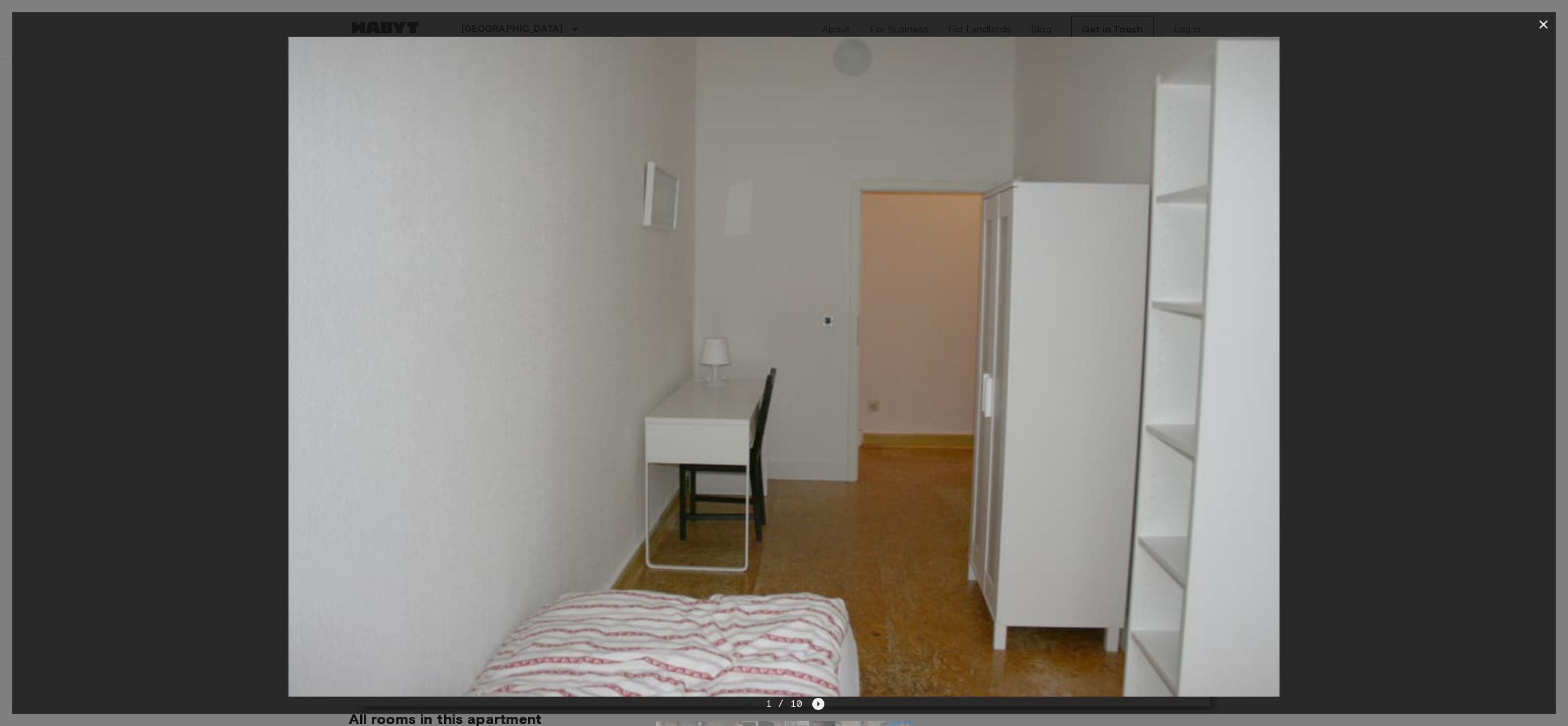
click at [775, 362] on icon "Next image" at bounding box center [818, 704] width 12 height 12
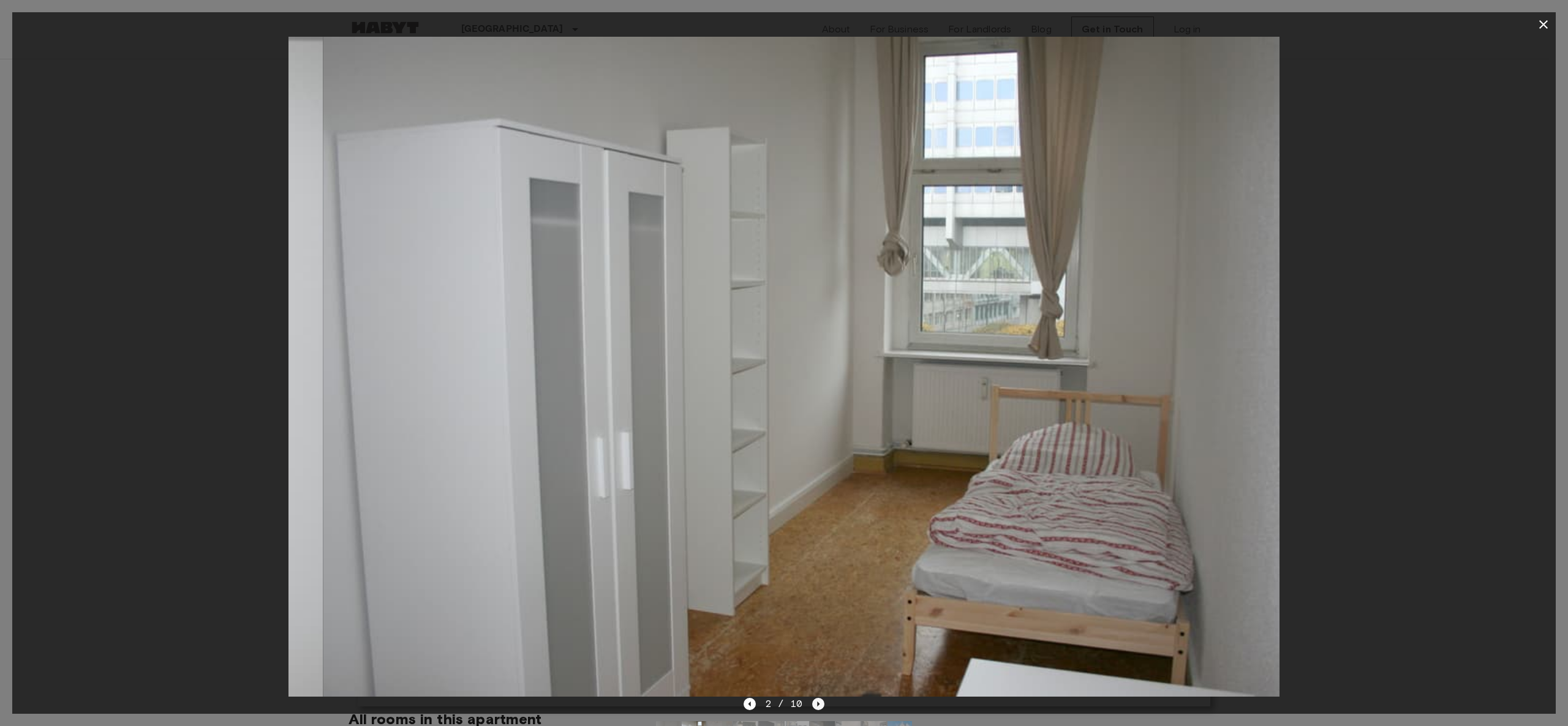
click at [775, 362] on icon "Next image" at bounding box center [818, 704] width 12 height 12
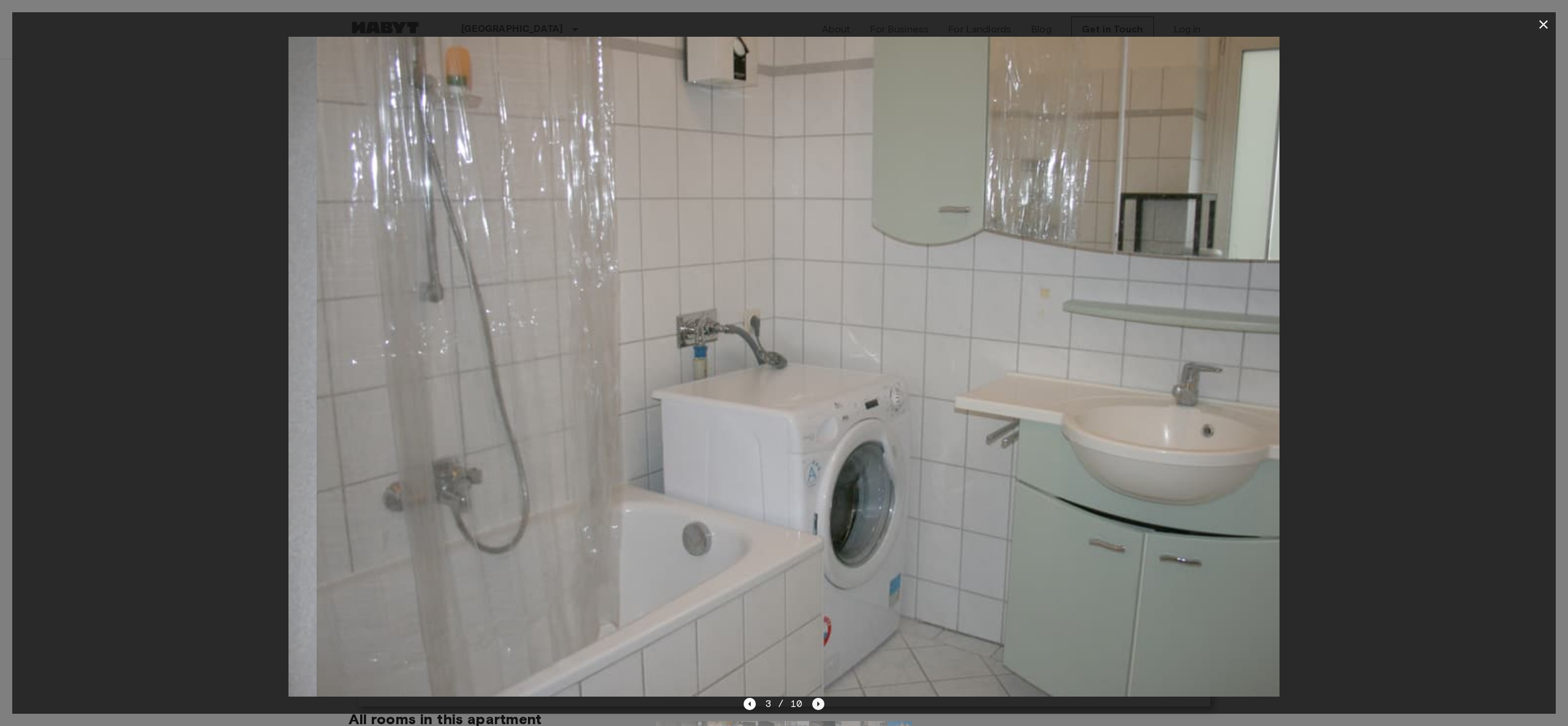
click at [775, 362] on icon "Next image" at bounding box center [818, 704] width 12 height 12
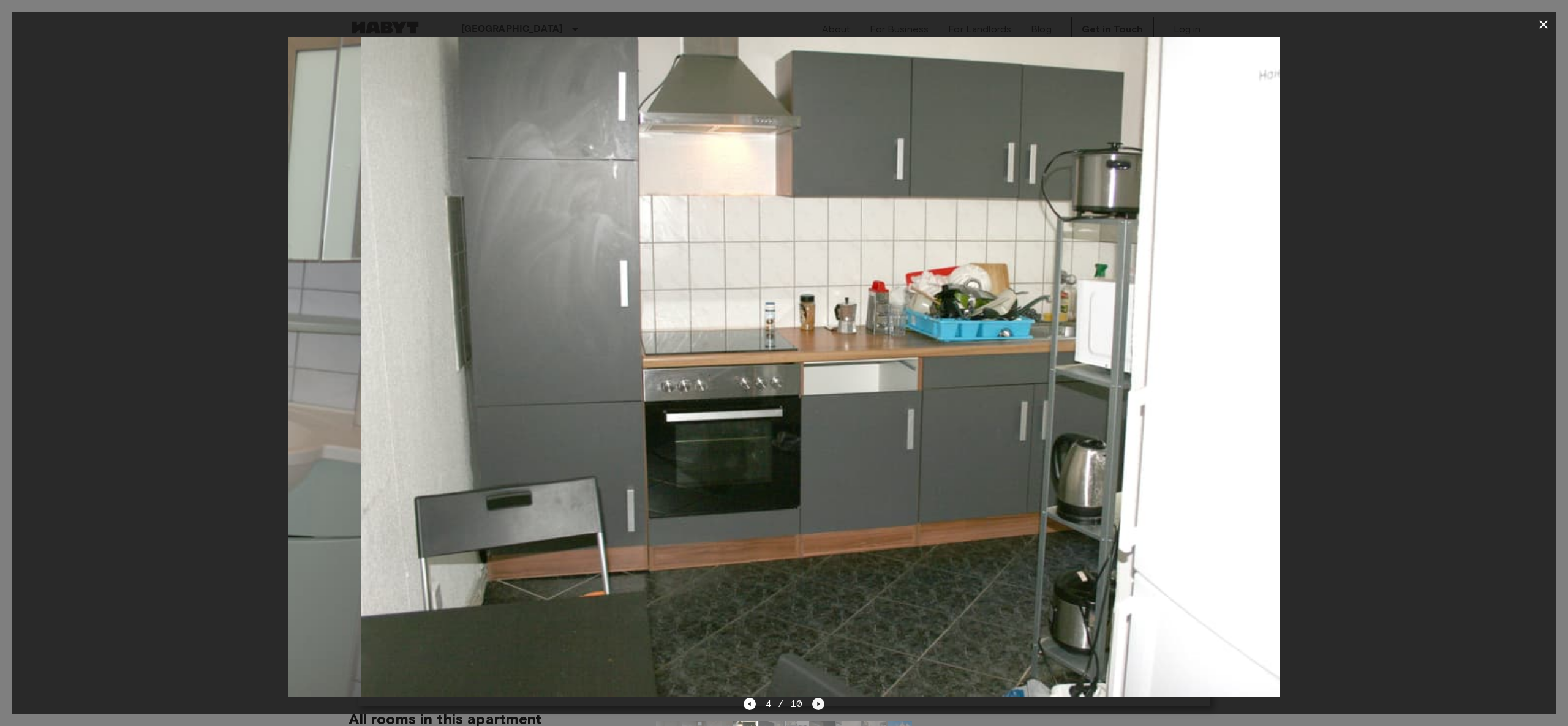
click at [775, 362] on icon "Next image" at bounding box center [818, 704] width 12 height 12
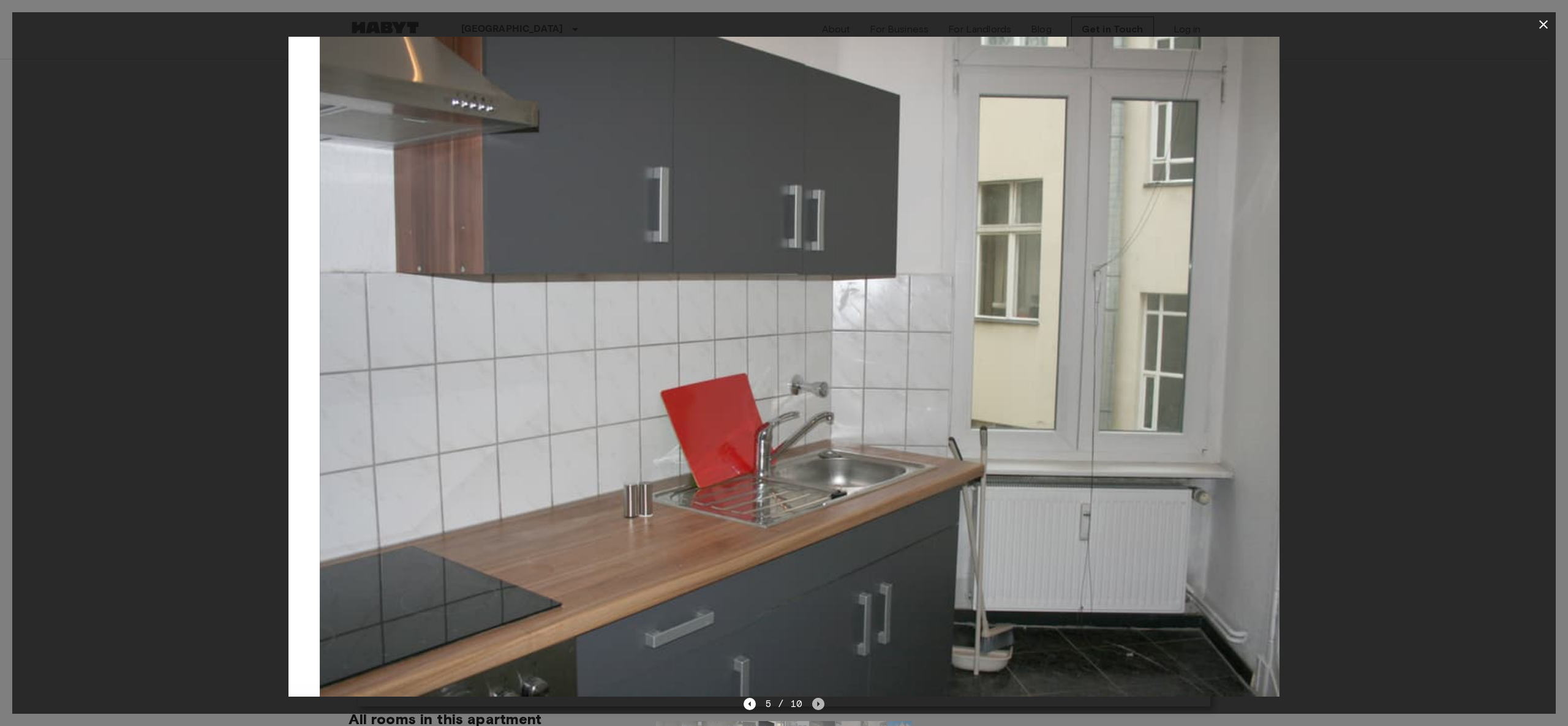
click at [775, 362] on icon "Next image" at bounding box center [818, 704] width 12 height 12
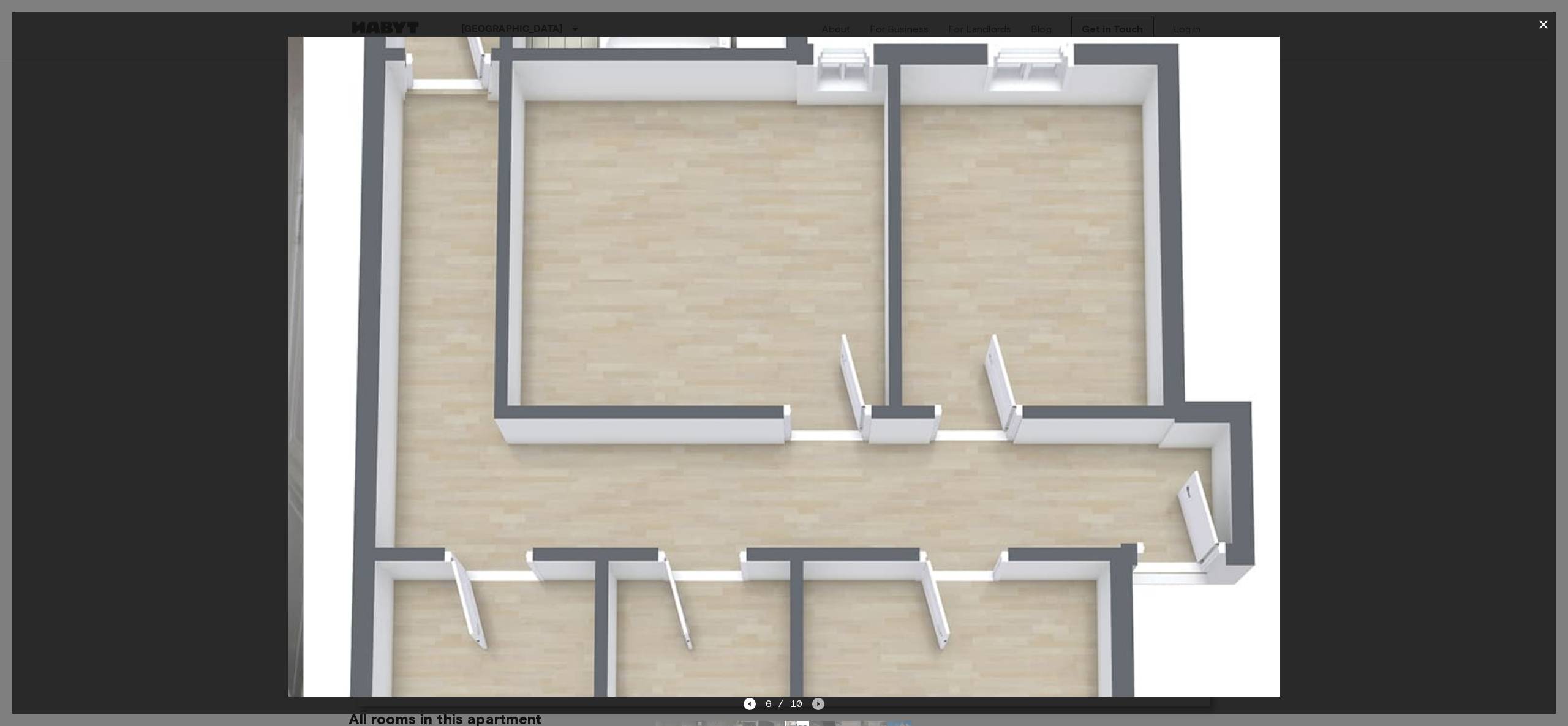
click at [775, 362] on icon "Next image" at bounding box center [818, 704] width 12 height 12
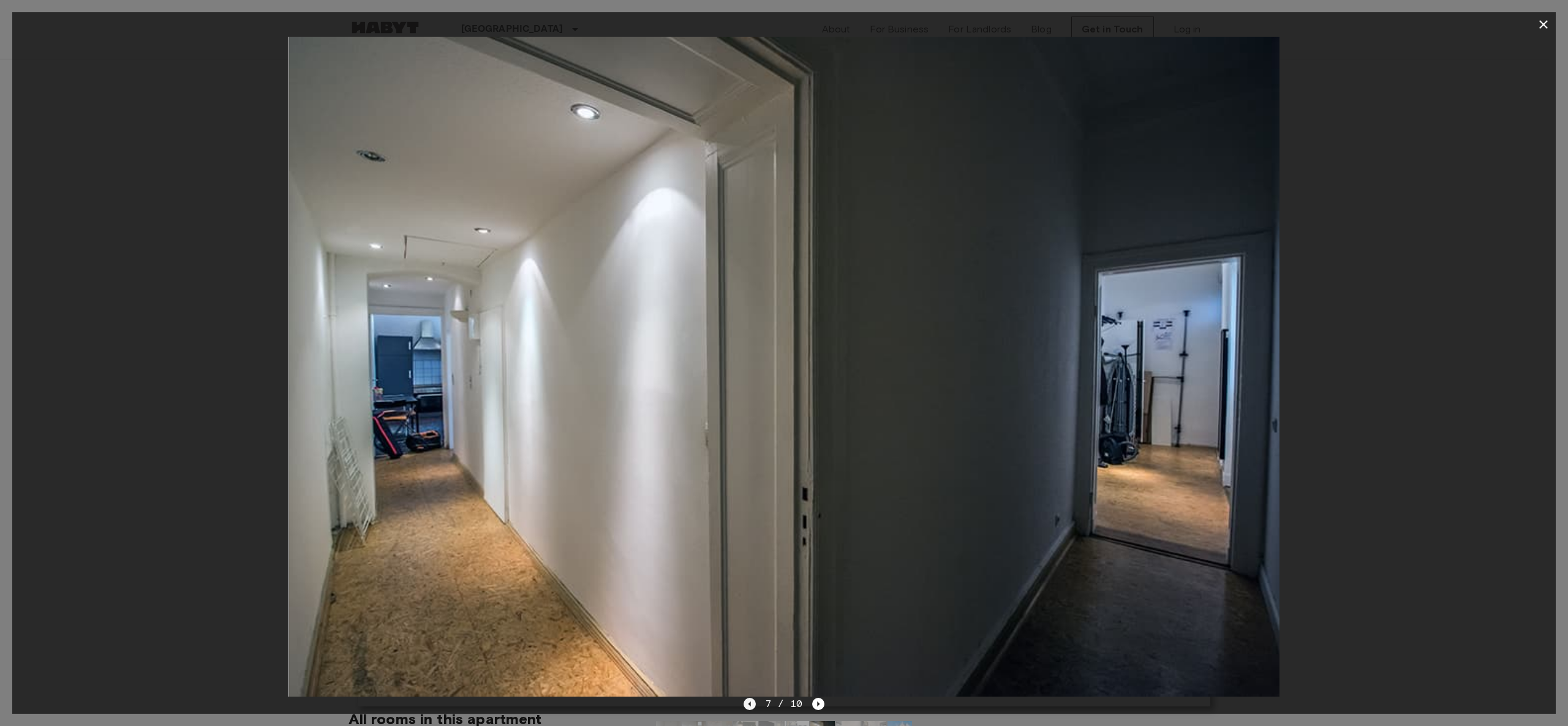
click at [752, 362] on icon "Previous image" at bounding box center [750, 704] width 12 height 12
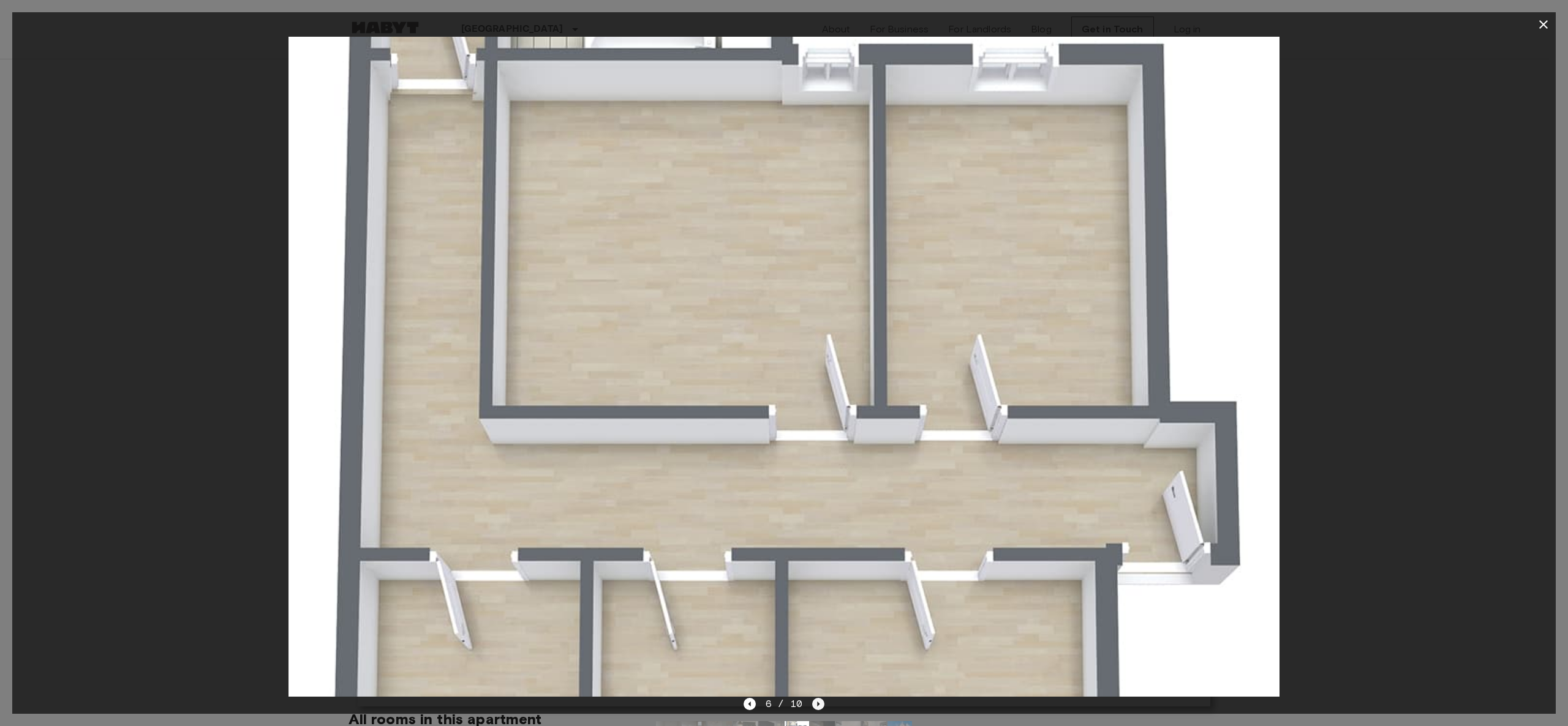
click at [775, 362] on icon "Next image" at bounding box center [818, 704] width 12 height 12
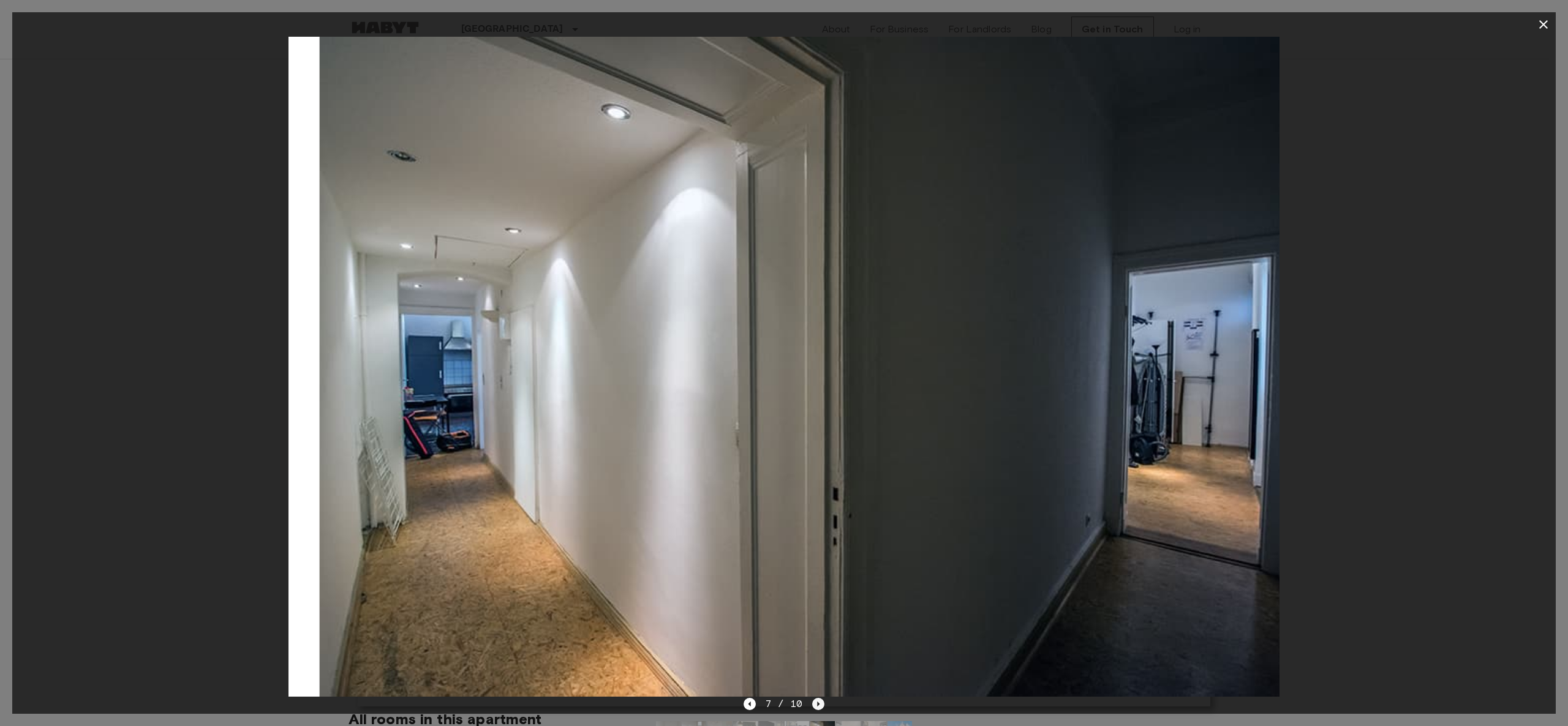
click at [775, 362] on icon "Next image" at bounding box center [818, 704] width 12 height 12
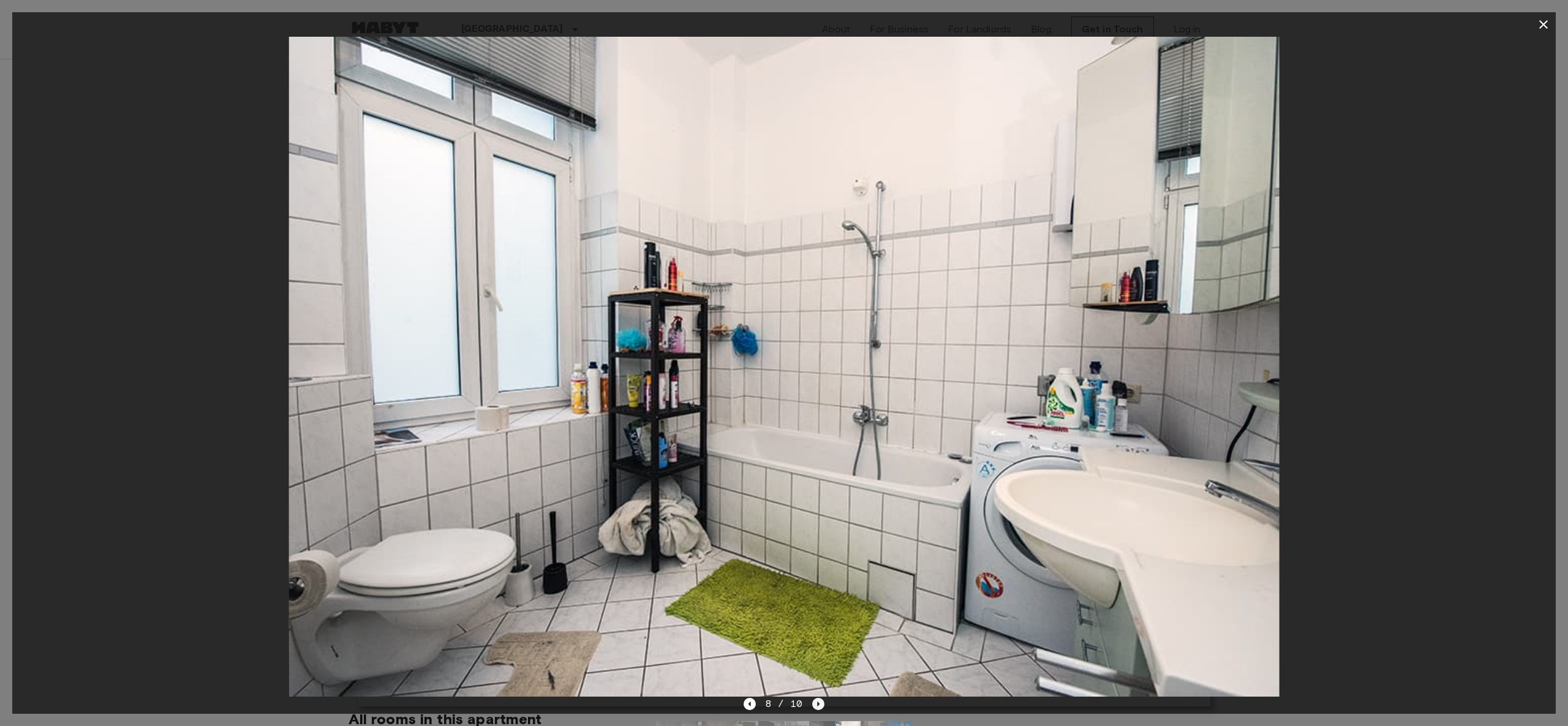
click at [775, 362] on icon "Next image" at bounding box center [818, 704] width 12 height 12
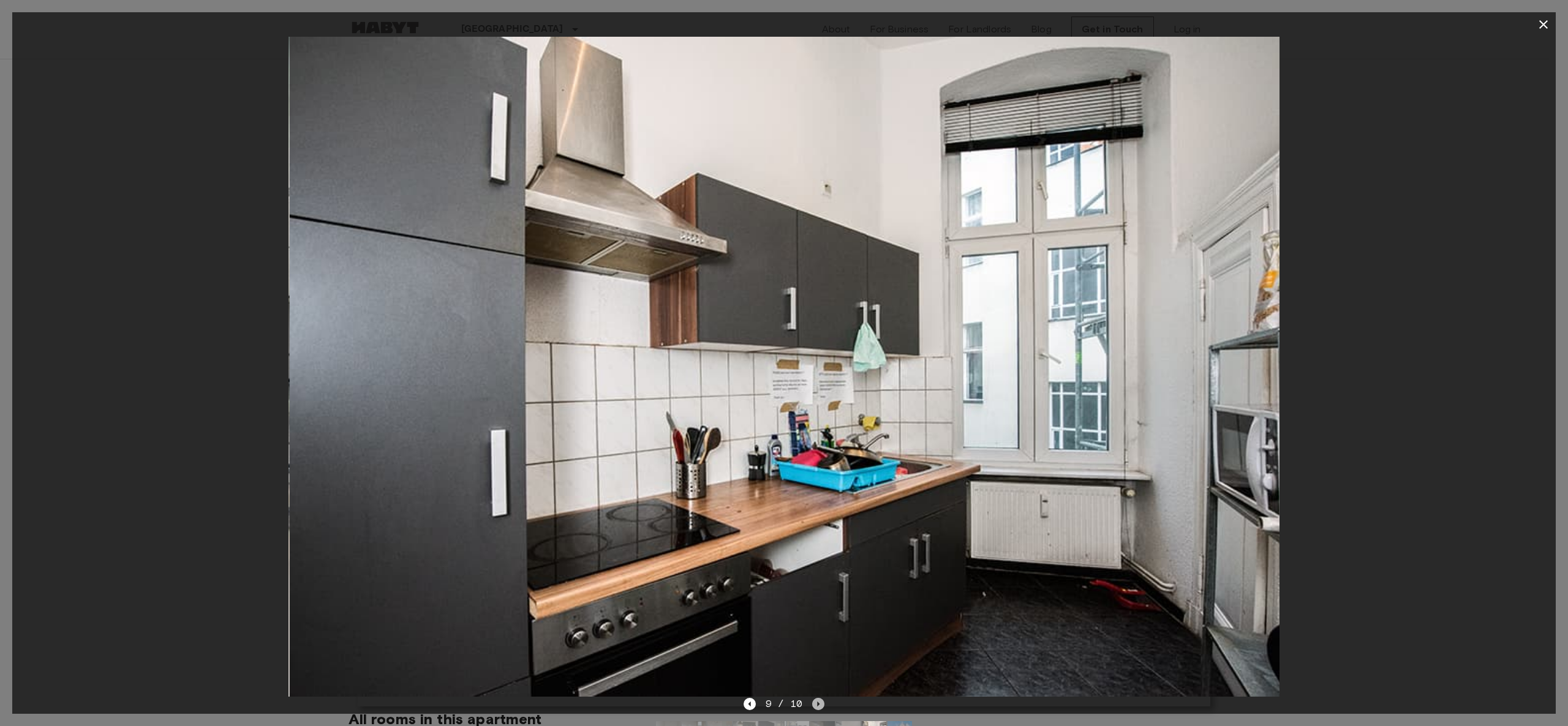
click at [775, 362] on icon "Next image" at bounding box center [818, 704] width 12 height 12
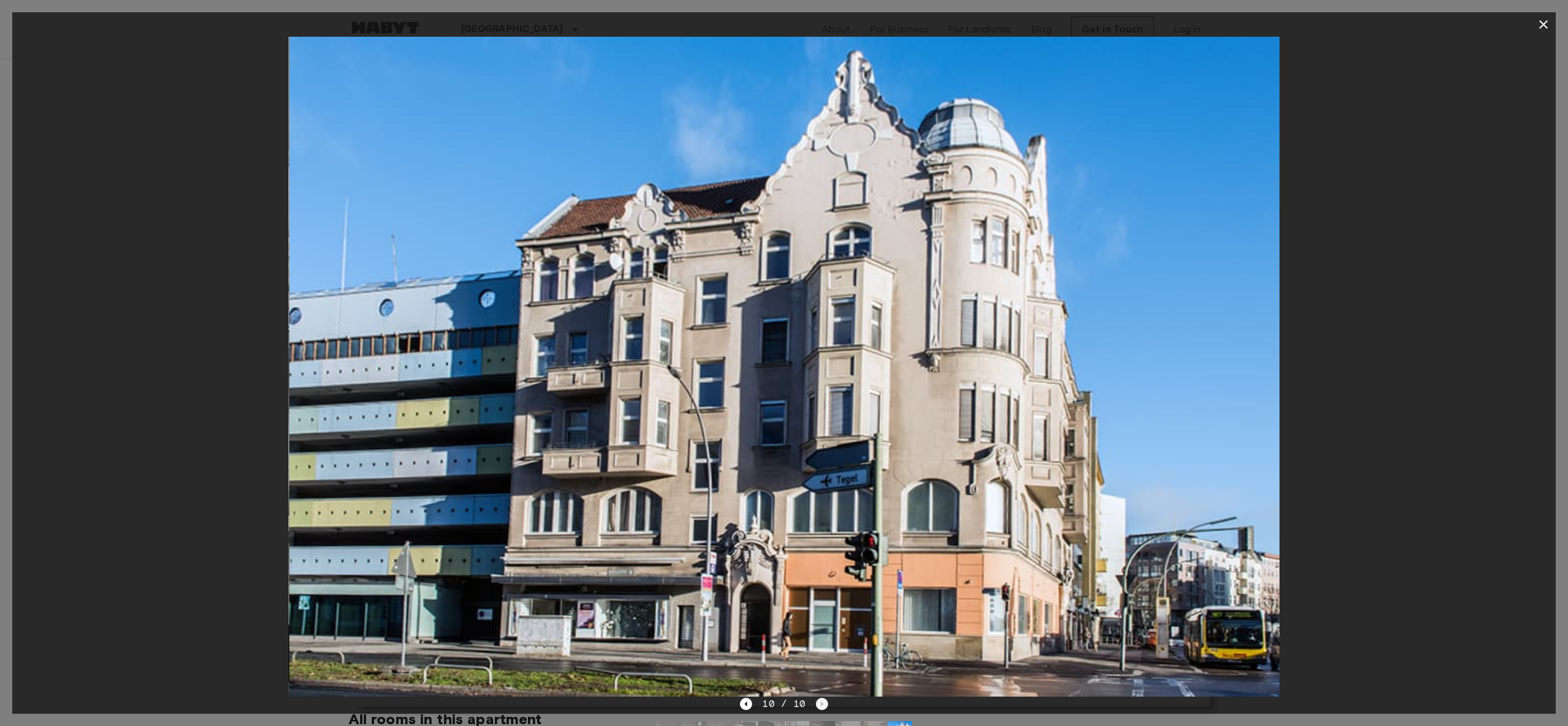
click at [775, 362] on div "10 / 10" at bounding box center [784, 704] width 88 height 15
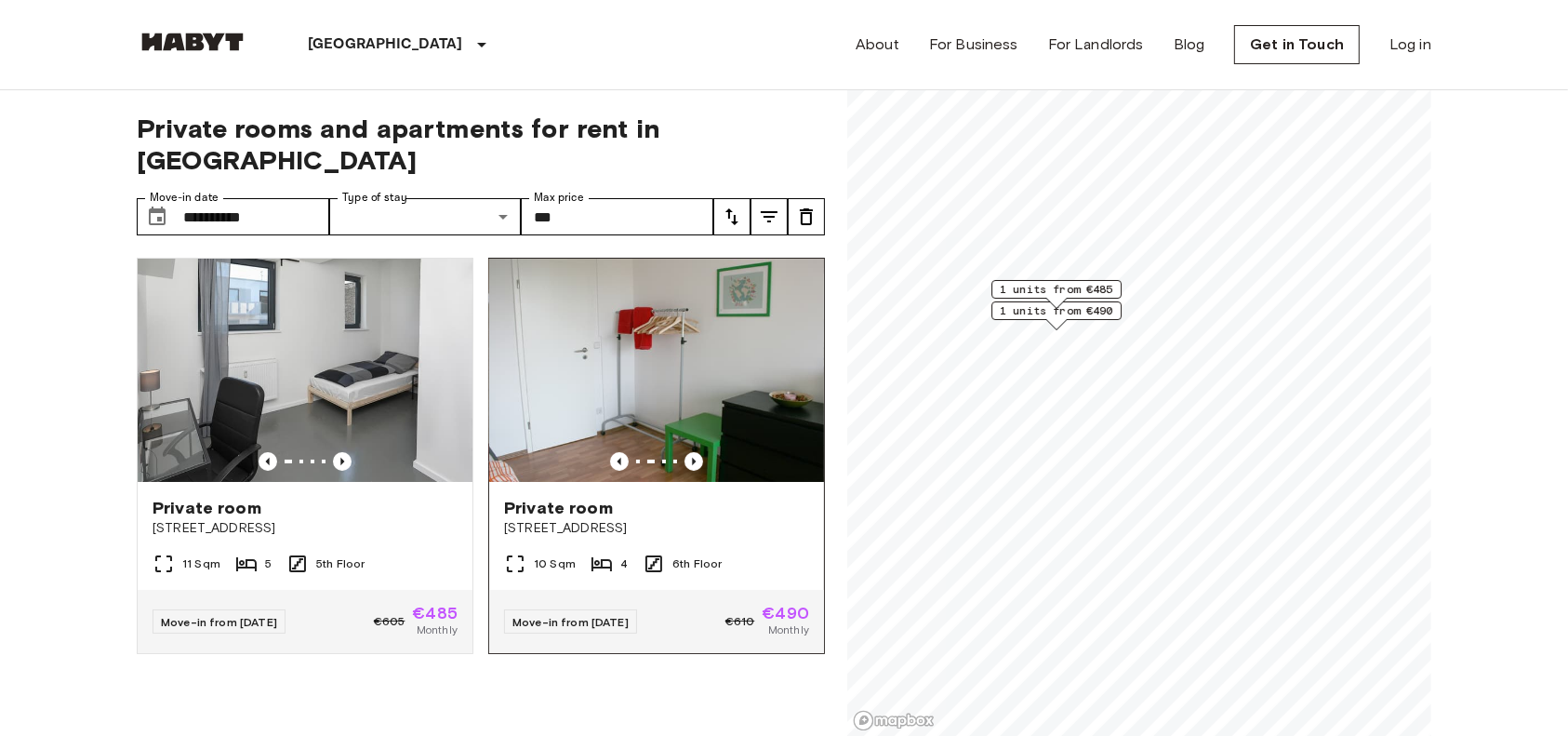
scroll to position [124, 0]
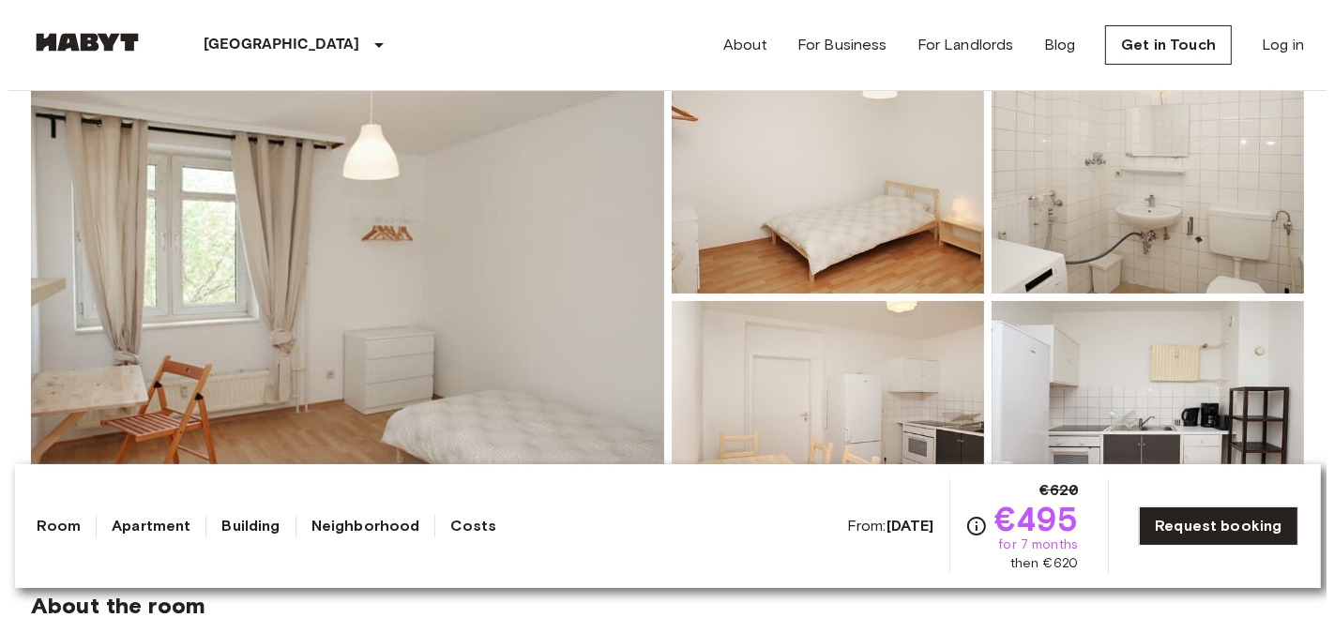
scroll to position [208, 0]
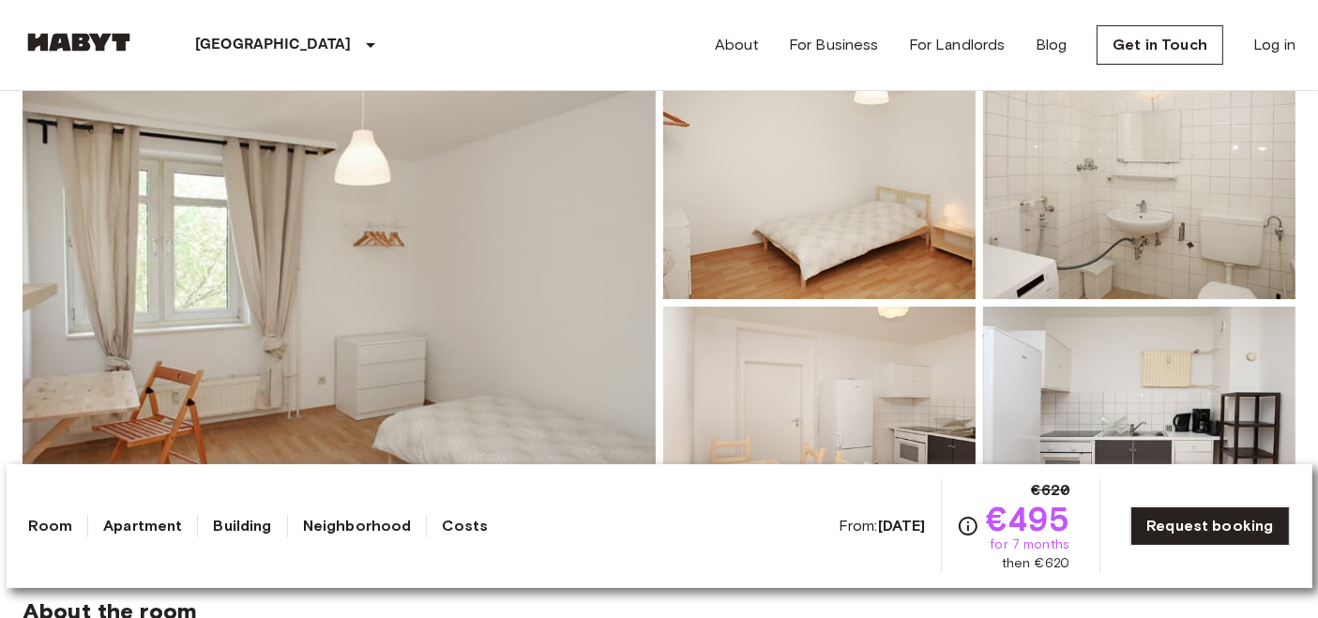
click at [576, 207] on img at bounding box center [339, 302] width 633 height 499
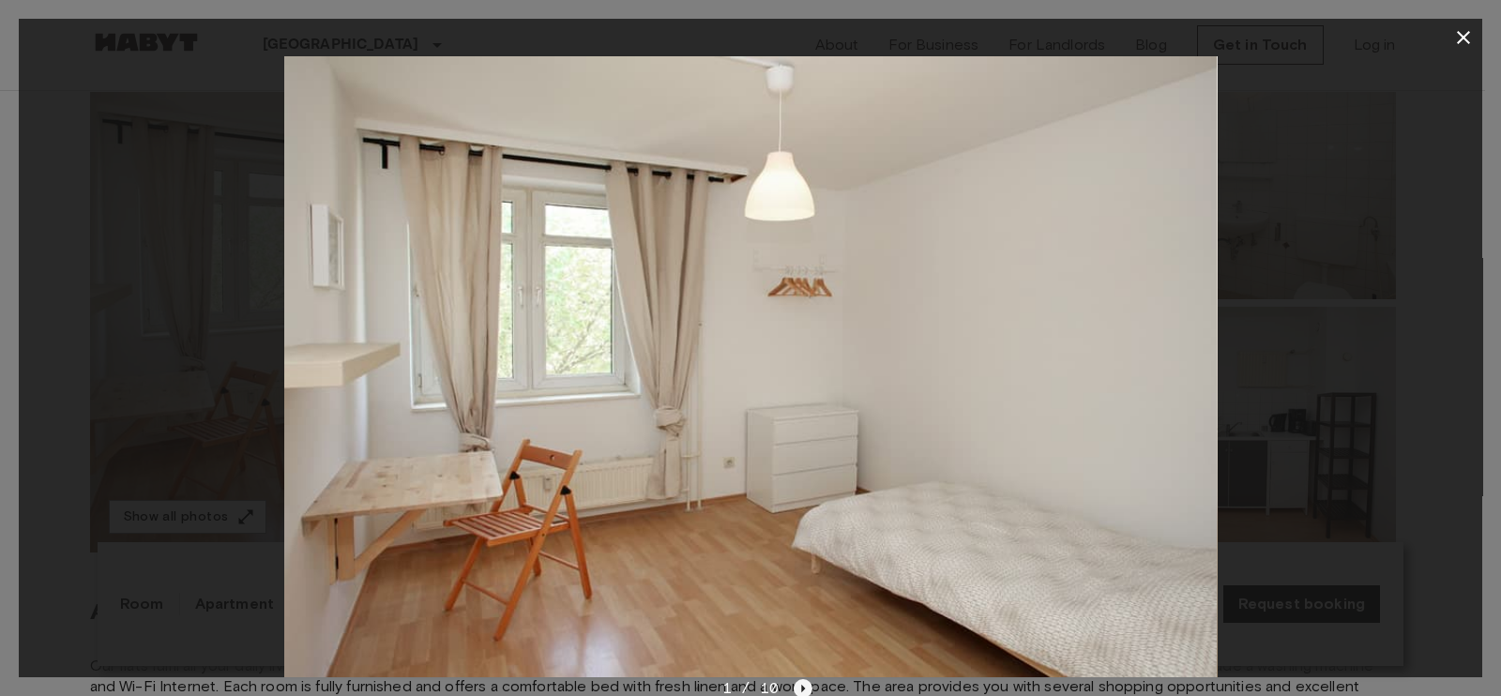
click at [802, 686] on icon "Next image" at bounding box center [802, 688] width 19 height 19
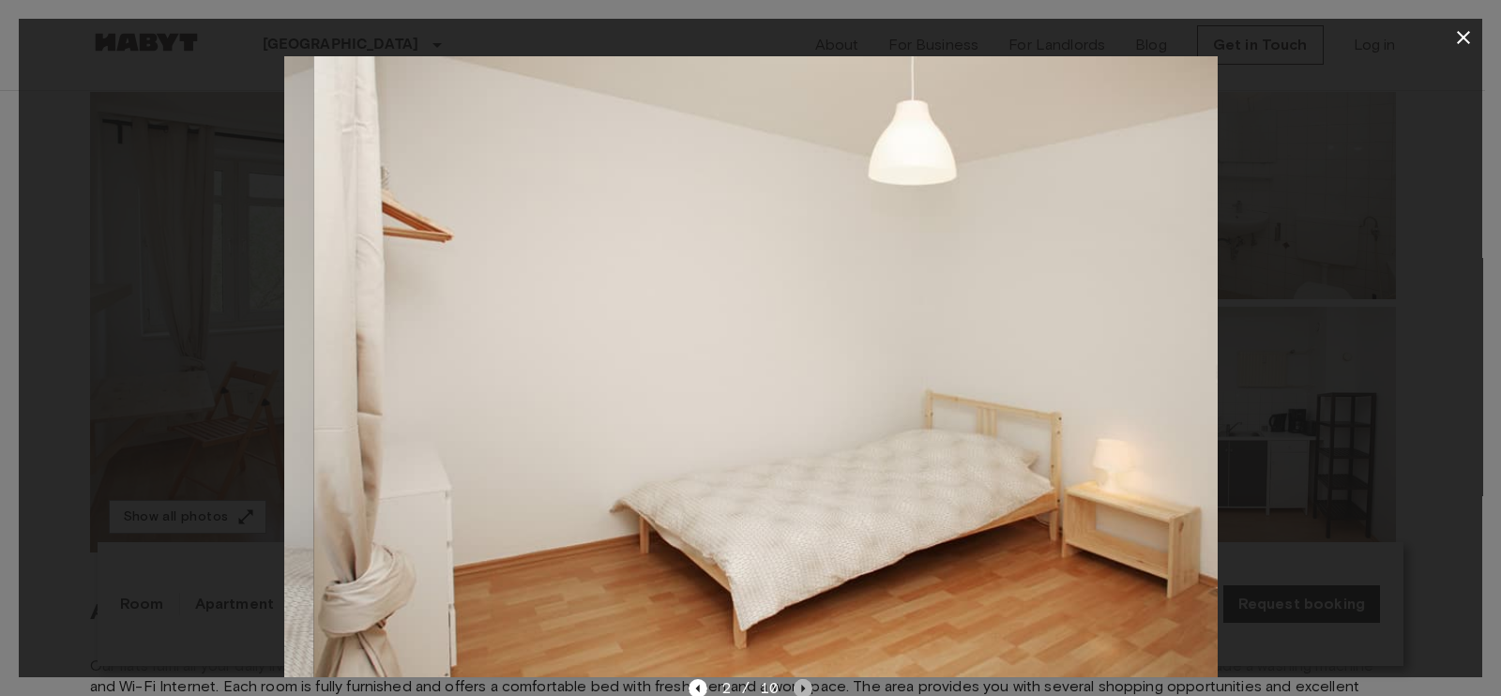
click at [802, 686] on icon "Next image" at bounding box center [802, 688] width 19 height 19
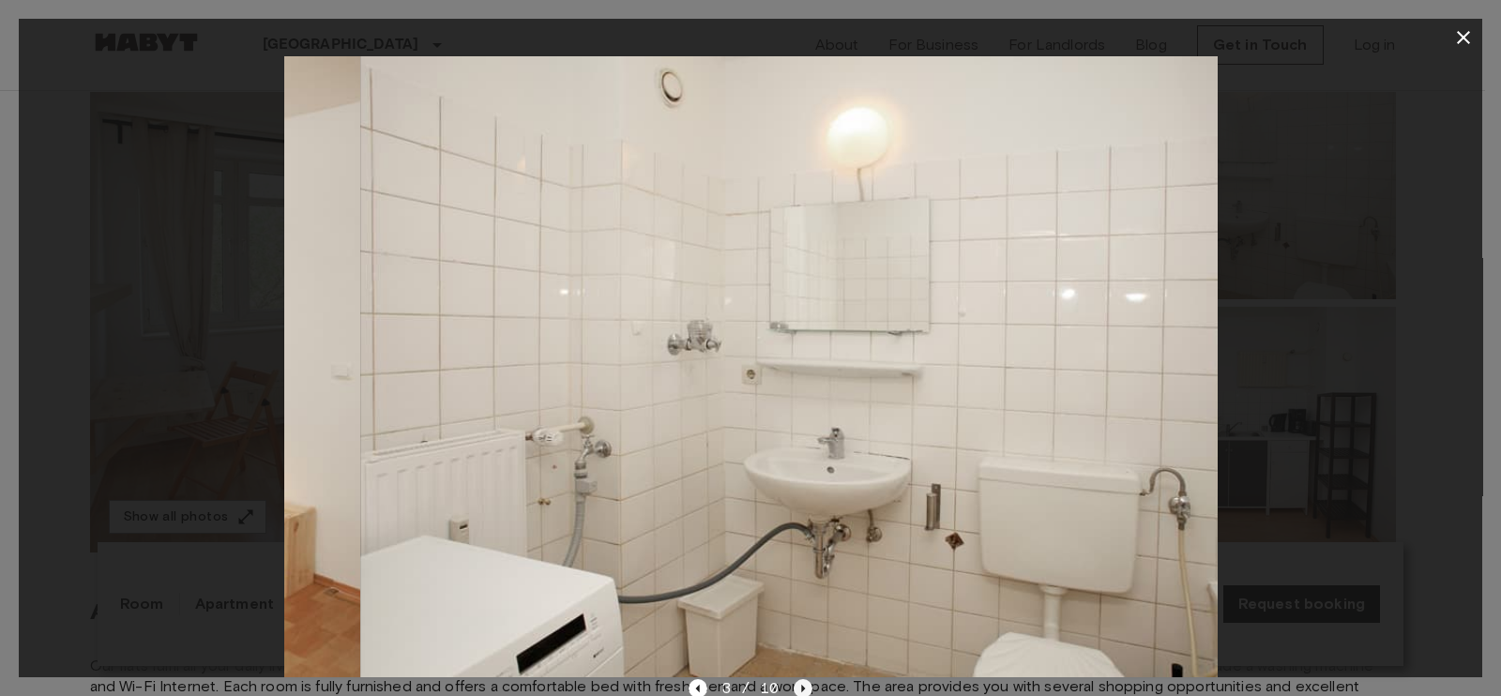
click at [802, 686] on icon "Next image" at bounding box center [802, 688] width 19 height 19
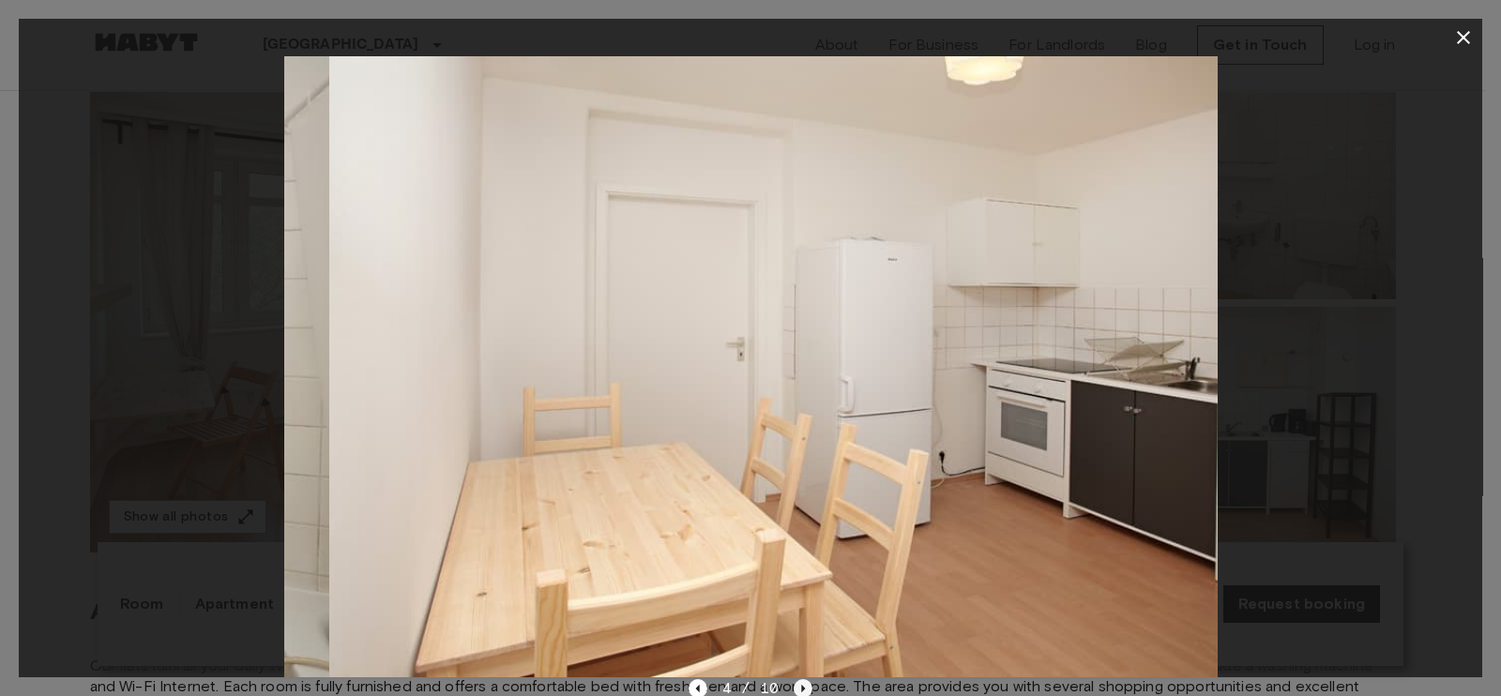
click at [802, 686] on icon "Next image" at bounding box center [802, 688] width 19 height 19
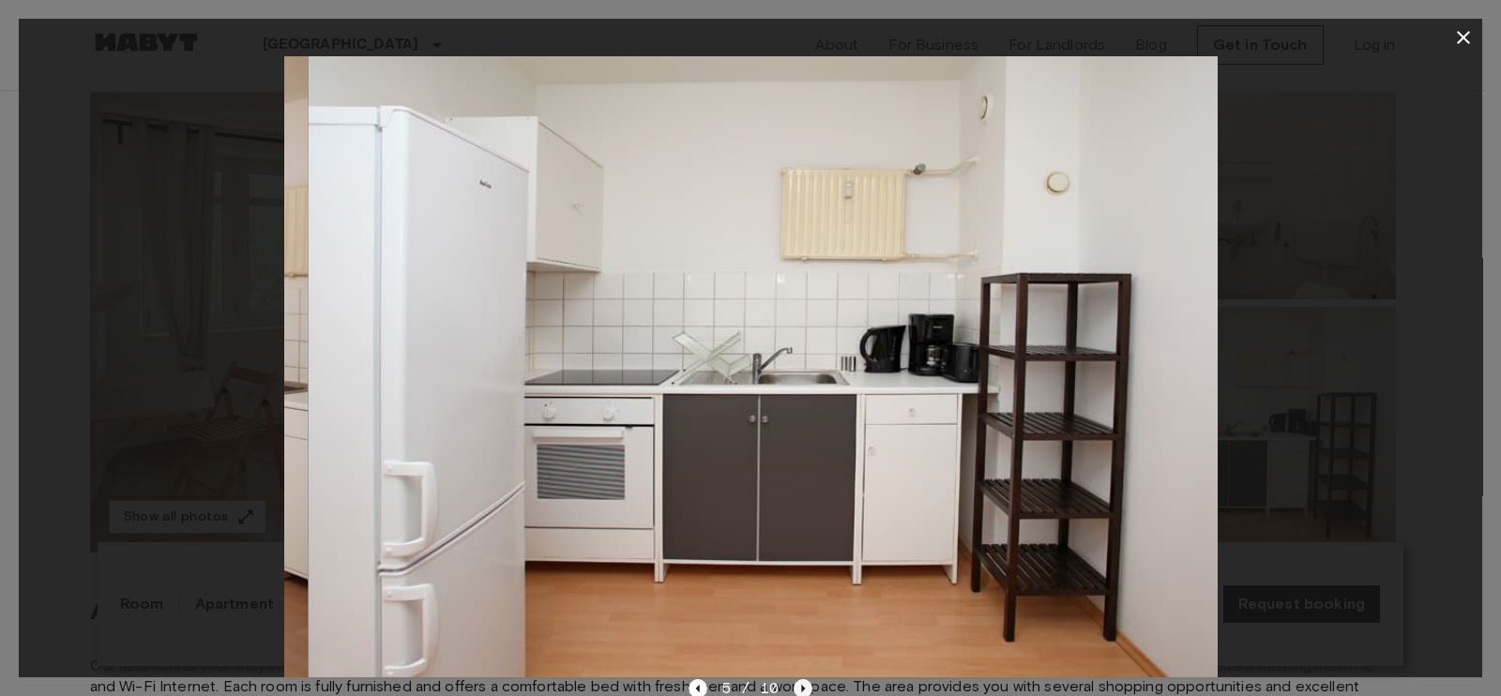
click at [802, 686] on icon "Next image" at bounding box center [802, 688] width 19 height 19
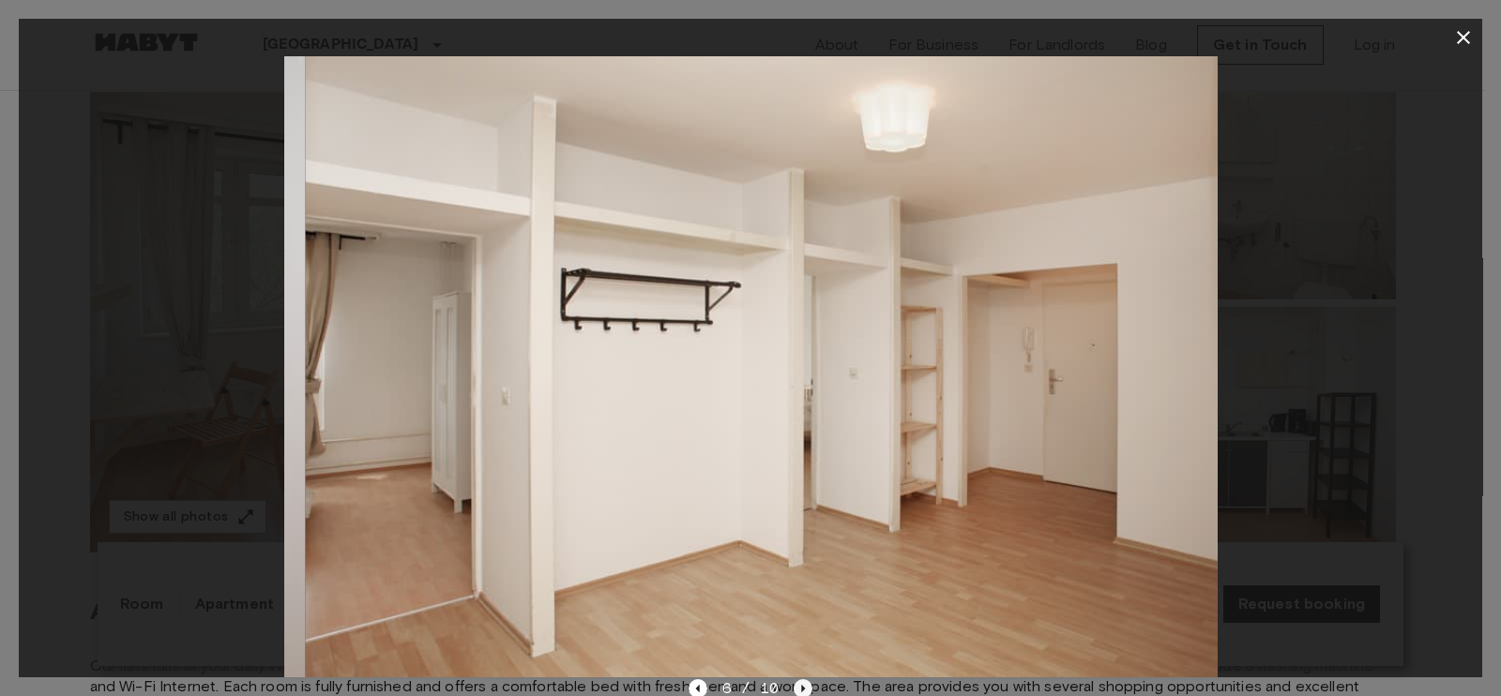
click at [802, 686] on icon "Next image" at bounding box center [802, 688] width 19 height 19
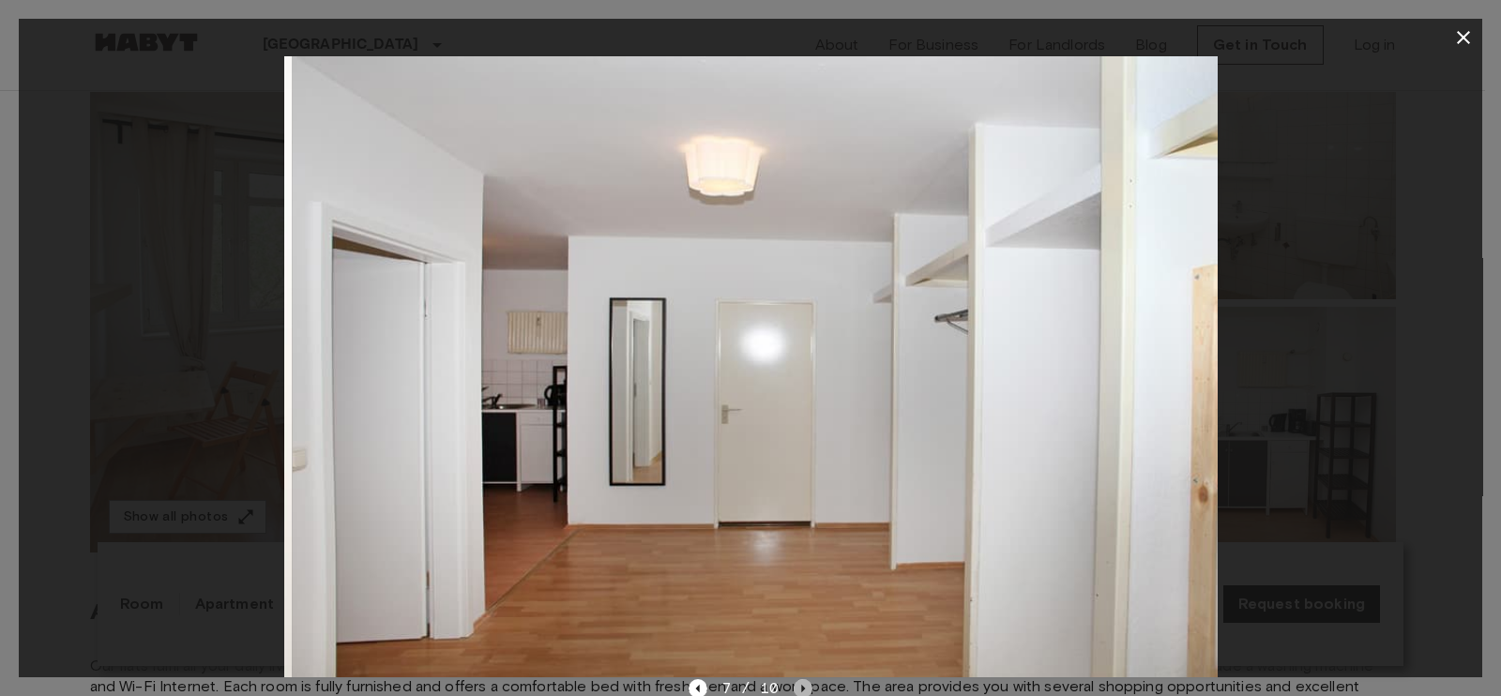
click at [802, 686] on icon "Next image" at bounding box center [802, 688] width 19 height 19
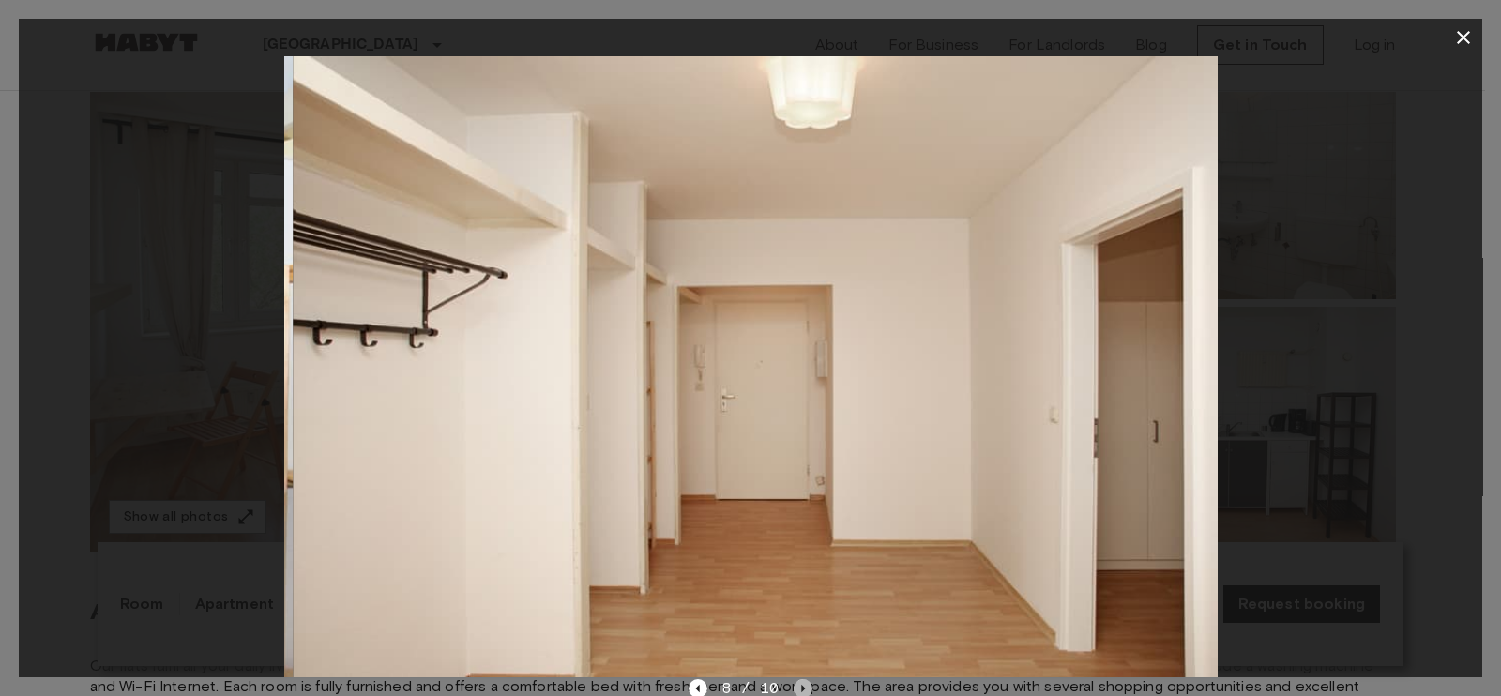
click at [802, 686] on icon "Next image" at bounding box center [802, 688] width 19 height 19
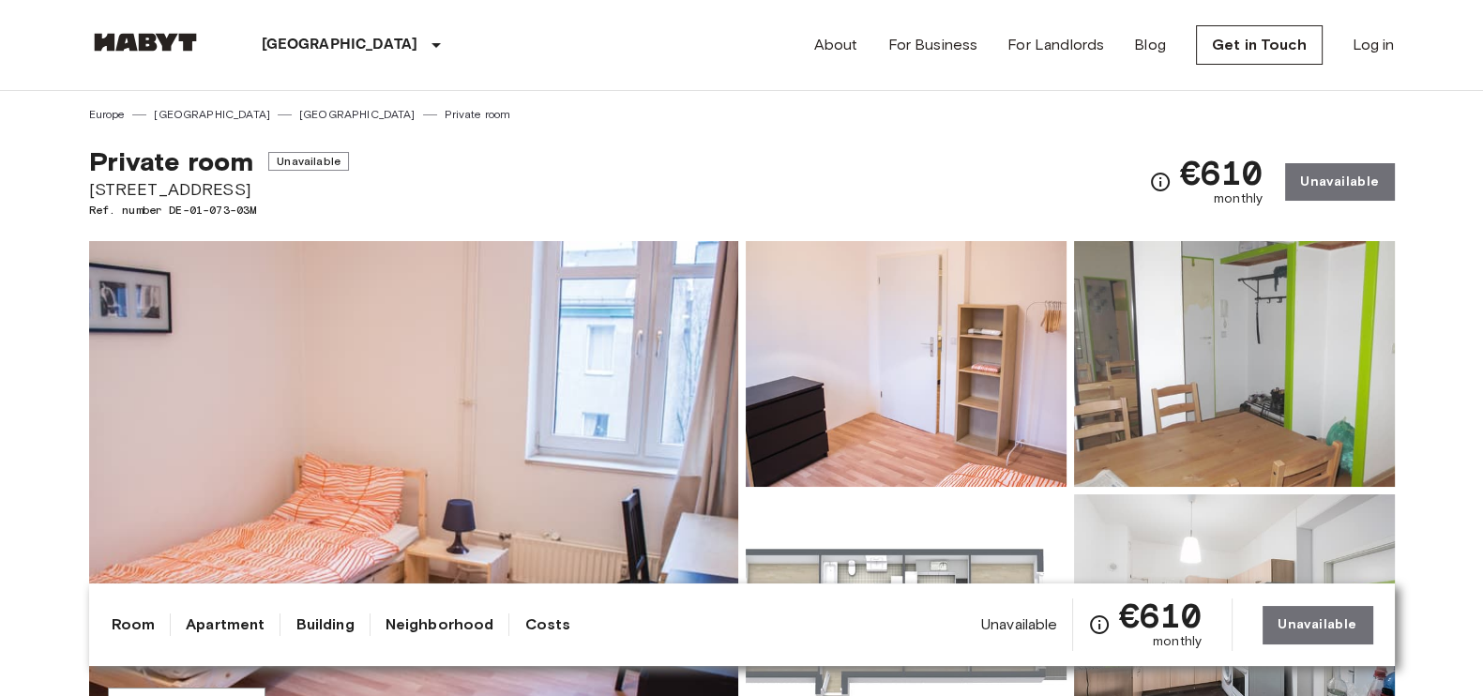
click at [551, 370] on img at bounding box center [413, 490] width 649 height 499
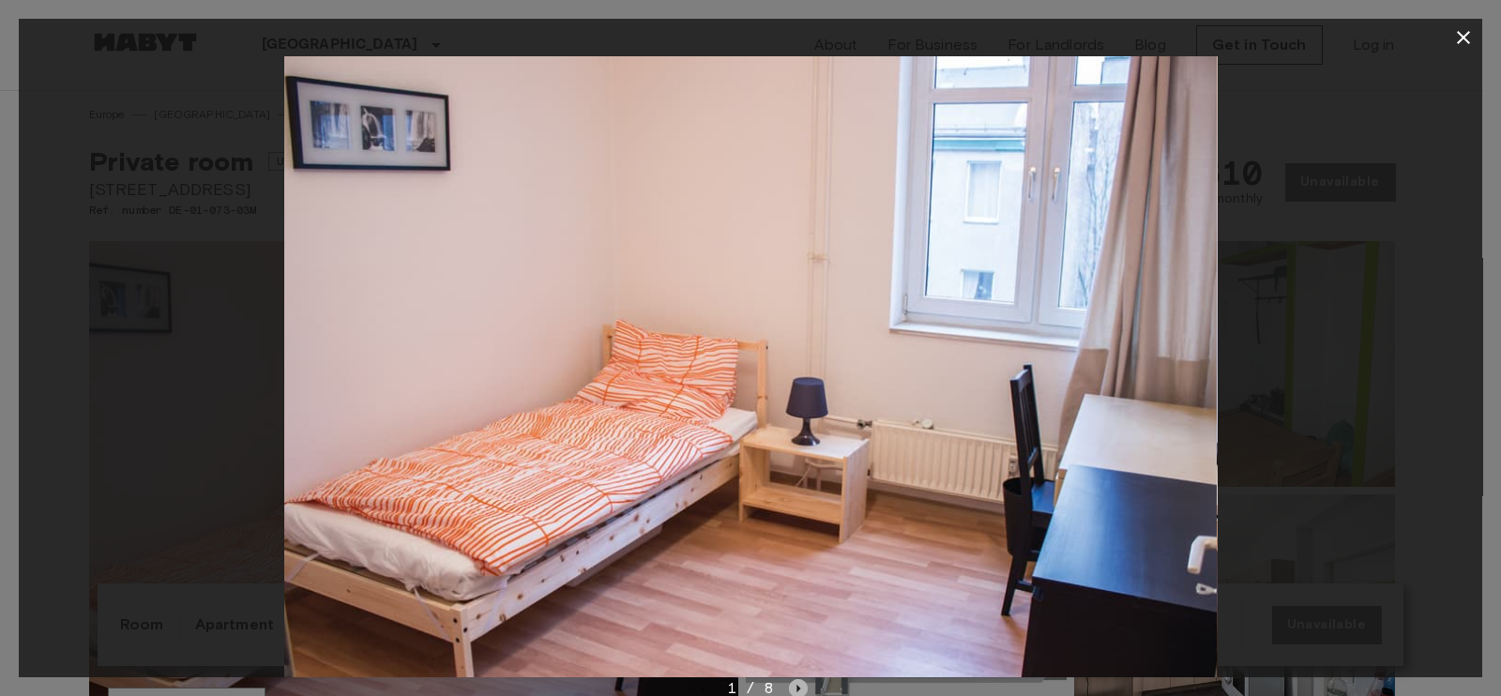
click at [793, 689] on icon "Next image" at bounding box center [798, 688] width 19 height 19
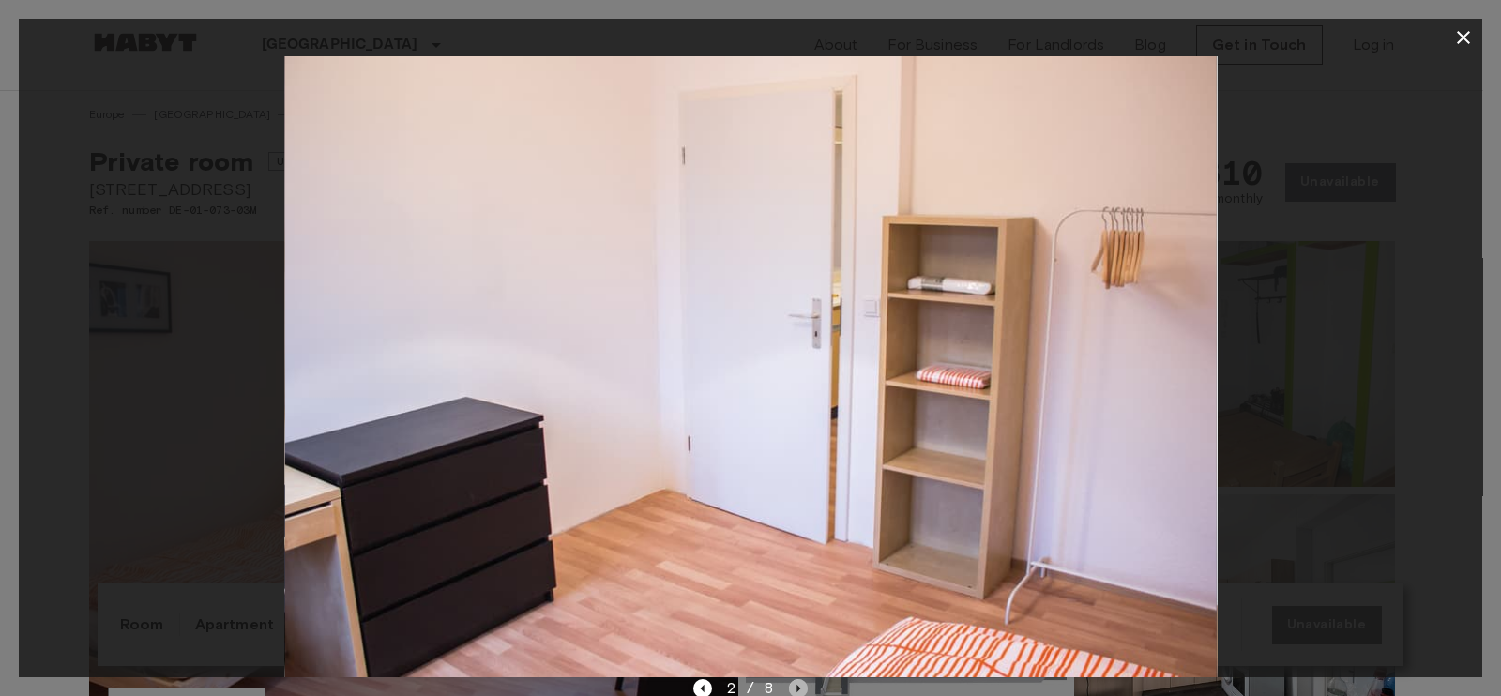
click at [793, 689] on icon "Next image" at bounding box center [798, 688] width 19 height 19
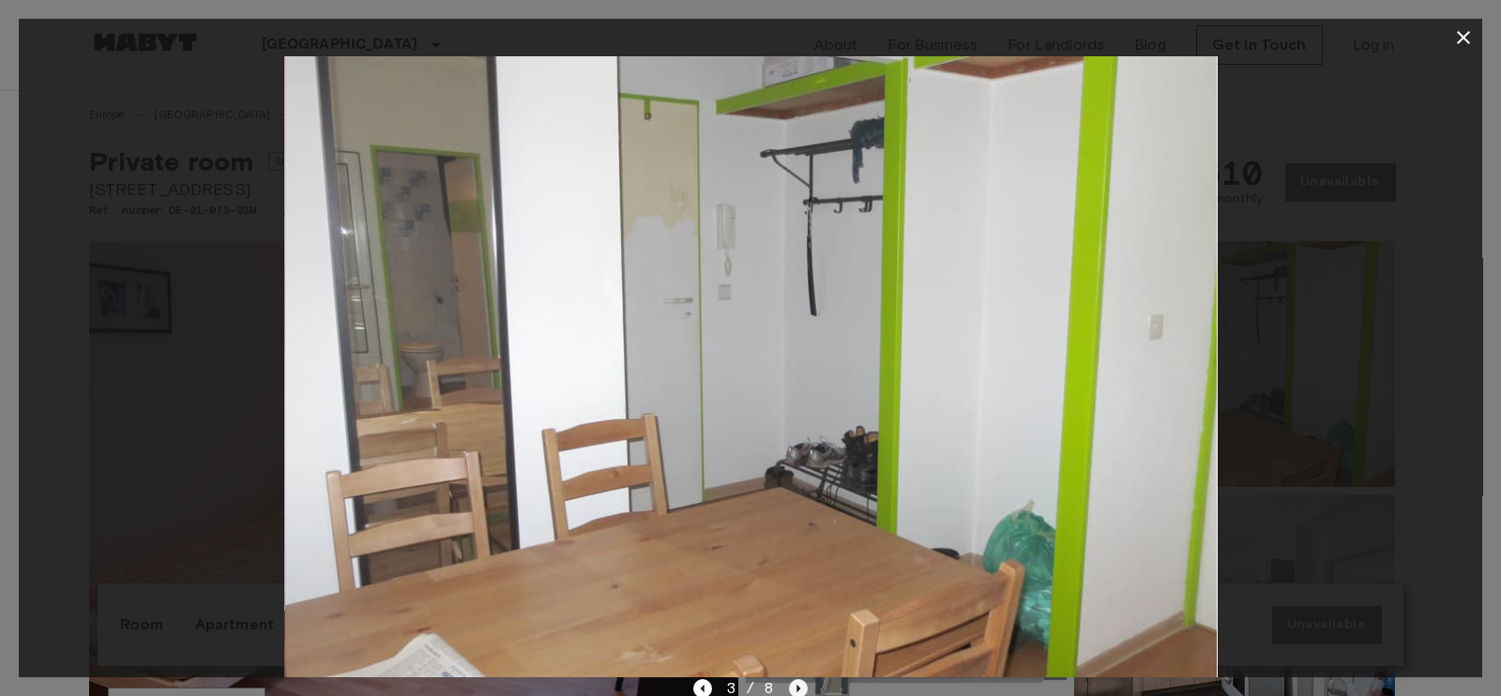
click at [793, 689] on icon "Next image" at bounding box center [798, 688] width 19 height 19
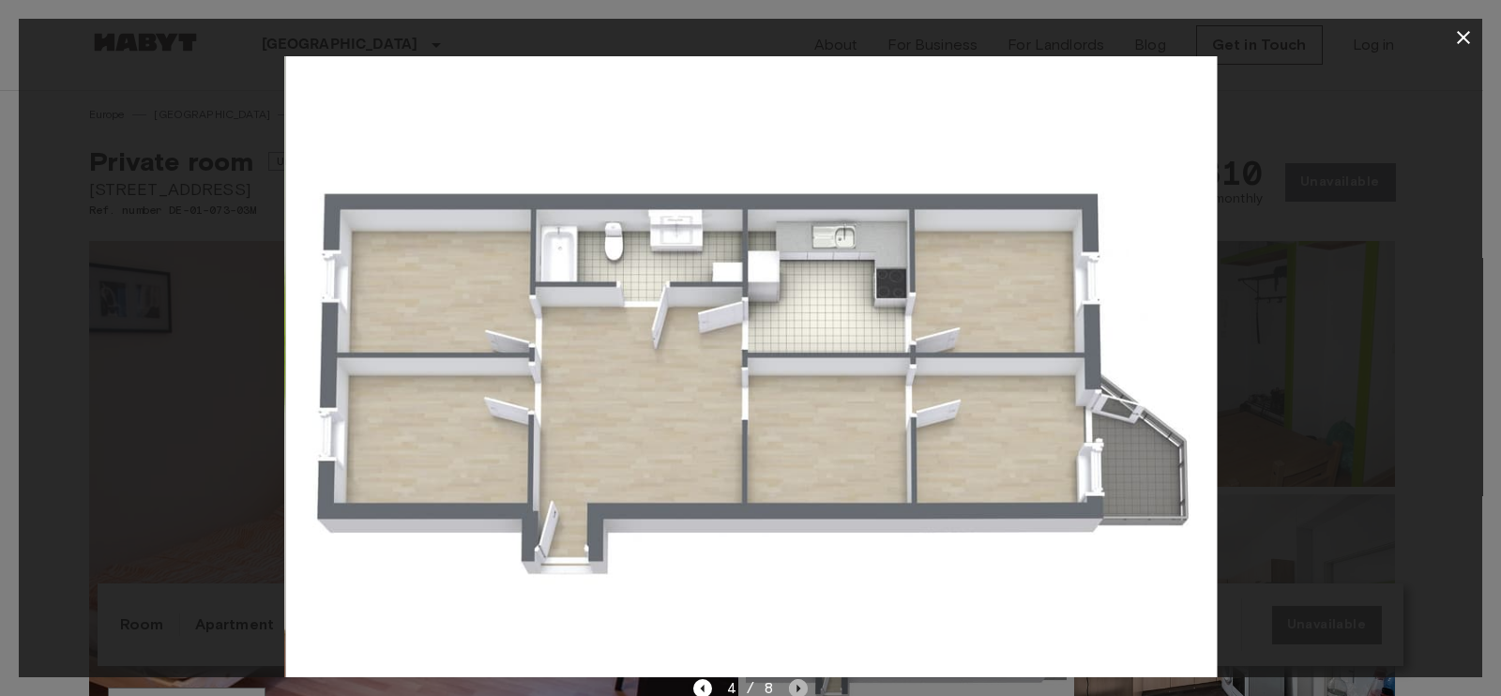
click at [793, 689] on icon "Next image" at bounding box center [798, 688] width 19 height 19
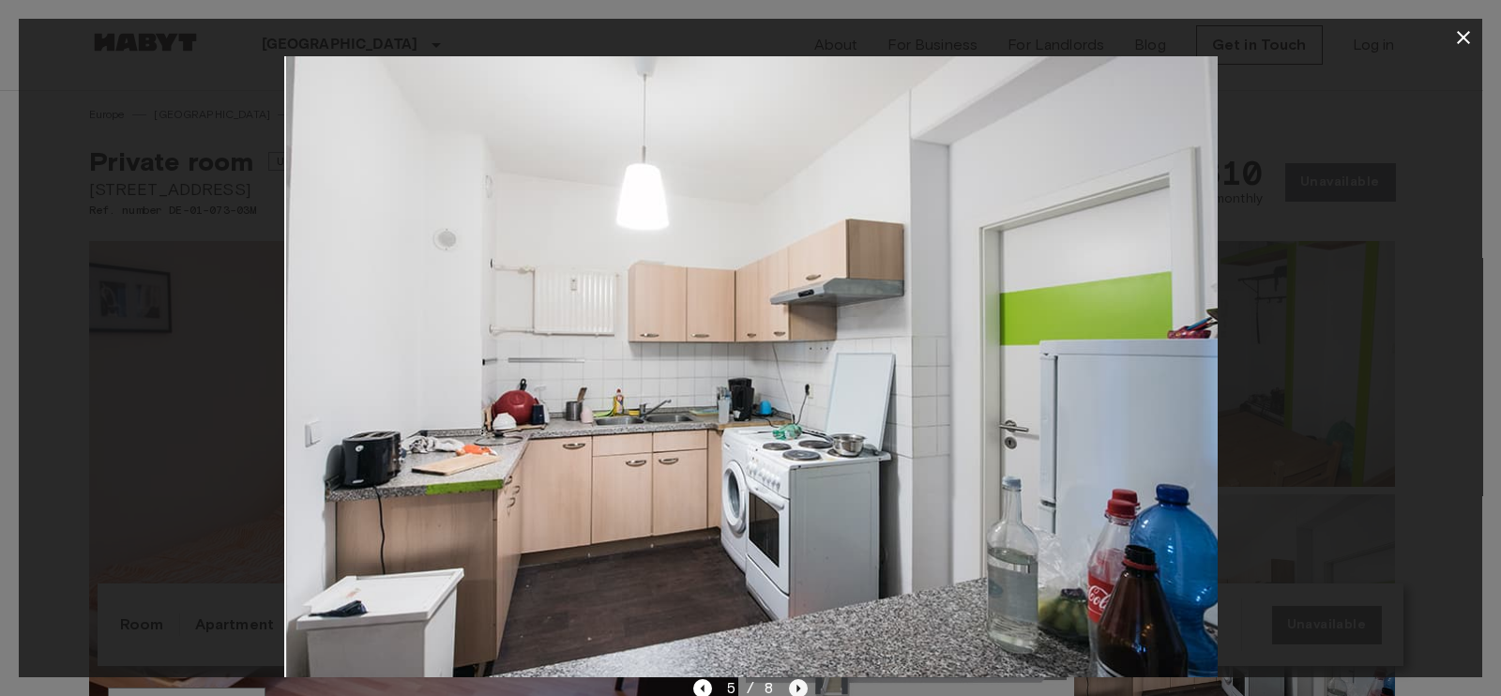
click at [793, 689] on icon "Next image" at bounding box center [798, 688] width 19 height 19
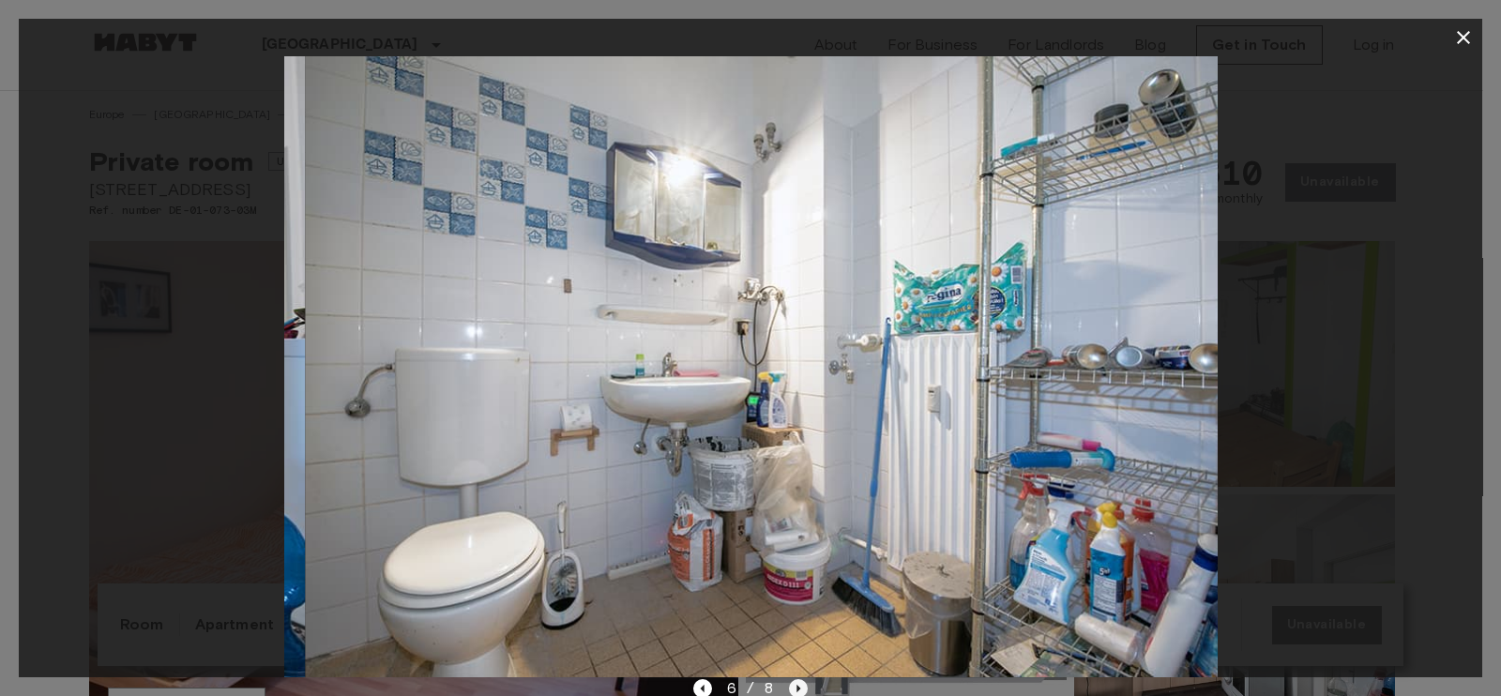
click at [793, 689] on icon "Next image" at bounding box center [798, 688] width 19 height 19
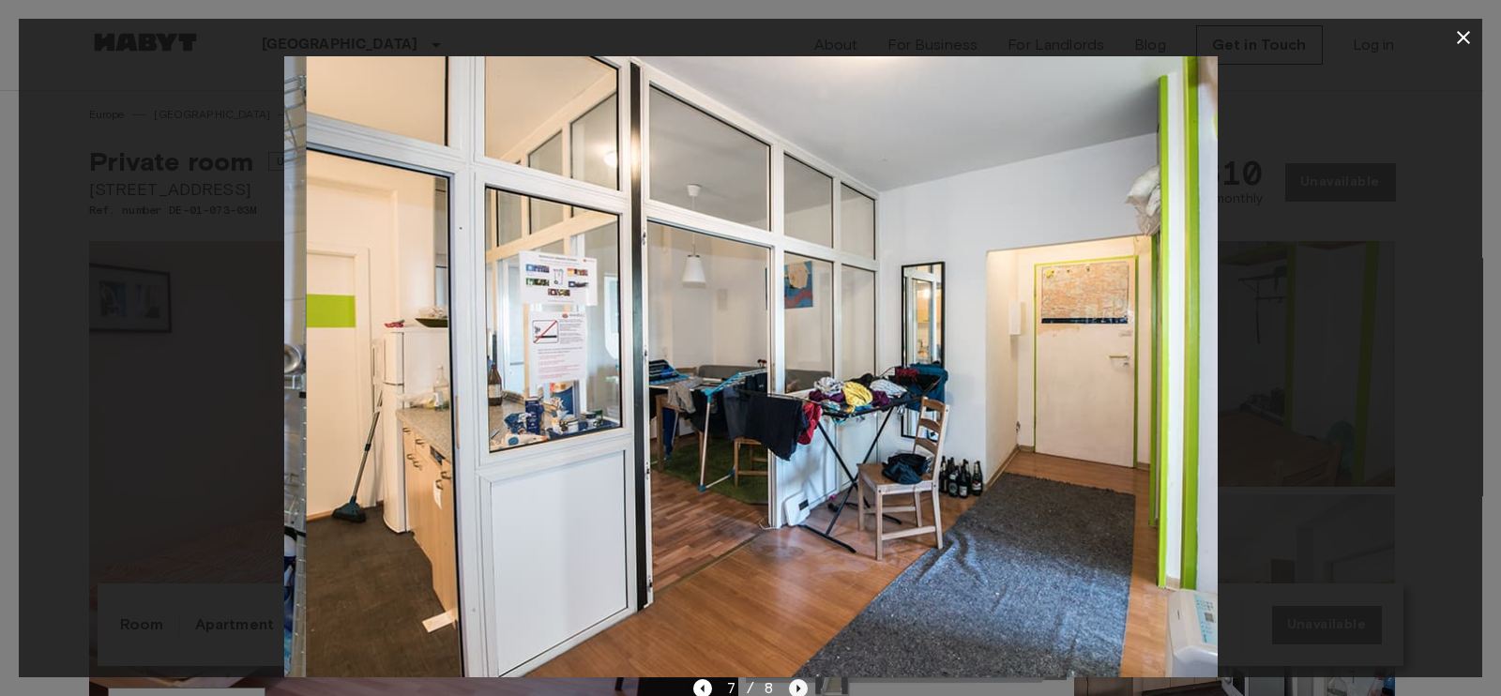
click at [793, 689] on icon "Next image" at bounding box center [798, 688] width 19 height 19
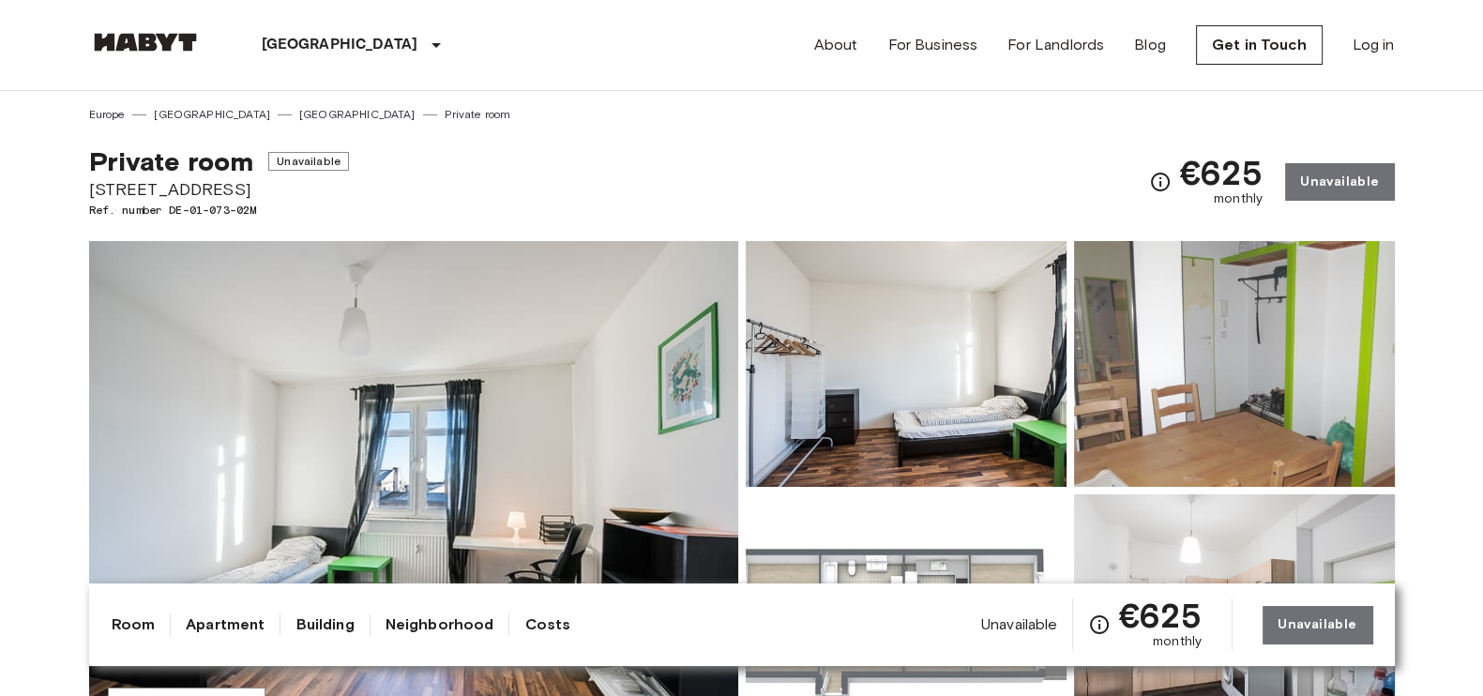
click at [582, 328] on img at bounding box center [413, 490] width 649 height 499
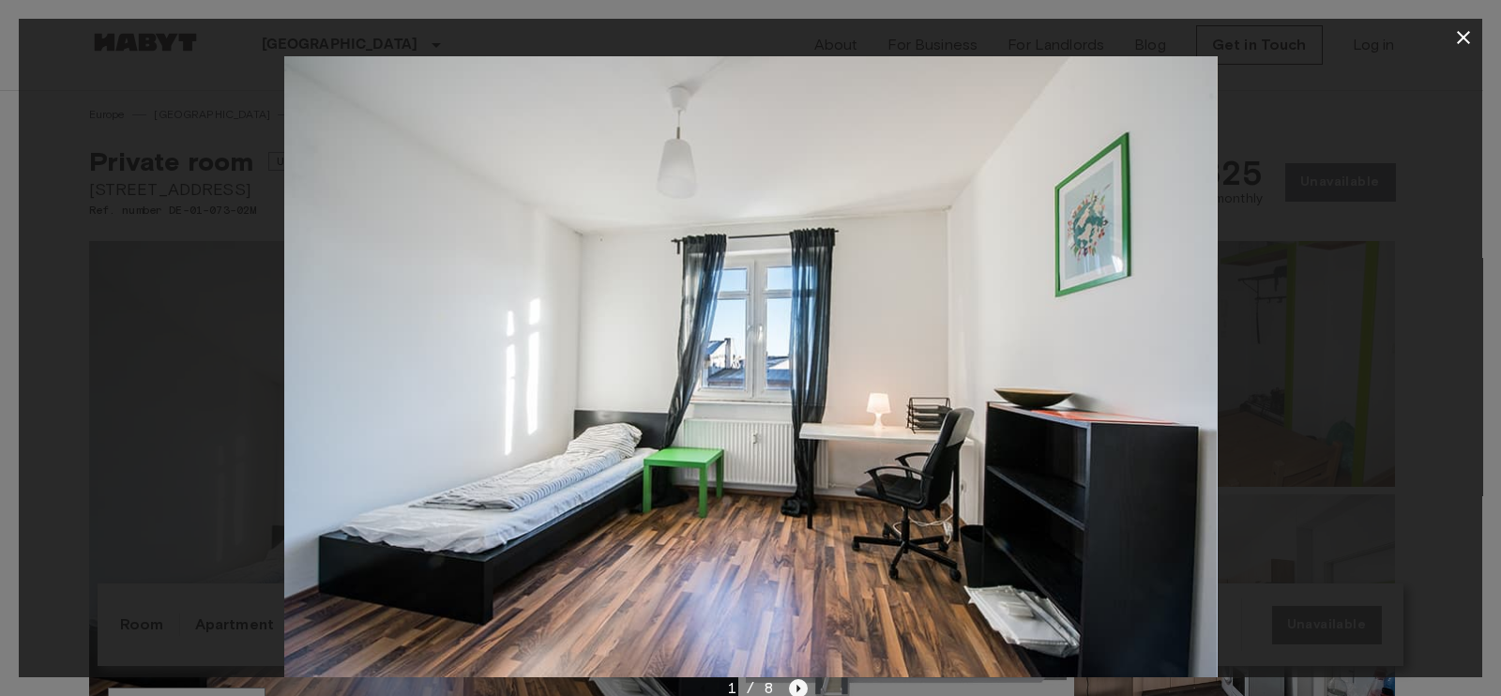
click at [793, 683] on icon "Next image" at bounding box center [798, 688] width 19 height 19
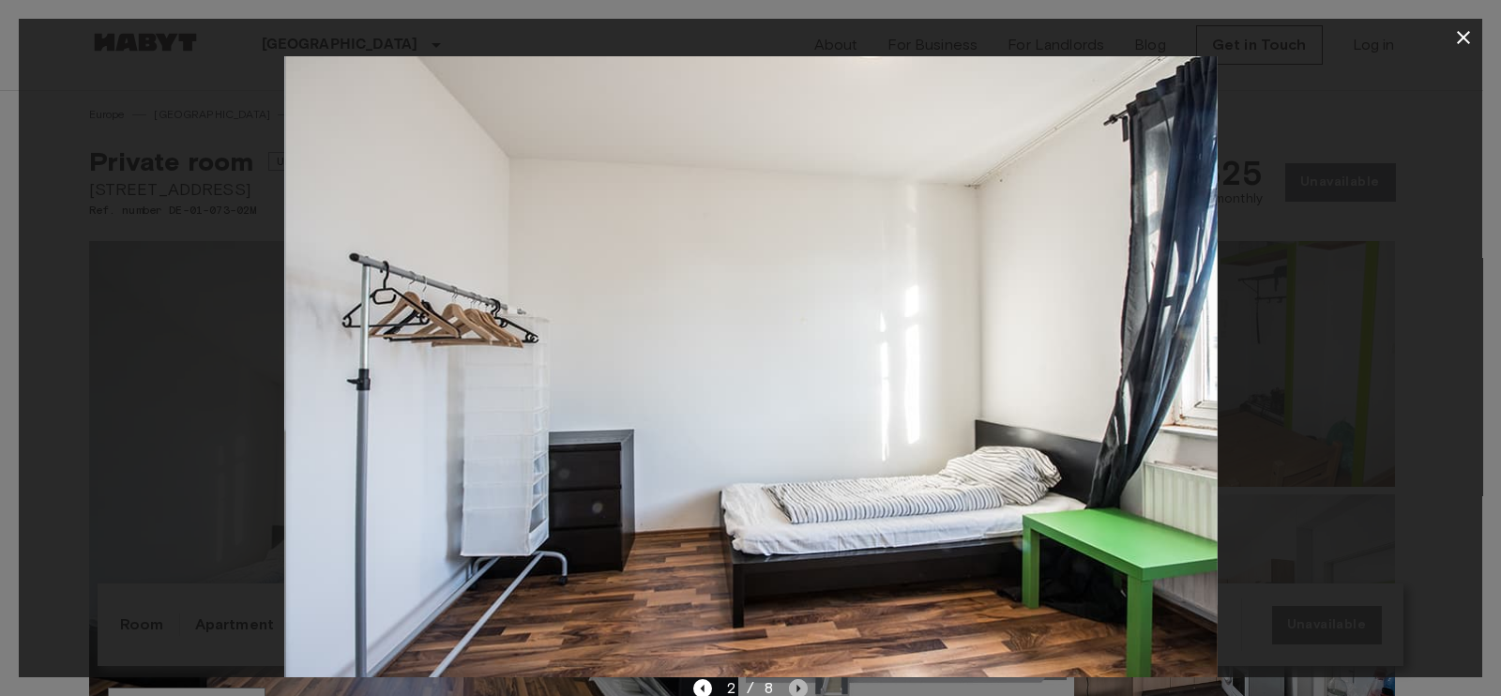
click at [793, 683] on icon "Next image" at bounding box center [798, 688] width 19 height 19
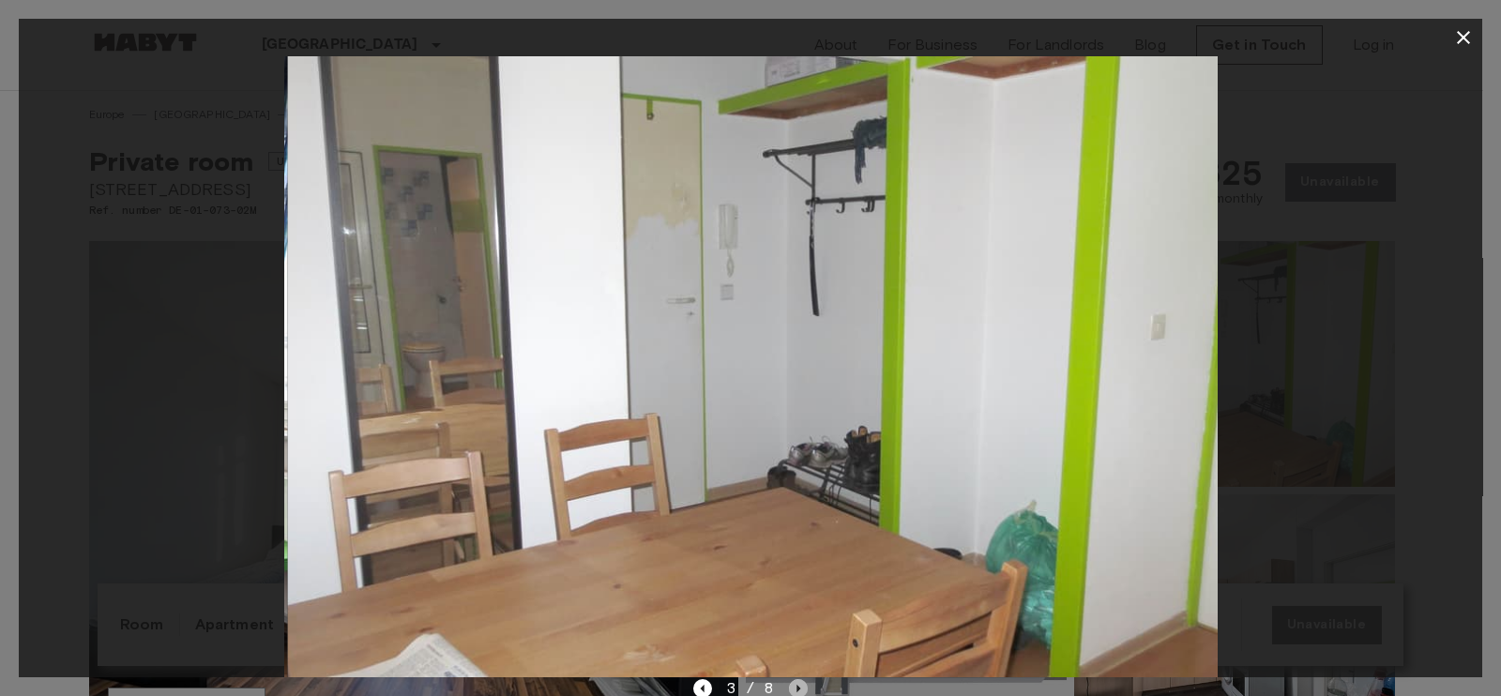
click at [793, 683] on icon "Next image" at bounding box center [798, 688] width 19 height 19
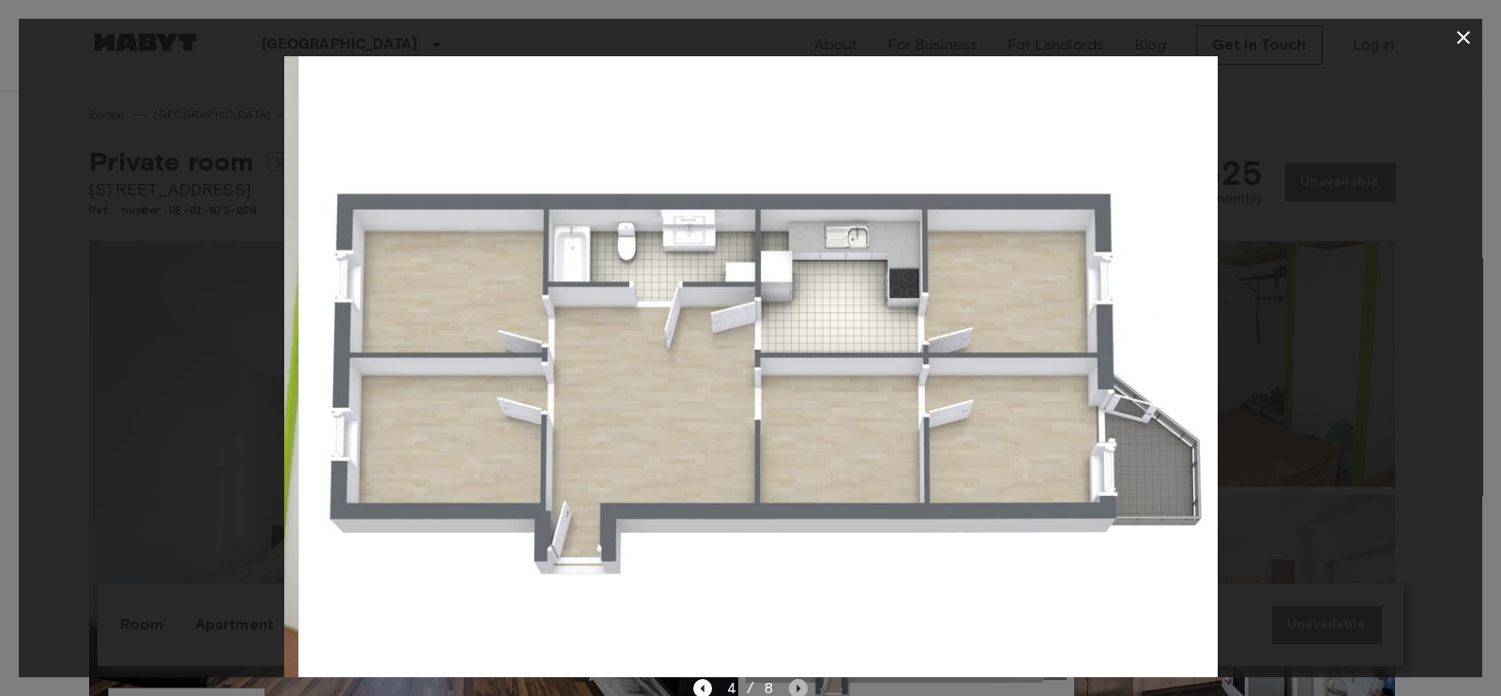
click at [793, 683] on icon "Next image" at bounding box center [798, 688] width 19 height 19
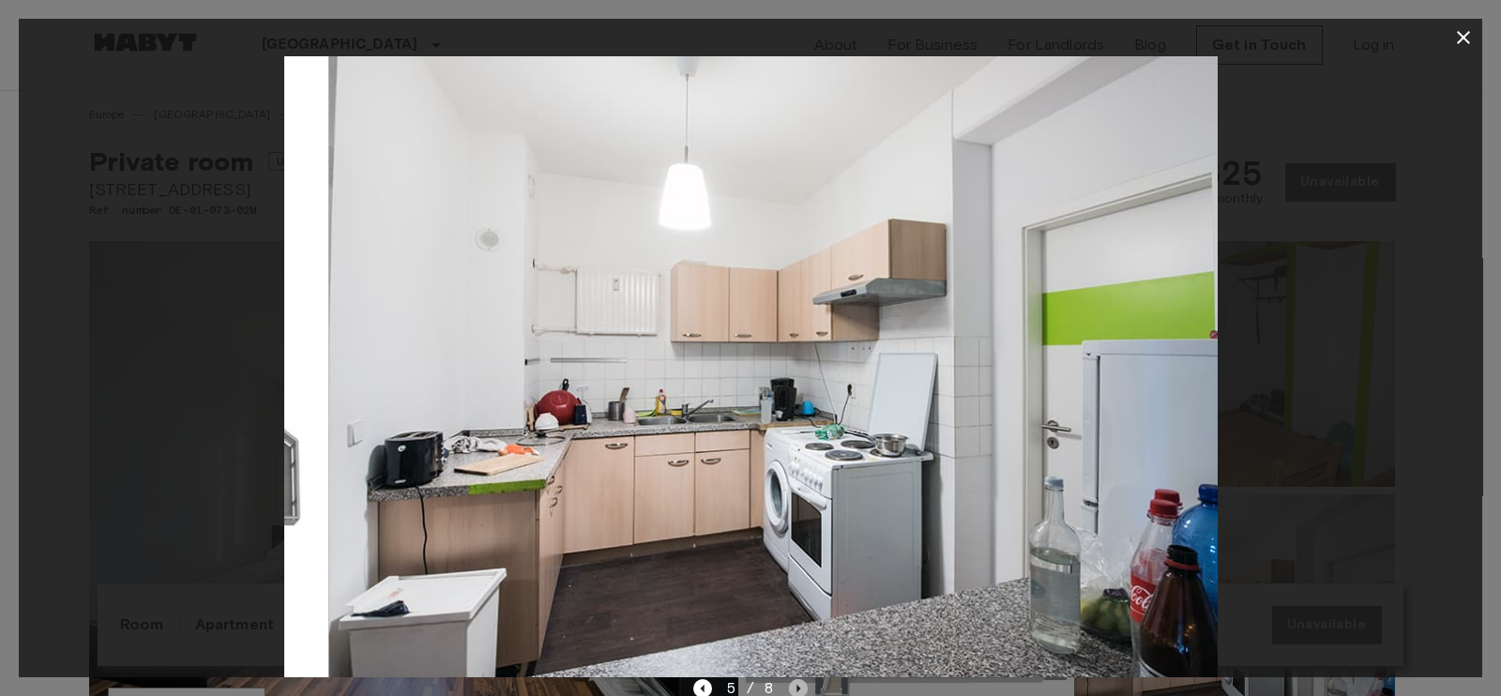
click at [793, 683] on icon "Next image" at bounding box center [798, 688] width 19 height 19
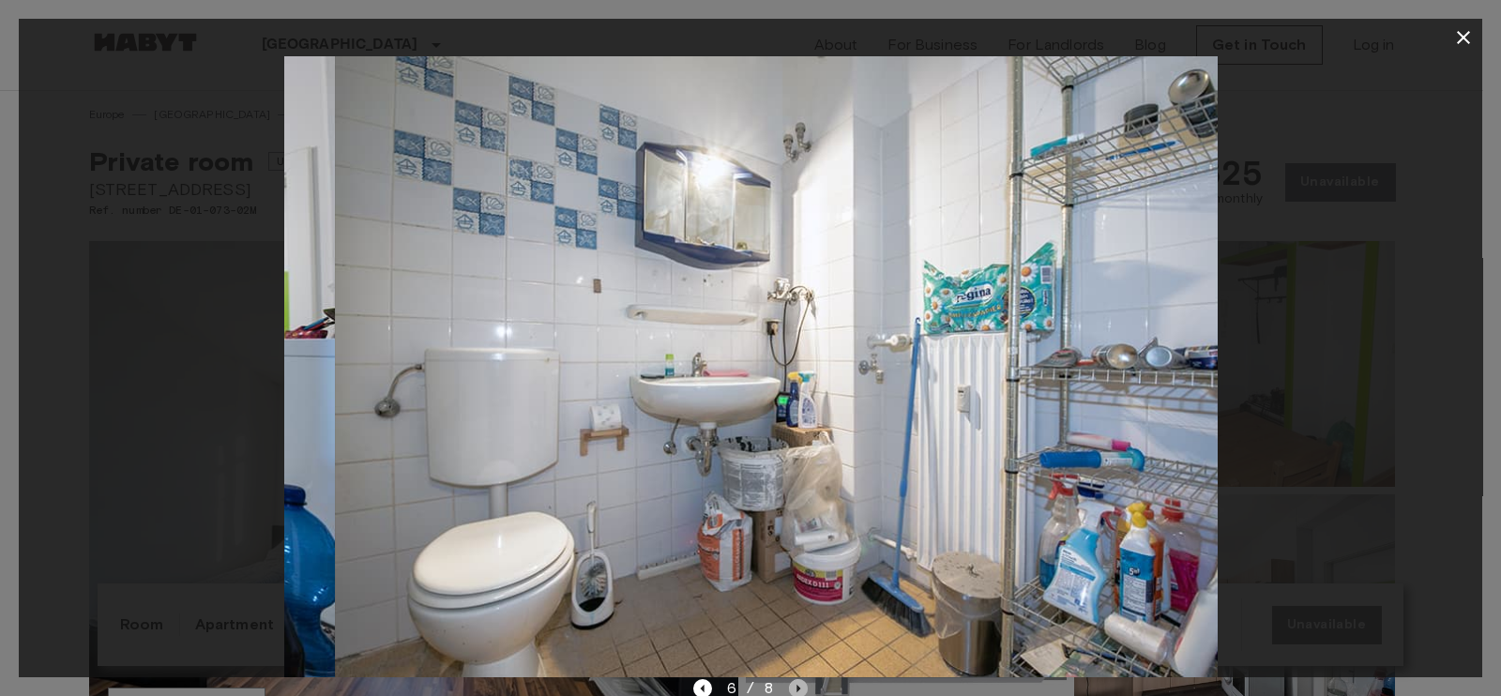
click at [793, 683] on icon "Next image" at bounding box center [798, 688] width 19 height 19
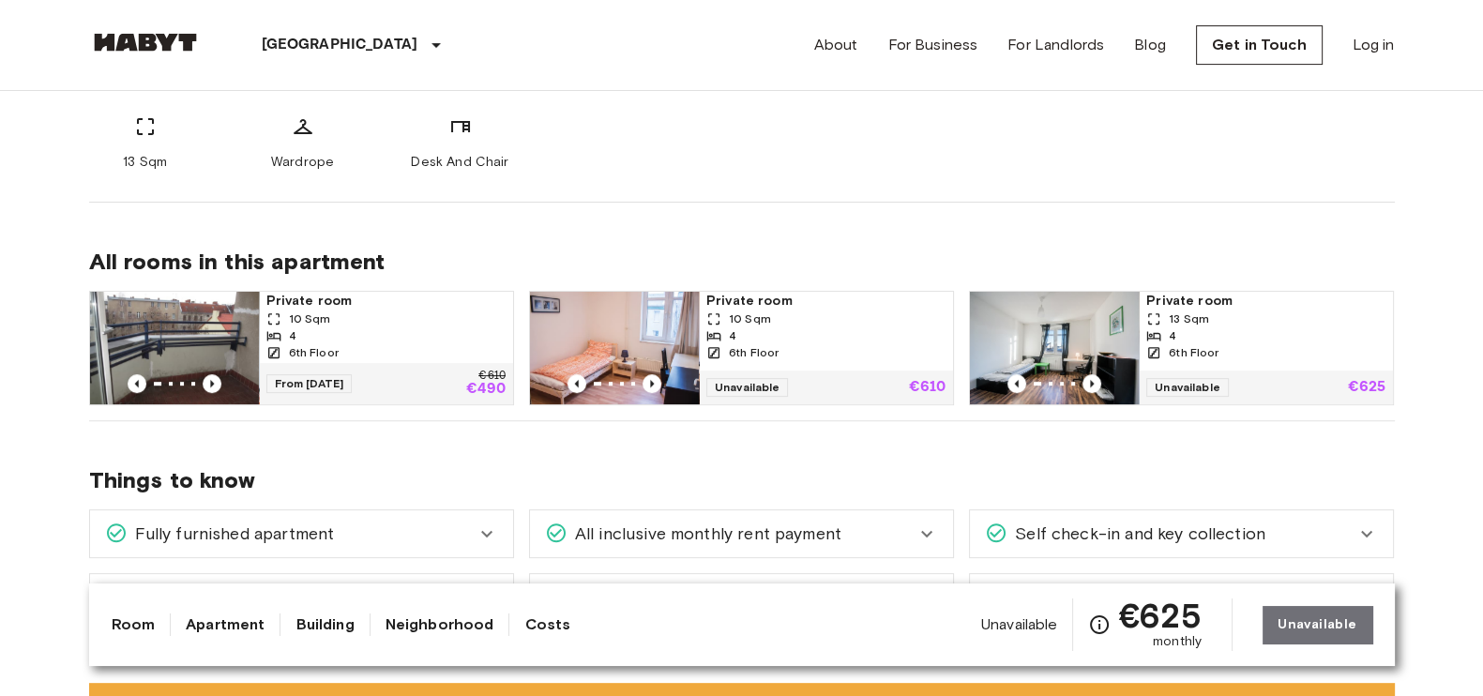
scroll to position [937, 0]
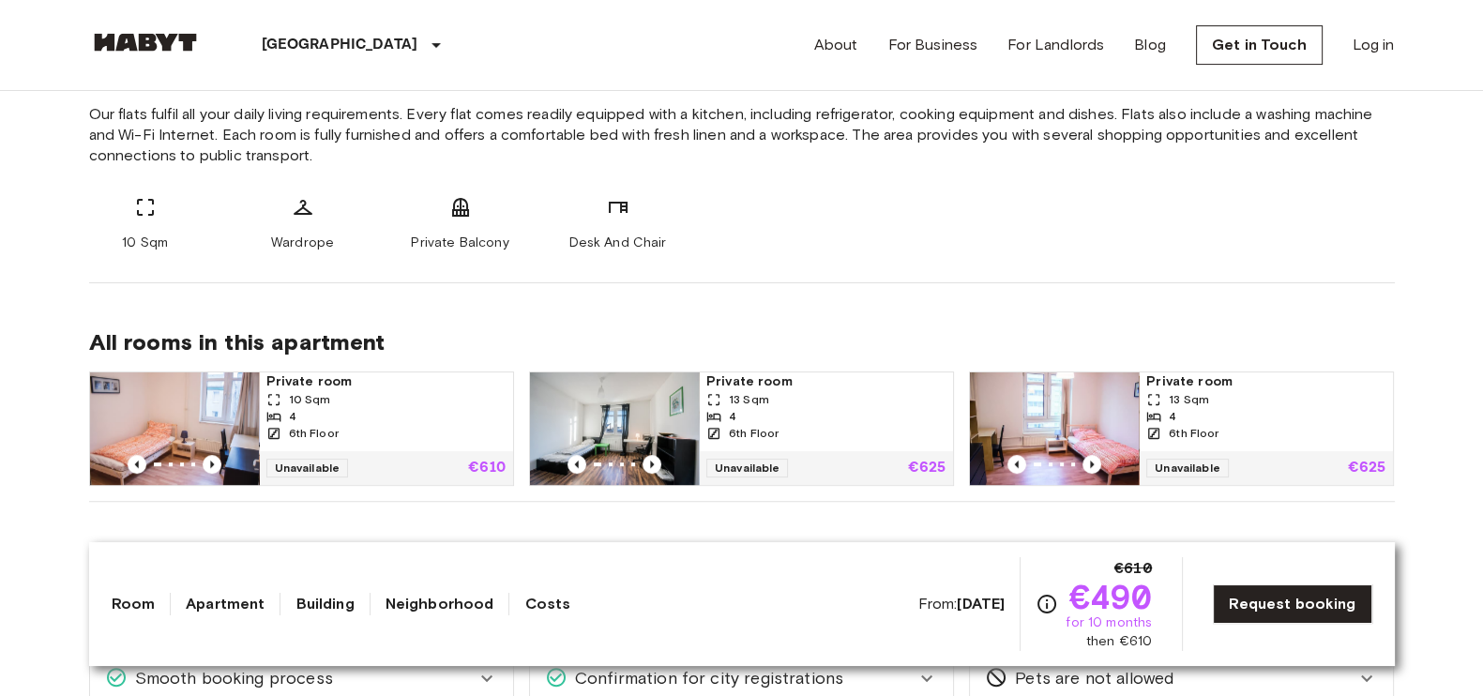
click at [326, 603] on link "Building" at bounding box center [324, 604] width 58 height 23
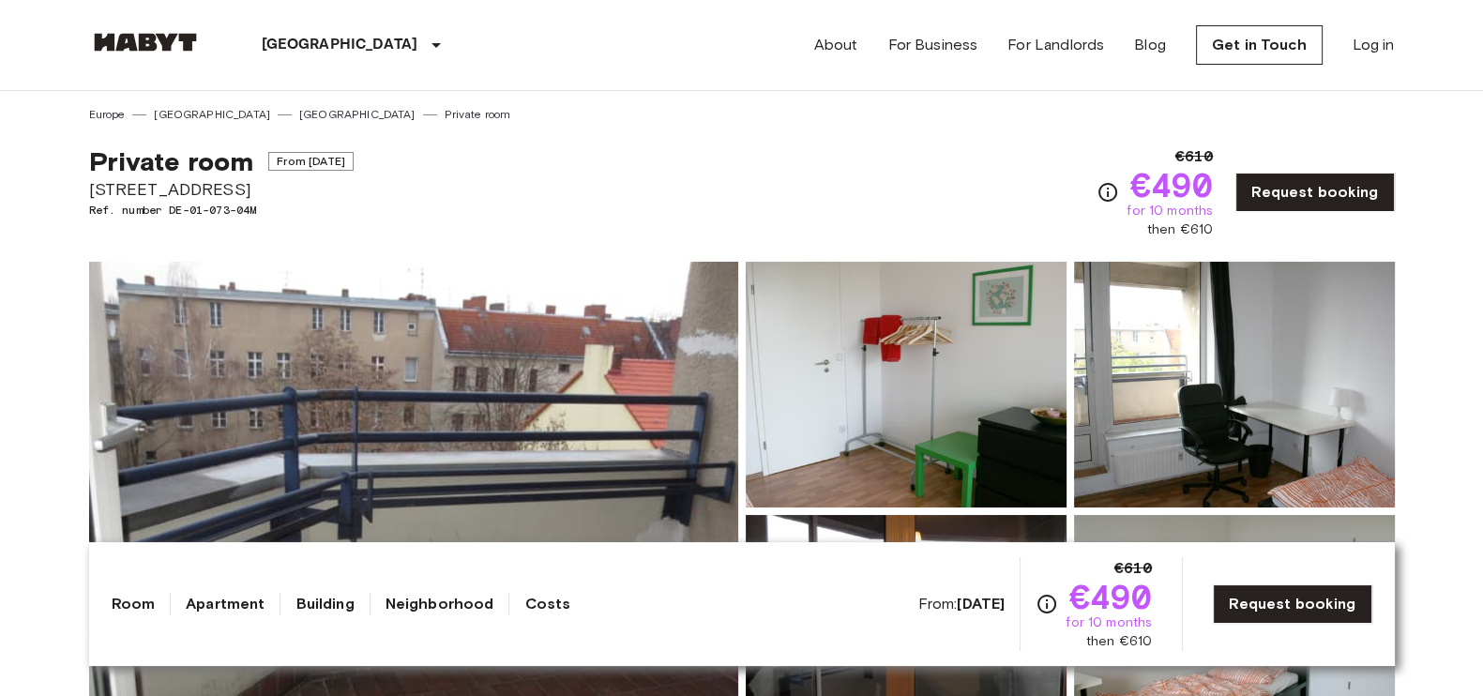
click at [409, 606] on link "Neighborhood" at bounding box center [439, 604] width 109 height 23
click at [416, 598] on link "Neighborhood" at bounding box center [439, 604] width 109 height 23
click at [528, 602] on link "Costs" at bounding box center [547, 604] width 46 height 23
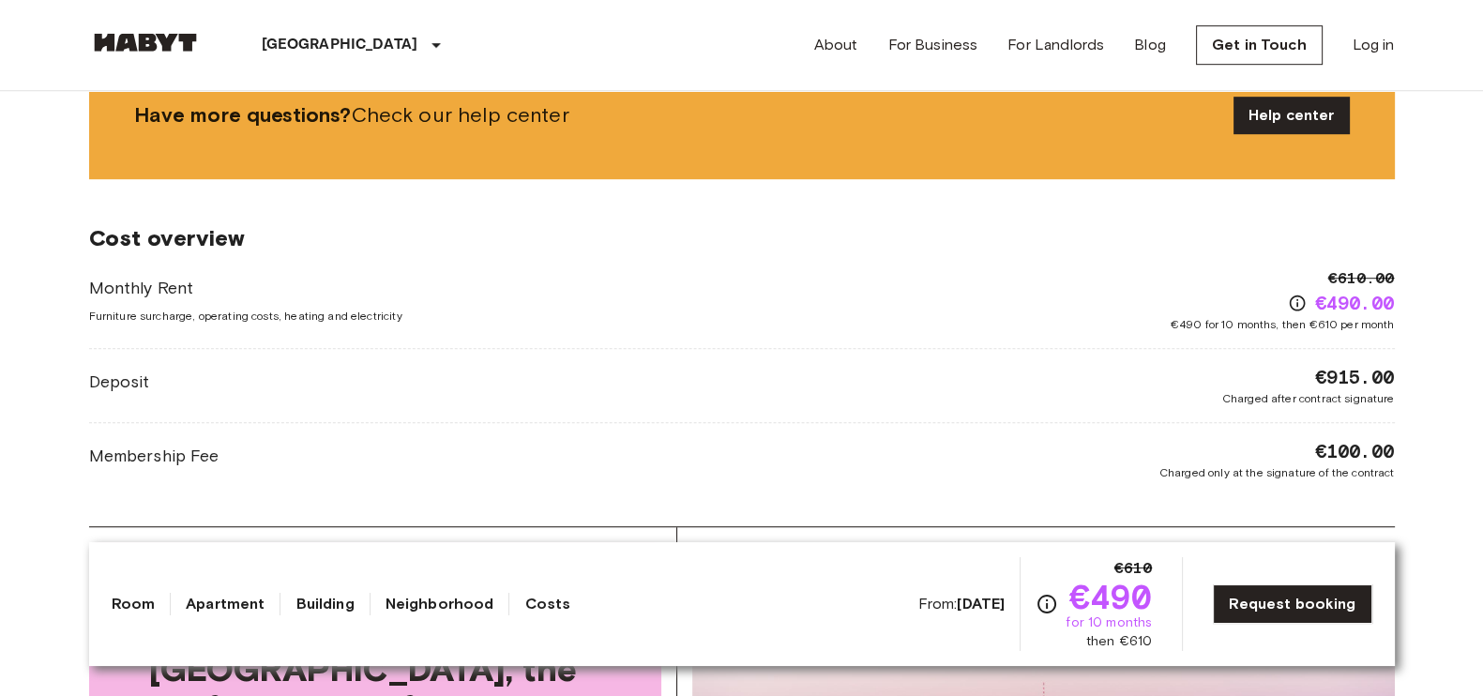
scroll to position [1559, 0]
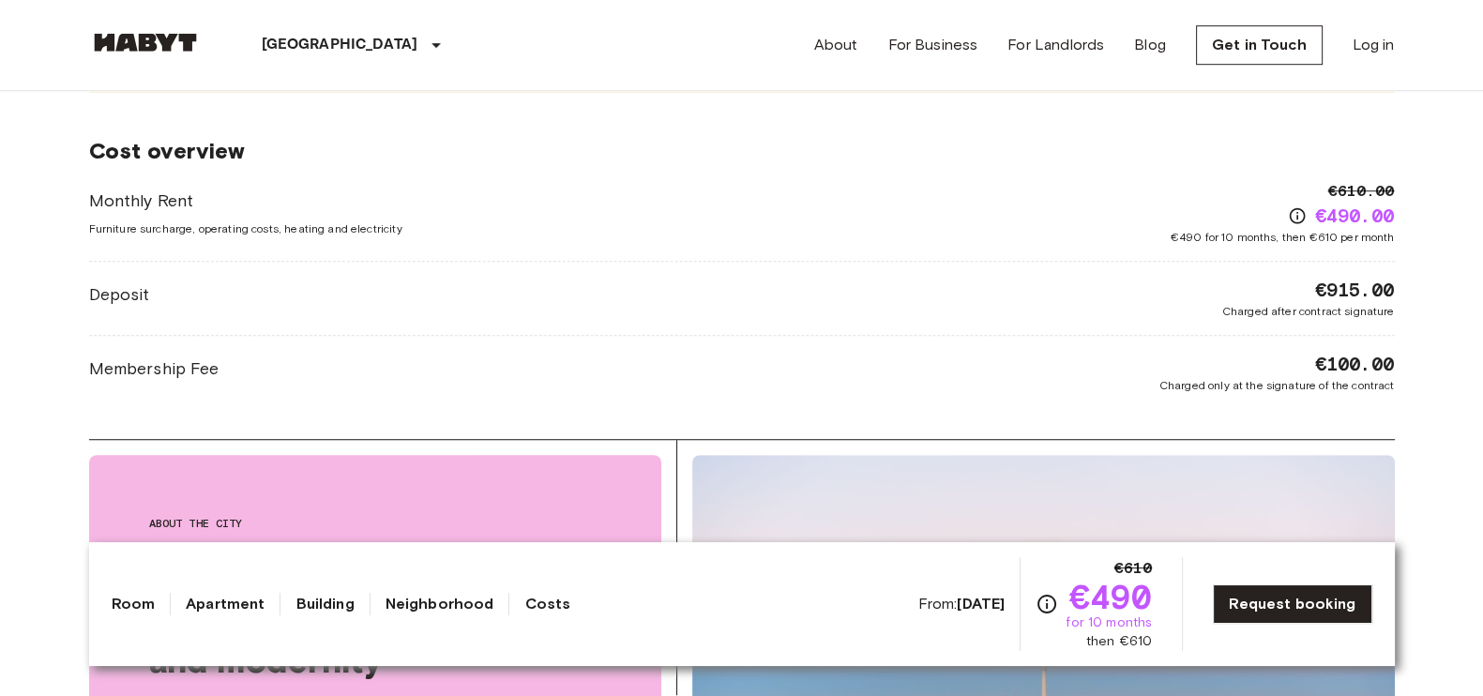
click at [419, 609] on link "Neighborhood" at bounding box center [439, 604] width 109 height 23
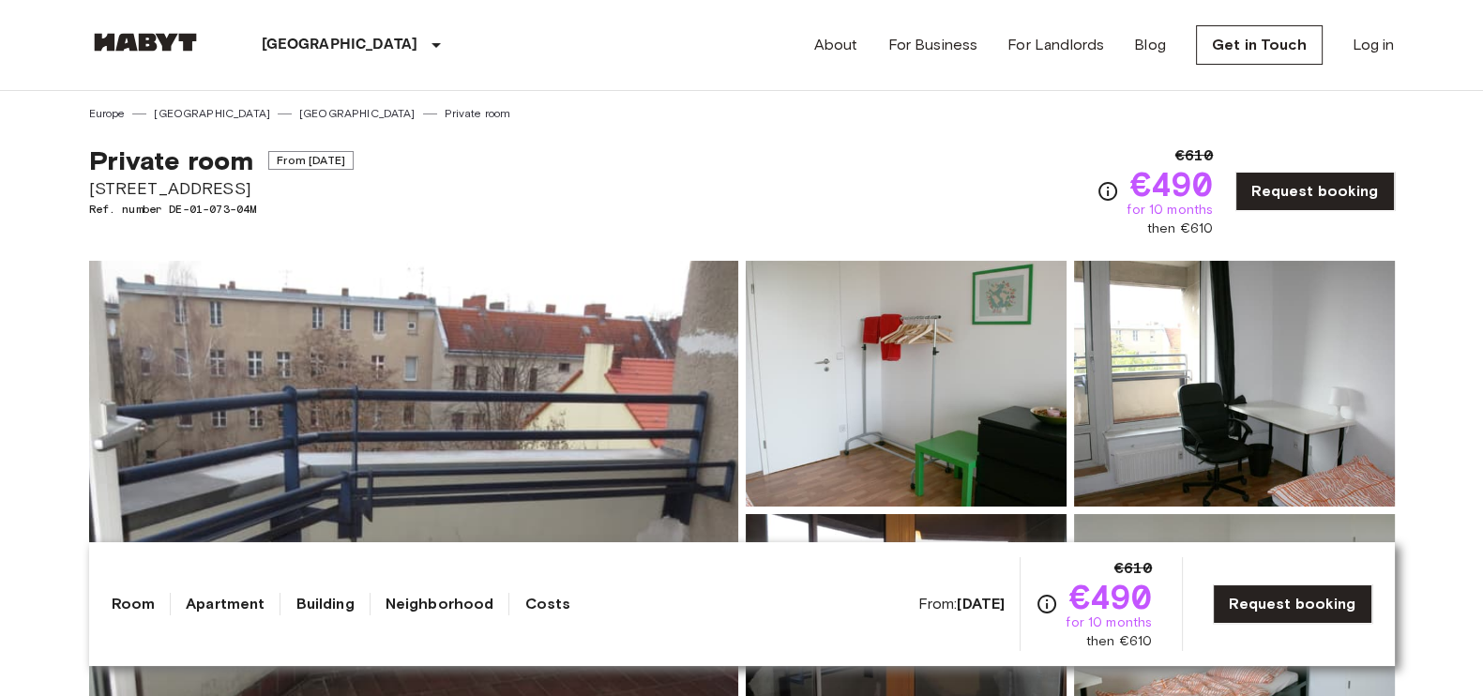
scroll to position [0, 0]
click at [314, 597] on link "Building" at bounding box center [324, 604] width 58 height 23
click at [233, 597] on link "Apartment" at bounding box center [225, 604] width 79 height 23
click at [145, 601] on link "Room" at bounding box center [134, 604] width 44 height 23
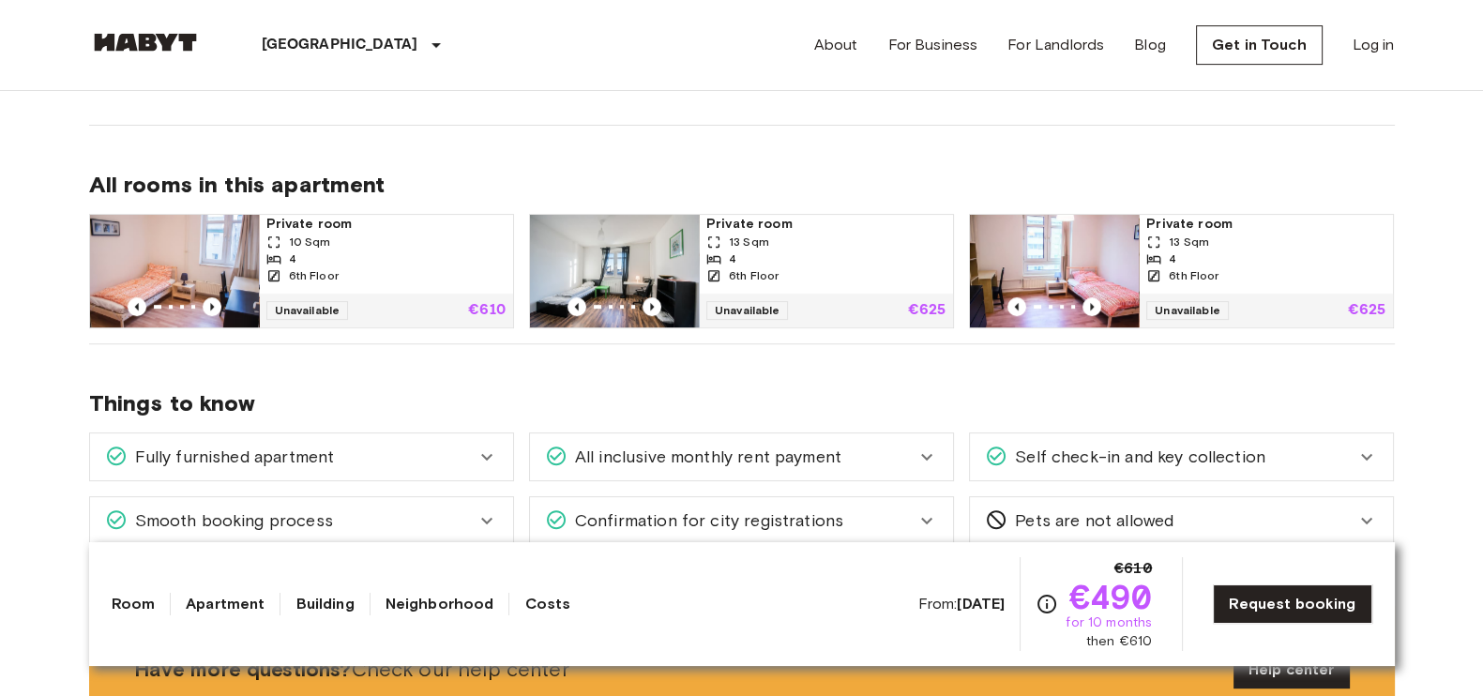
scroll to position [1022, 0]
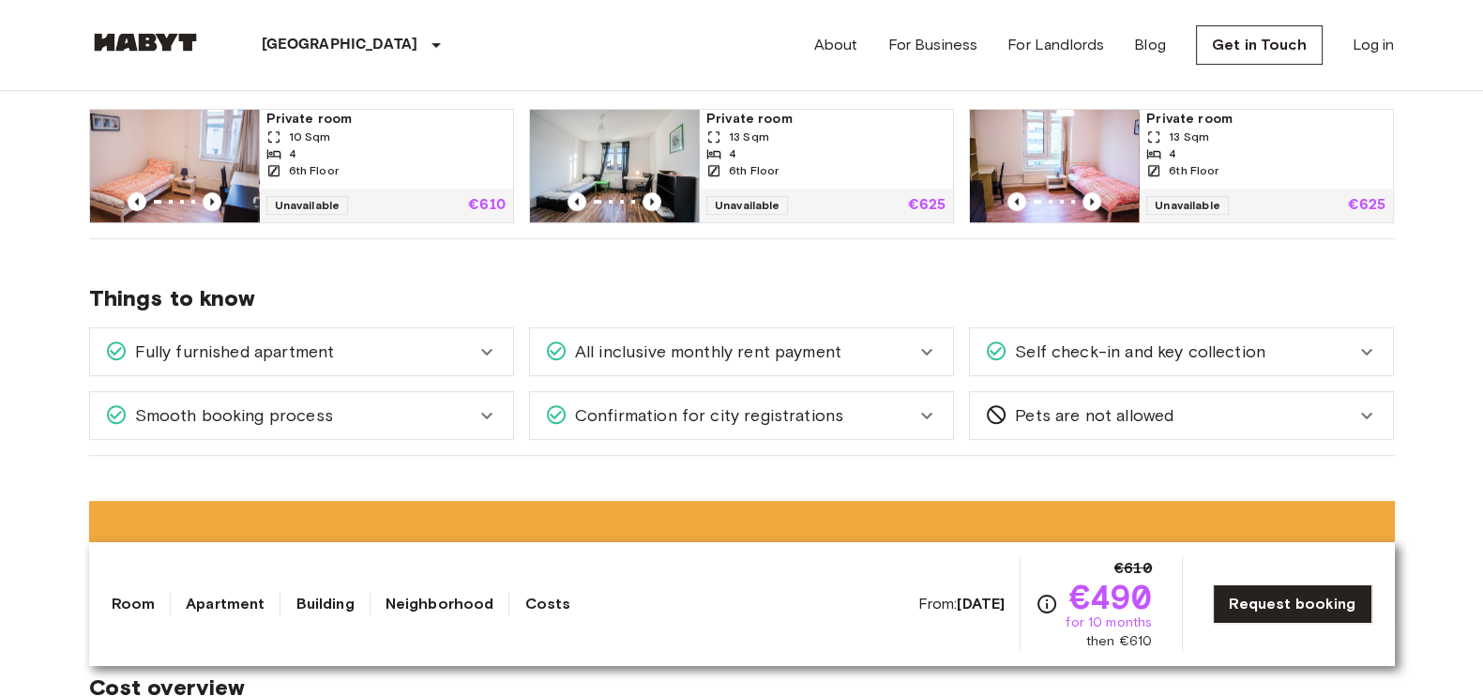
click at [380, 358] on div "Fully furnished apartment" at bounding box center [290, 352] width 370 height 24
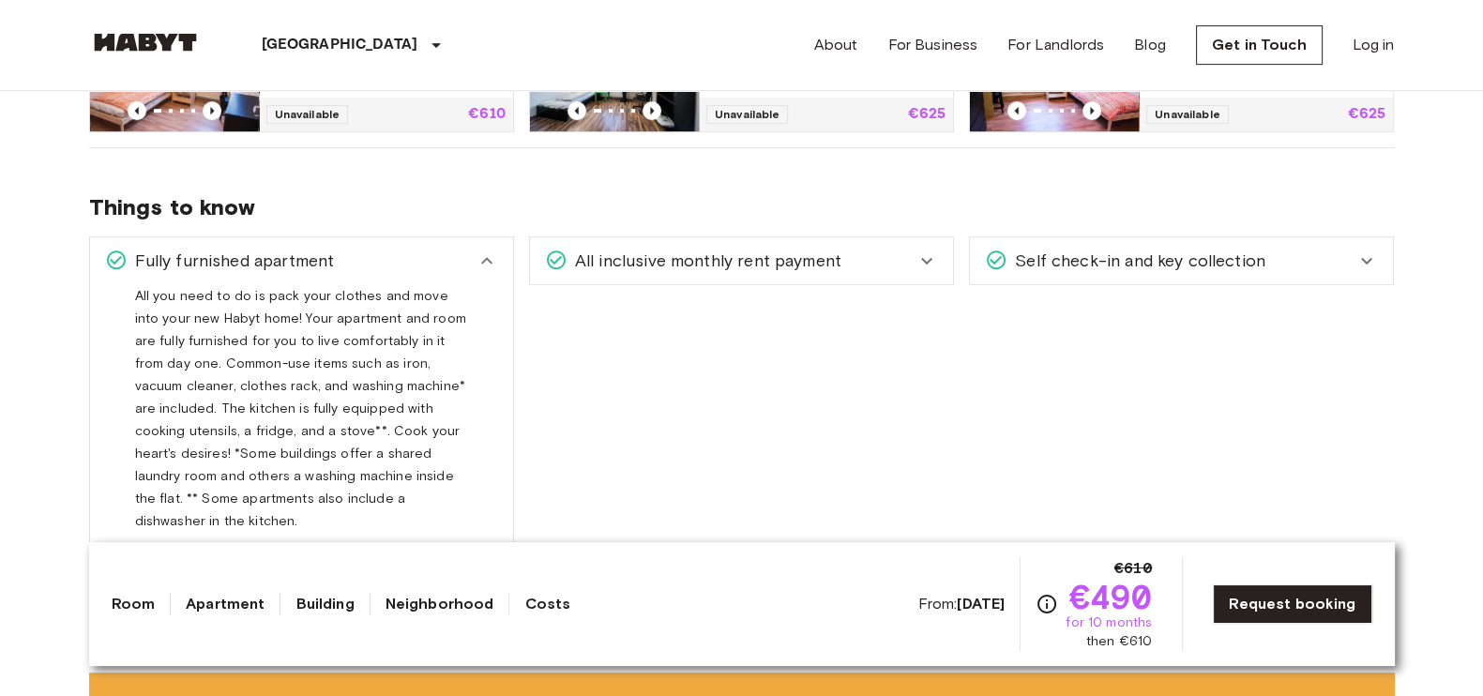
scroll to position [1257, 0]
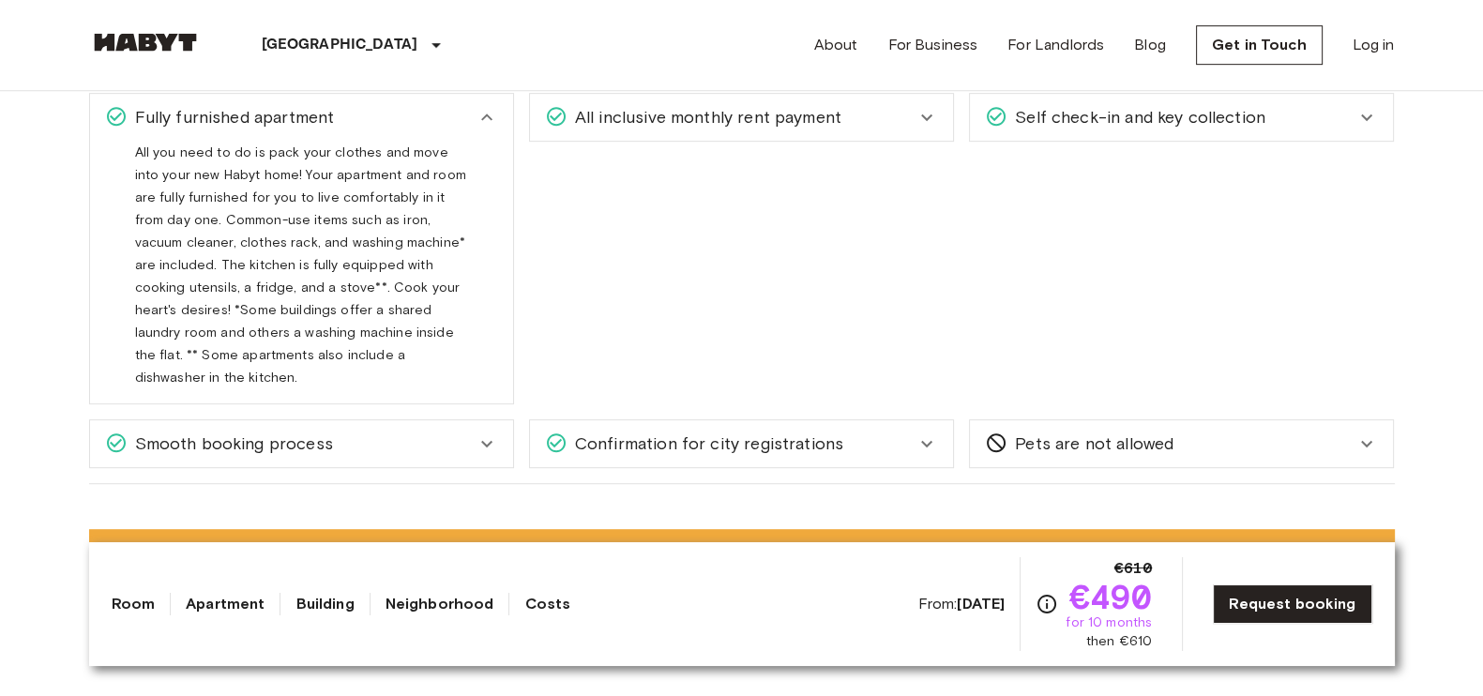
click at [411, 431] on div "Smooth booking process" at bounding box center [290, 443] width 370 height 24
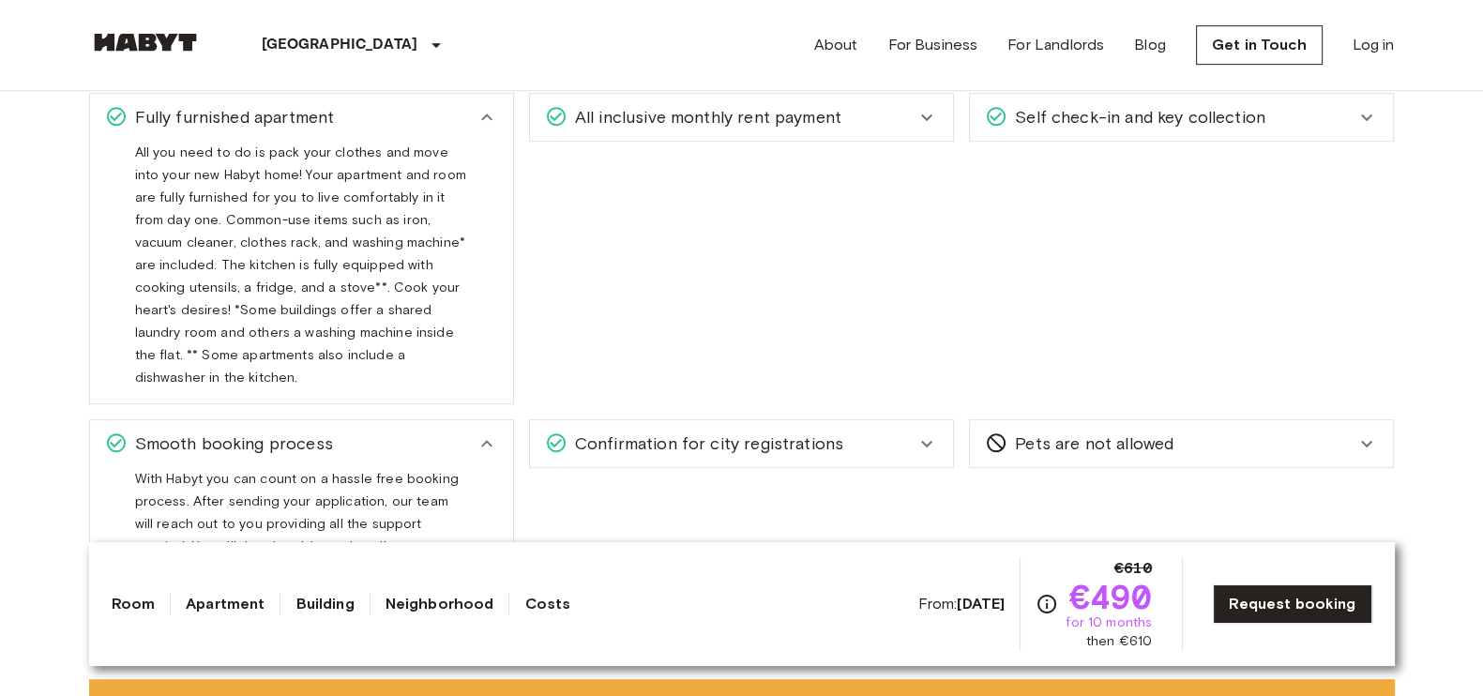
click at [695, 121] on span "All inclusive monthly rent payment" at bounding box center [704, 117] width 274 height 24
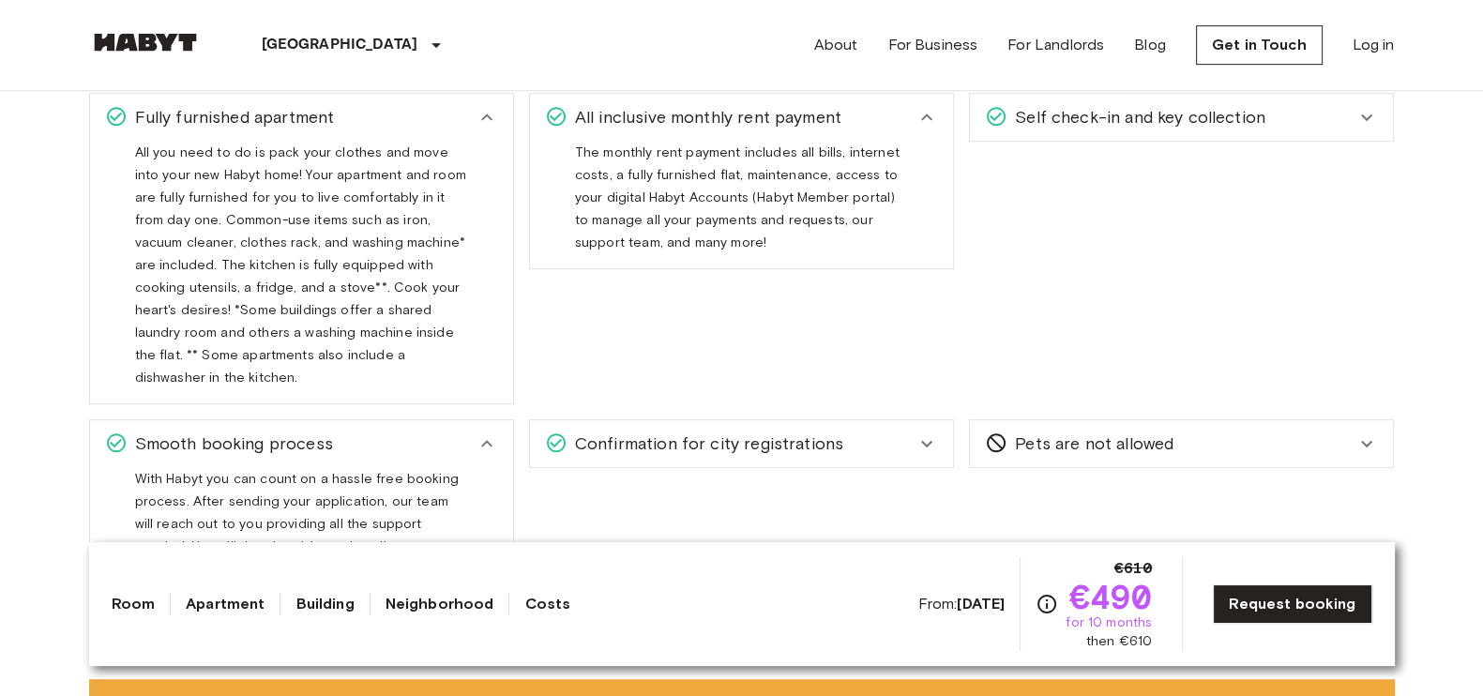
click at [736, 431] on span "Confirmation for city registrations" at bounding box center [705, 443] width 276 height 24
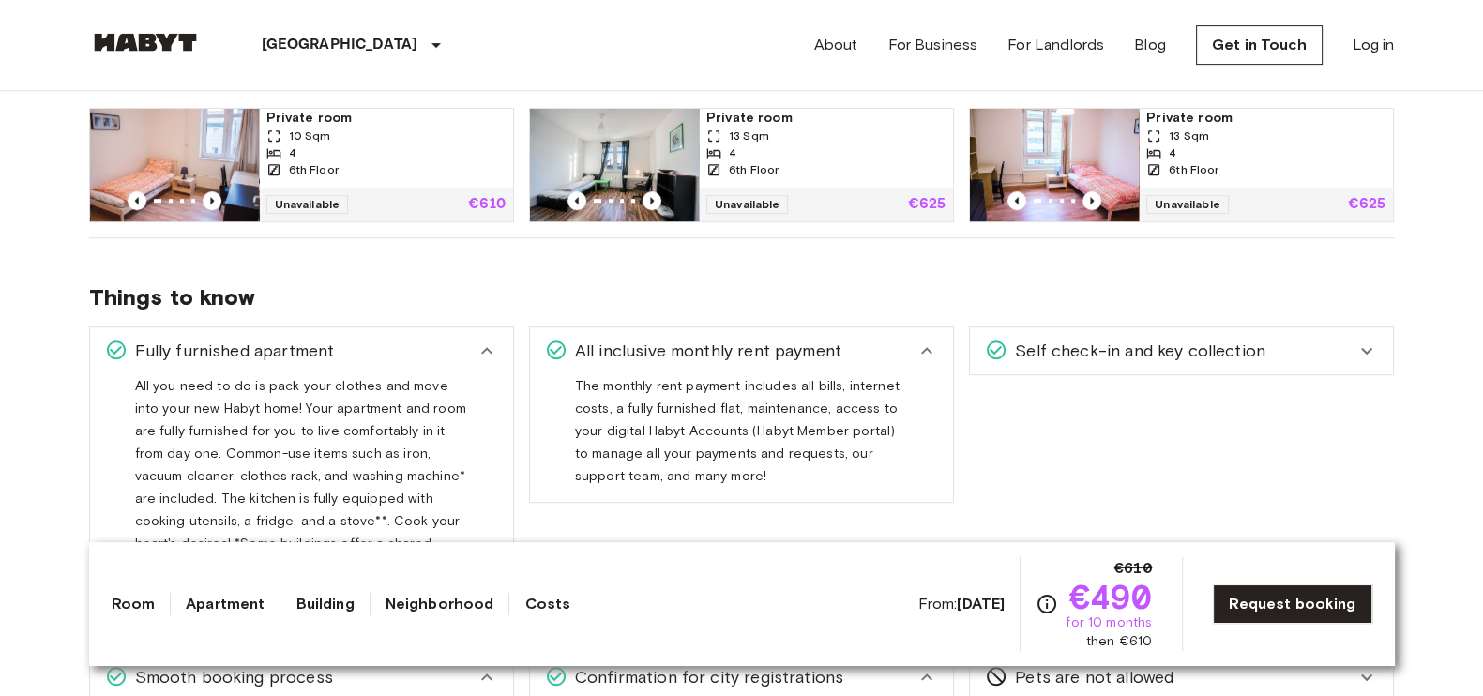
scroll to position [1022, 0]
click at [1097, 355] on span "Self check-in and key collection" at bounding box center [1136, 352] width 258 height 24
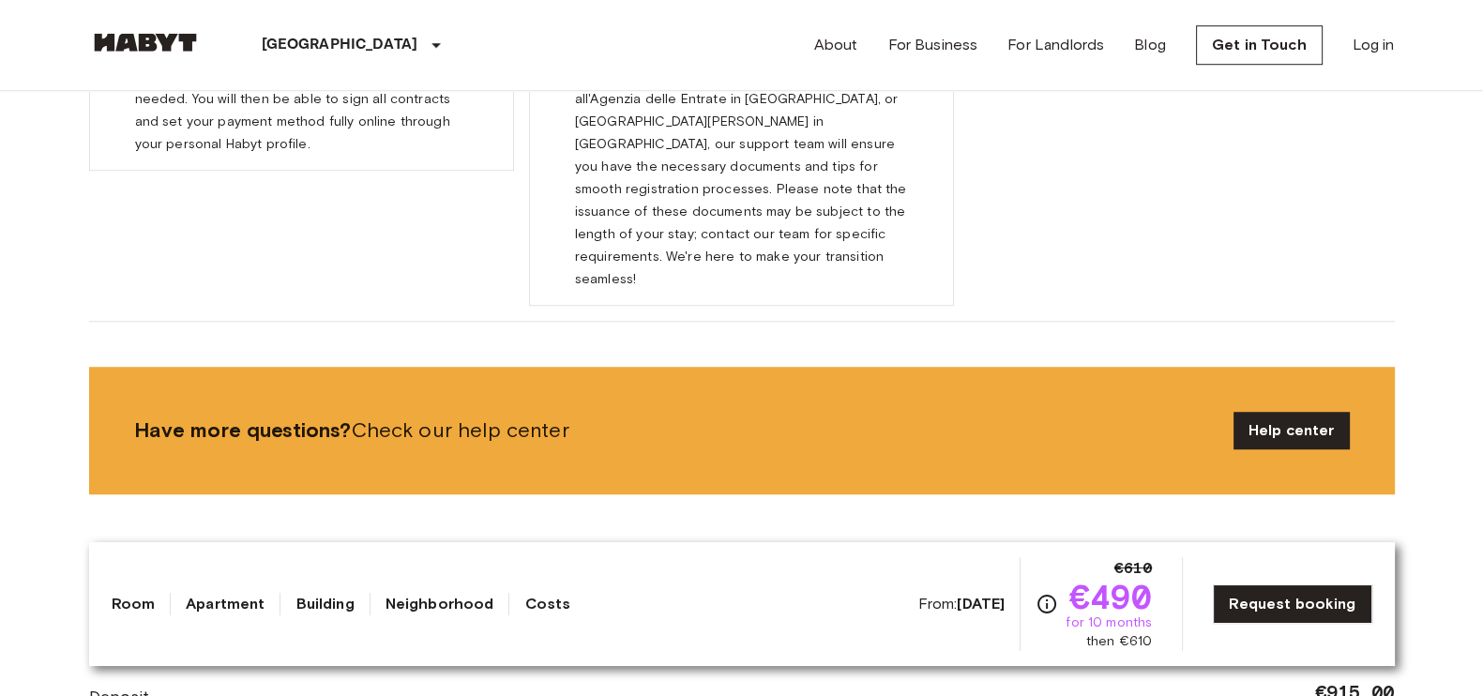
scroll to position [1842, 0]
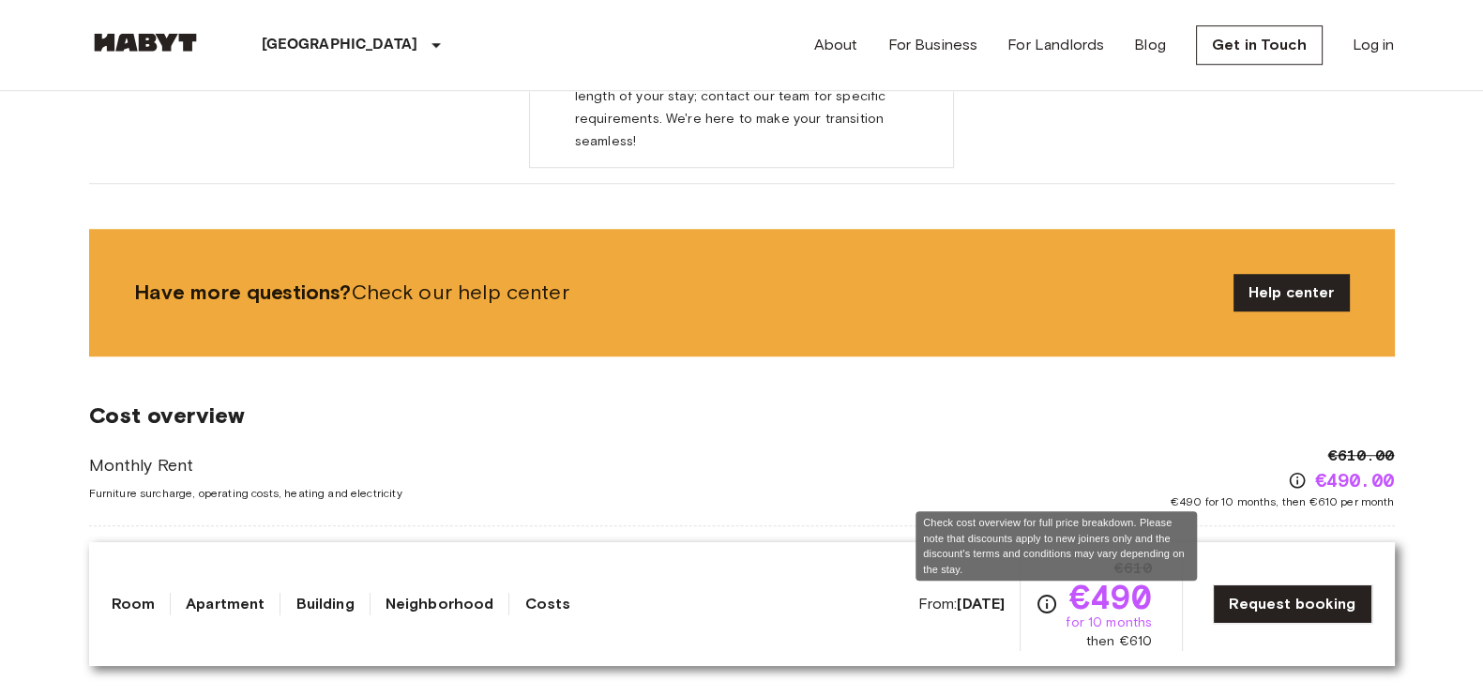
click at [1058, 602] on icon "Check cost overview for full price breakdown. Please note that discounts apply …" at bounding box center [1046, 604] width 23 height 23
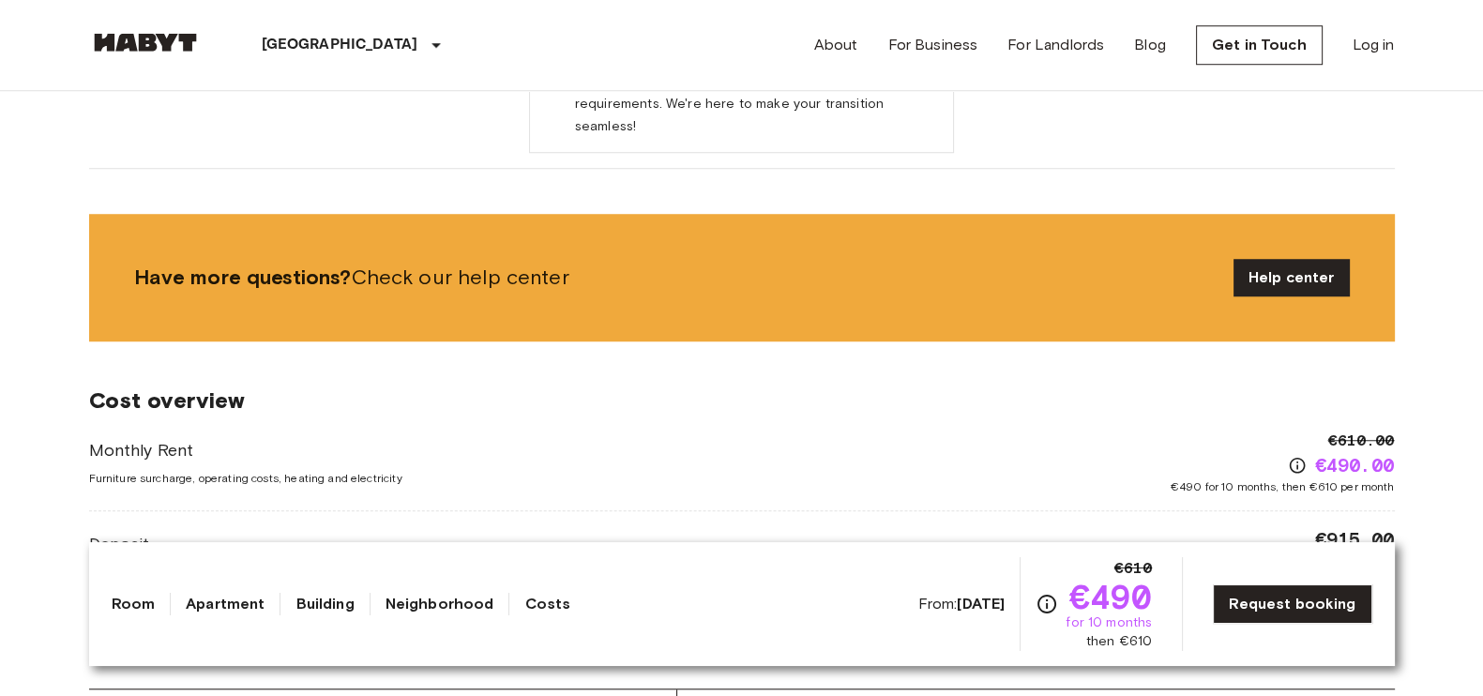
scroll to position [1886, 0]
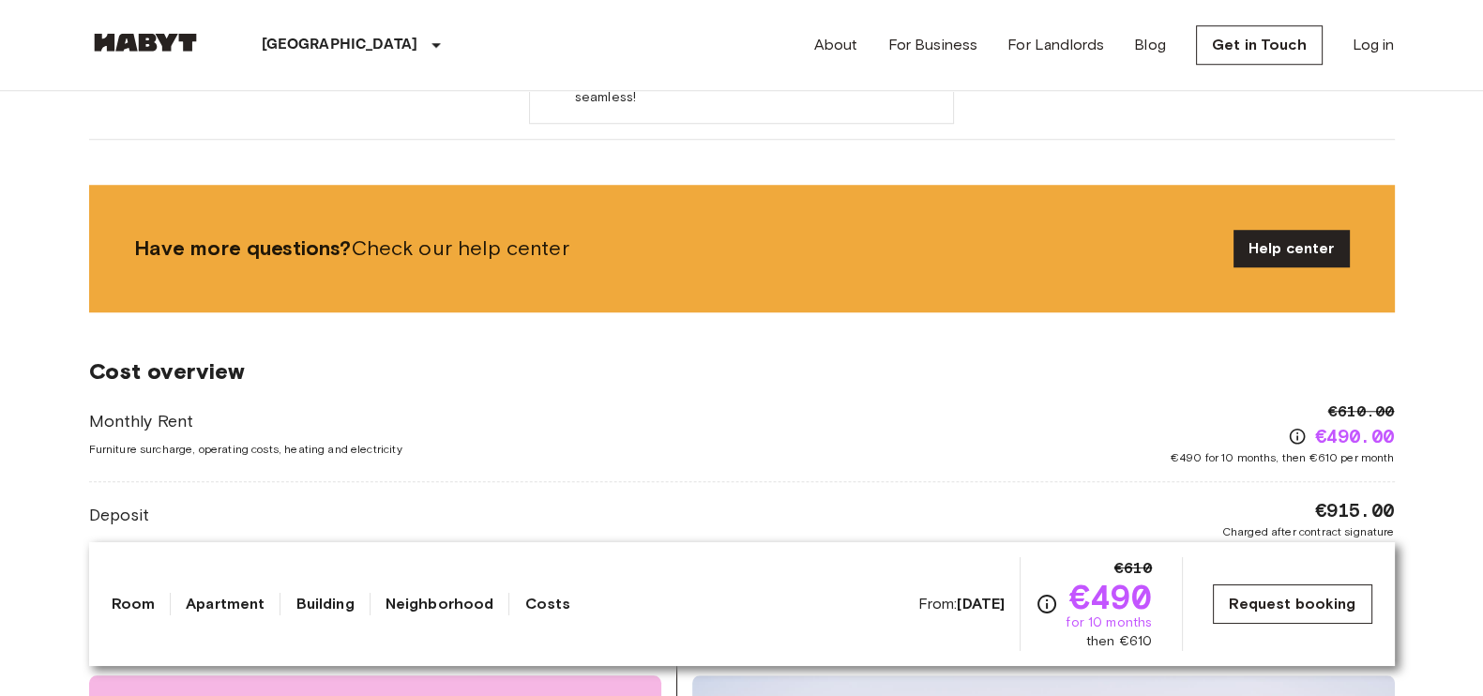
click at [1271, 600] on link "Request booking" at bounding box center [1292, 603] width 159 height 39
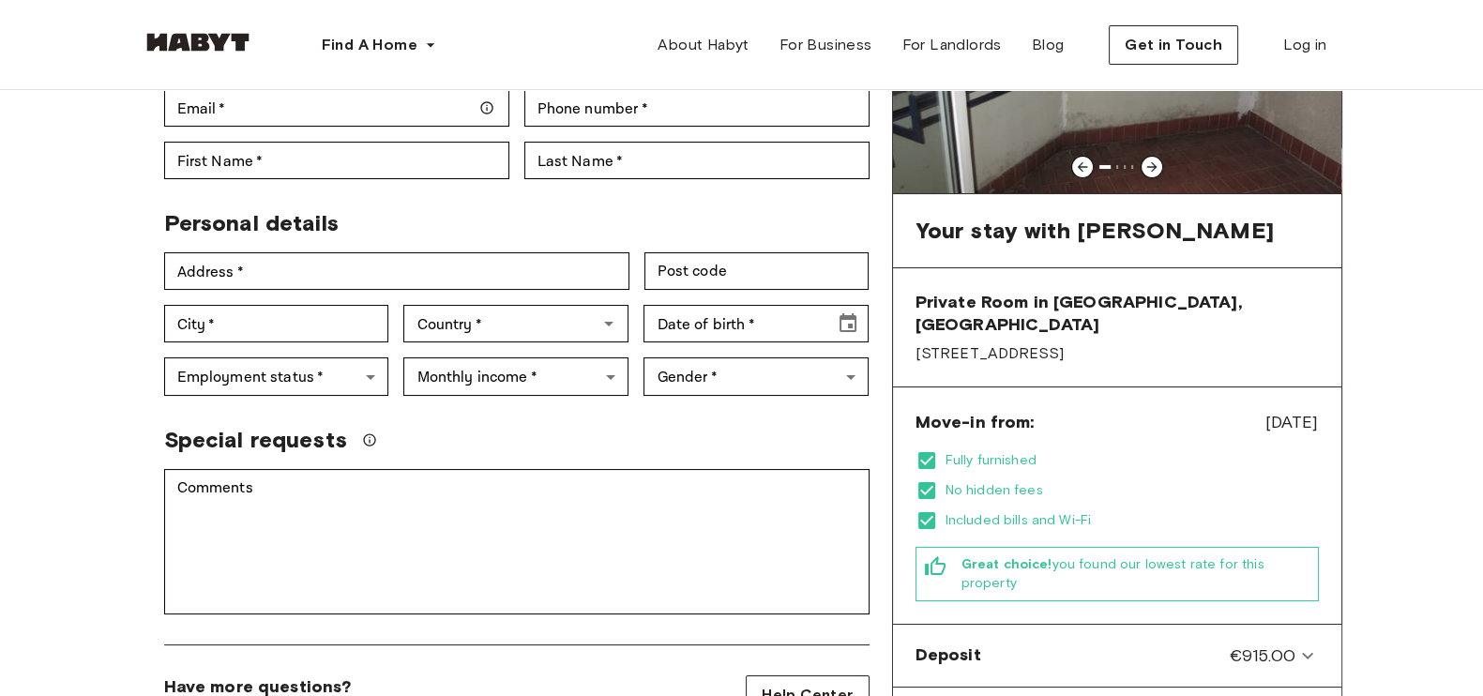
scroll to position [234, 0]
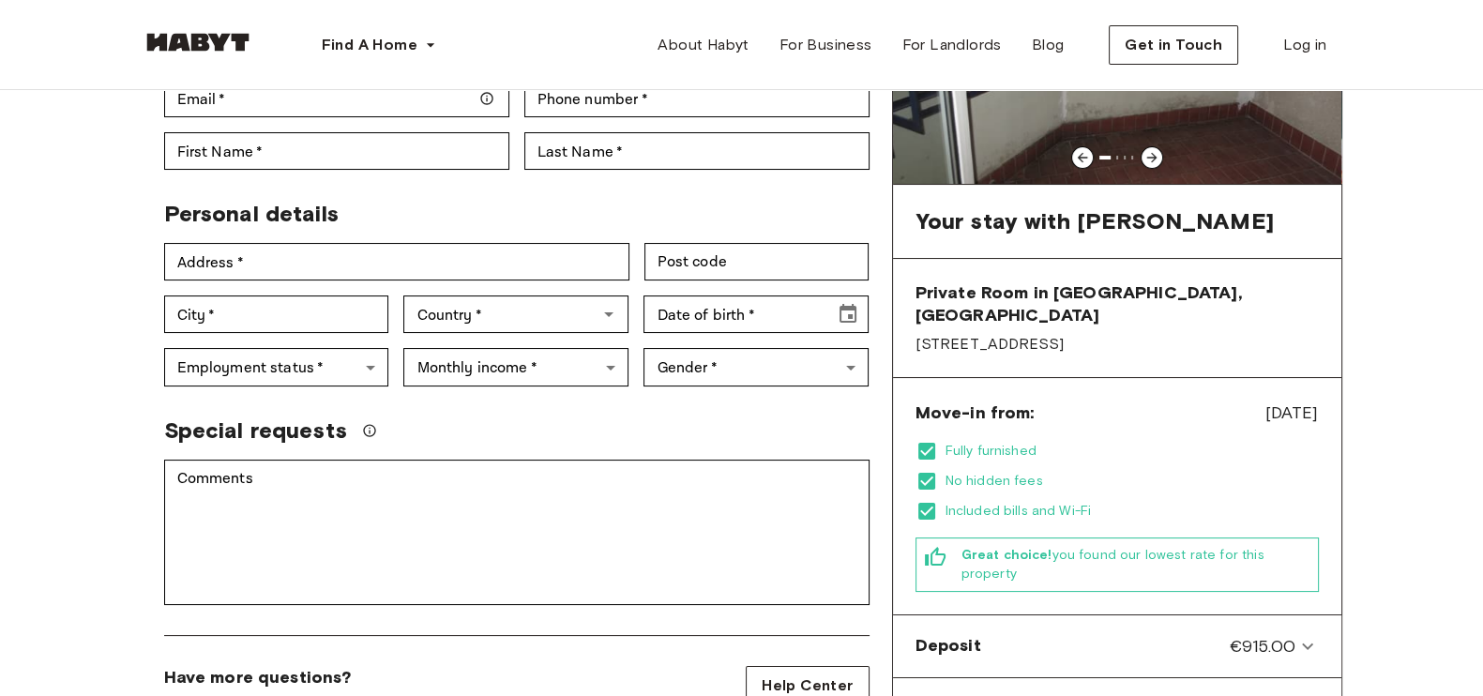
click at [927, 443] on icon at bounding box center [926, 451] width 17 height 17
click at [928, 473] on icon at bounding box center [926, 481] width 17 height 17
click at [927, 503] on icon at bounding box center [926, 511] width 17 height 17
click at [938, 546] on icon at bounding box center [935, 557] width 23 height 23
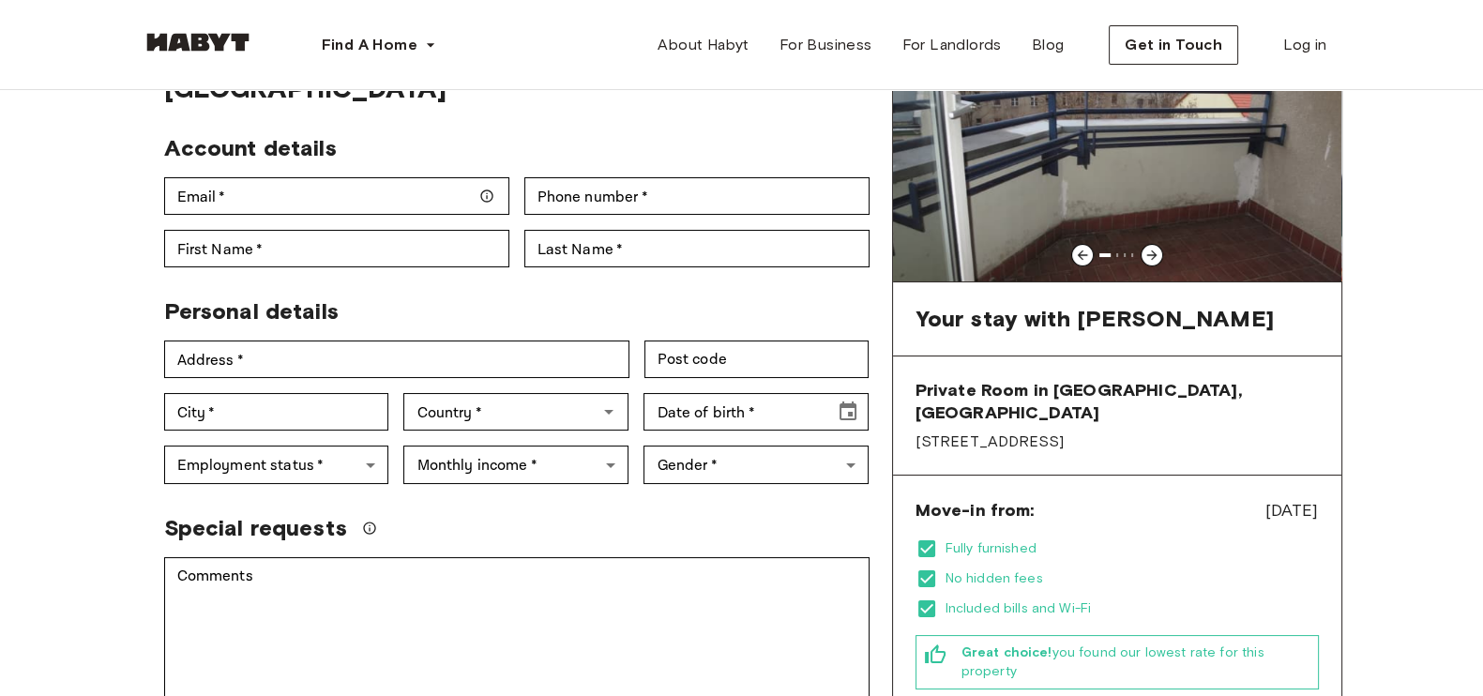
scroll to position [0, 0]
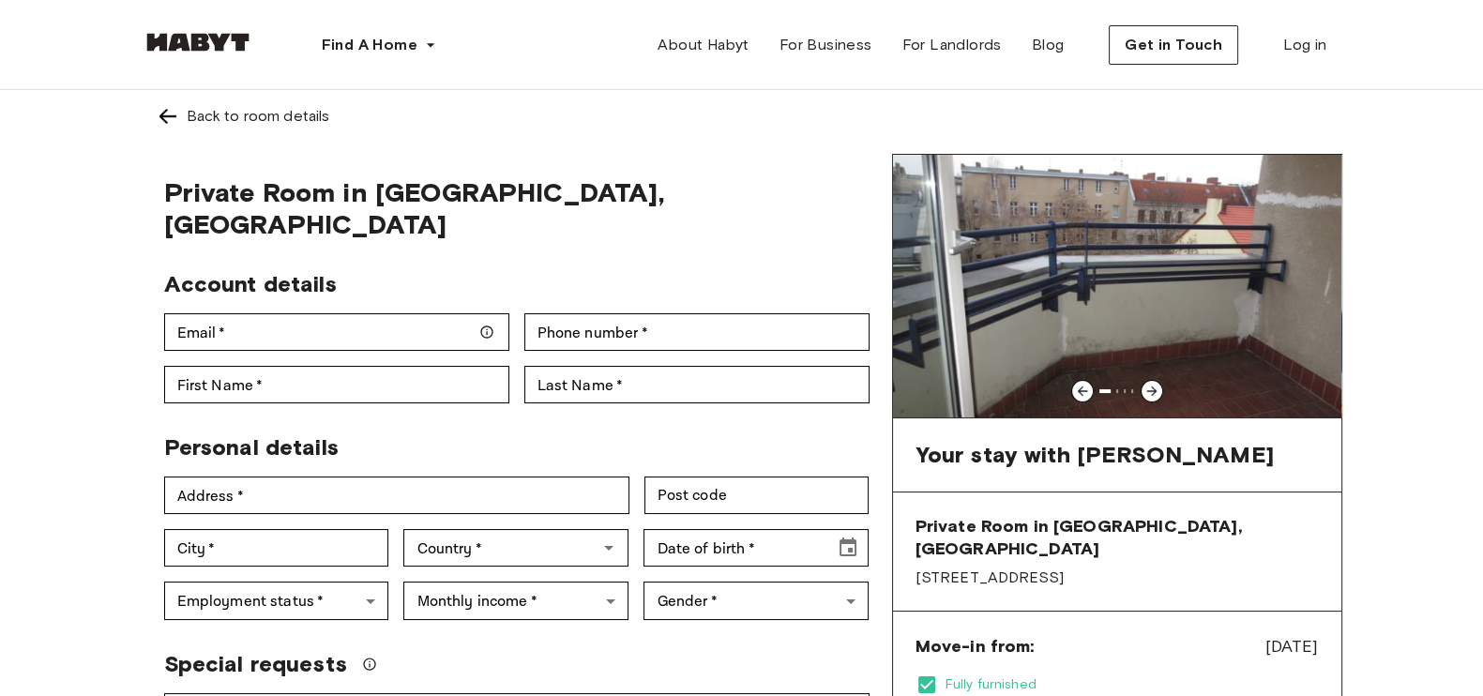
click at [1140, 394] on div at bounding box center [1151, 391] width 23 height 23
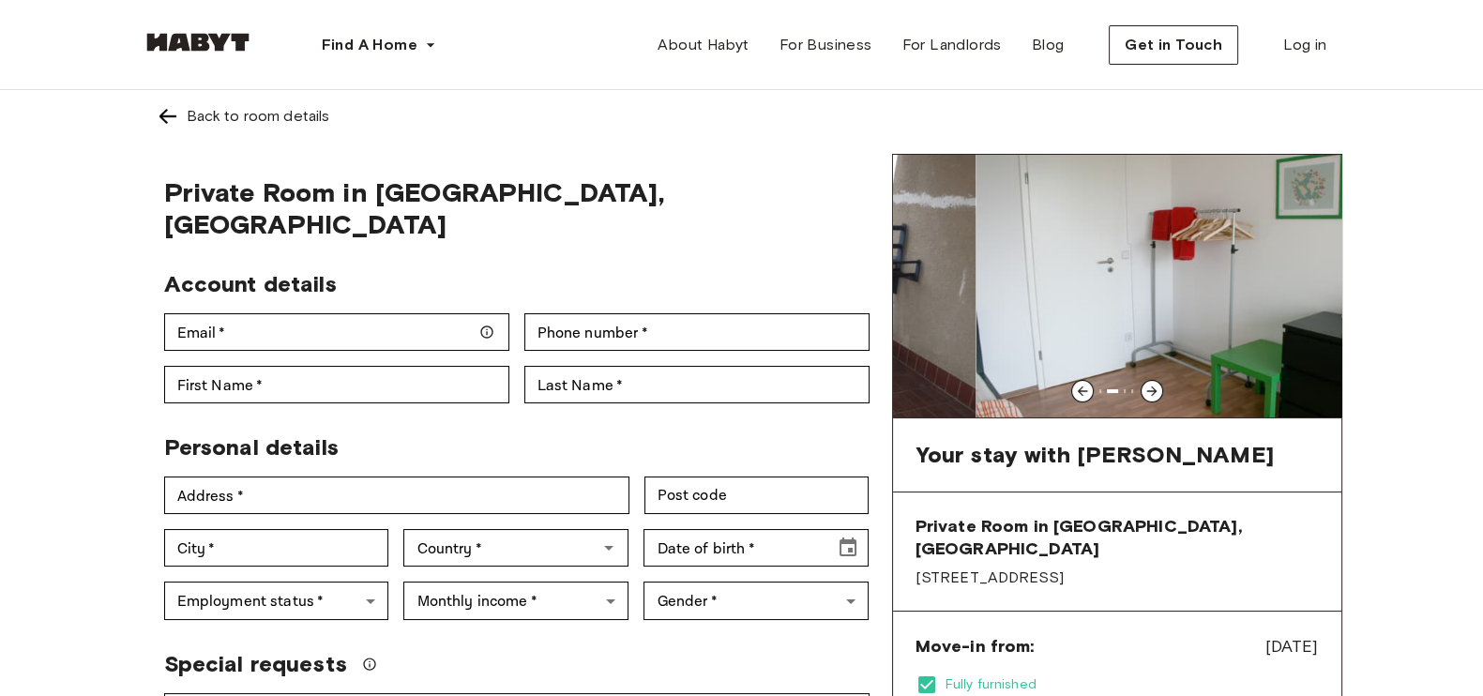
click at [1144, 390] on icon at bounding box center [1151, 391] width 15 height 15
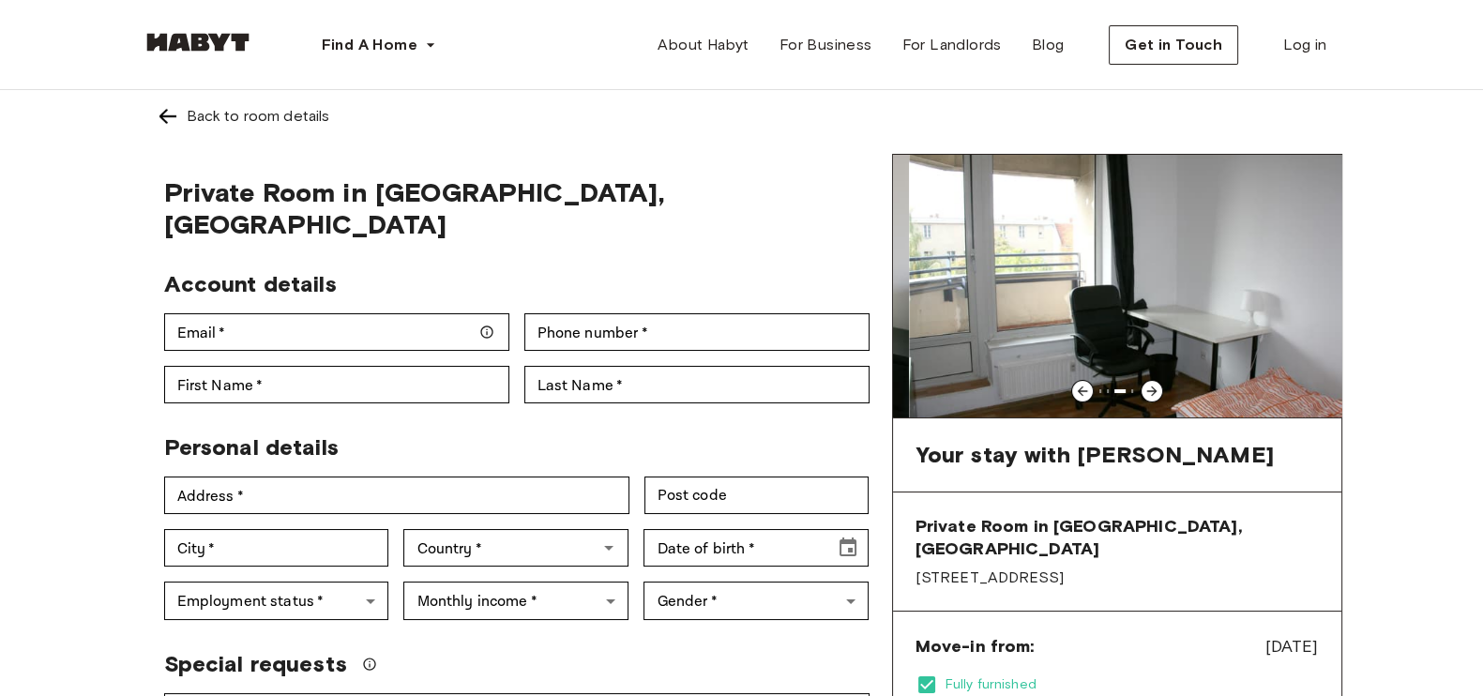
click at [1144, 390] on icon at bounding box center [1151, 391] width 15 height 15
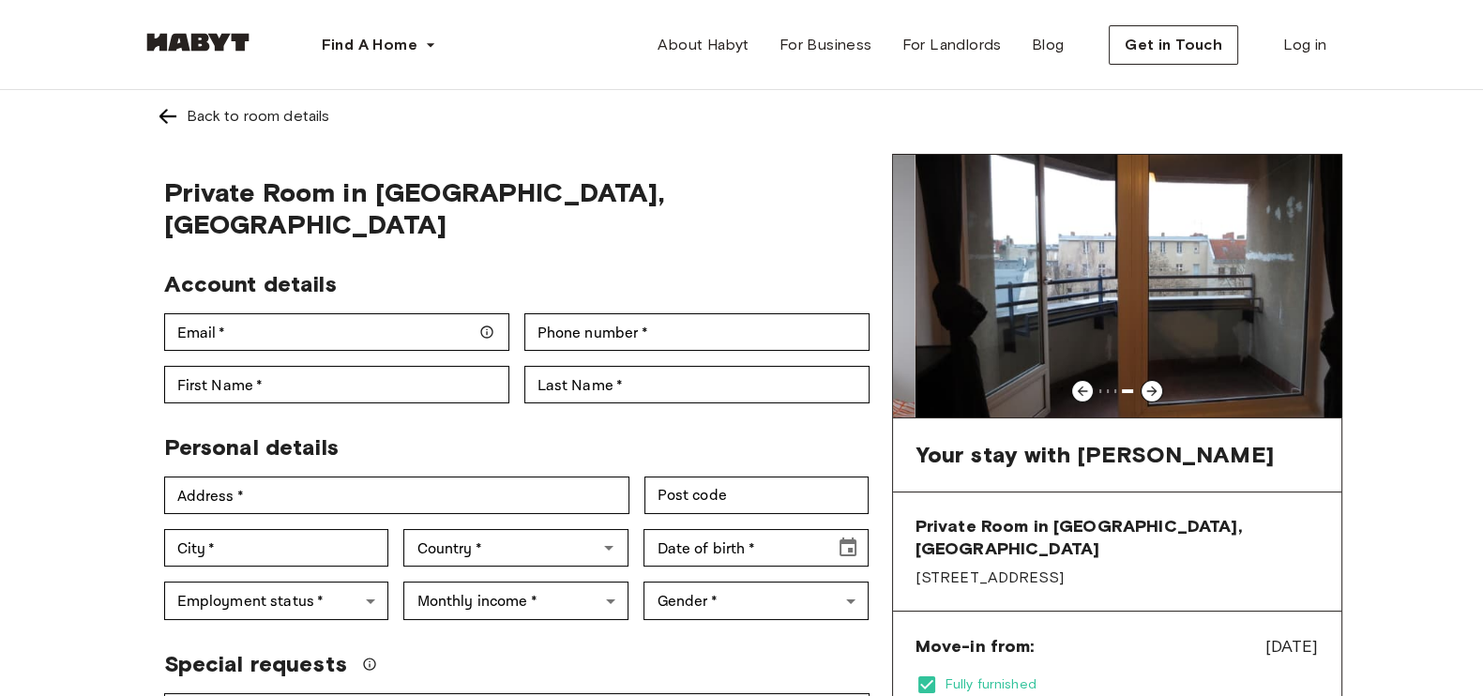
click at [1144, 388] on icon at bounding box center [1151, 391] width 15 height 15
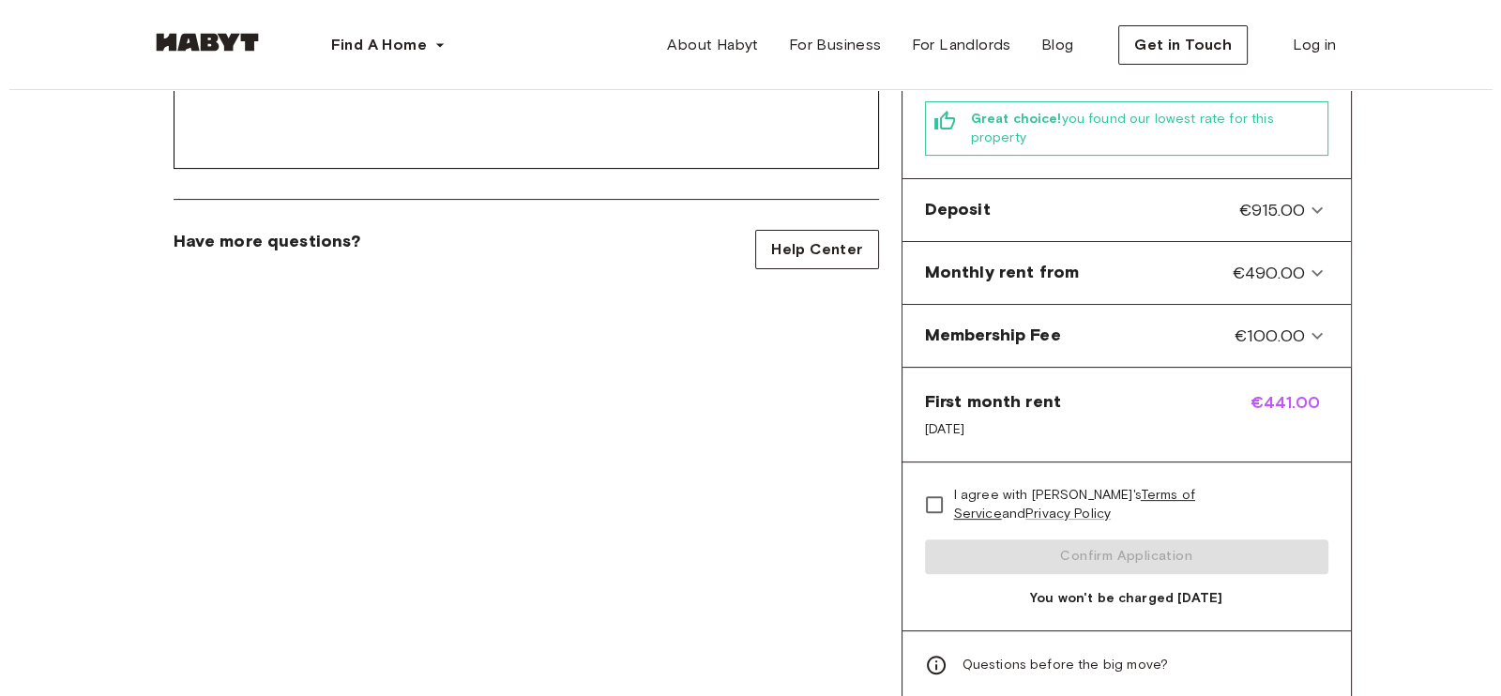
scroll to position [703, 0]
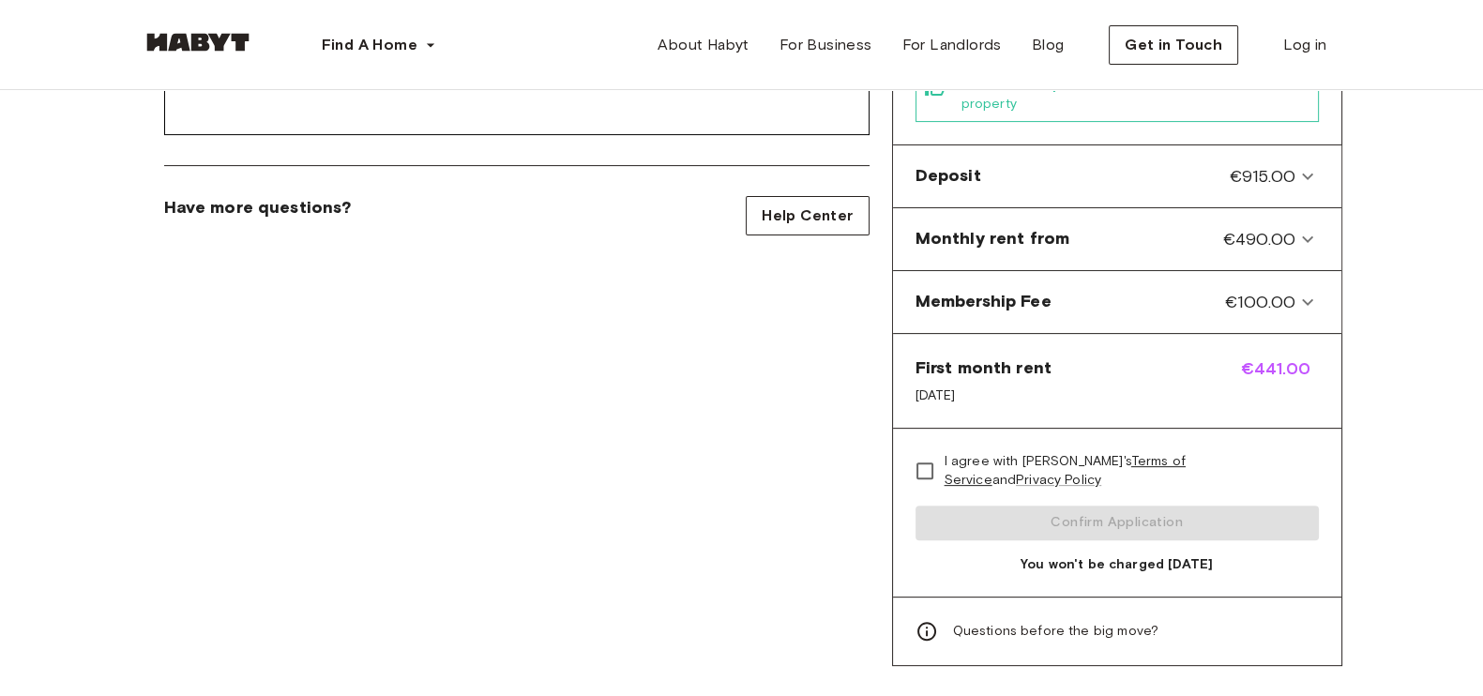
click at [922, 620] on icon at bounding box center [926, 631] width 23 height 23
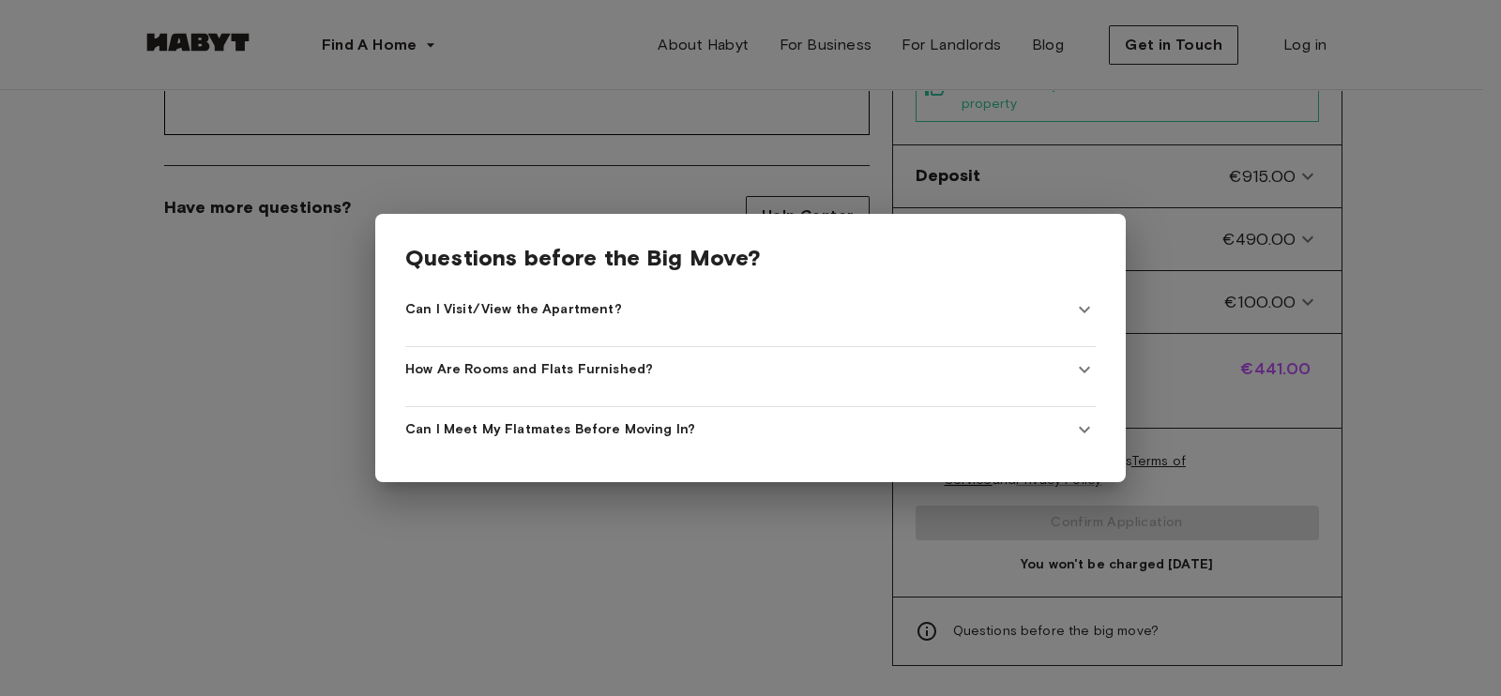
click at [802, 308] on div "Can I Visit/View the Apartment?" at bounding box center [739, 309] width 668 height 19
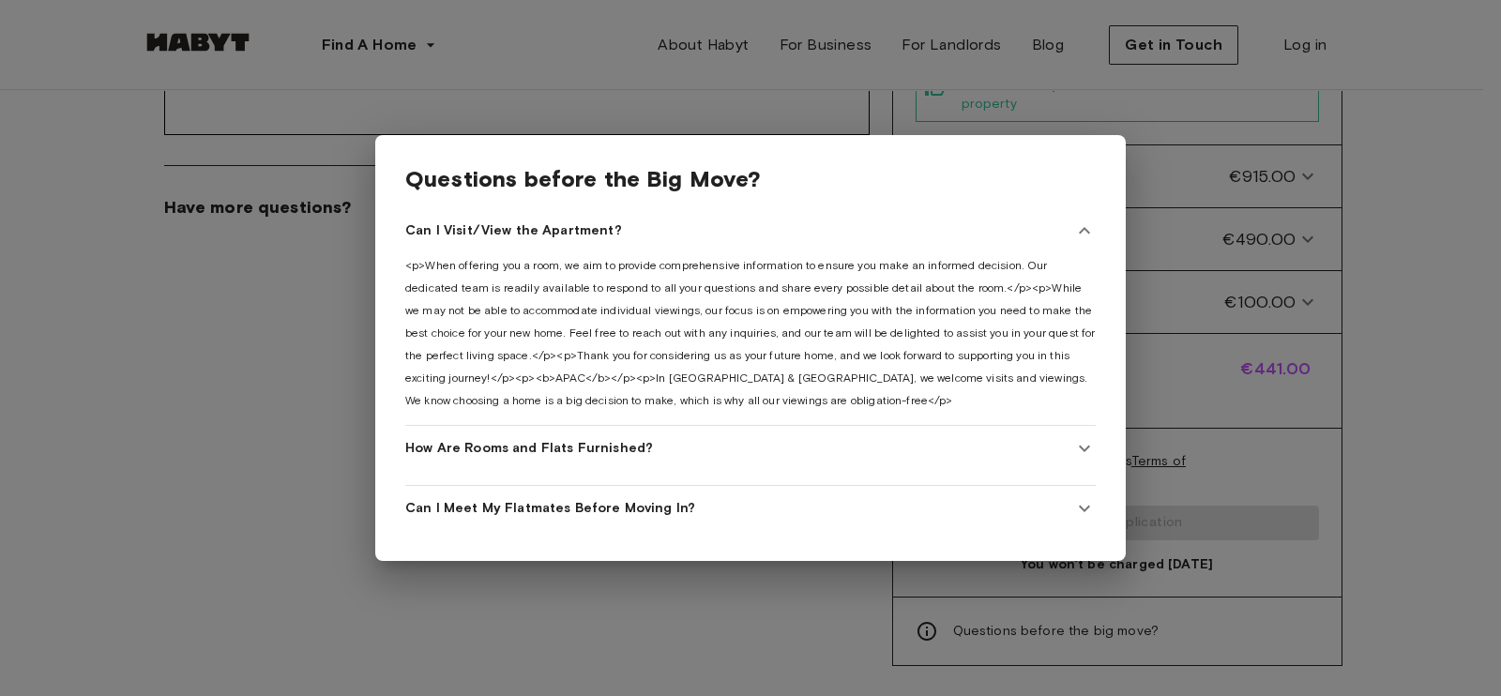
click at [953, 499] on div "Can I Meet My Flatmates Before Moving In?" at bounding box center [739, 508] width 668 height 19
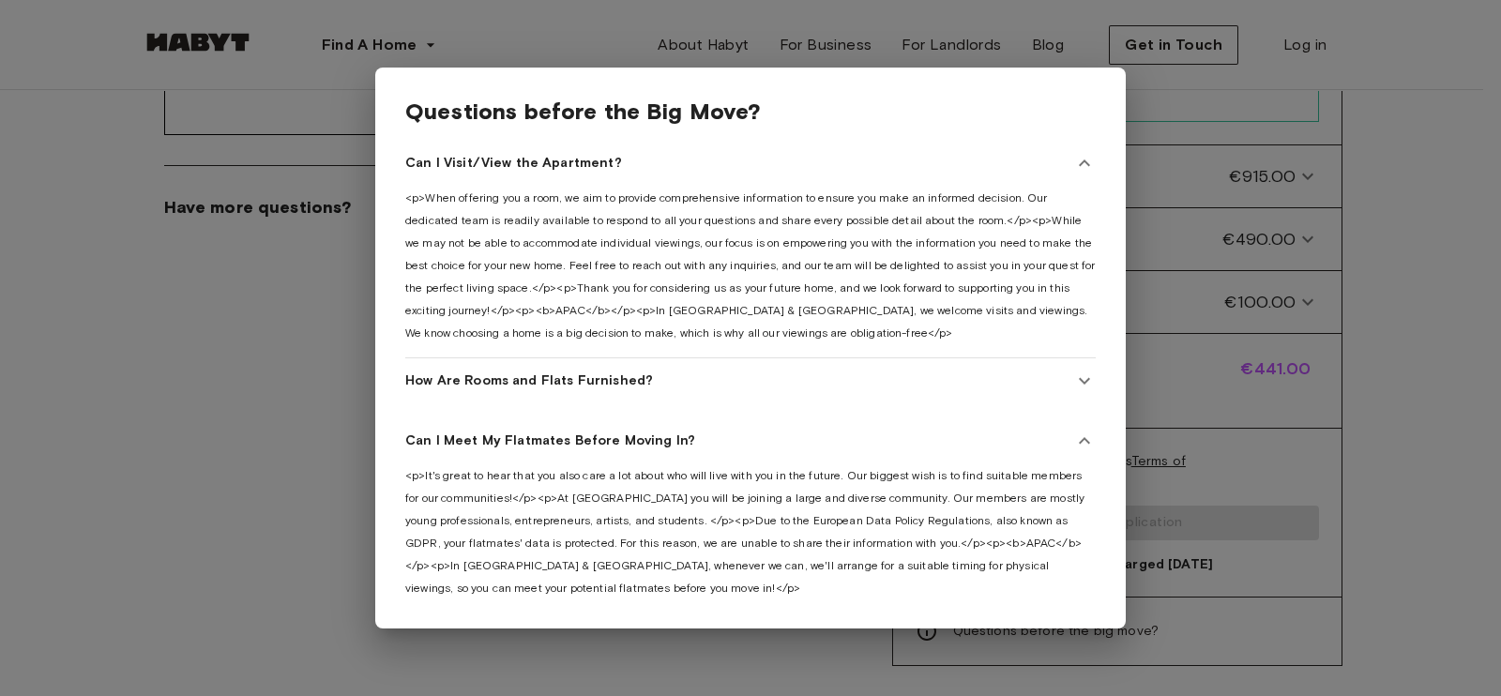
click at [904, 371] on div "How Are Rooms and Flats Furnished?" at bounding box center [739, 380] width 668 height 19
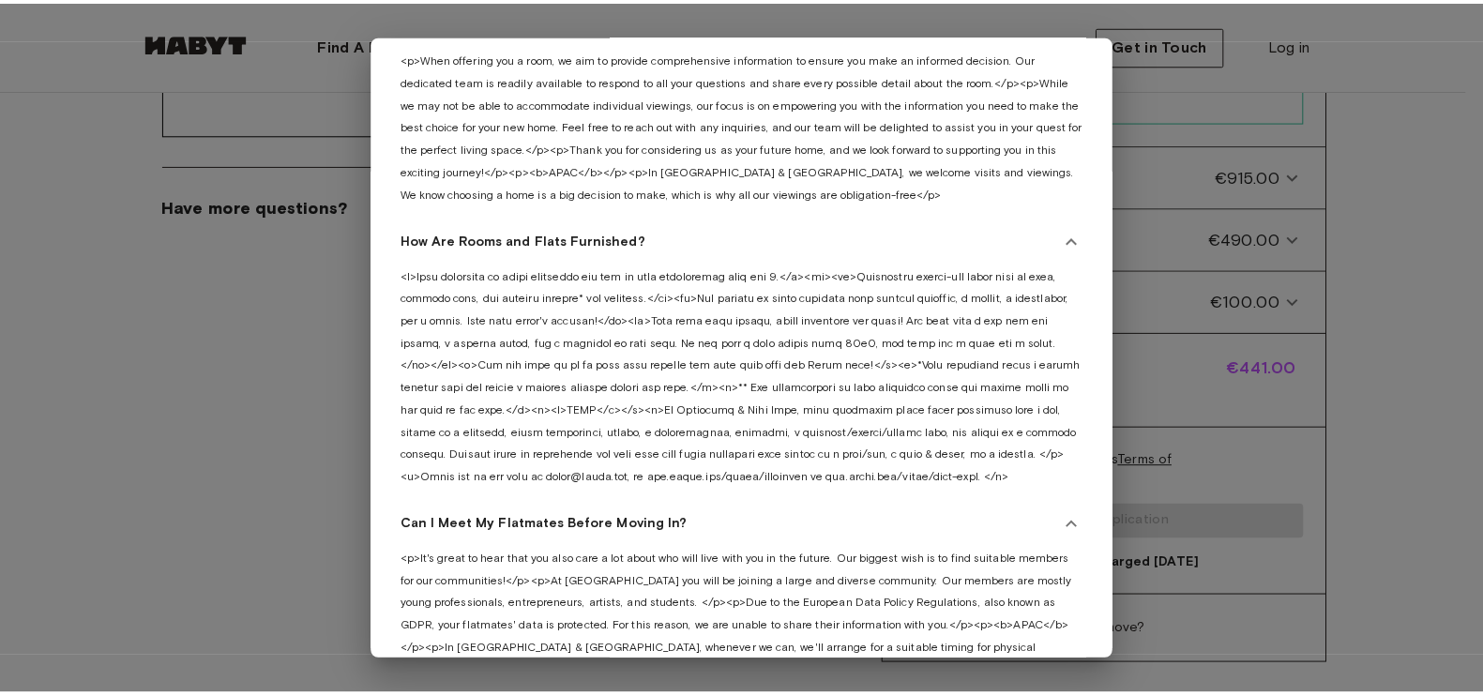
scroll to position [200, 0]
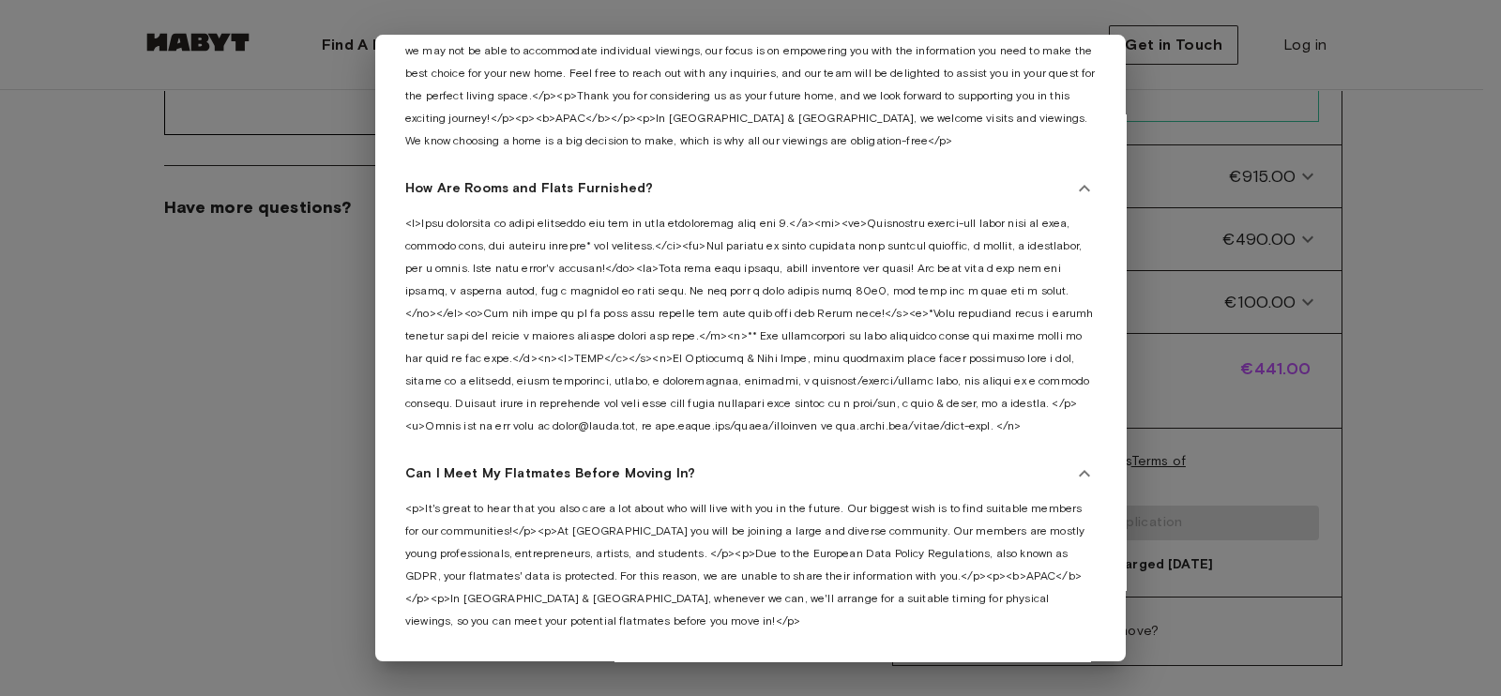
click at [1210, 154] on div at bounding box center [750, 348] width 1501 height 696
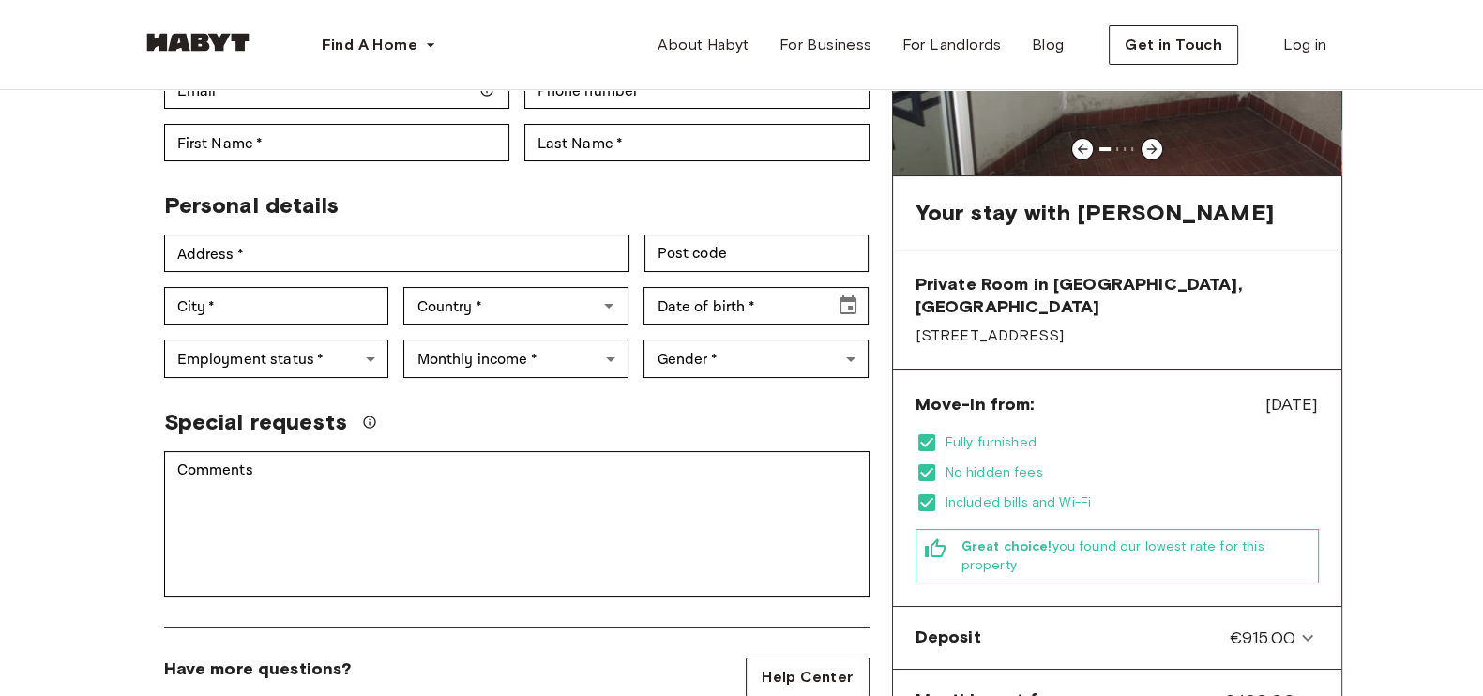
scroll to position [0, 0]
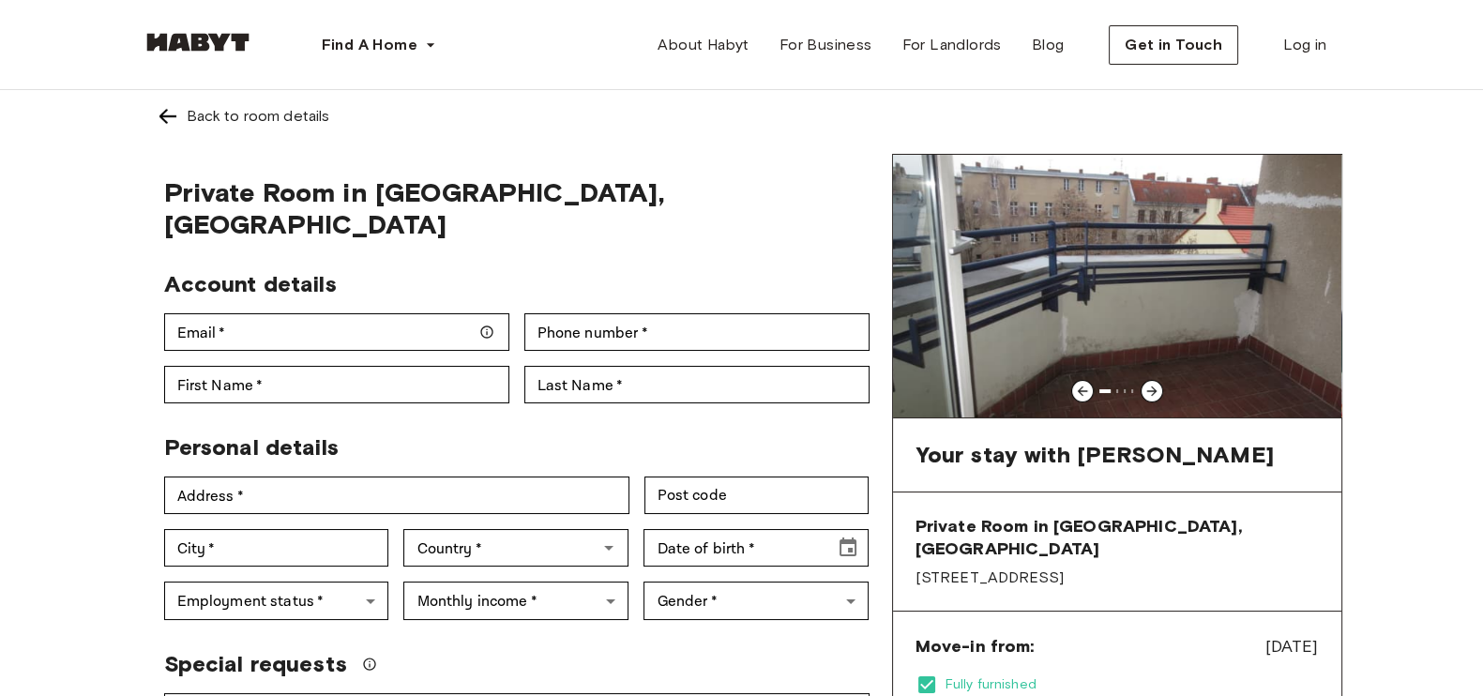
click at [1153, 382] on div at bounding box center [1151, 391] width 23 height 23
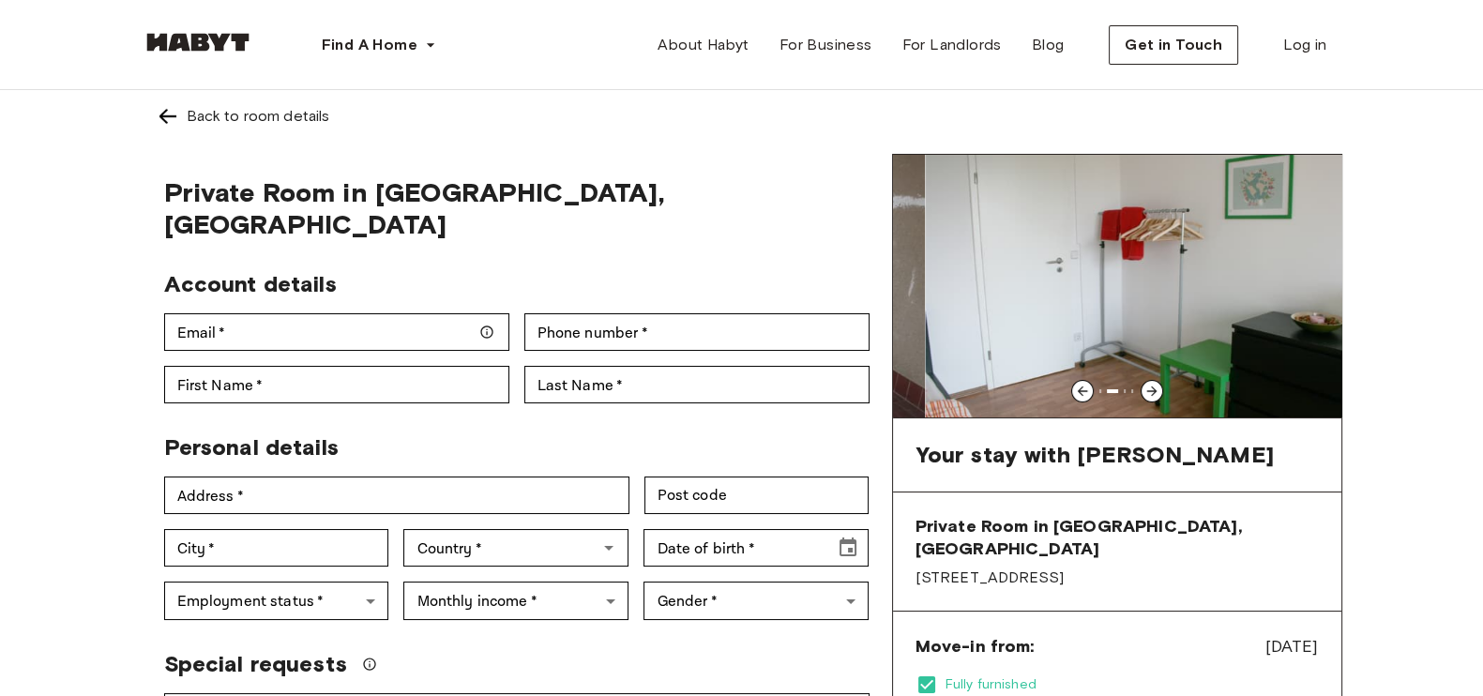
click at [1153, 382] on div at bounding box center [1151, 391] width 23 height 23
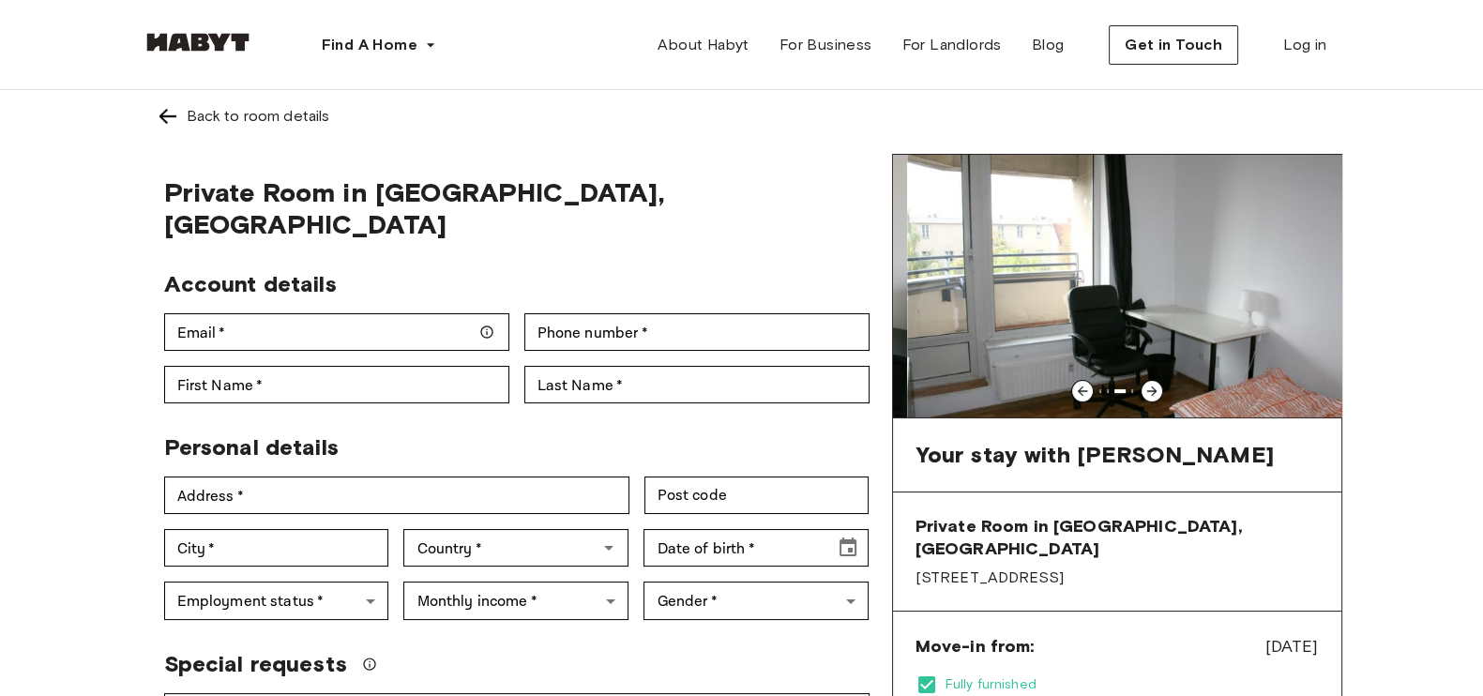
click at [1153, 382] on div at bounding box center [1151, 391] width 23 height 23
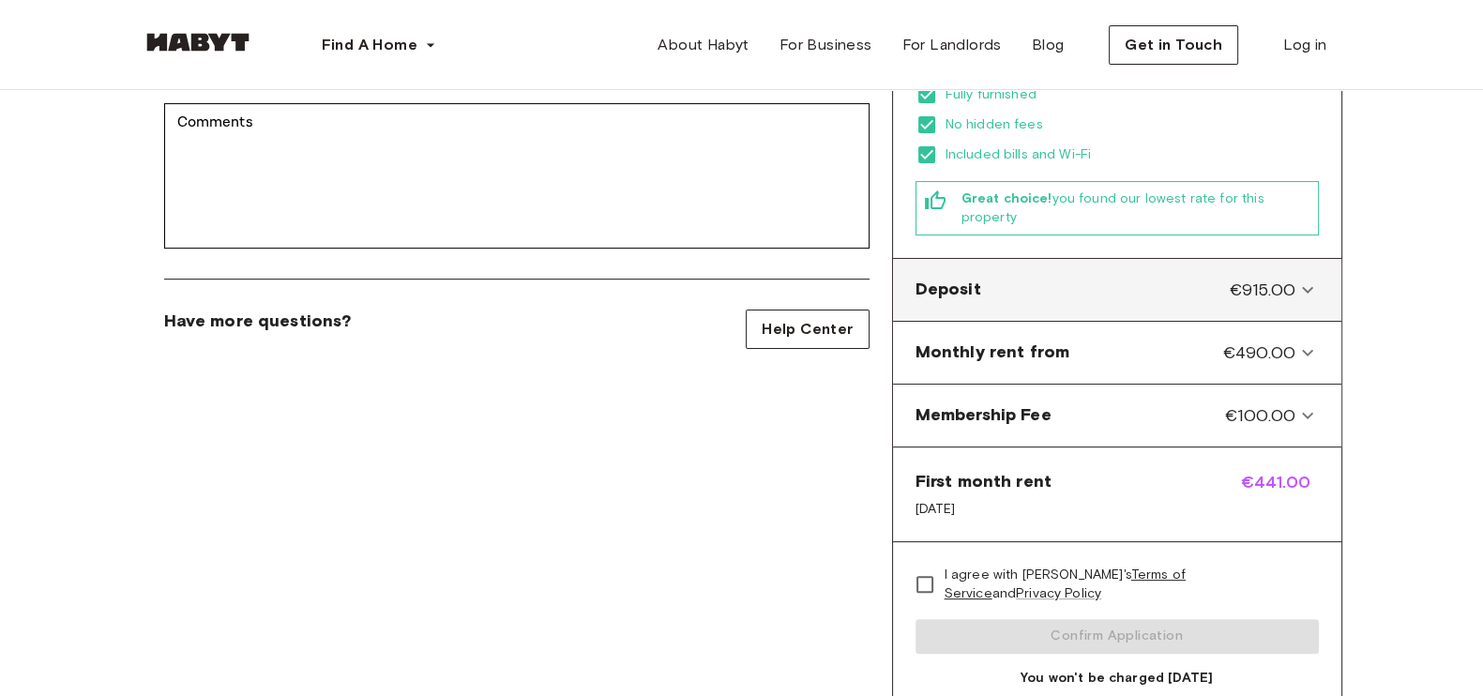
scroll to position [703, 0]
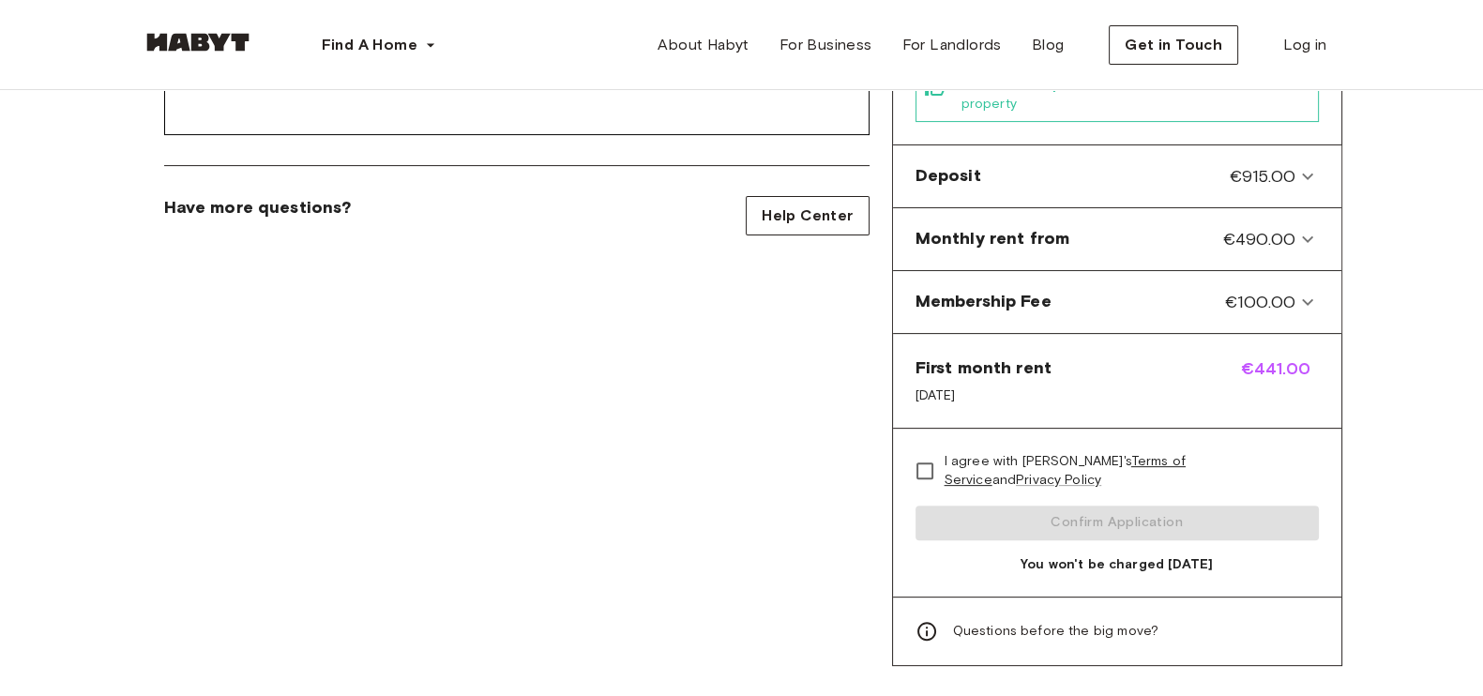
click at [1140, 555] on span "You won't be charged [DATE]" at bounding box center [1116, 564] width 403 height 19
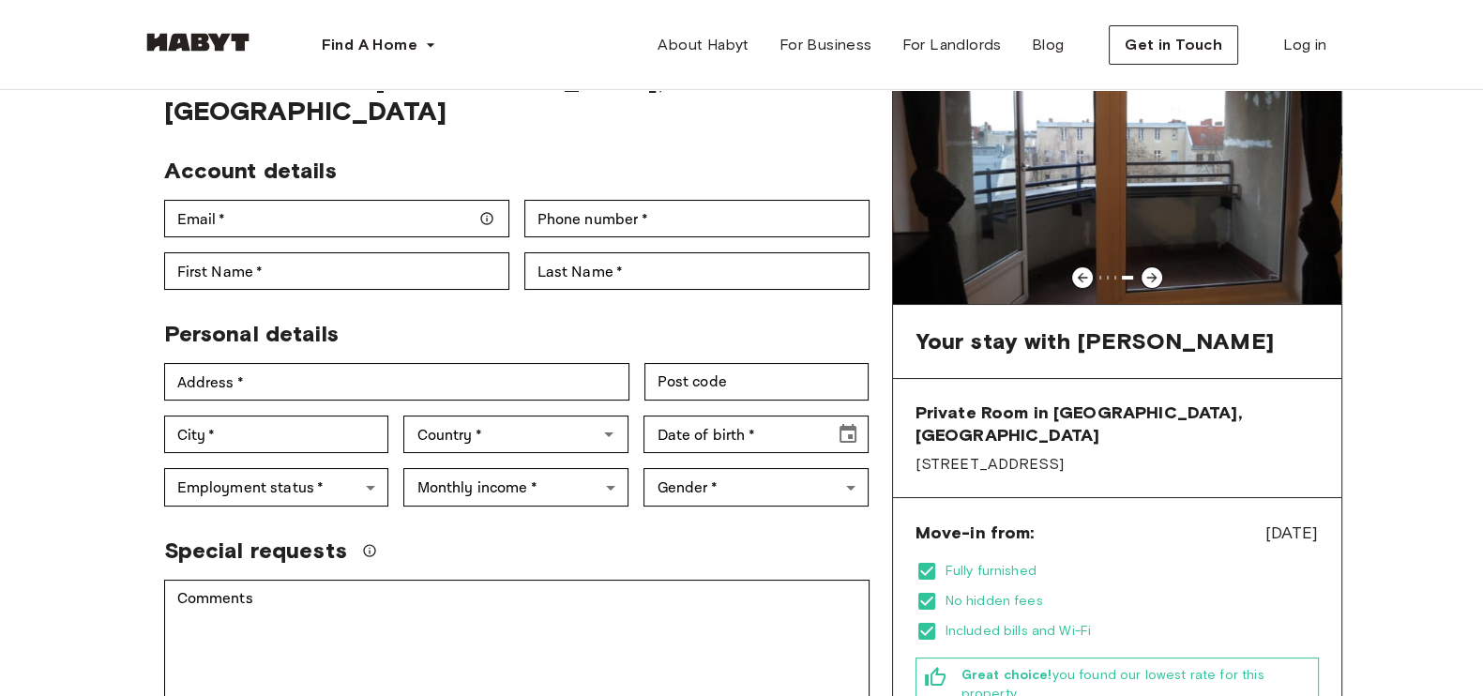
scroll to position [0, 0]
